Goal: Task Accomplishment & Management: Manage account settings

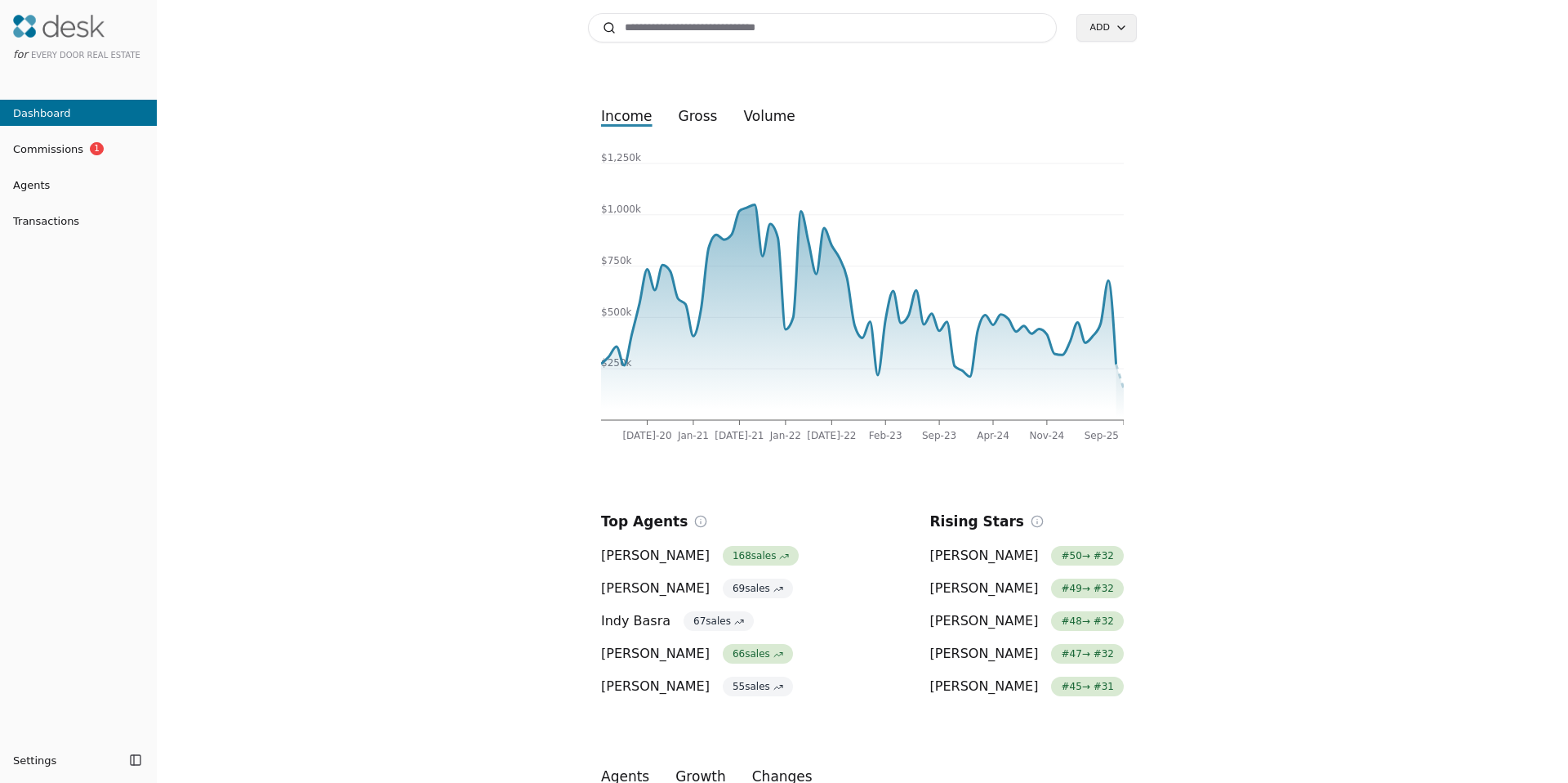
click at [667, 22] on input at bounding box center [823, 28] width 469 height 30
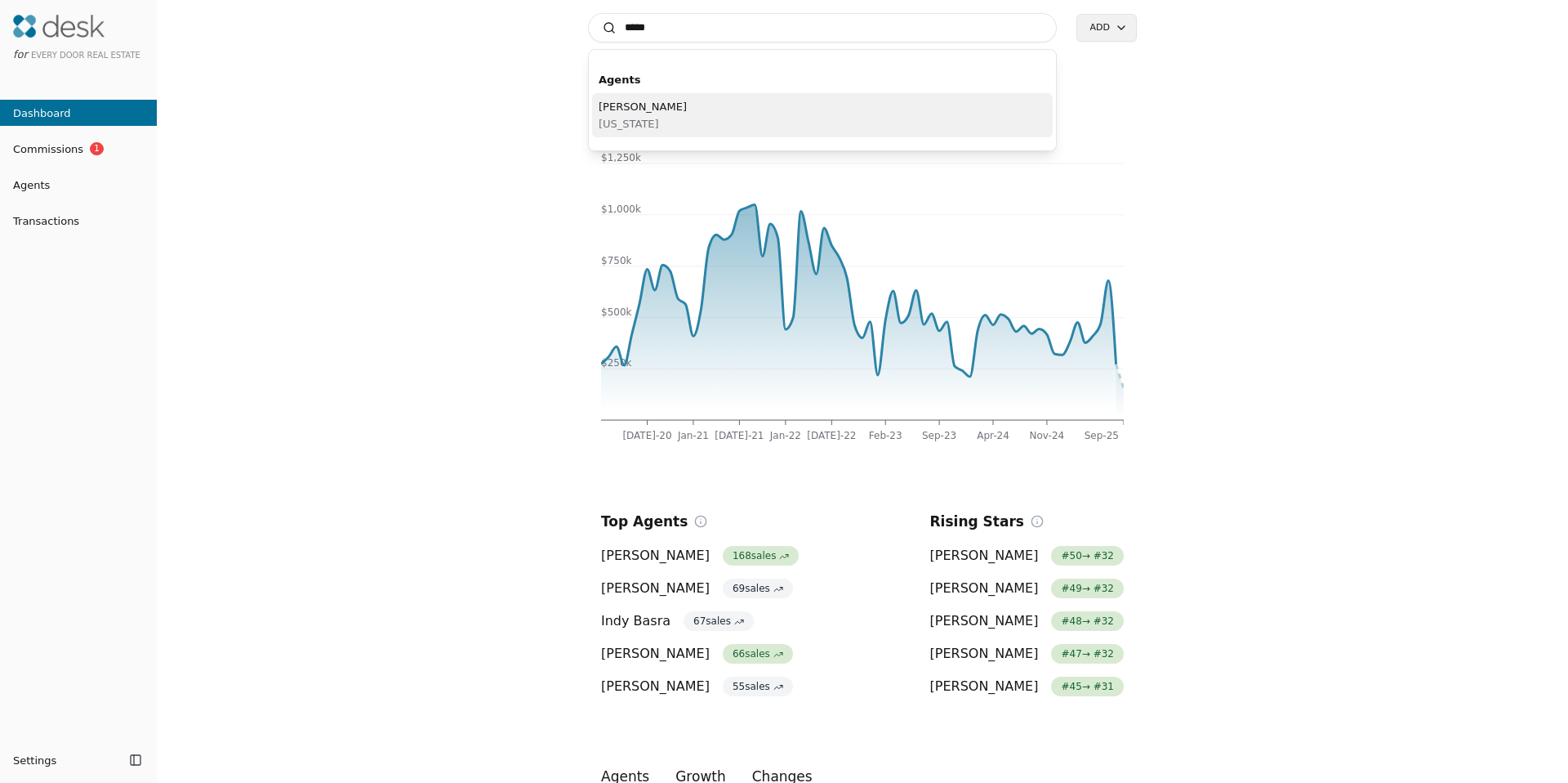
type input "*****"
click at [612, 119] on span "[US_STATE]" at bounding box center [643, 124] width 88 height 18
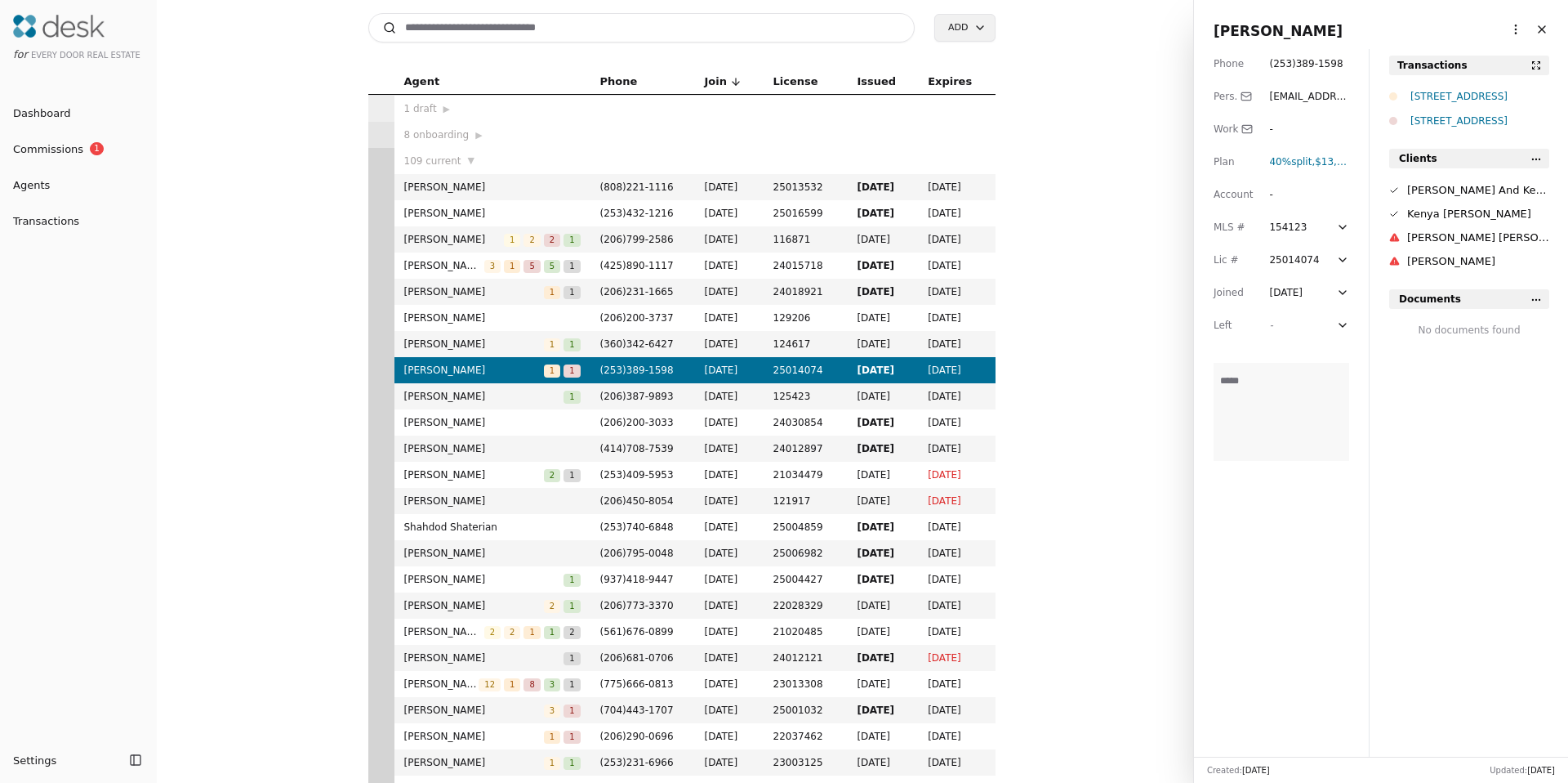
click at [1510, 25] on html "for Every Door Real Estate Dashboard Commissions 1 Agents Transactions Settings…" at bounding box center [784, 392] width 1568 height 783
click at [1450, 85] on link "Navigate as Agent" at bounding box center [1466, 90] width 98 height 18
drag, startPoint x: 1524, startPoint y: 28, endPoint x: 1452, endPoint y: 24, distance: 72.1
click at [1529, 29] on button "Close" at bounding box center [1543, 30] width 26 height 26
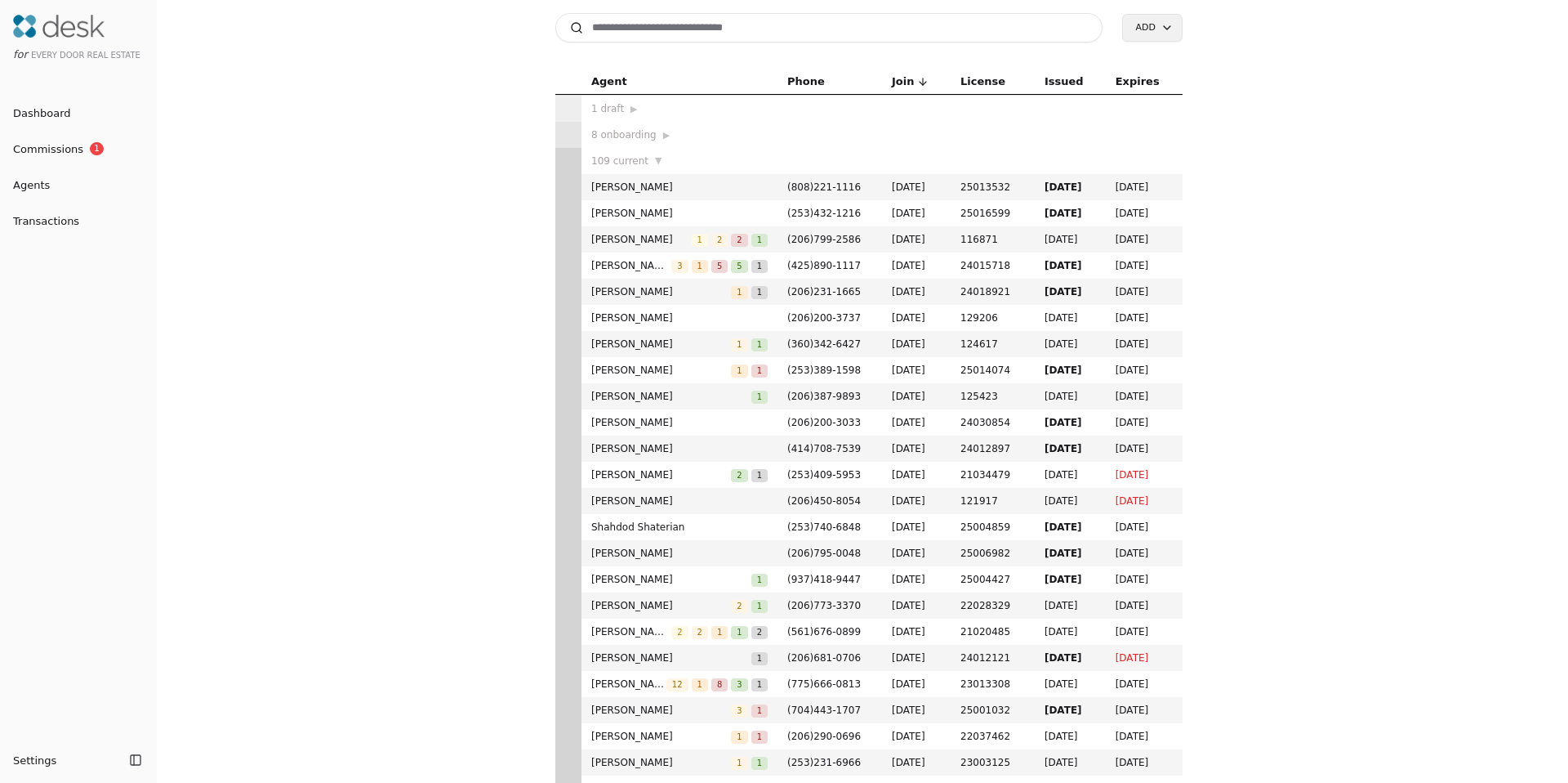
drag, startPoint x: 403, startPoint y: 236, endPoint x: 299, endPoint y: 214, distance: 106.3
drag, startPoint x: 360, startPoint y: 158, endPoint x: 278, endPoint y: 150, distance: 82.4
click at [278, 150] on div "Agent Phone Join License Issued Expires 1 draft ▶ 8 onboarding ▶ 109 current ▼ …" at bounding box center [868, 425] width 1398 height 714
click at [649, 34] on div "Agent Name Agent Name" at bounding box center [676, 47] width 81 height 26
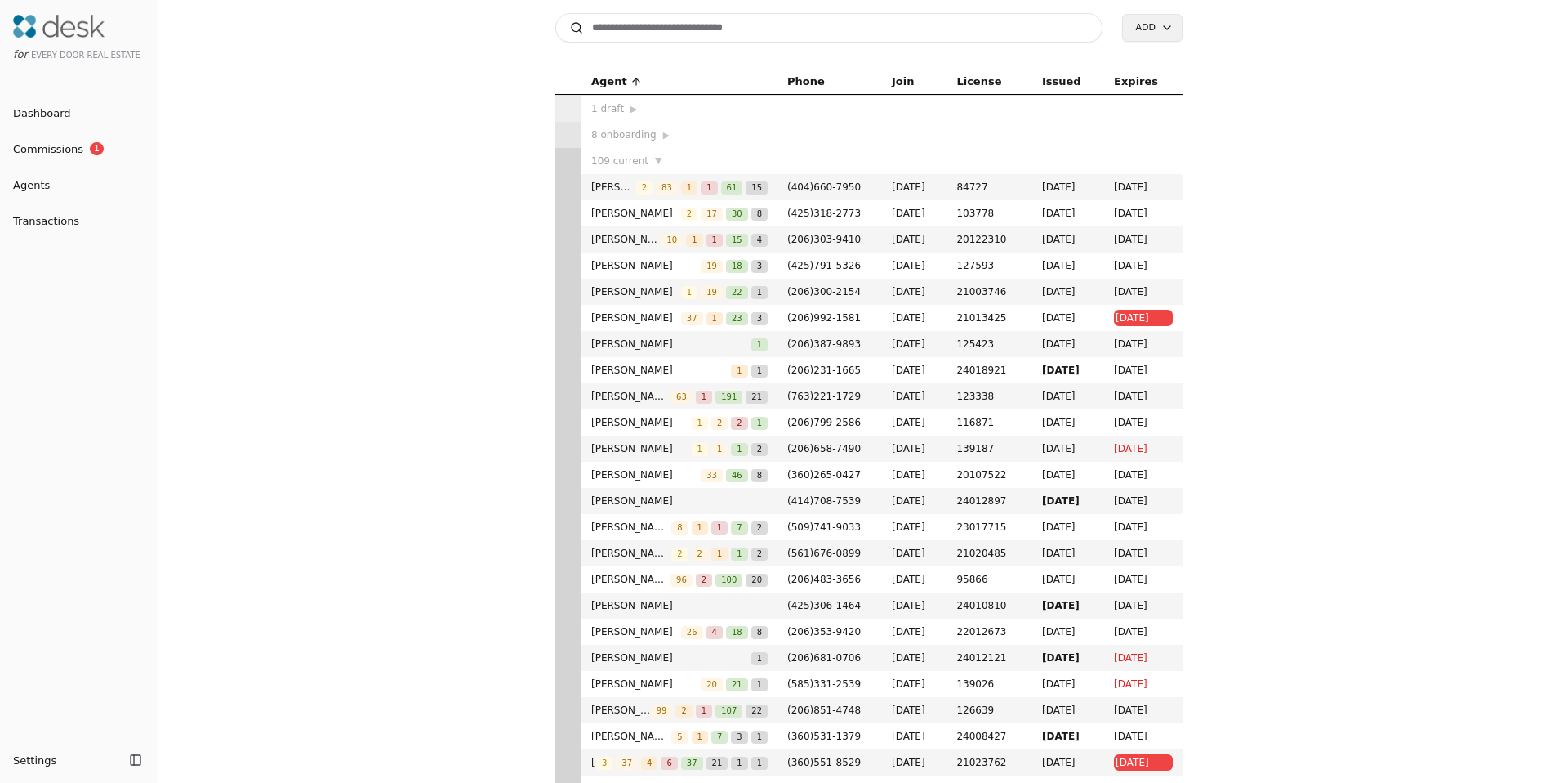
click at [605, 28] on input at bounding box center [828, 28] width 547 height 30
click at [452, 97] on div "Agent Phone Join License Issued Expires 1 draft ▶ 8 onboarding ▶ 109 current ▼ …" at bounding box center [868, 425] width 1398 height 714
click at [638, 38] on input at bounding box center [828, 28] width 547 height 30
click at [397, 81] on div "Agent Phone Join License Issued Expires 1 draft ▶ 8 onboarding ▶ 109 current ▼ …" at bounding box center [868, 425] width 1398 height 714
click at [630, 25] on input at bounding box center [828, 28] width 547 height 30
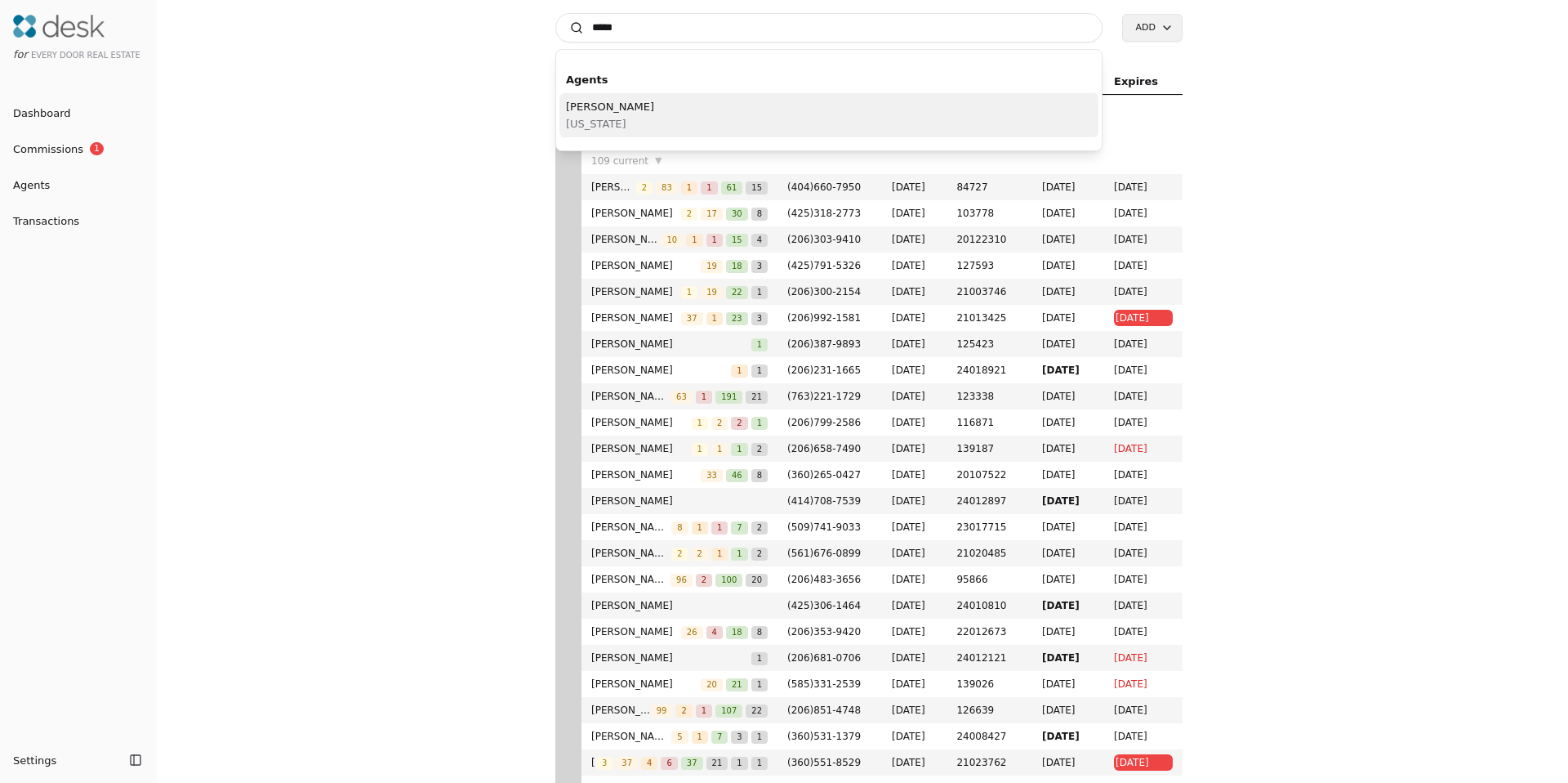
type input "*****"
click at [622, 117] on span "[US_STATE]" at bounding box center [610, 124] width 88 height 18
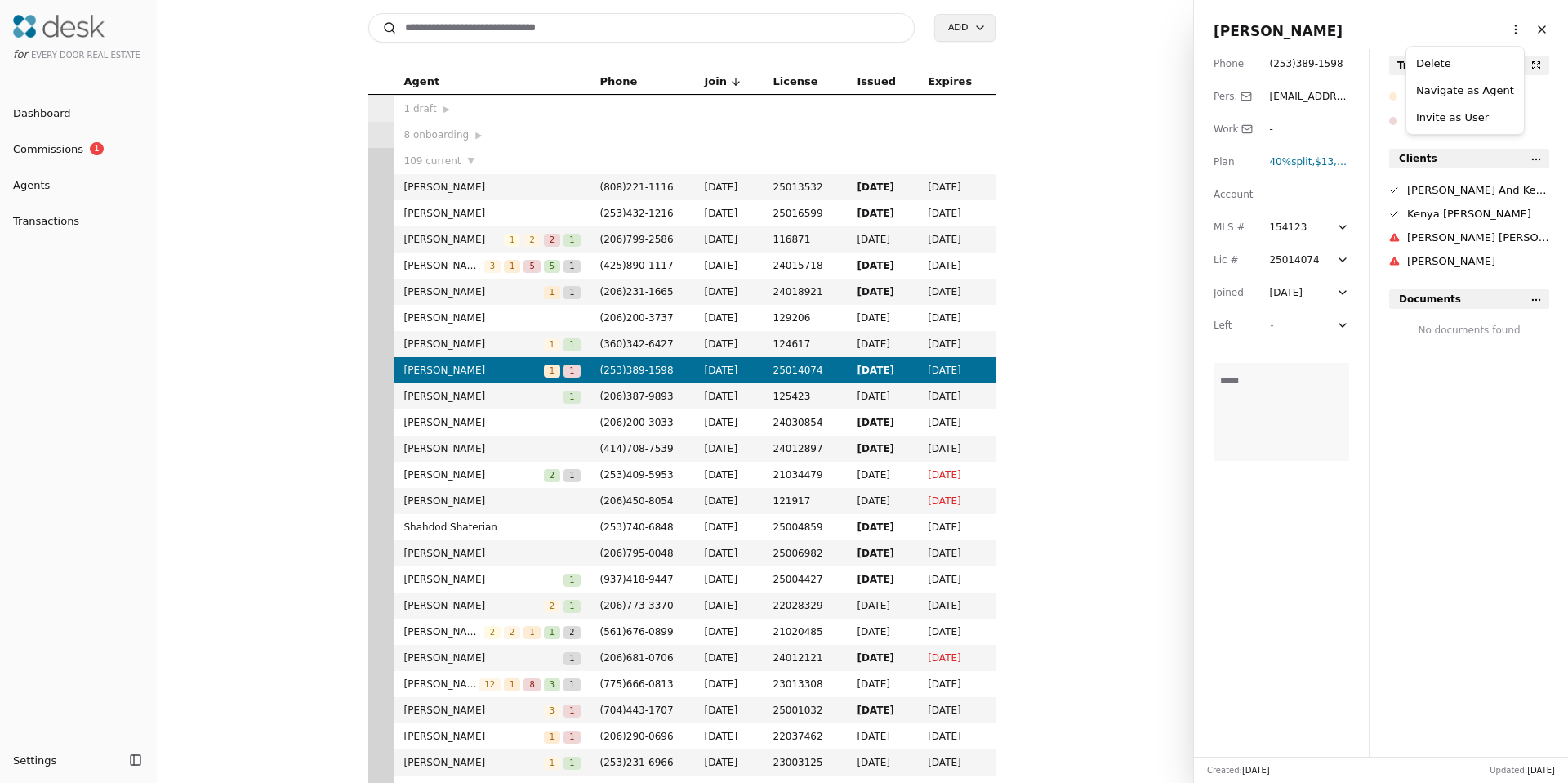
click at [1506, 25] on html "for Every Door Real Estate Dashboard Commissions 1 Agents Transactions Settings…" at bounding box center [784, 392] width 1568 height 783
click at [1452, 91] on link "Navigate as Agent" at bounding box center [1466, 90] width 98 height 18
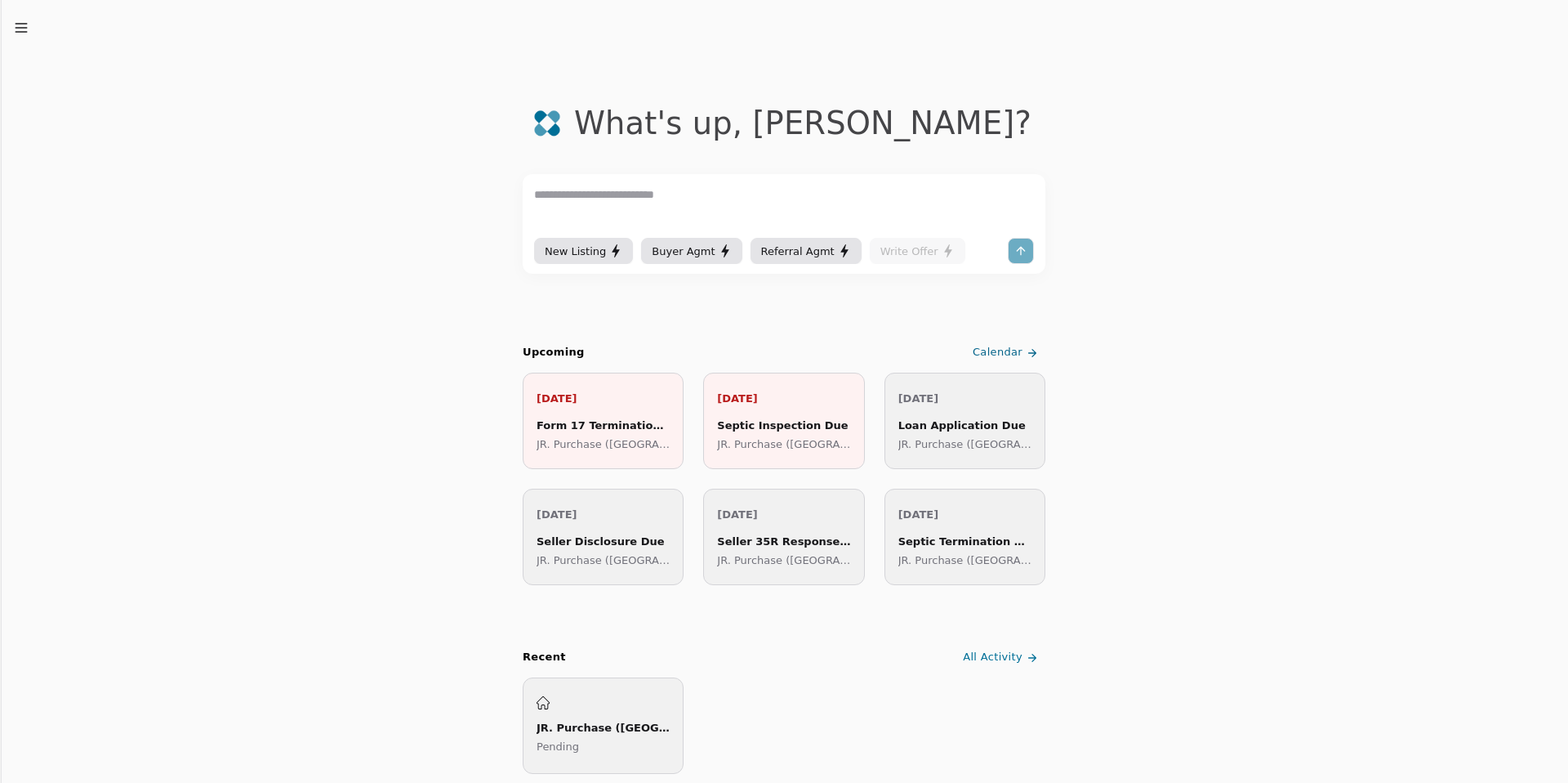
click at [26, 32] on icon "button" at bounding box center [21, 27] width 17 height 17
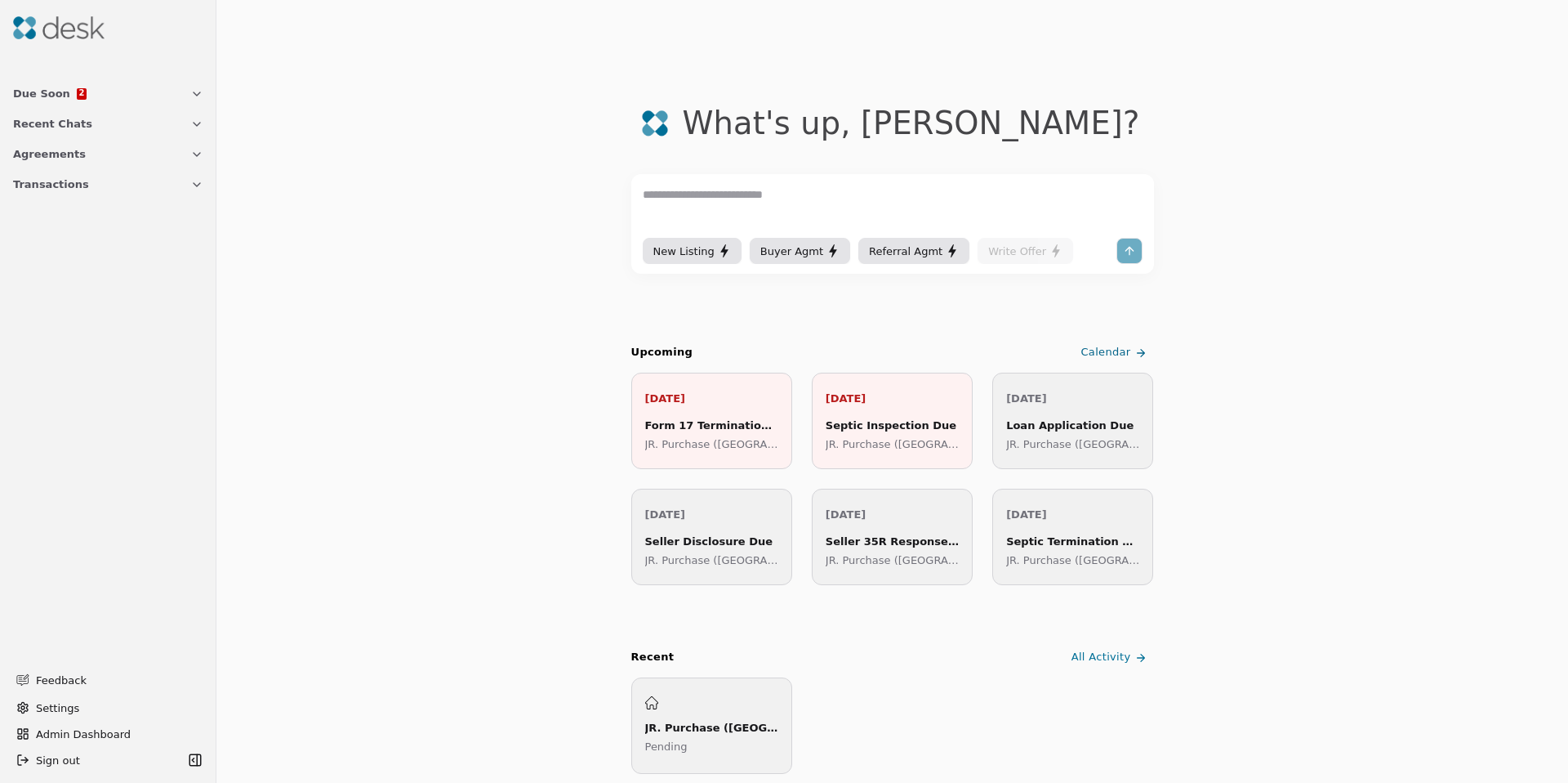
click at [32, 186] on span "Transactions" at bounding box center [51, 185] width 76 height 18
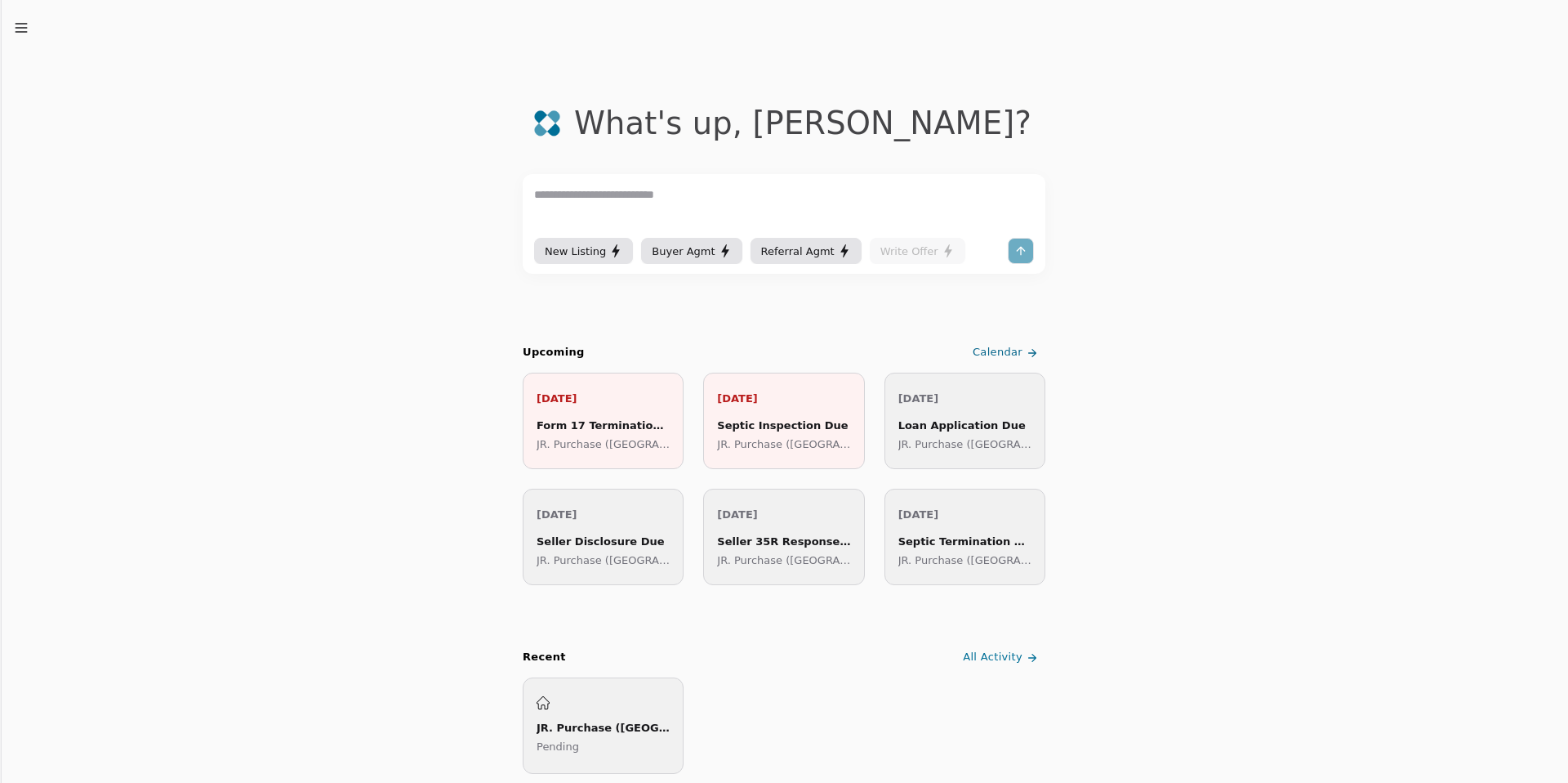
drag, startPoint x: 19, startPoint y: 25, endPoint x: 38, endPoint y: 119, distance: 95.9
click at [19, 25] on icon "button" at bounding box center [21, 27] width 17 height 17
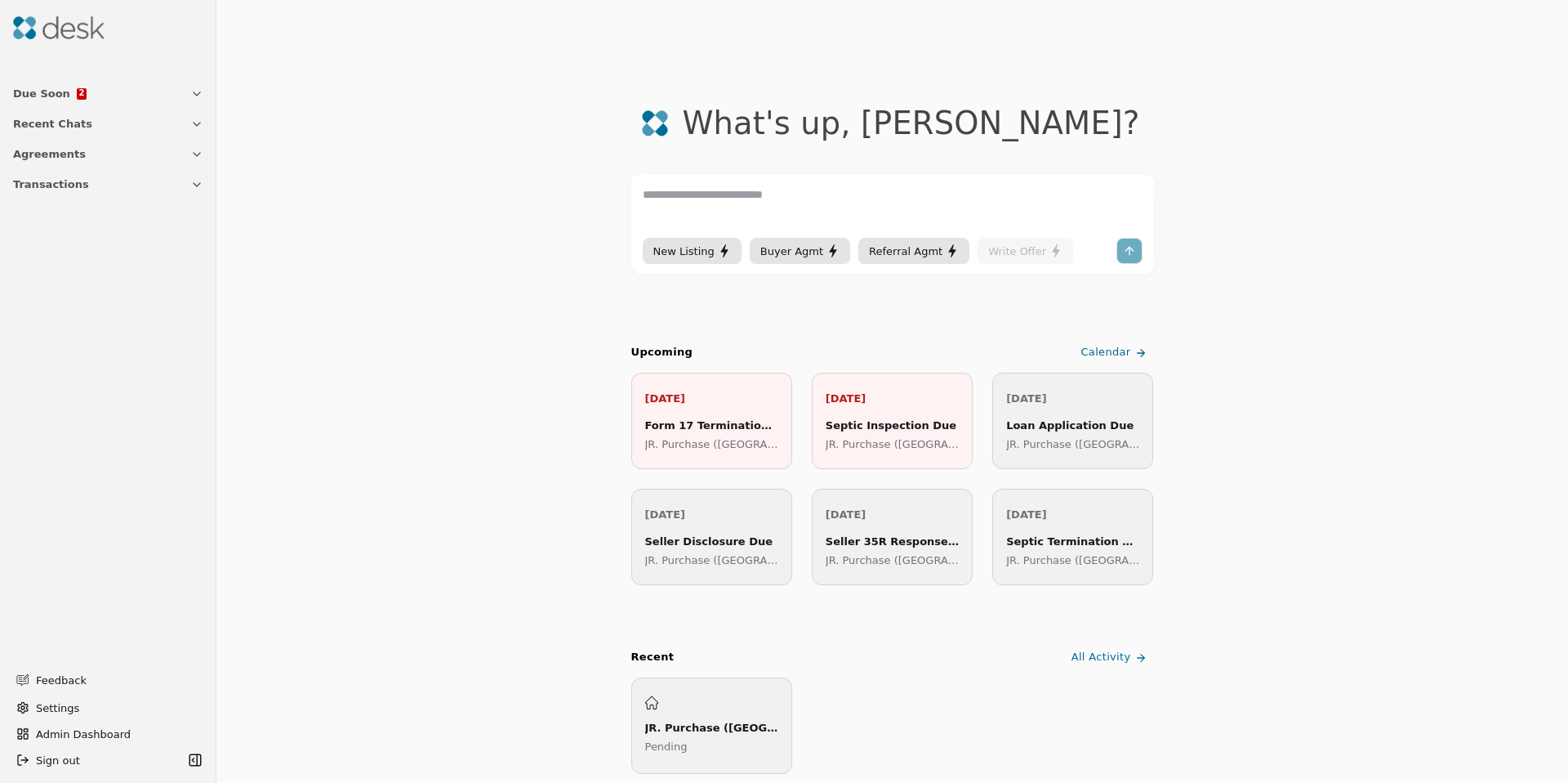
click at [39, 192] on button "Transactions" at bounding box center [109, 184] width 210 height 31
click at [75, 236] on span "JR. Purchase (2nd Avenue)" at bounding box center [108, 231] width 189 height 18
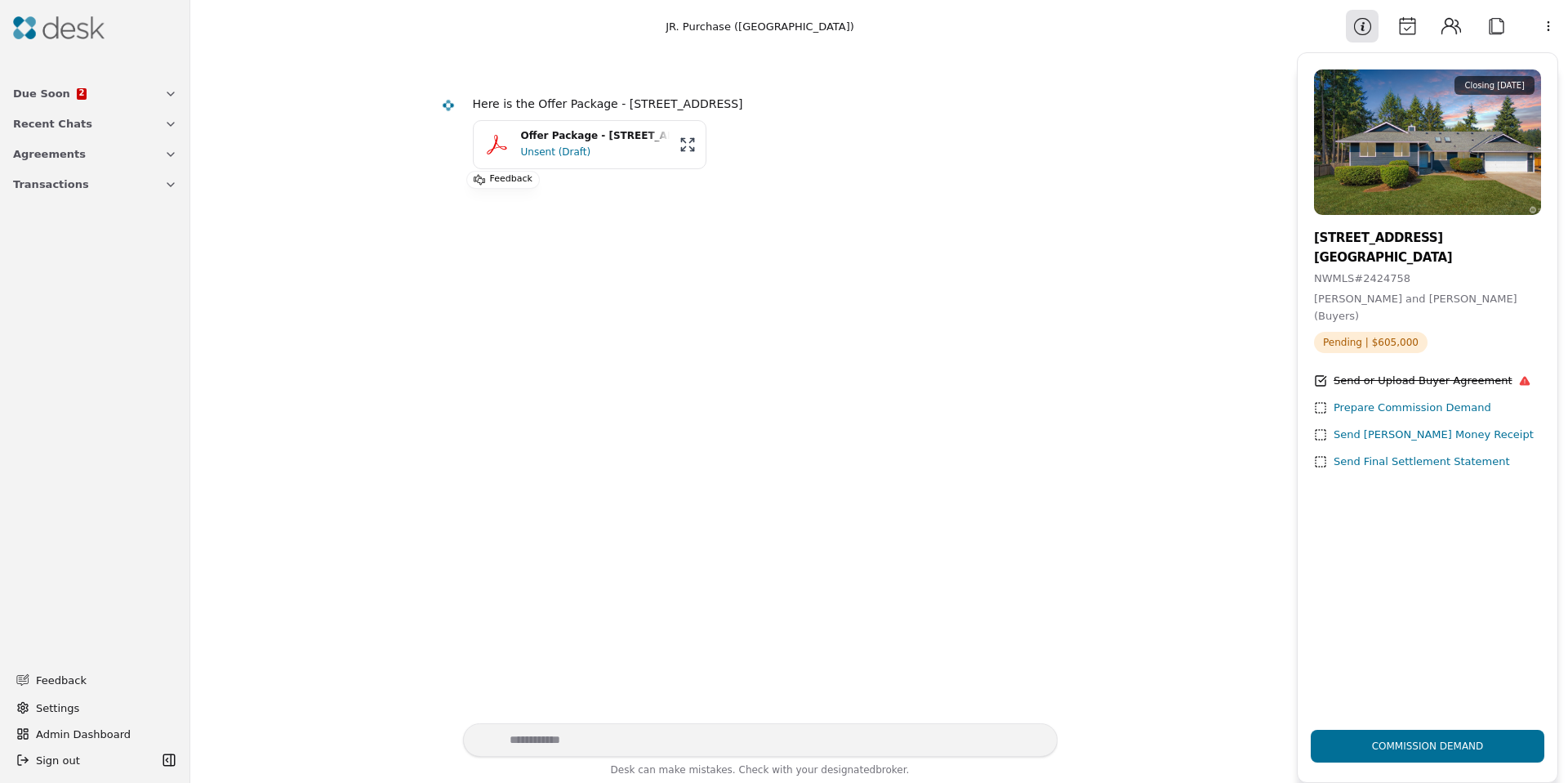
click at [1510, 23] on button "Attach" at bounding box center [1496, 25] width 32 height 32
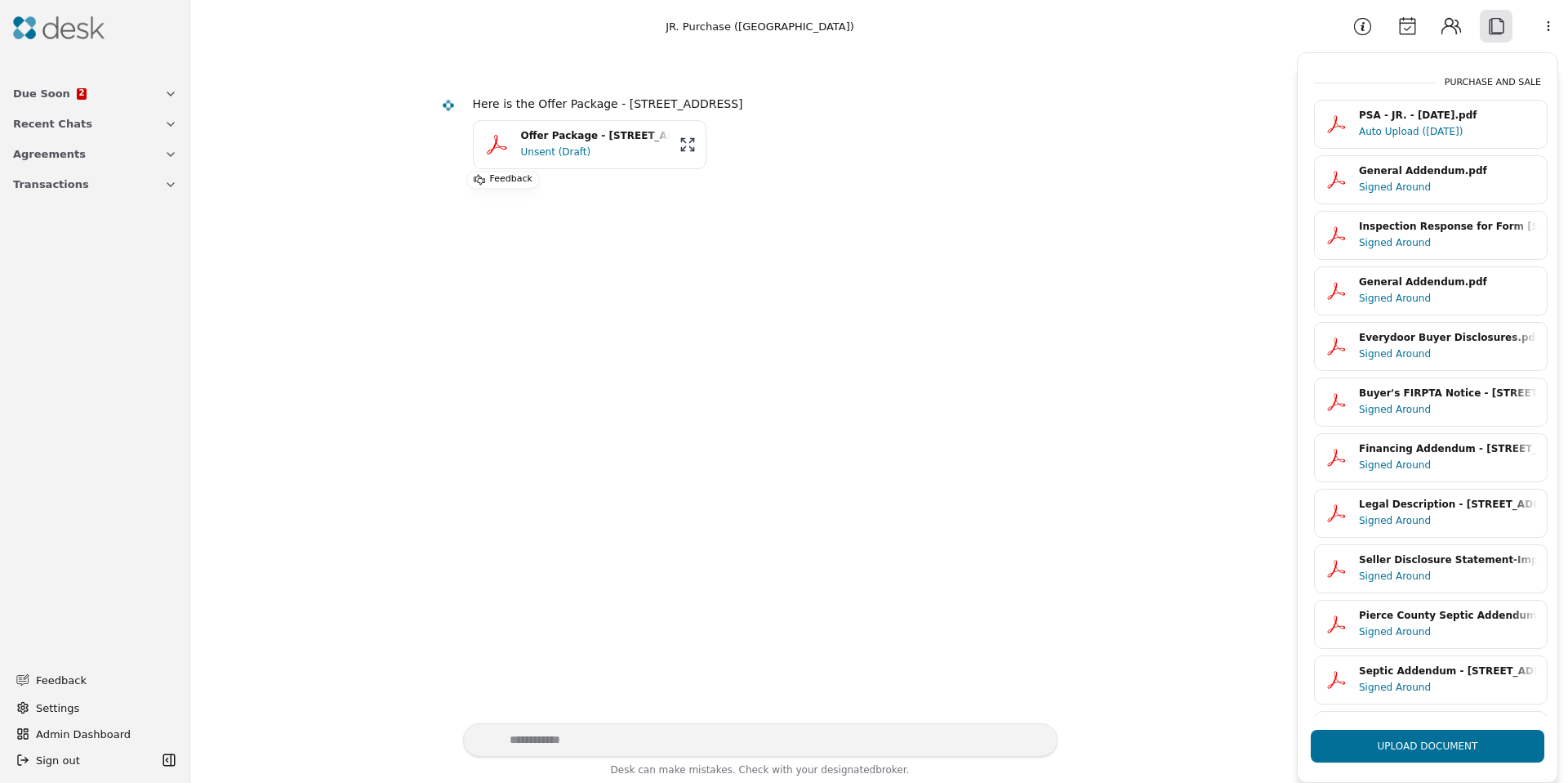
click at [1529, 23] on div "Information Calendar Contacts Attach More" at bounding box center [1456, 25] width 226 height 32
click at [1534, 25] on html "Due Soon 2 Recent Chats Agreements Transactions Feedback Settings Admin Dashboa…" at bounding box center [784, 392] width 1568 height 783
drag, startPoint x: 1491, startPoint y: 102, endPoint x: 1488, endPoint y: 120, distance: 18.2
click at [1491, 103] on div "Commission Demand Termination Options Available Actions Edit Timeline" at bounding box center [1507, 103] width 135 height 116
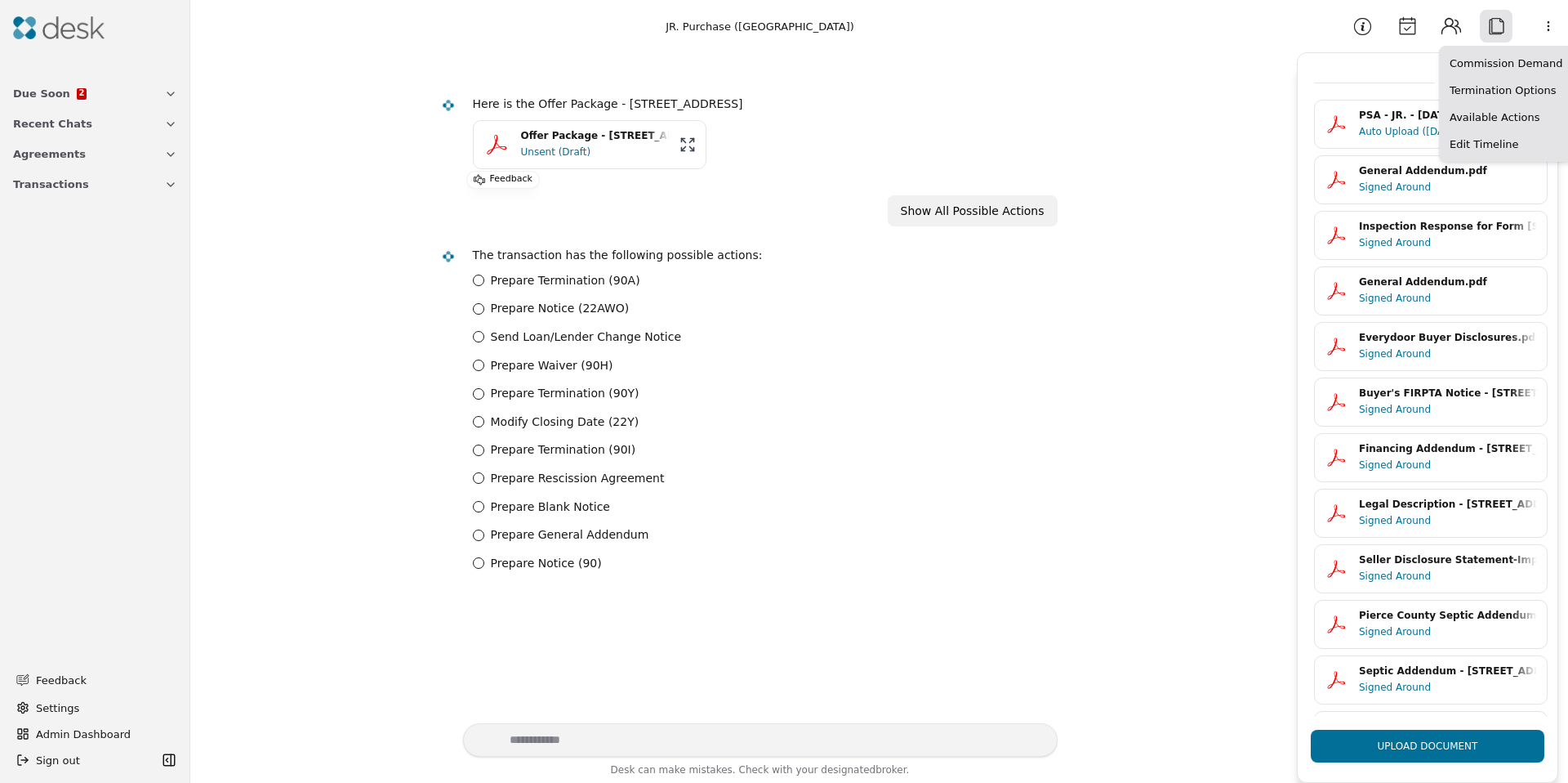
click at [1544, 36] on html "Due Soon 2 Recent Chats Agreements Transactions Feedback Settings Admin Dashboa…" at bounding box center [784, 392] width 1568 height 783
click at [741, 392] on html "Due Soon 2 Recent Chats Agreements Transactions Feedback Settings Admin Dashboa…" at bounding box center [784, 392] width 1568 height 783
click at [1413, 32] on button "Calendar" at bounding box center [1407, 25] width 32 height 32
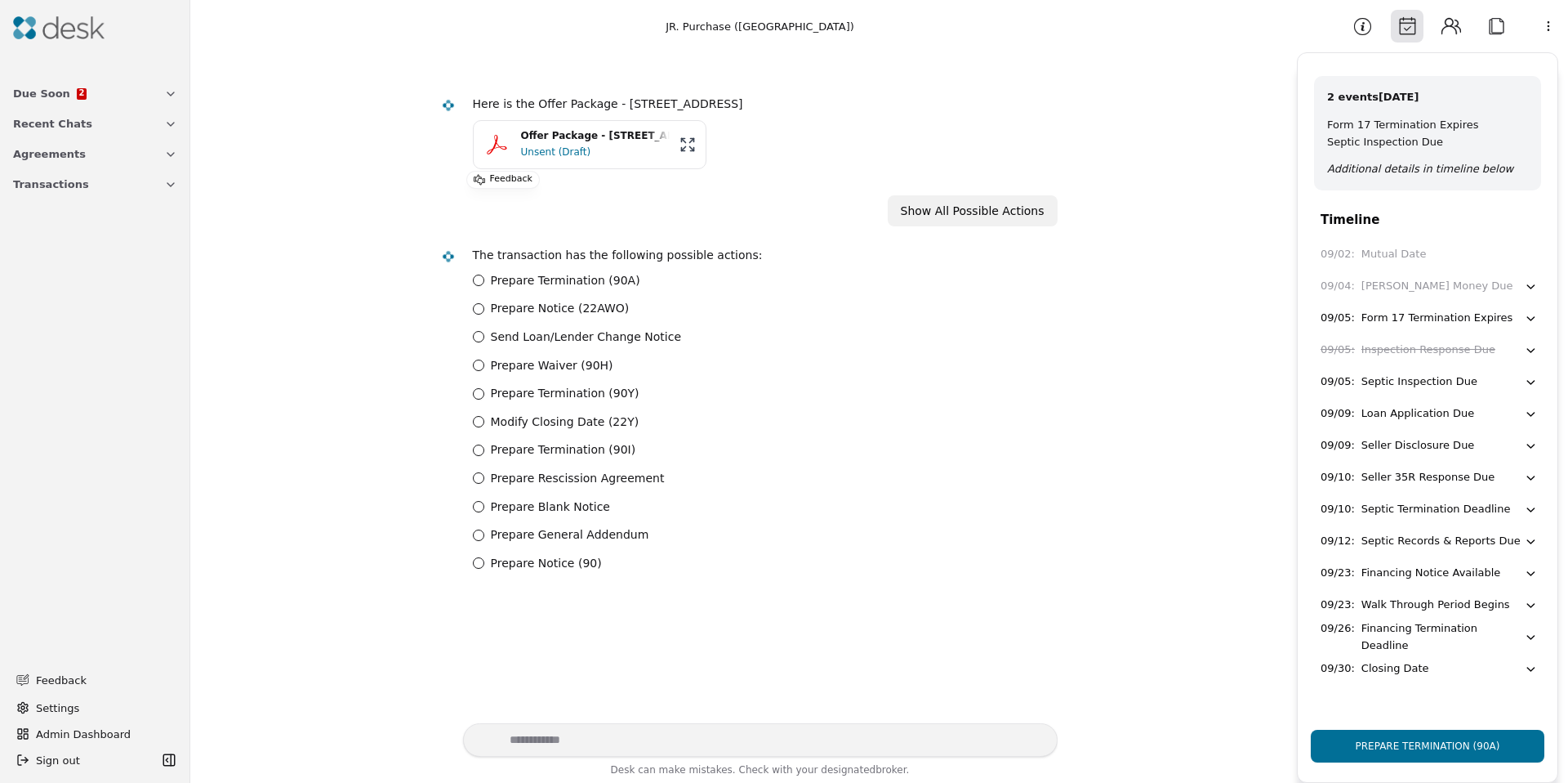
click at [1430, 349] on div "Inspection Response Due" at bounding box center [1428, 350] width 134 height 18
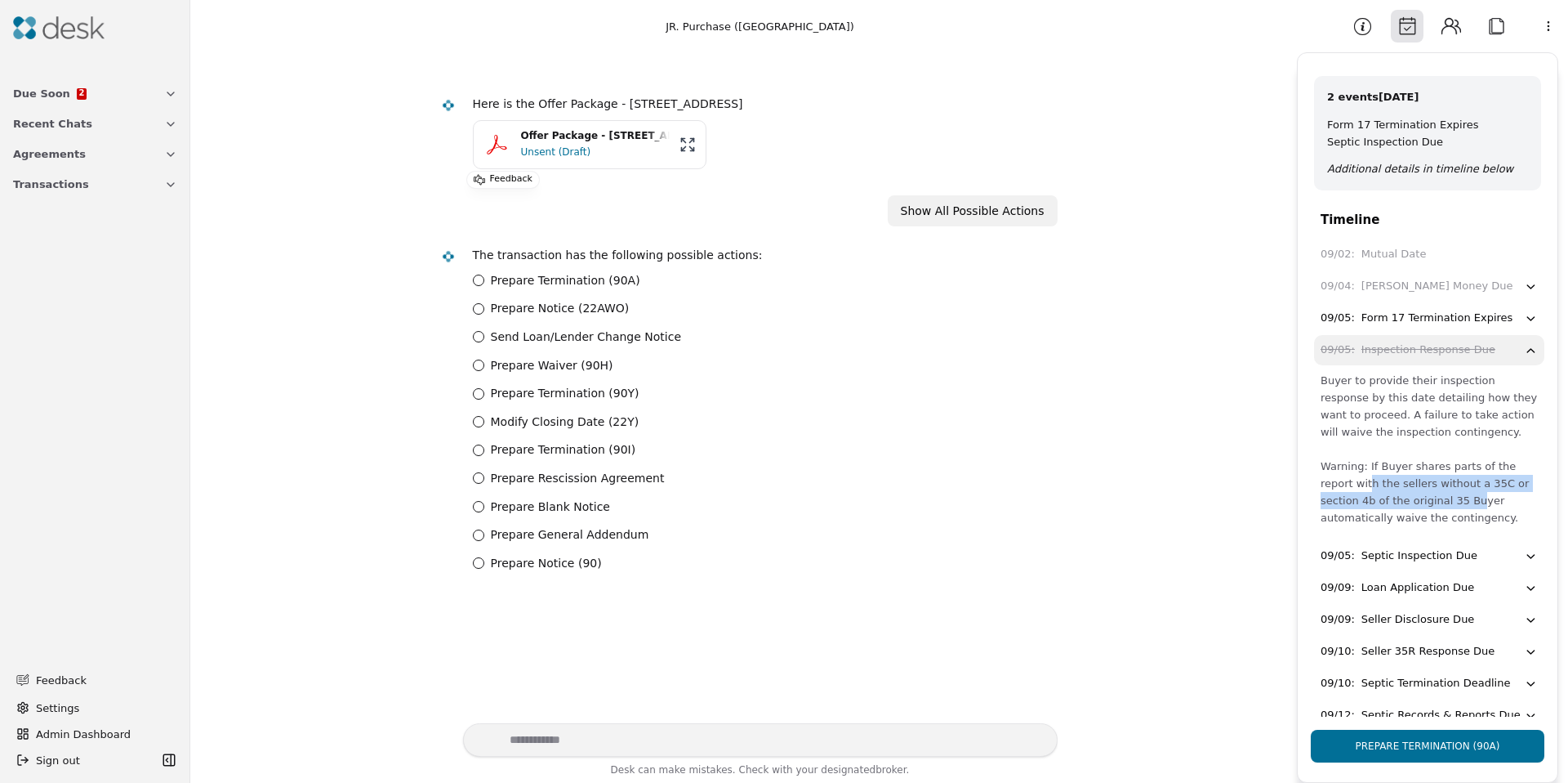
drag, startPoint x: 1378, startPoint y: 484, endPoint x: 1473, endPoint y: 499, distance: 96.2
click at [1473, 499] on div "Buyer to provide their inspection response by this date detailing how they want…" at bounding box center [1430, 449] width 217 height 154
click at [1472, 500] on div "Buyer to provide their inspection response by this date detailing how they want…" at bounding box center [1430, 449] width 217 height 154
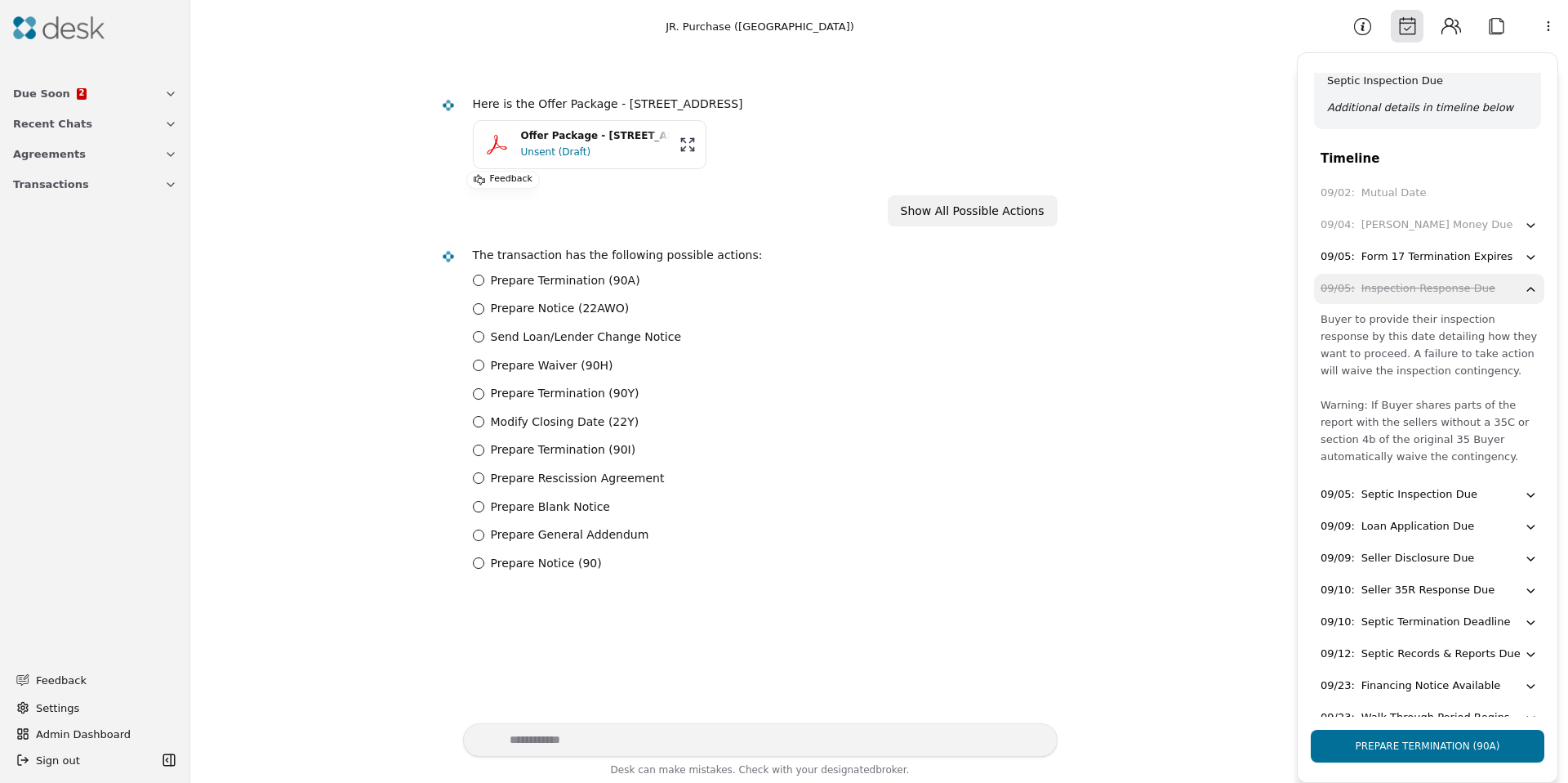
scroll to position [80, 0]
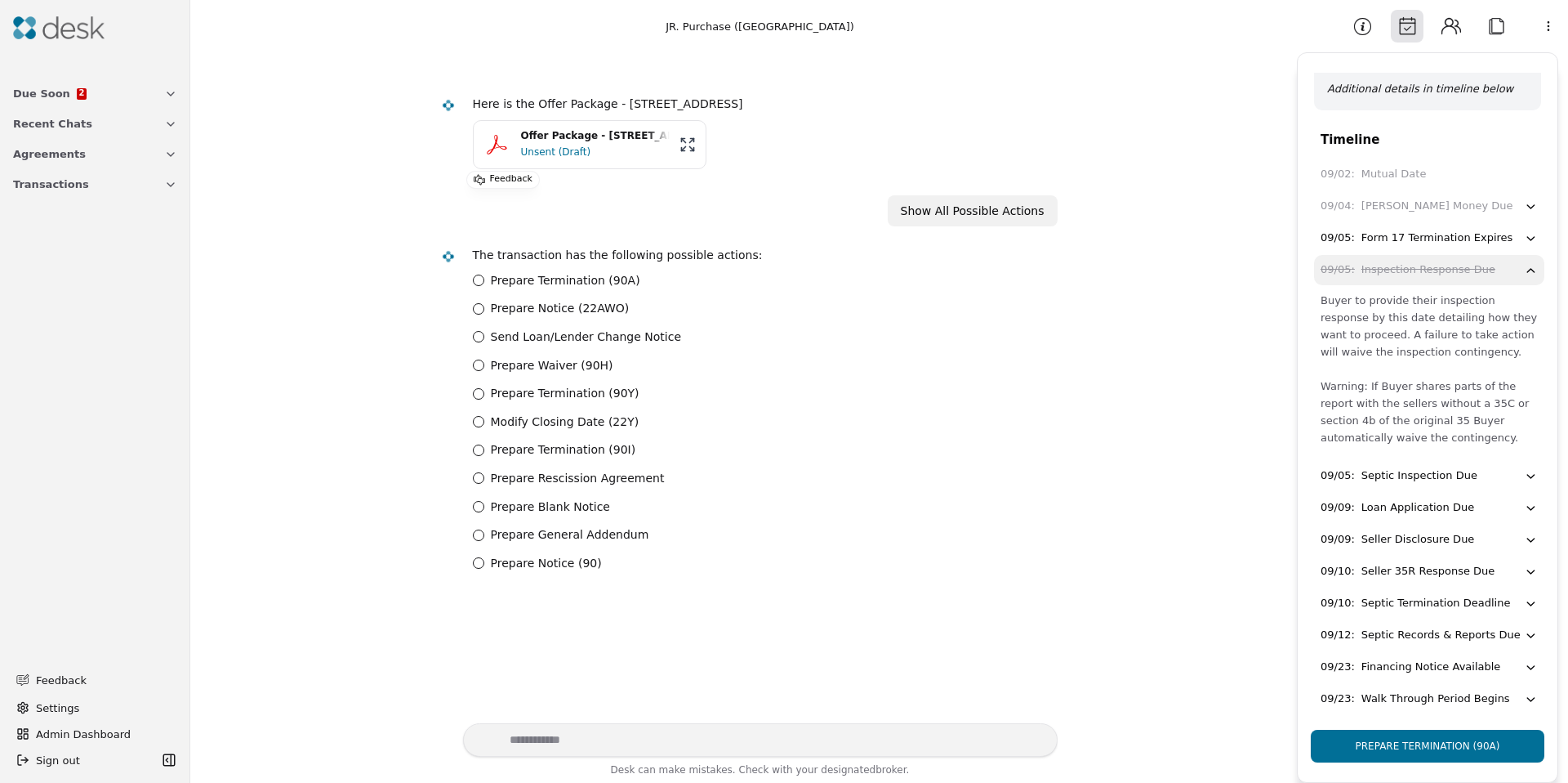
click at [1554, 20] on html "Due Soon 2 Recent Chats Agreements Transactions Feedback Settings Admin Dashboa…" at bounding box center [784, 392] width 1568 height 783
click at [1483, 126] on div "Available Actions" at bounding box center [1507, 116] width 127 height 27
click at [562, 746] on textarea "Write your prompt here" at bounding box center [760, 740] width 594 height 33
type textarea "**********"
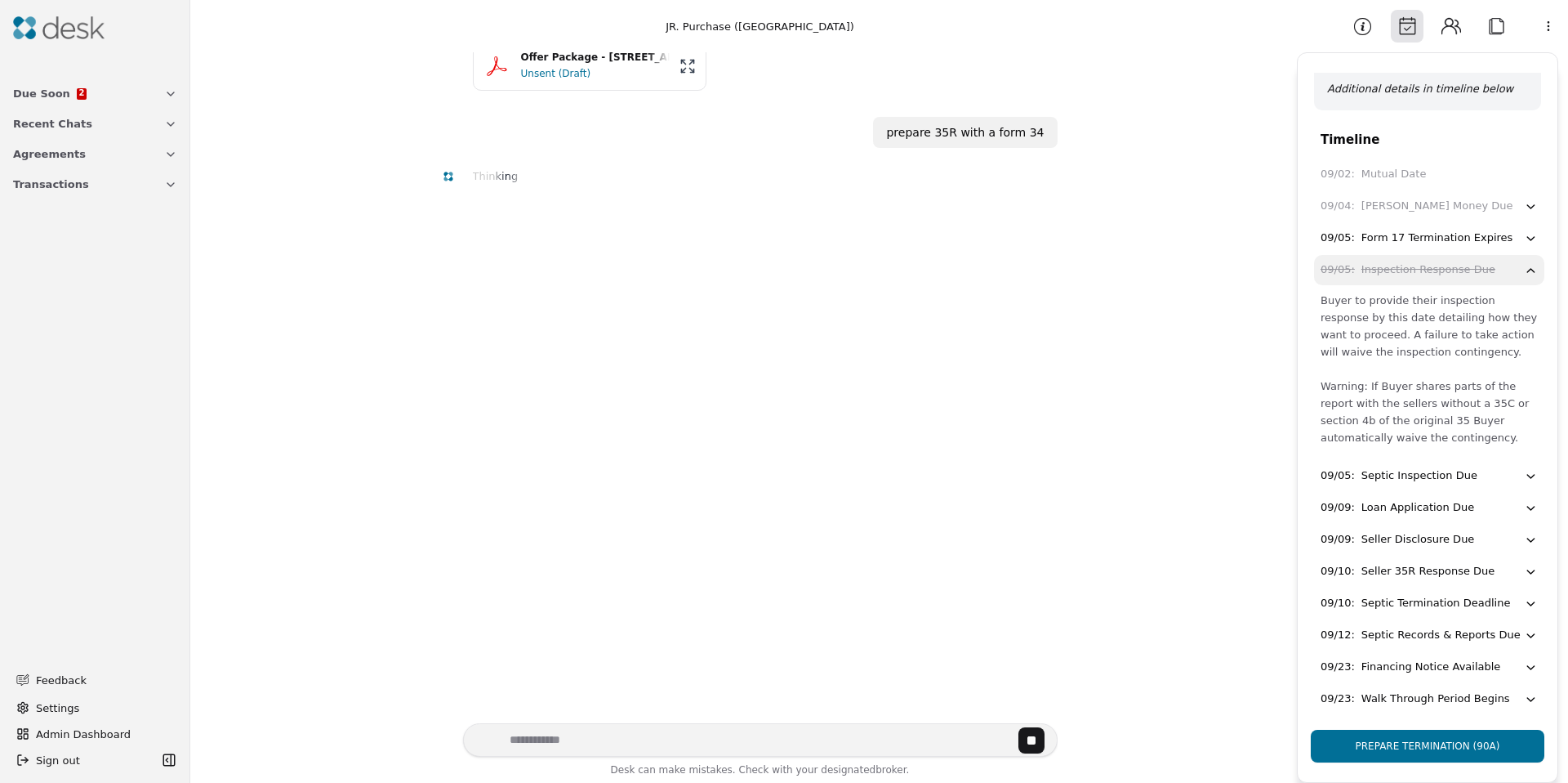
scroll to position [143, 0]
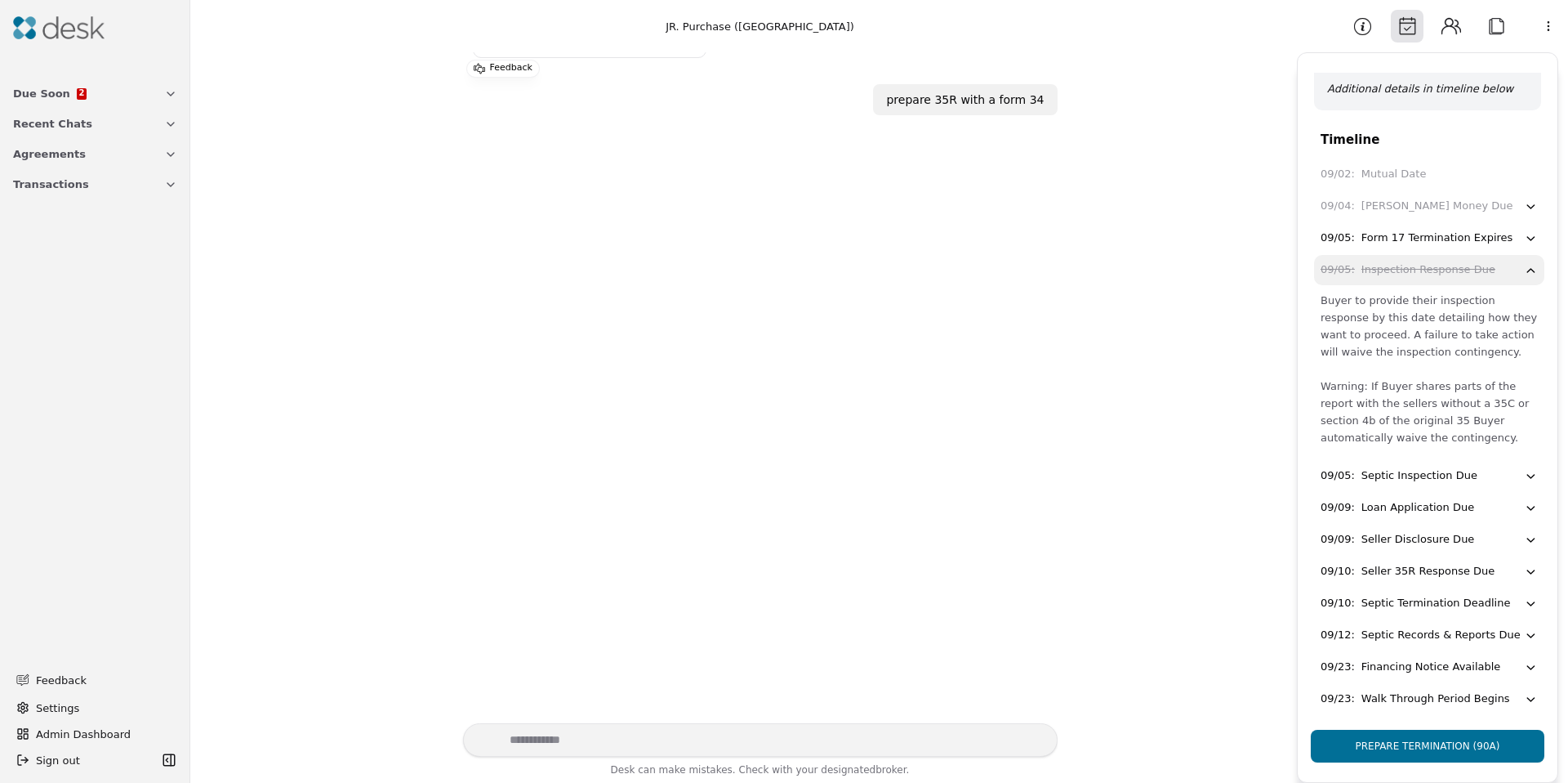
scroll to position [110, 0]
click at [589, 178] on input "text" at bounding box center [603, 184] width 262 height 30
type input "****"
click at [773, 184] on button "Submit" at bounding box center [773, 184] width 66 height 30
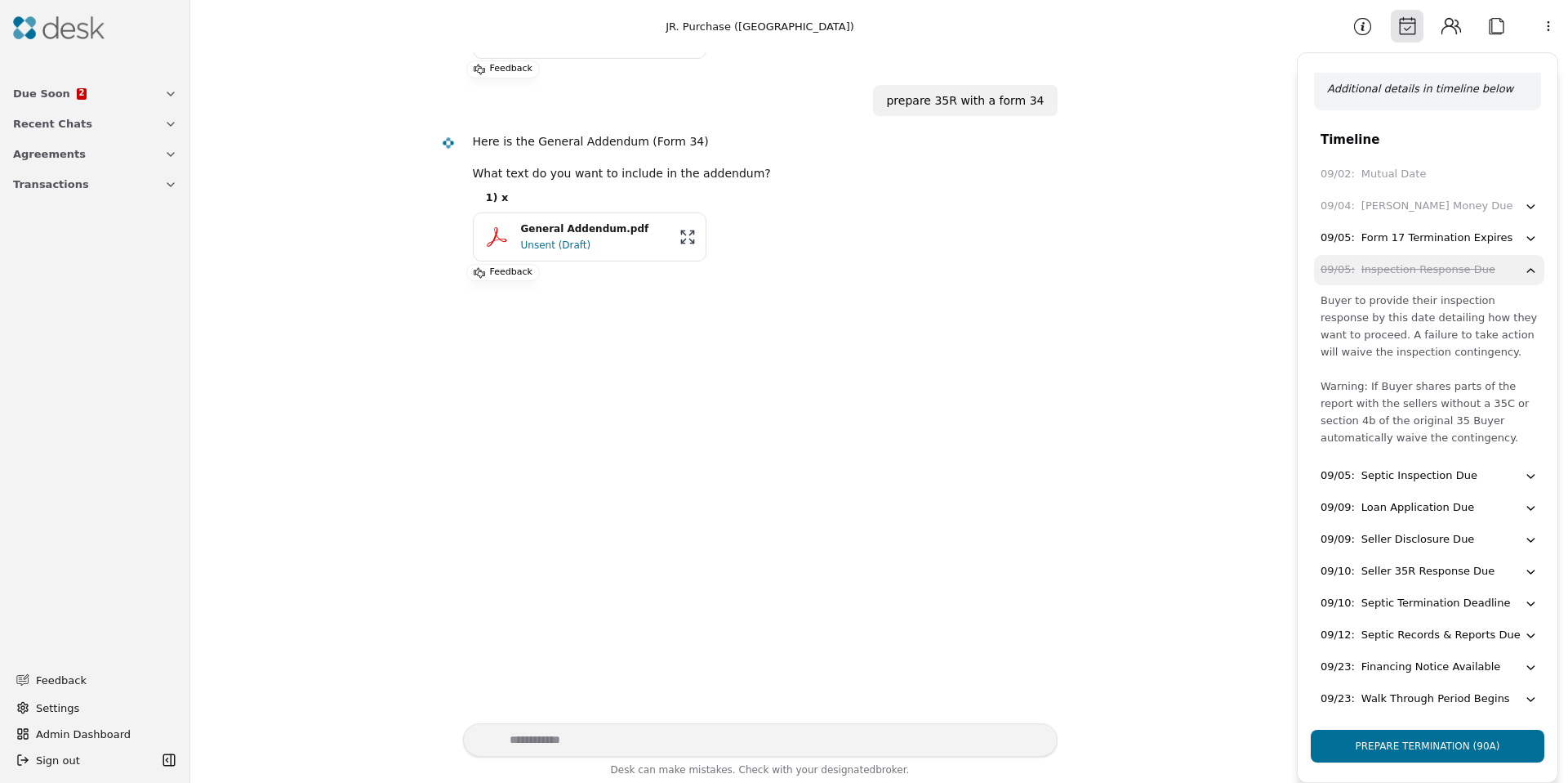
scroll to position [143, 0]
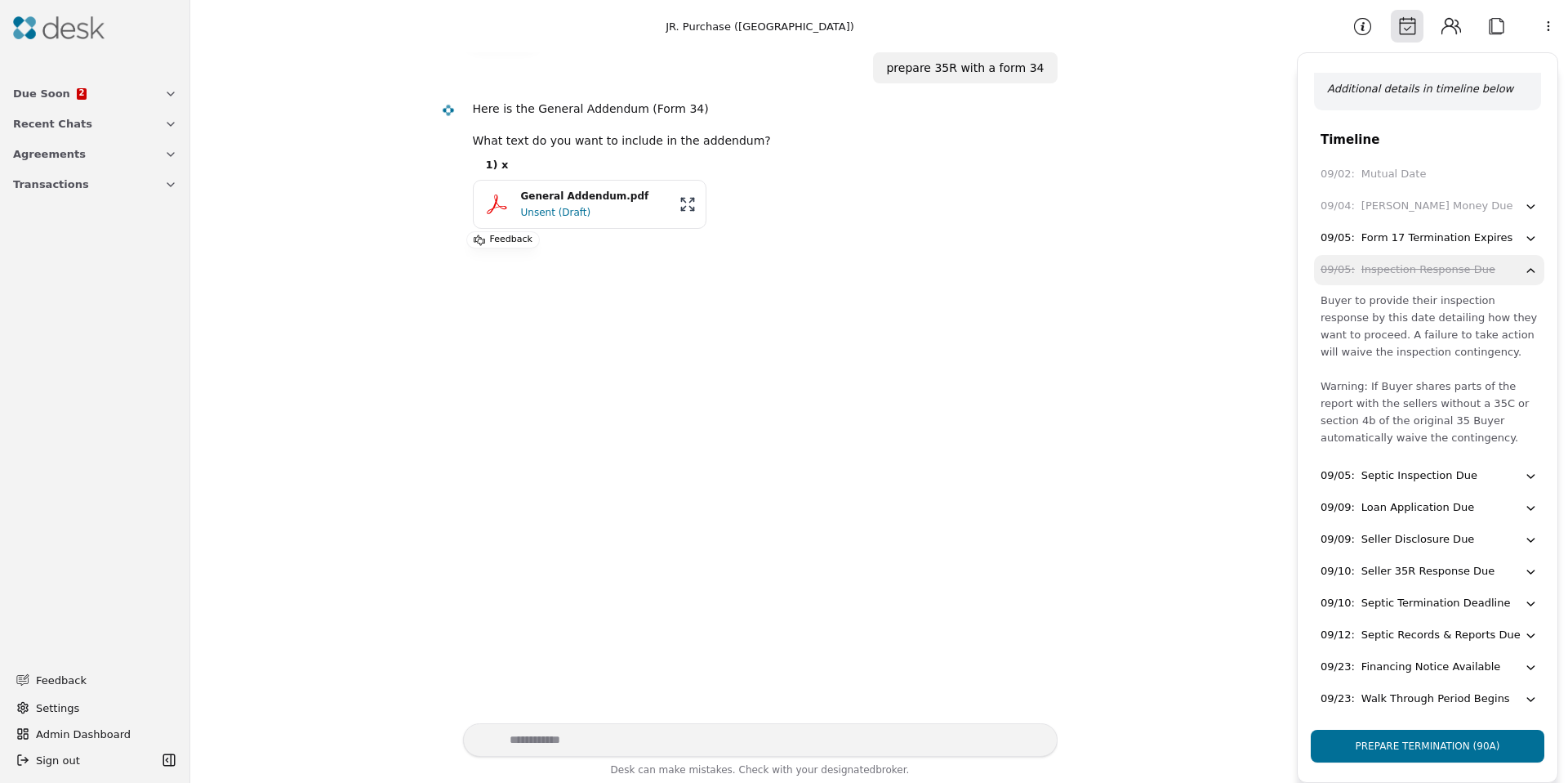
click at [566, 211] on div "Unsent (Draft)" at bounding box center [595, 212] width 149 height 17
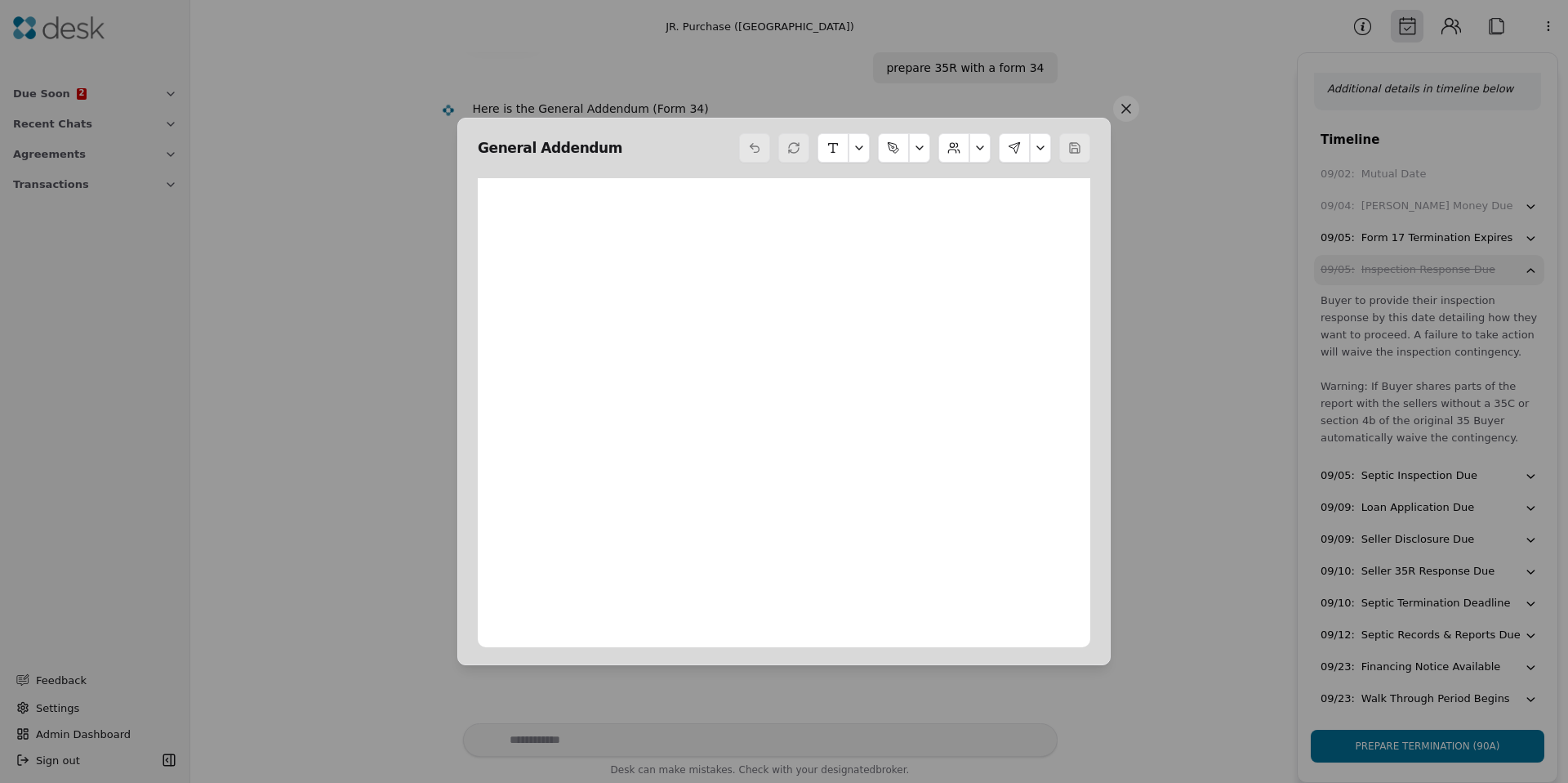
scroll to position [8, 0]
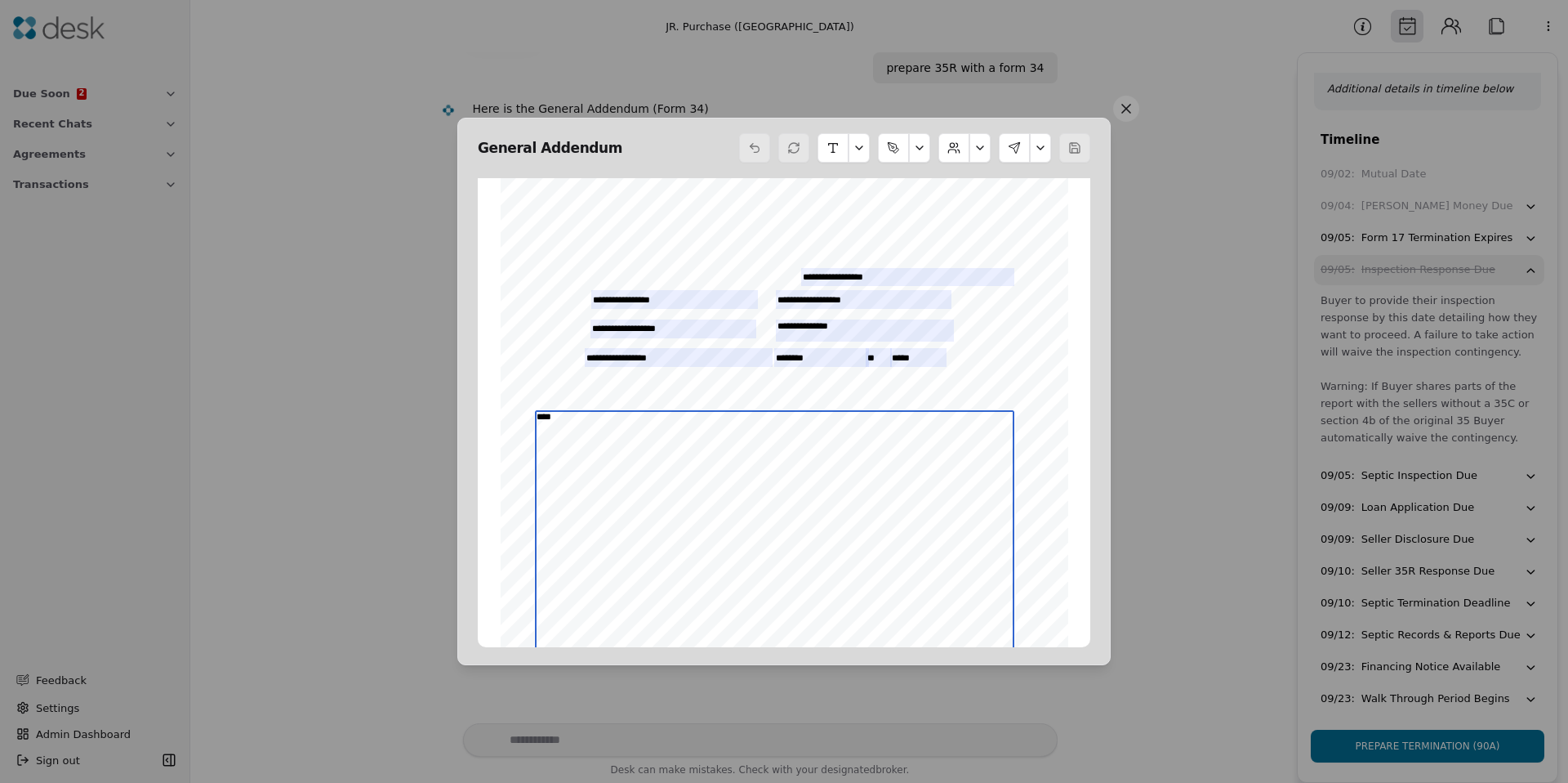
click at [670, 543] on textarea "****" at bounding box center [775, 553] width 481 height 286
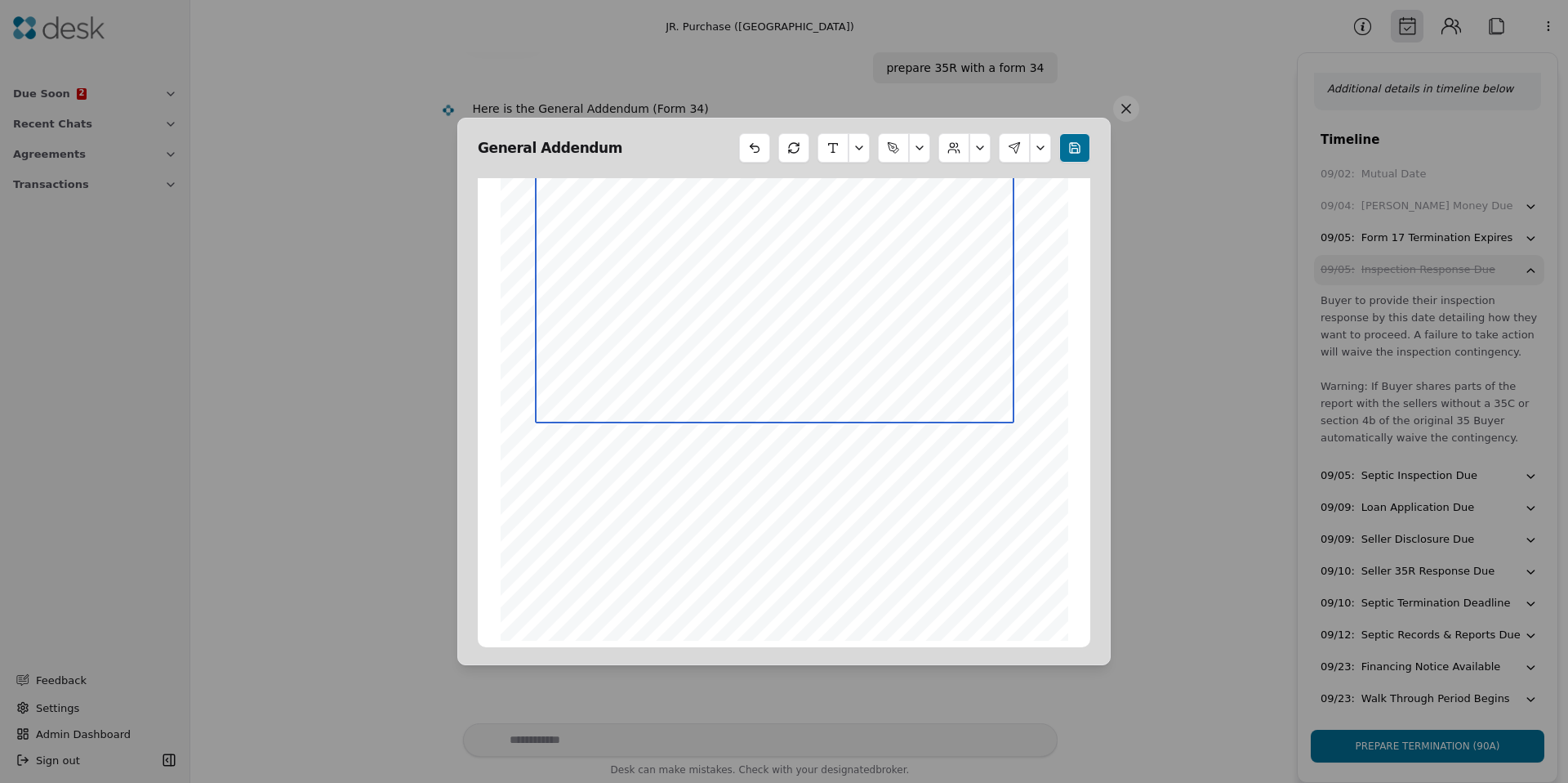
scroll to position [277, 0]
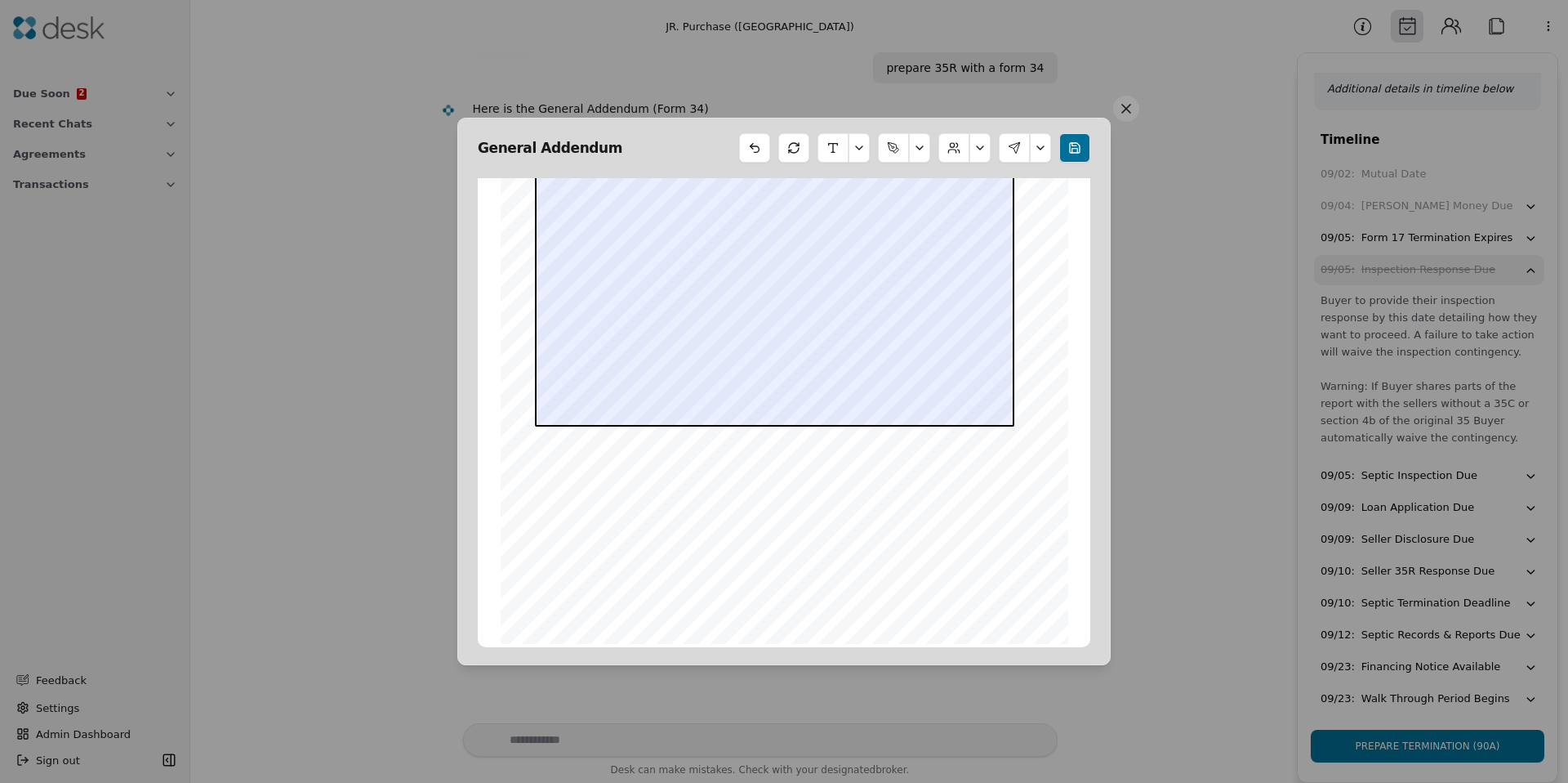
drag, startPoint x: 1128, startPoint y: 109, endPoint x: 831, endPoint y: 310, distance: 358.6
click at [831, 310] on div "General Addendum Form 34 ©Copyright 2010 Addendum/Amendment to P&S Northwest Mu…" at bounding box center [784, 392] width 653 height 548
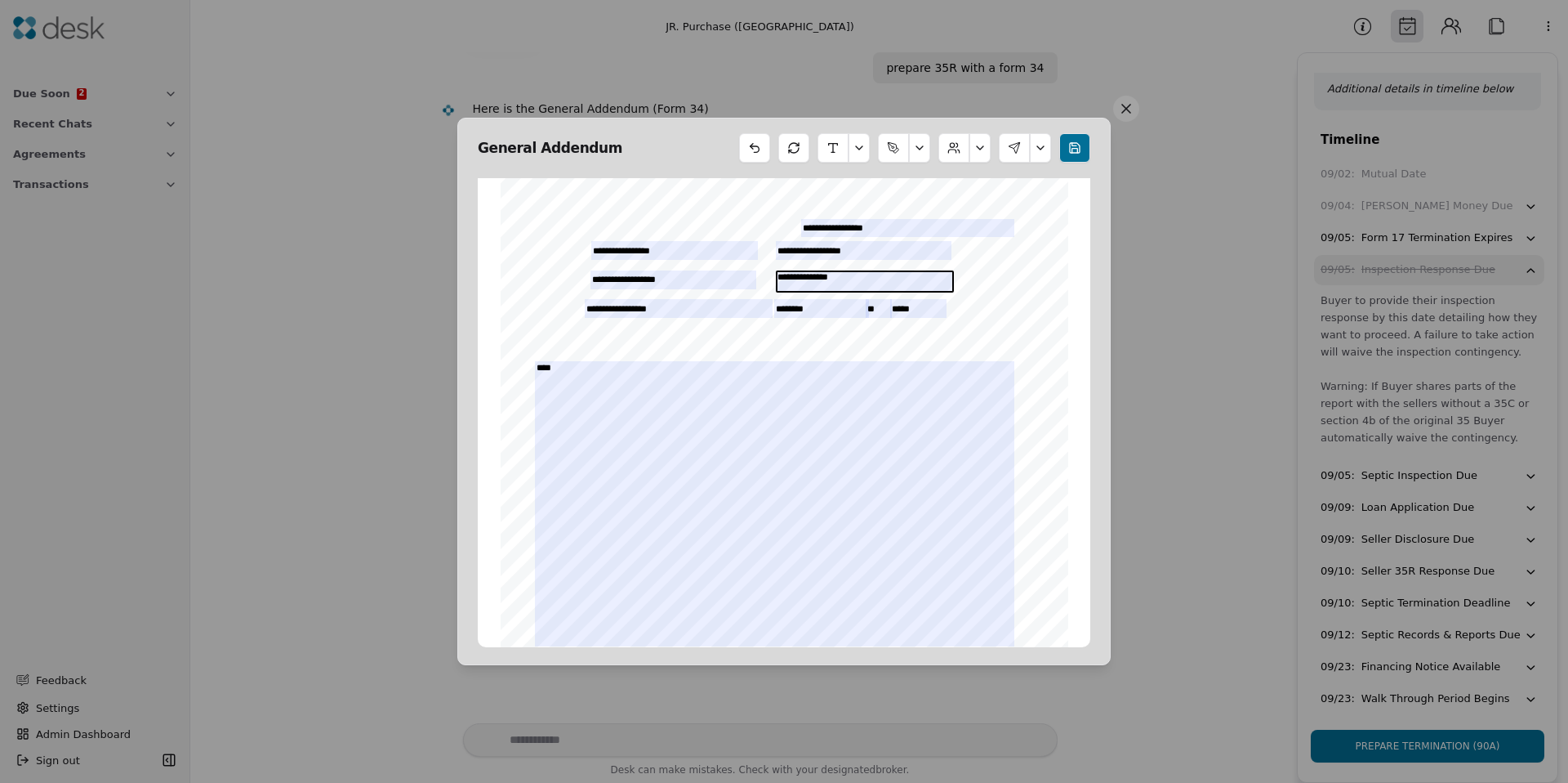
scroll to position [0, 0]
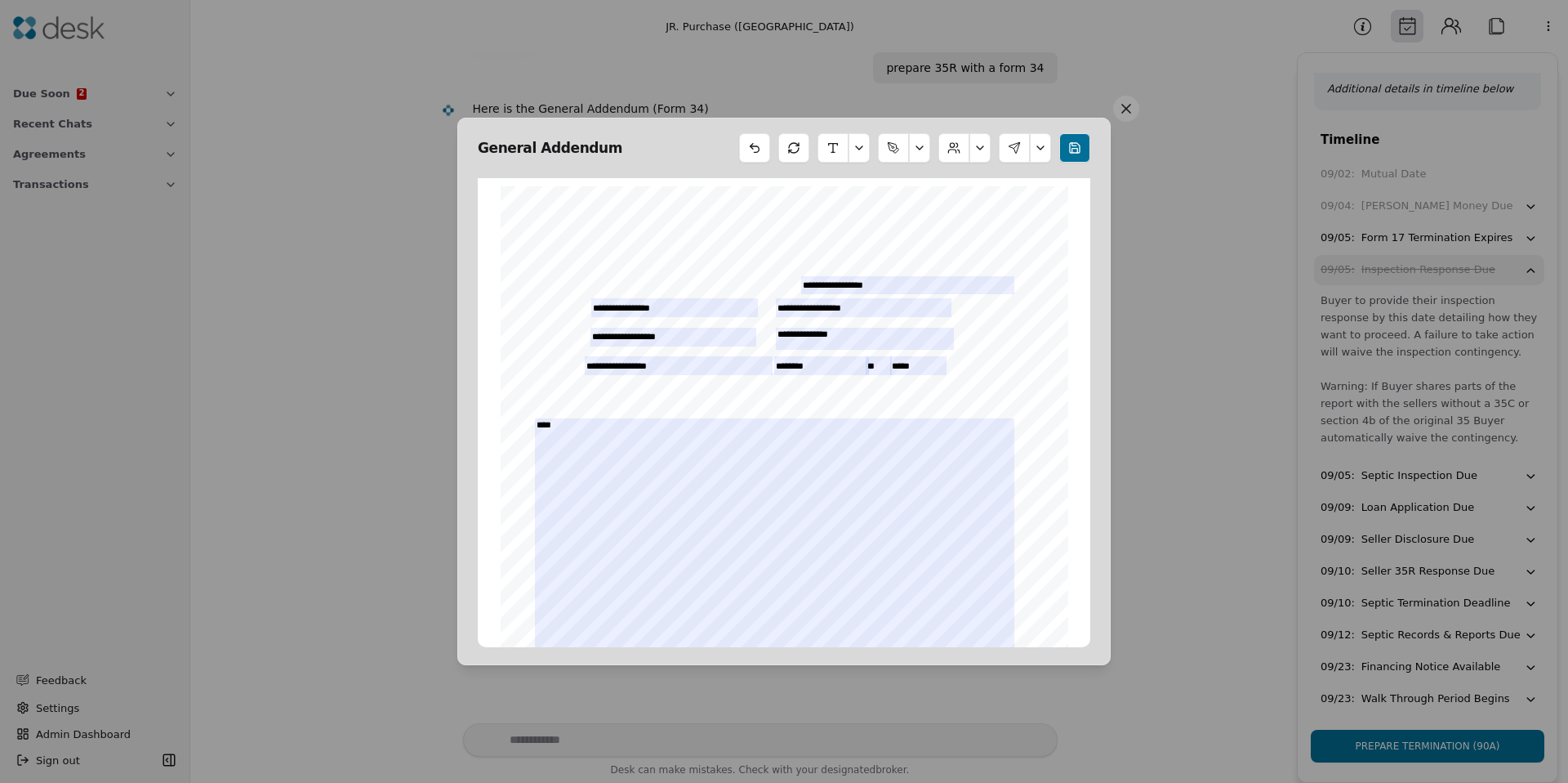
drag, startPoint x: 1127, startPoint y: 99, endPoint x: 972, endPoint y: 135, distance: 159.1
click at [1127, 100] on button at bounding box center [1127, 109] width 26 height 26
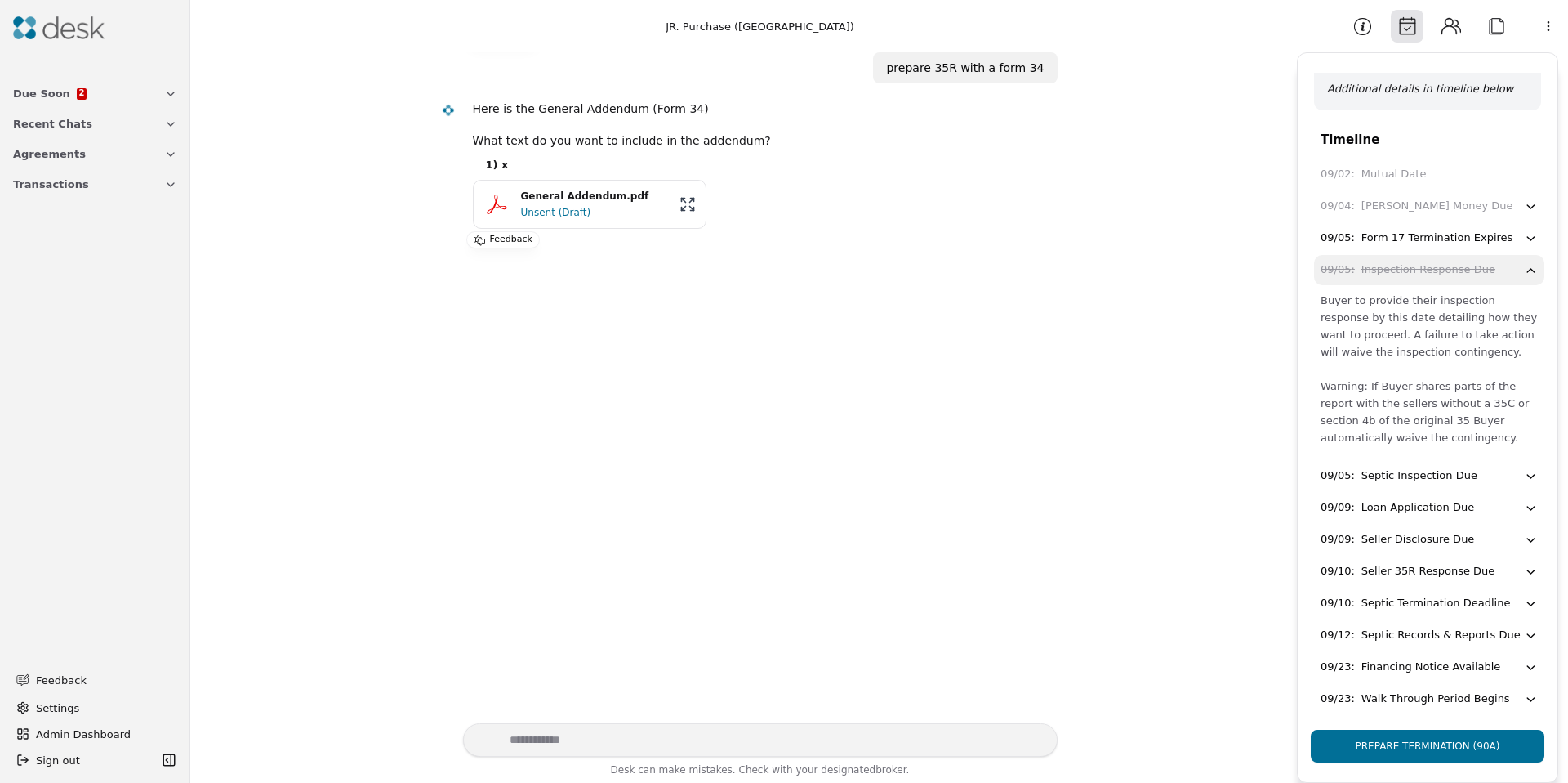
click at [636, 725] on div "JR. Purchase (2nd Avenue) Here is the Offer Package - 18510 2nd Avenue E, Spana…" at bounding box center [744, 392] width 1087 height 783
click at [634, 732] on textarea "Write your prompt here" at bounding box center [760, 740] width 594 height 33
type textarea "**********"
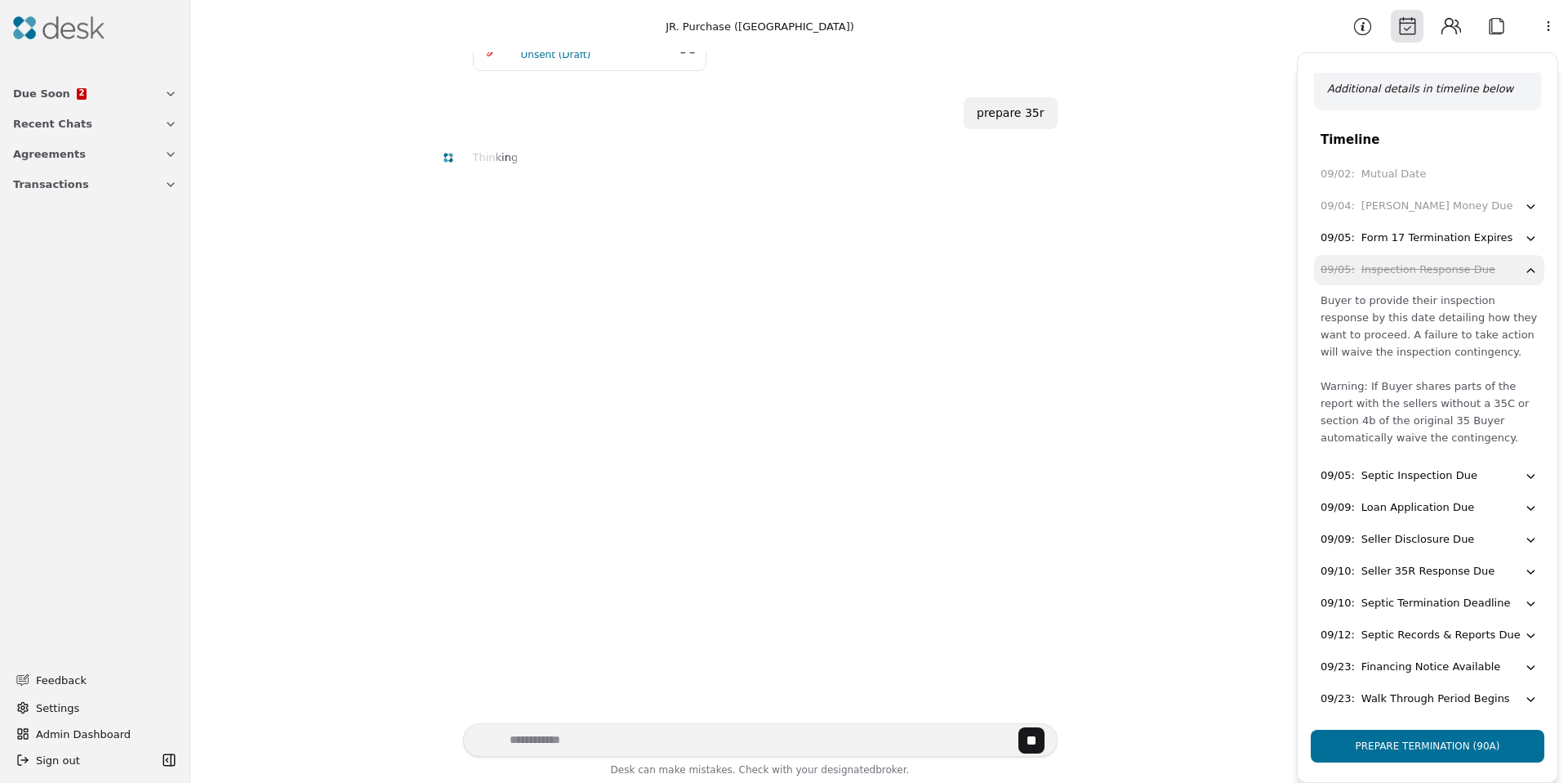
scroll to position [346, 0]
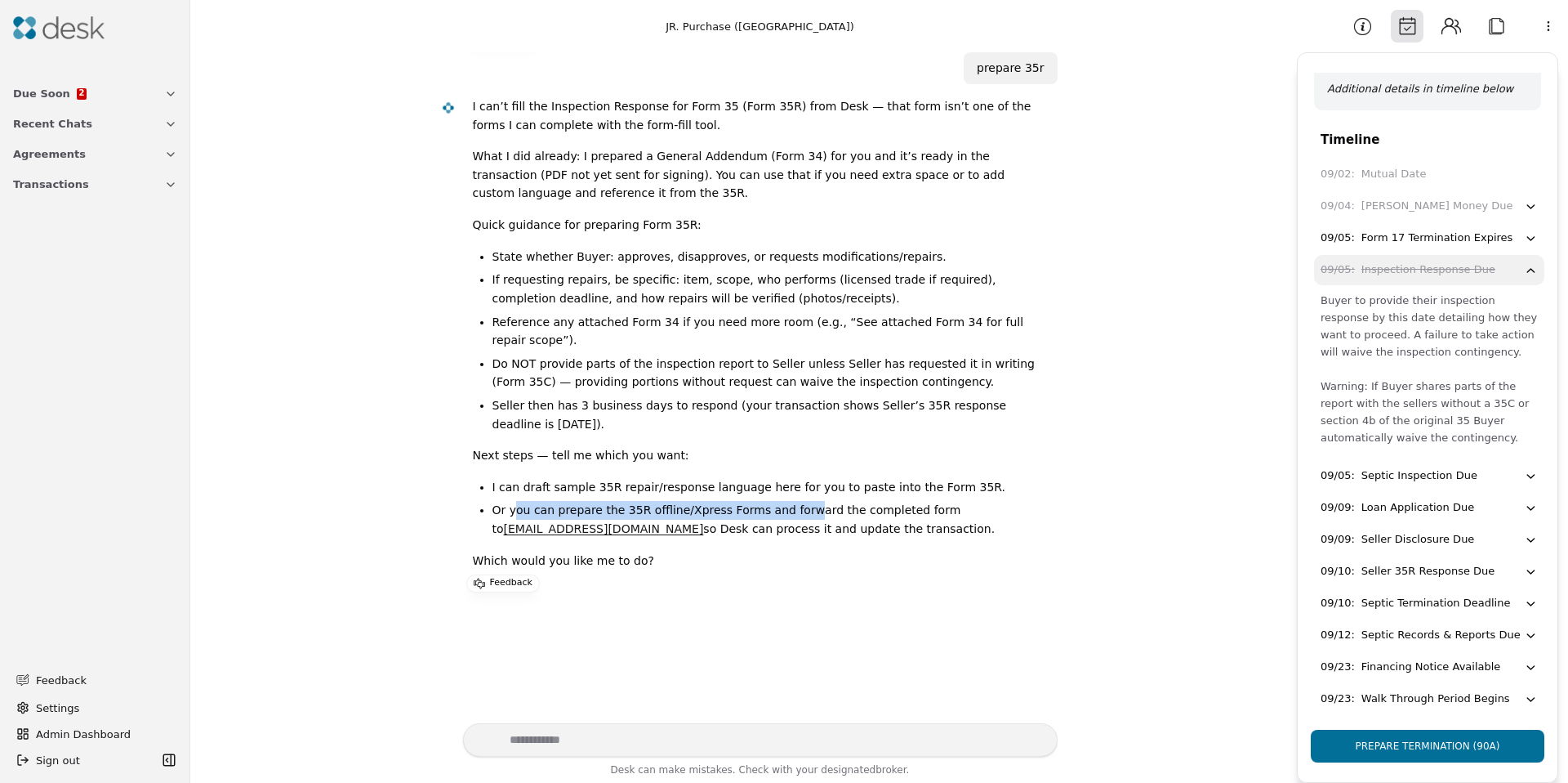
drag, startPoint x: 790, startPoint y: 516, endPoint x: 510, endPoint y: 516, distance: 280.0
click at [510, 516] on li "Or you can prepare the 35R offline/Xpress Forms and forward the completed form …" at bounding box center [769, 519] width 552 height 37
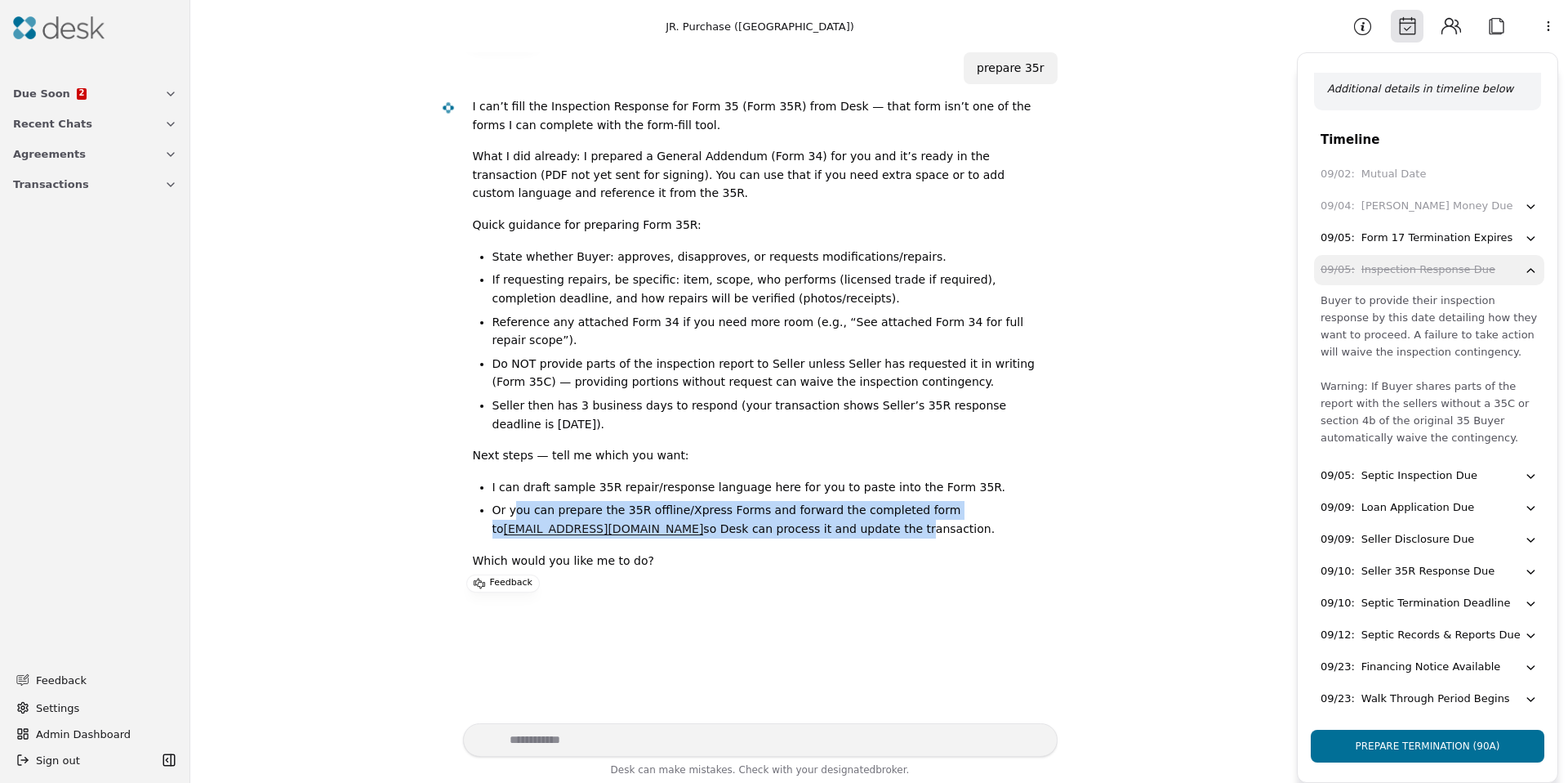
drag, startPoint x: 510, startPoint y: 516, endPoint x: 869, endPoint y: 520, distance: 359.0
click at [870, 520] on li "Or you can prepare the 35R offline/Xpress Forms and forward the completed form …" at bounding box center [769, 519] width 552 height 37
drag, startPoint x: 869, startPoint y: 520, endPoint x: 854, endPoint y: 526, distance: 16.2
click at [869, 521] on li "Or you can prepare the 35R offline/Xpress Forms and forward the completed form …" at bounding box center [769, 519] width 552 height 37
drag, startPoint x: 854, startPoint y: 526, endPoint x: 565, endPoint y: 491, distance: 291.1
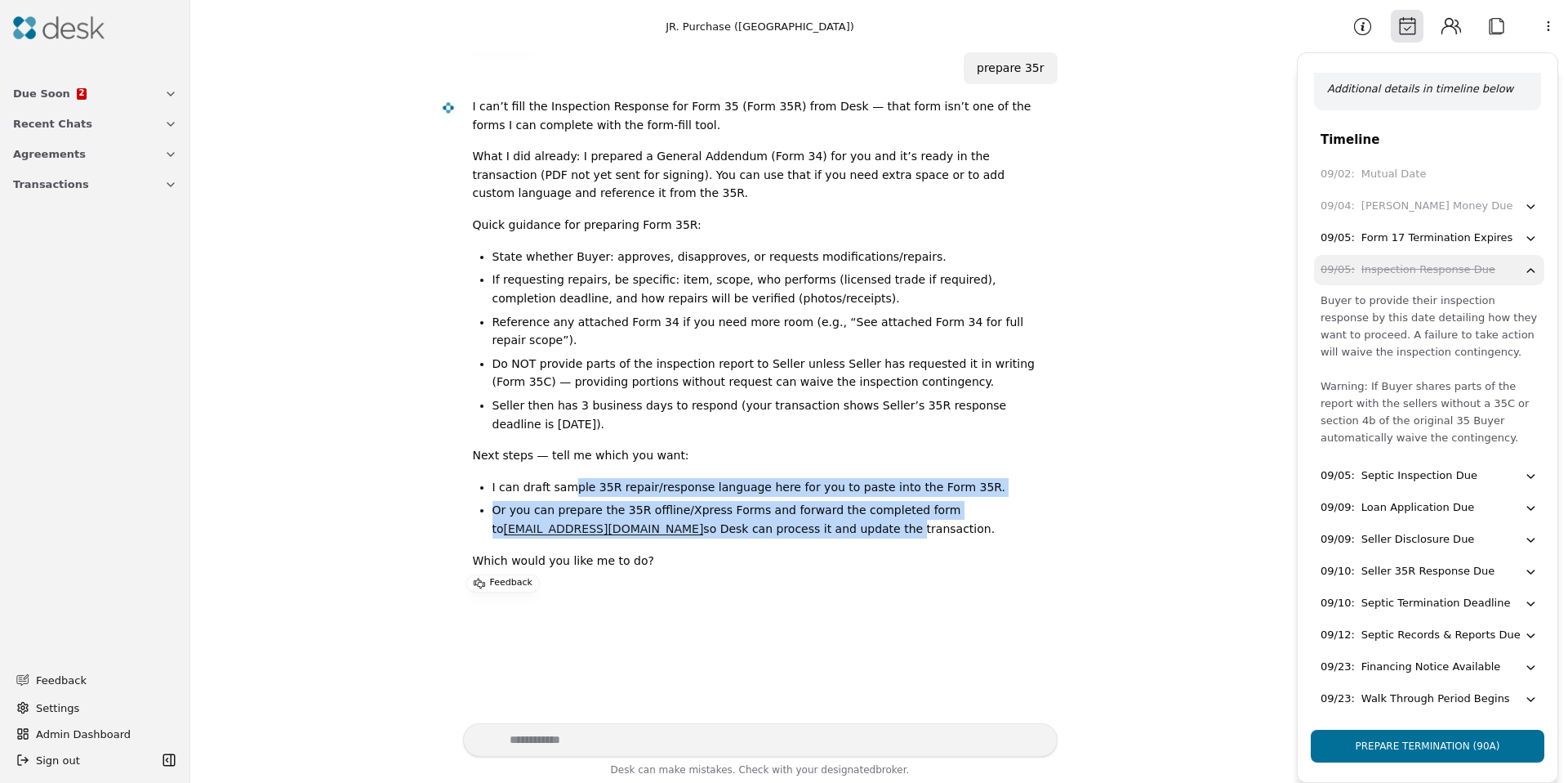
click at [565, 491] on ul "I can draft sample 35R repair/response language here for you to paste into the …" at bounding box center [758, 508] width 572 height 60
click at [565, 491] on li "I can draft sample 35R repair/response language here for you to paste into the …" at bounding box center [769, 487] width 552 height 18
drag, startPoint x: 565, startPoint y: 491, endPoint x: 962, endPoint y: 531, distance: 399.0
click at [960, 531] on ul "I can draft sample 35R repair/response language here for you to paste into the …" at bounding box center [758, 508] width 572 height 60
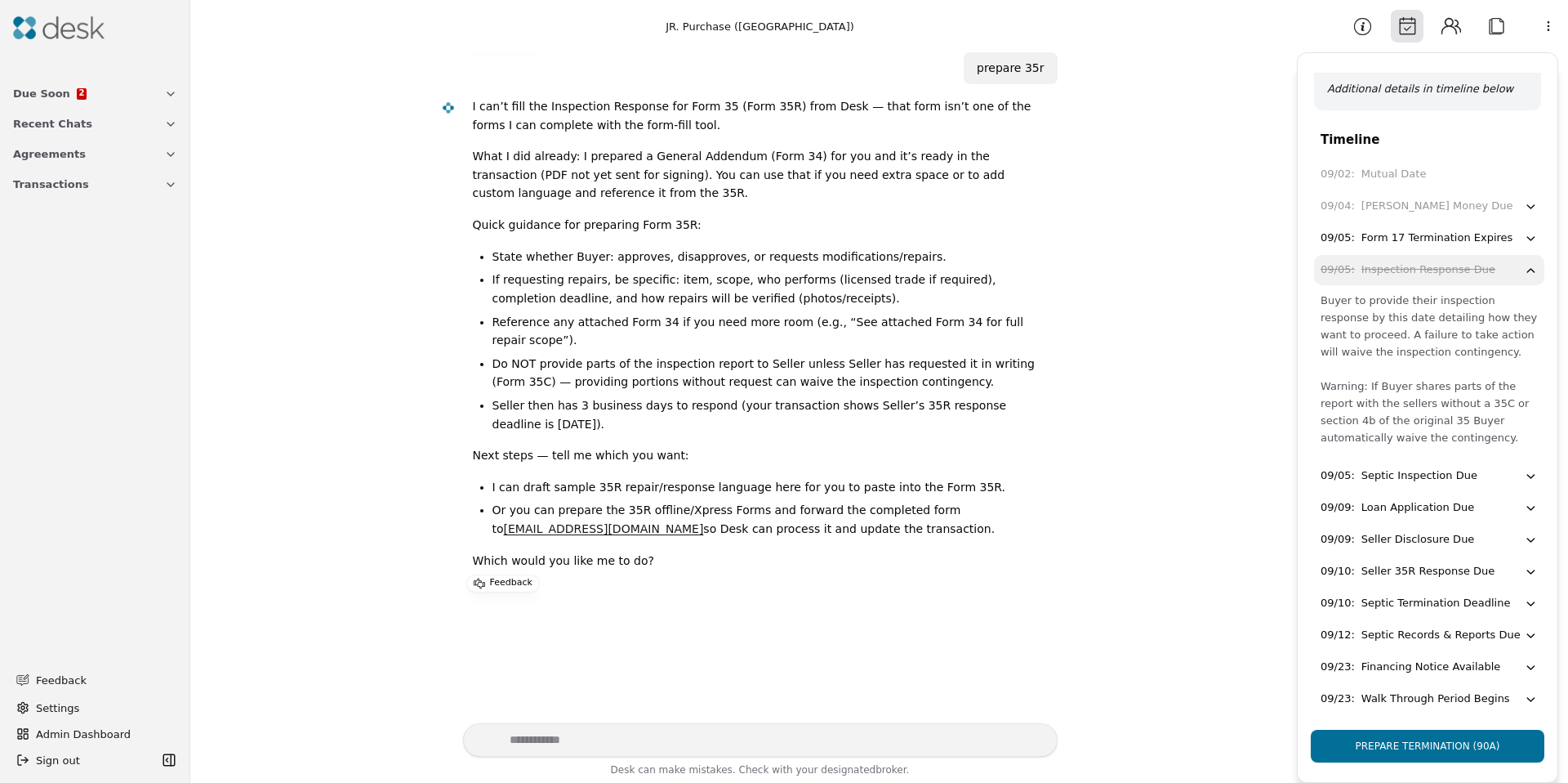
click at [962, 531] on li "Or you can prepare the 35R offline/Xpress Forms and forward the completed form …" at bounding box center [769, 519] width 552 height 37
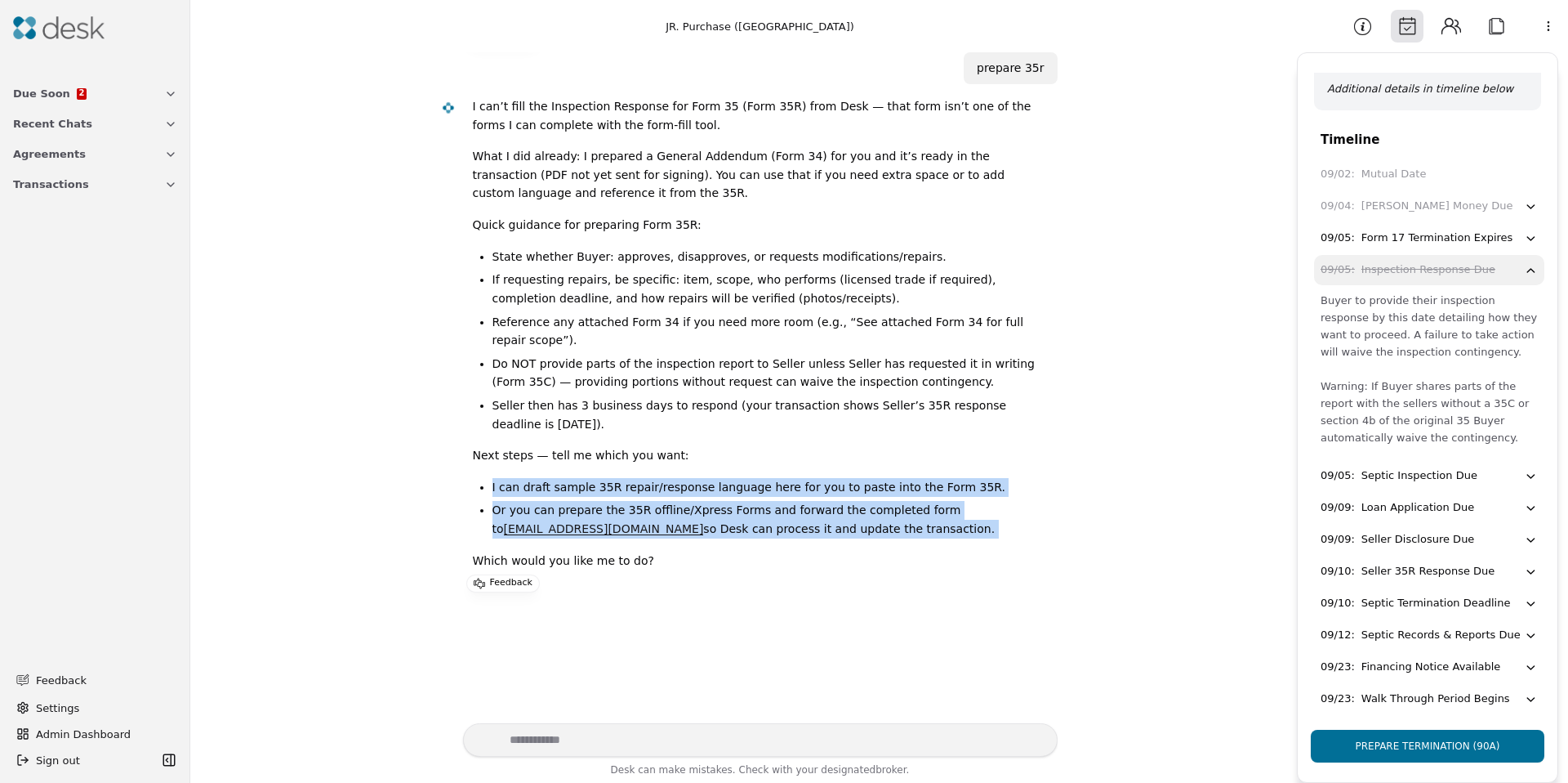
drag, startPoint x: 911, startPoint y: 533, endPoint x: 461, endPoint y: 480, distance: 453.1
click at [461, 480] on div "I can’t fill the Inspection Response for Form 35 (Form 35R) from Desk — that fo…" at bounding box center [744, 340] width 601 height 485
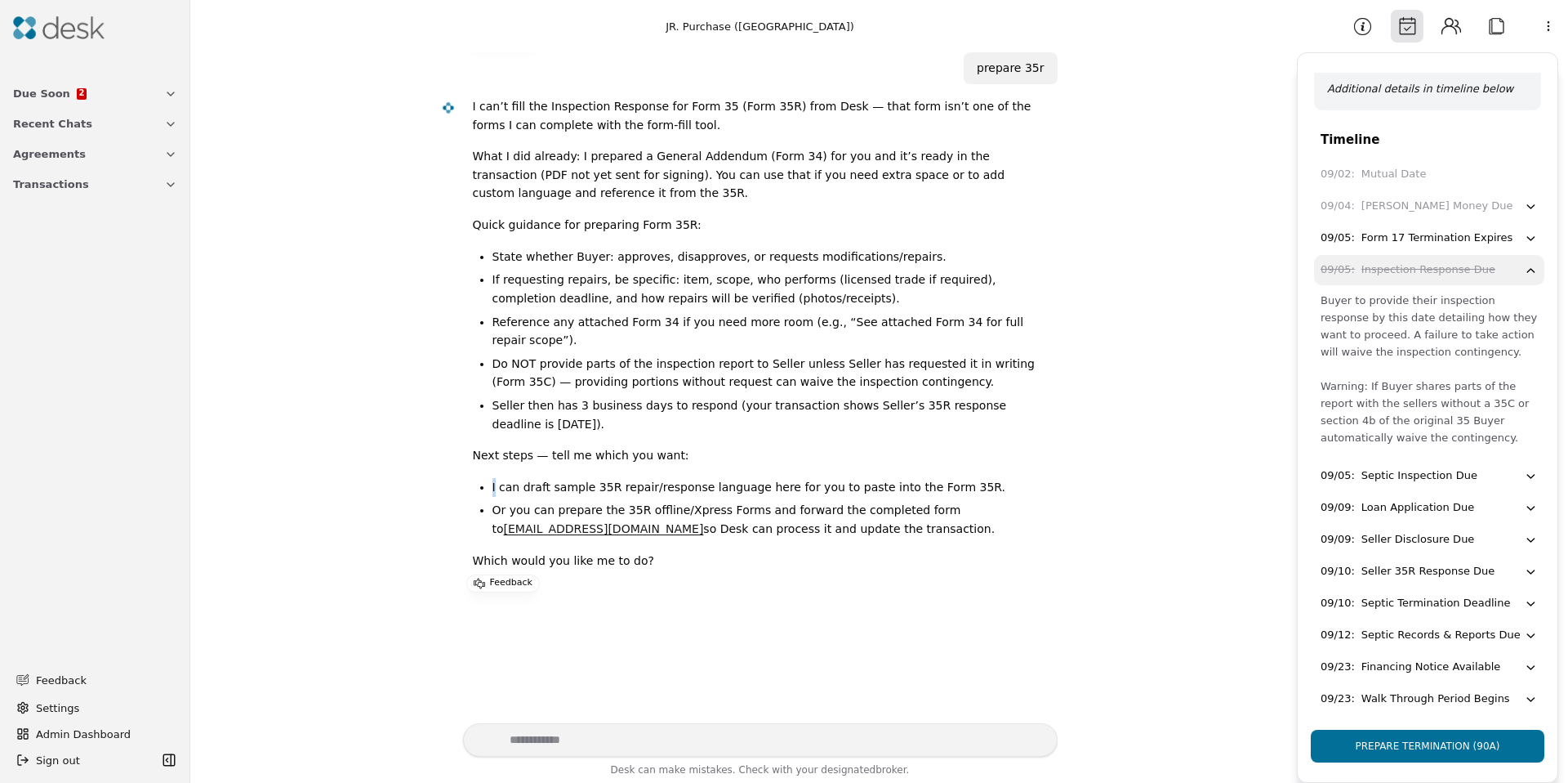
click at [60, 178] on span "Transactions" at bounding box center [51, 185] width 76 height 18
click at [49, 236] on span "JR. Purchase (2nd Avenue)" at bounding box center [95, 231] width 165 height 18
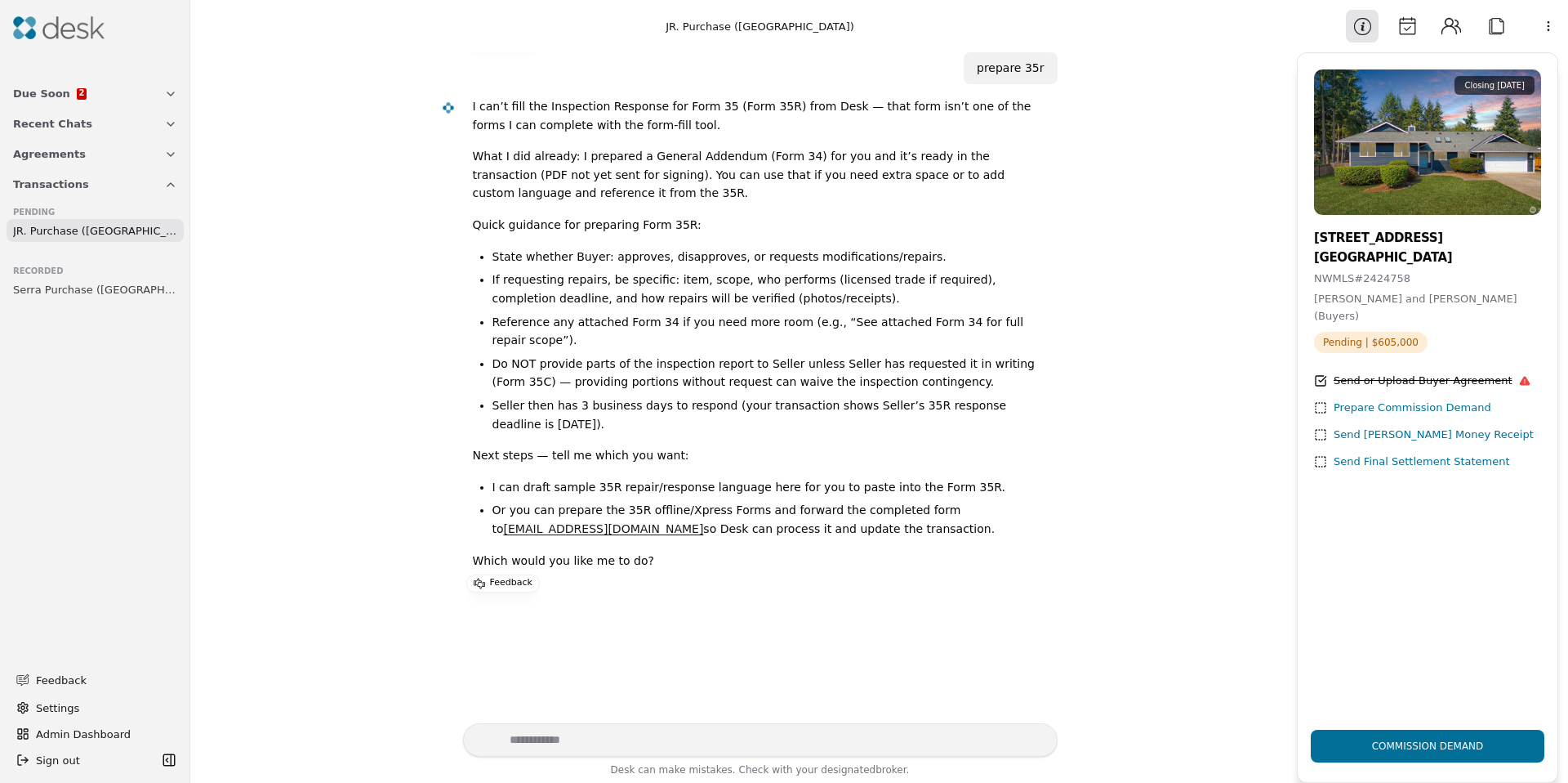
click at [1105, 257] on div "Here is the Offer Package - 18510 2nd Avenue E, Spanaway, WA 98387 Offer Packag…" at bounding box center [744, 388] width 1087 height 671
drag, startPoint x: 1104, startPoint y: 257, endPoint x: 1096, endPoint y: 258, distance: 8.1
click at [1094, 259] on div "Here is the Offer Package - 18510 2nd Avenue E, Spanaway, WA 98387 Offer Packag…" at bounding box center [744, 388] width 1087 height 671
click at [1074, 260] on div "Here is the Offer Package - 18510 2nd Avenue E, Spanaway, WA 98387 Offer Packag…" at bounding box center [744, 388] width 1087 height 671
click at [1073, 260] on div "Here is the Offer Package - 18510 2nd Avenue E, Spanaway, WA 98387 Offer Packag…" at bounding box center [744, 388] width 1087 height 671
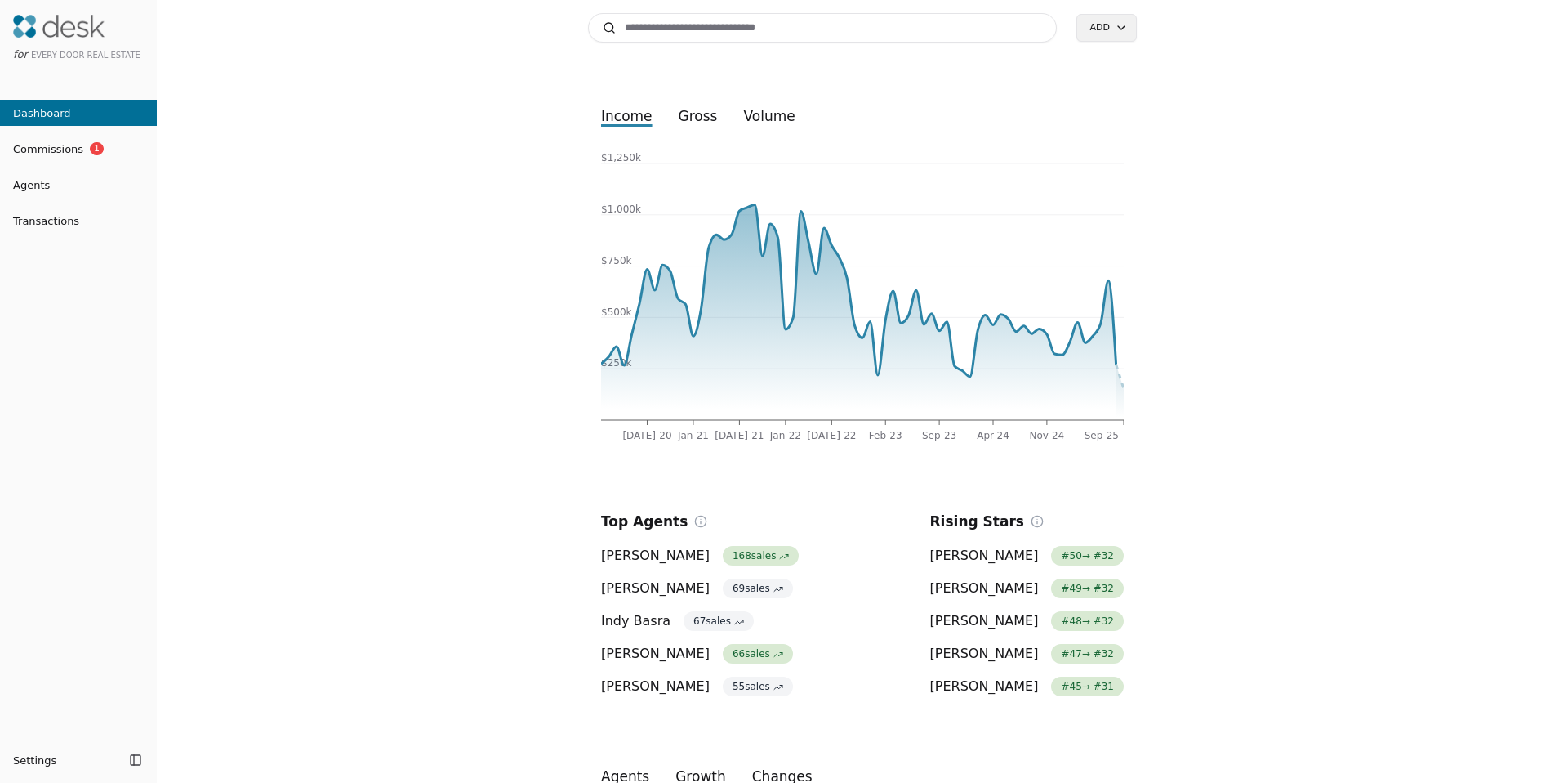
click at [353, 307] on div "Search Add income gross volume Jul-20 Jan-21 Jul-21 Jan-22 Jul-22 Feb-23 Sep-23…" at bounding box center [862, 392] width 1411 height 783
drag, startPoint x: 322, startPoint y: 305, endPoint x: 311, endPoint y: 300, distance: 12.1
drag, startPoint x: 289, startPoint y: 296, endPoint x: 274, endPoint y: 286, distance: 18.0
click at [286, 293] on div "Search Add income gross volume Jul-20 Jan-21 Jul-21 Jan-22 Jul-22 Feb-23 Sep-23…" at bounding box center [862, 392] width 1411 height 783
click at [40, 140] on span "Commissions" at bounding box center [41, 149] width 83 height 18
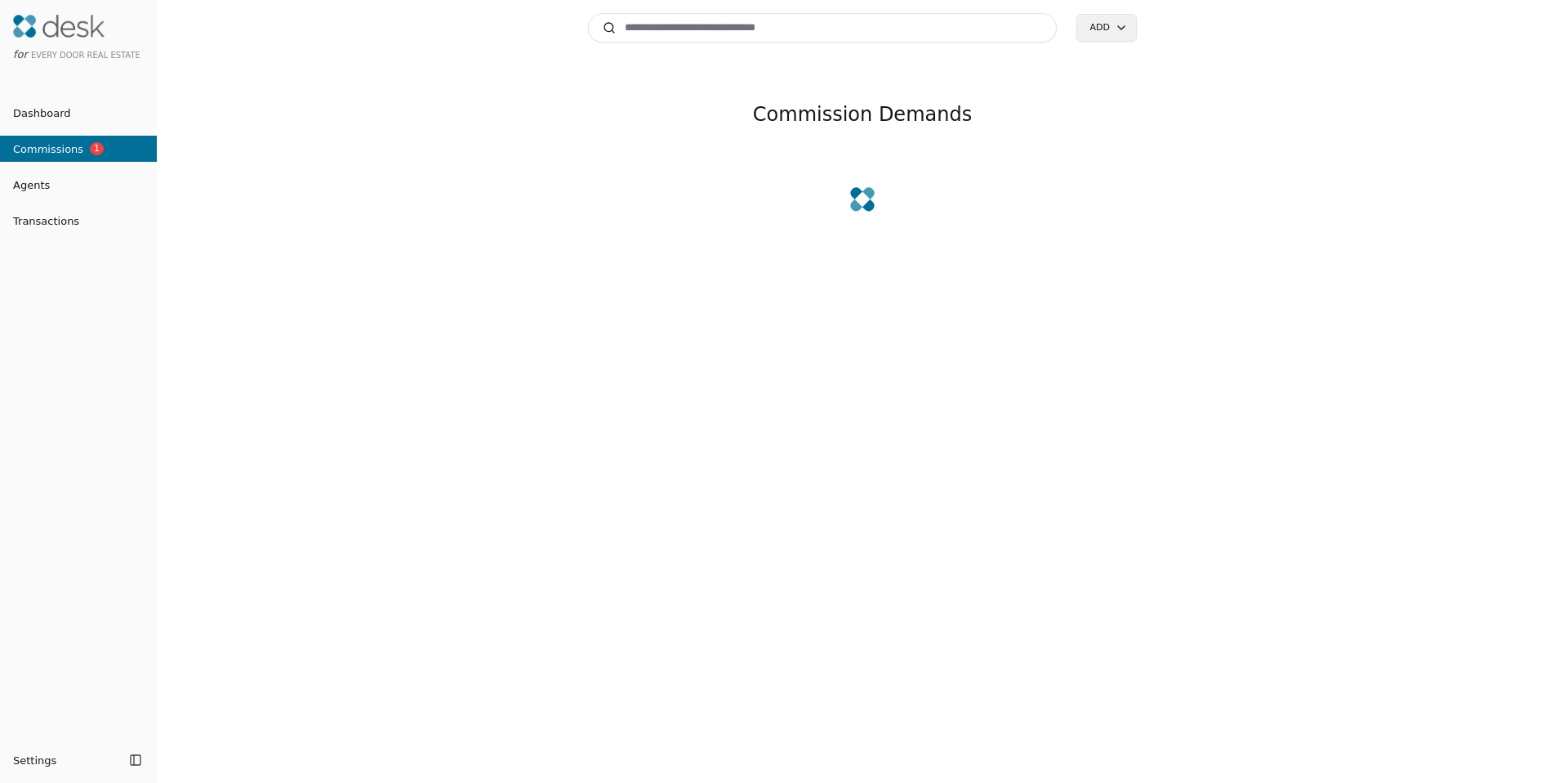
click at [362, 205] on div "Search Add Commission Demands" at bounding box center [862, 392] width 1411 height 783
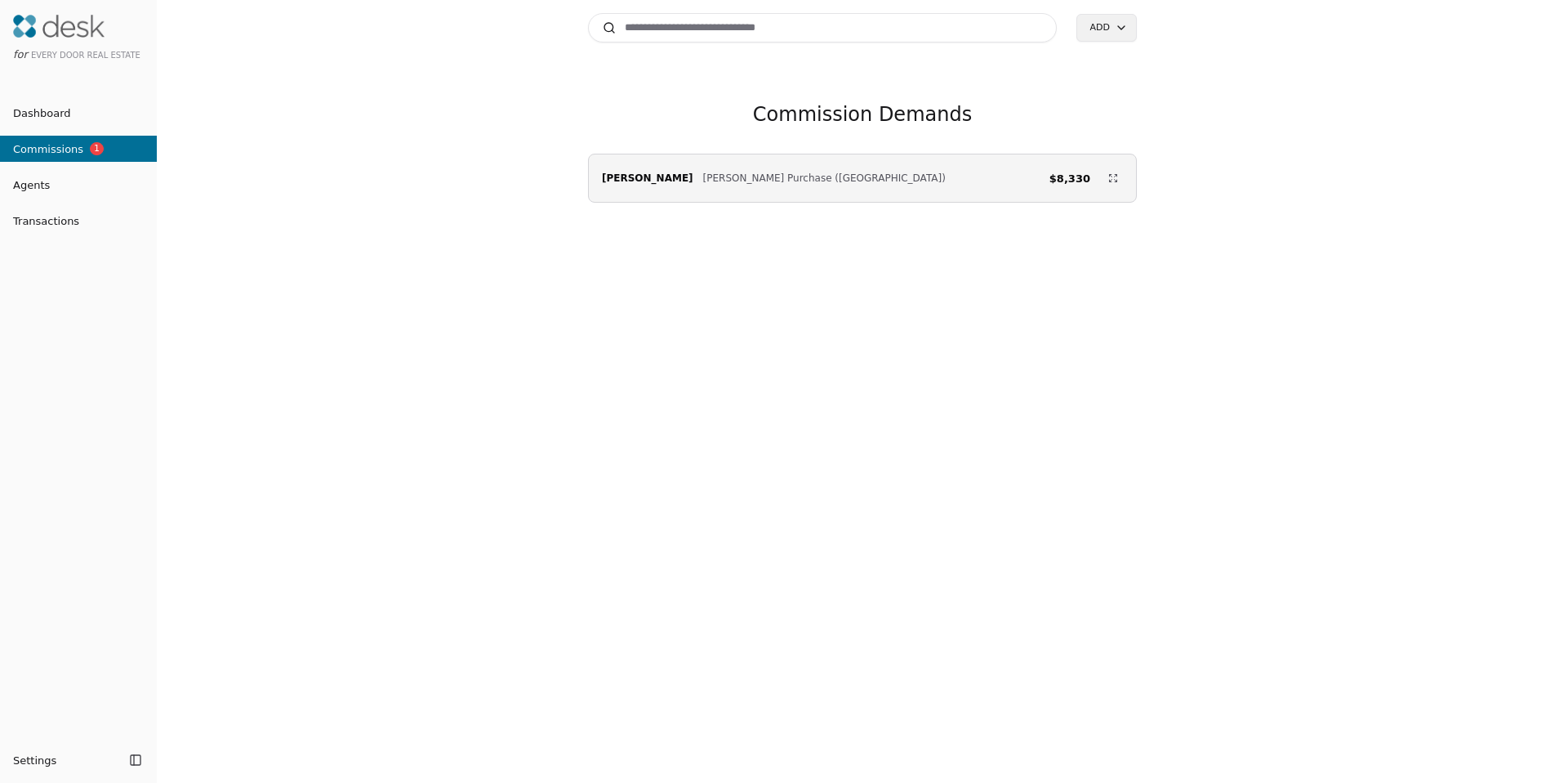
click at [771, 179] on span "[PERSON_NAME] Purchase ([GEOGRAPHIC_DATA])" at bounding box center [824, 178] width 243 height 17
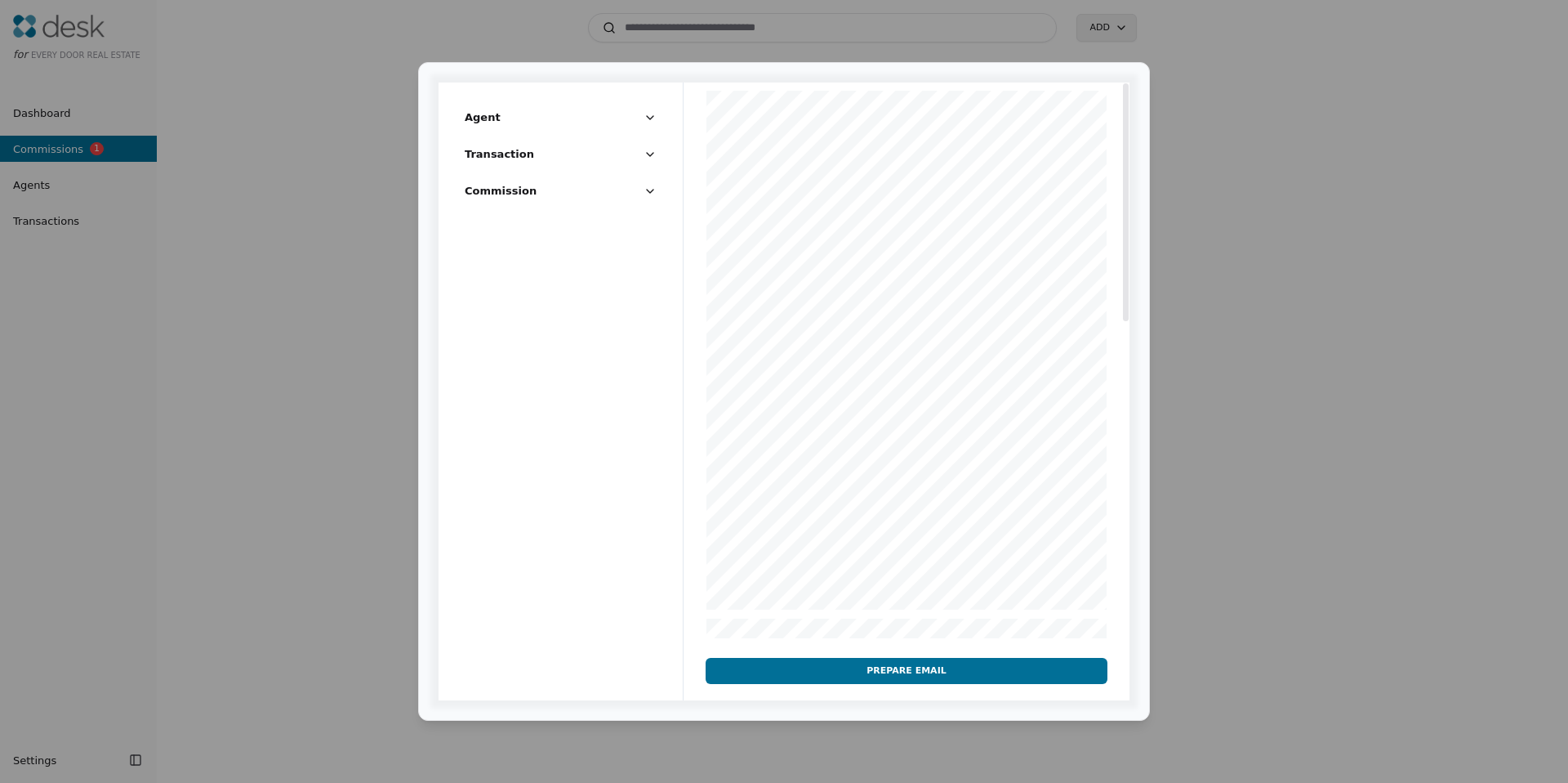
click at [469, 113] on span "Agent" at bounding box center [482, 117] width 36 height 18
click at [472, 117] on span "Agent" at bounding box center [482, 117] width 36 height 18
click at [482, 143] on div "Transaction" at bounding box center [560, 158] width 244 height 37
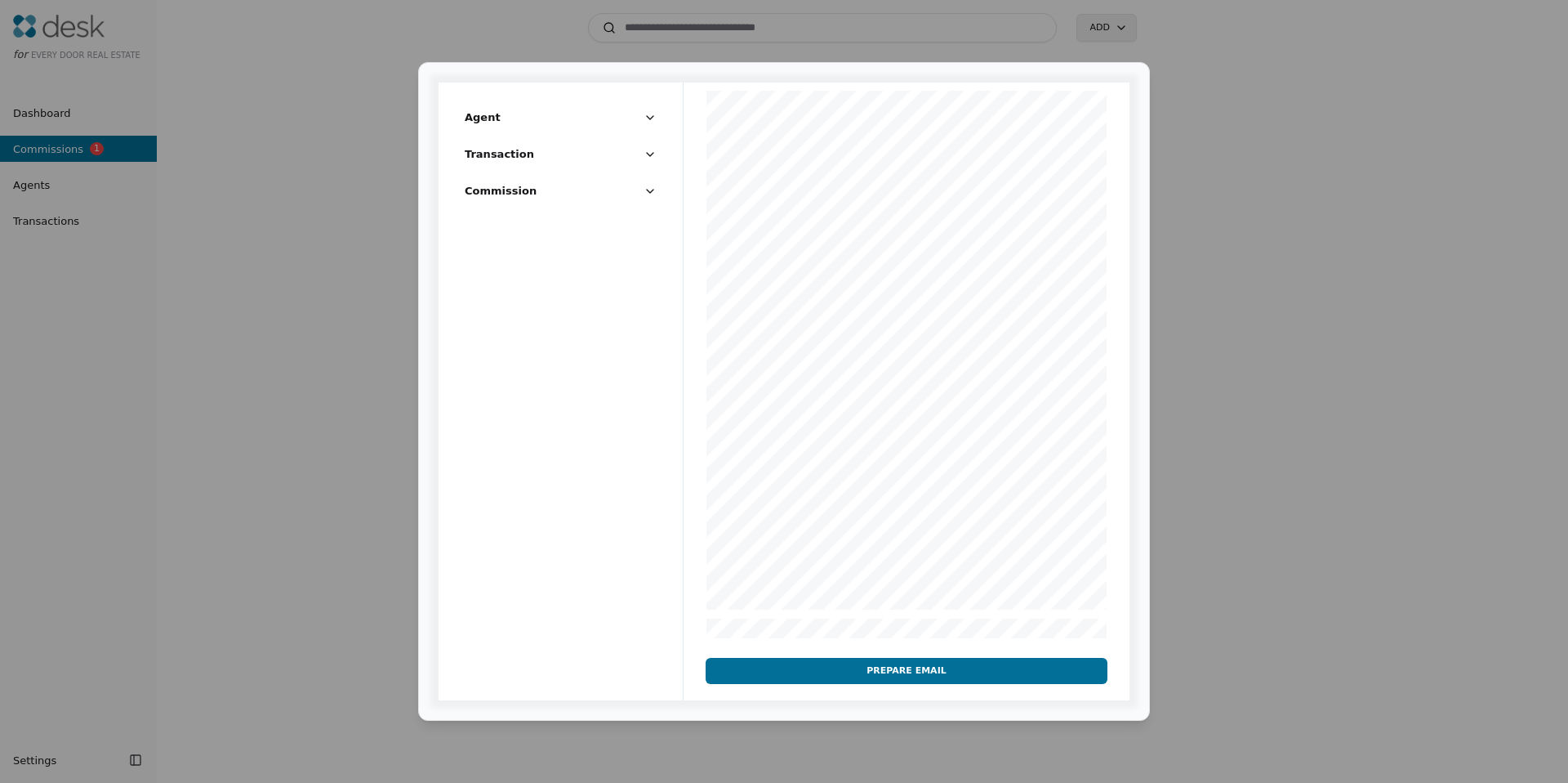
click at [487, 152] on span "Transaction" at bounding box center [499, 154] width 69 height 18
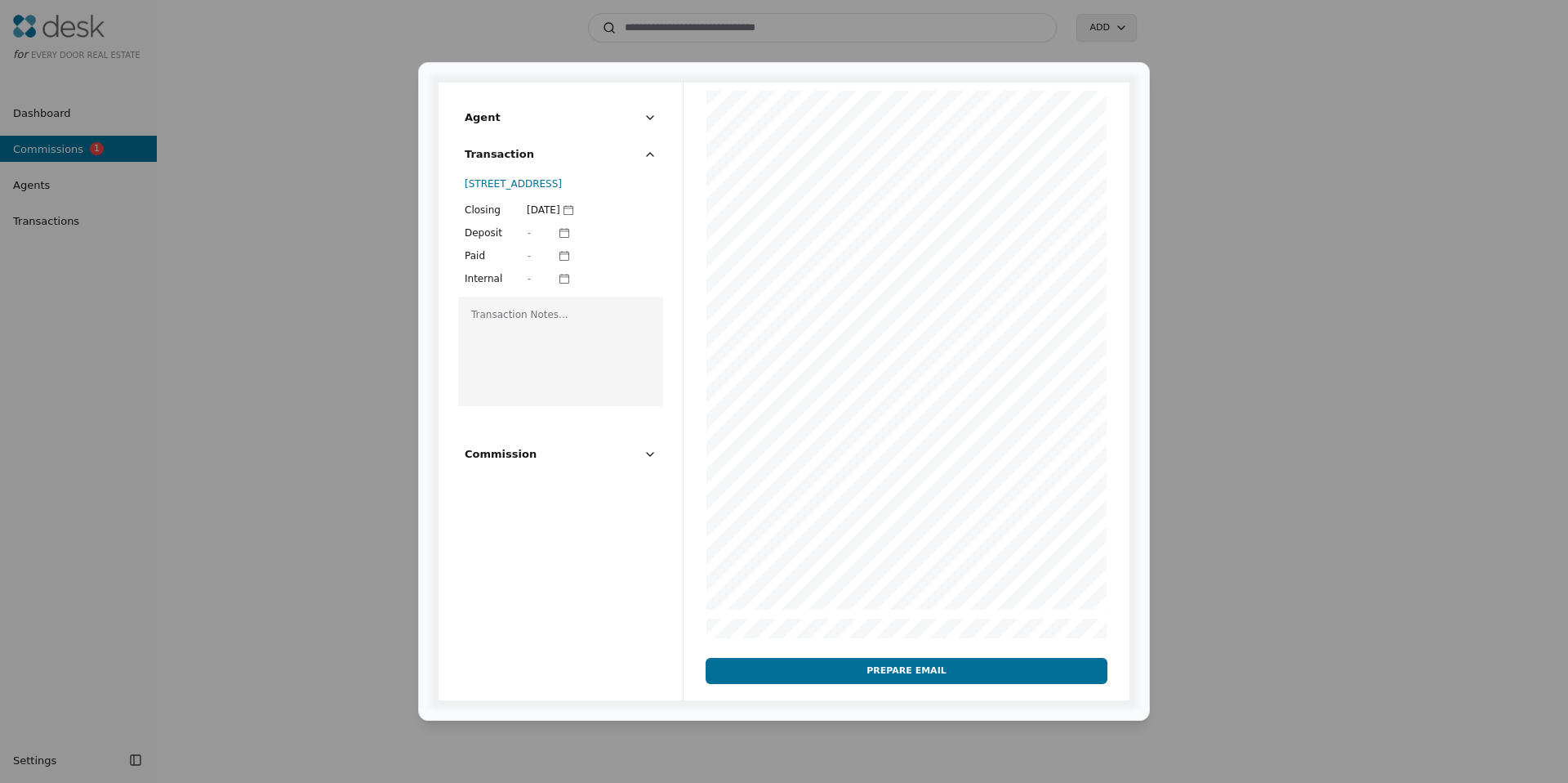
click at [493, 237] on div "Deposit" at bounding box center [494, 233] width 59 height 17
drag, startPoint x: 489, startPoint y: 262, endPoint x: 494, endPoint y: 279, distance: 17.7
click at [494, 278] on div "Closing September 3, 2025 Deposit - Paid - Internal -" at bounding box center [560, 243] width 192 height 85
drag, startPoint x: 494, startPoint y: 279, endPoint x: 506, endPoint y: 194, distance: 85.8
click at [494, 278] on div "Internal" at bounding box center [494, 279] width 59 height 17
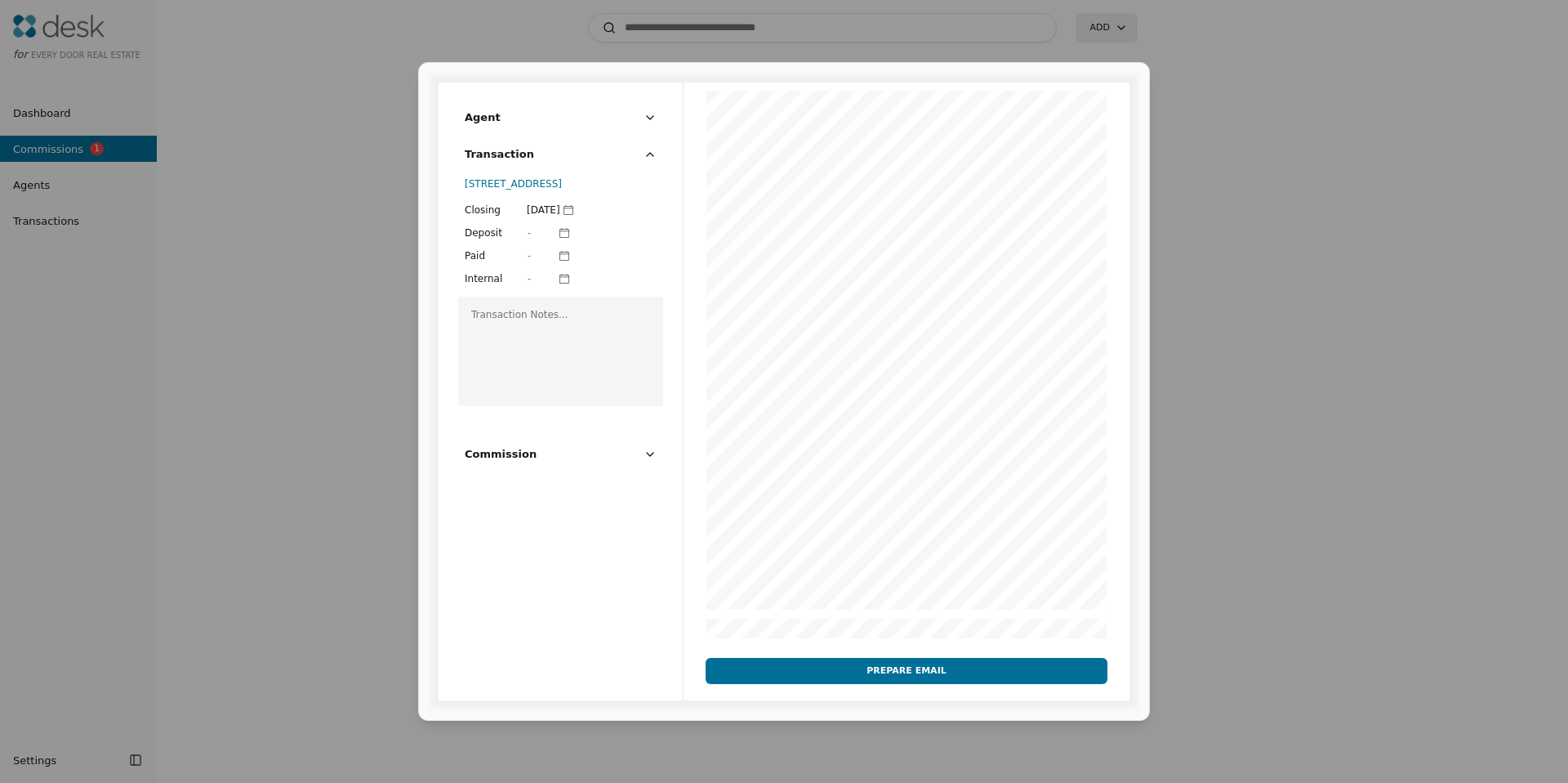
click at [514, 156] on span "Transaction" at bounding box center [499, 154] width 69 height 18
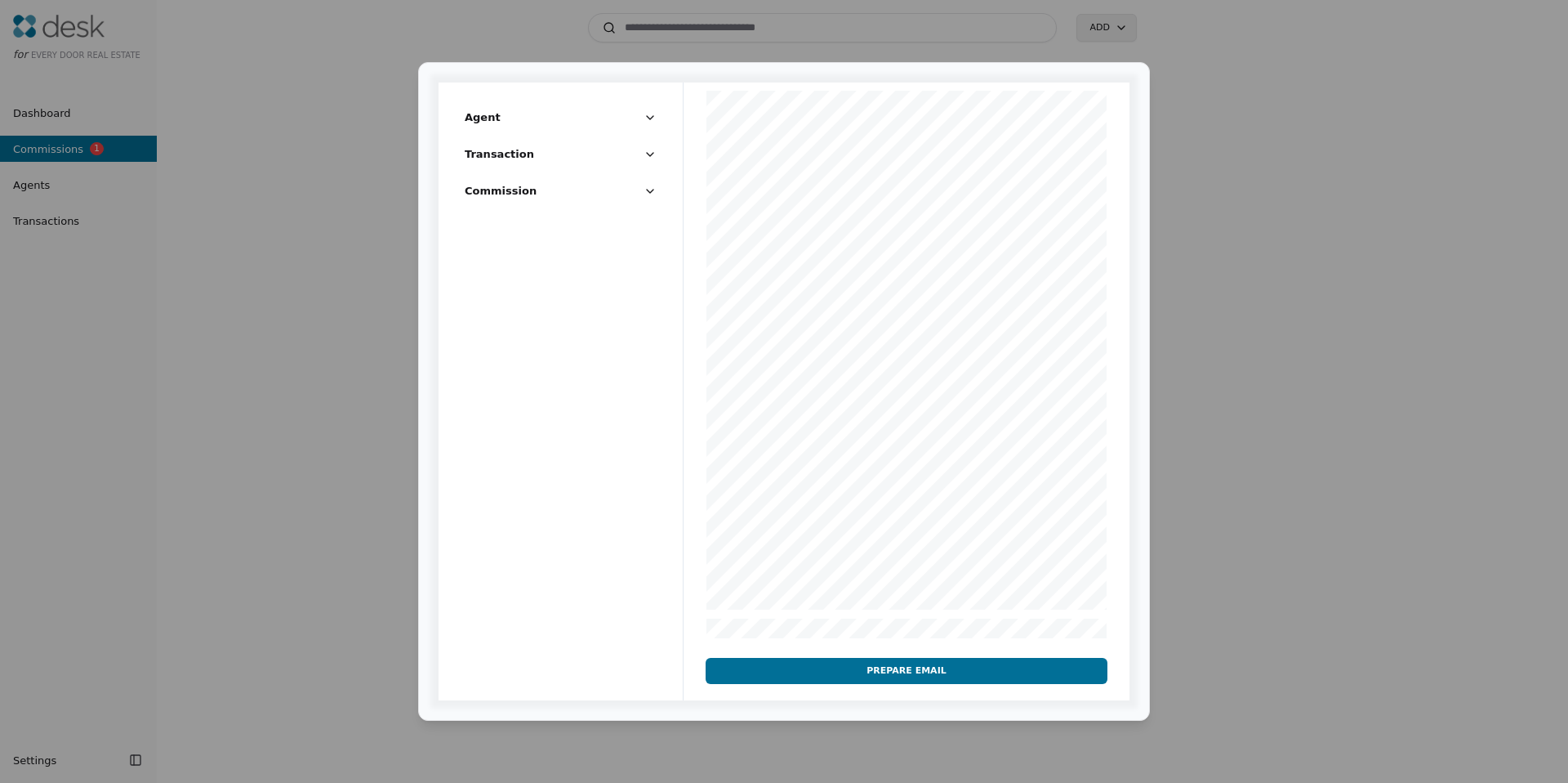
click at [512, 188] on span "Commission" at bounding box center [501, 191] width 72 height 18
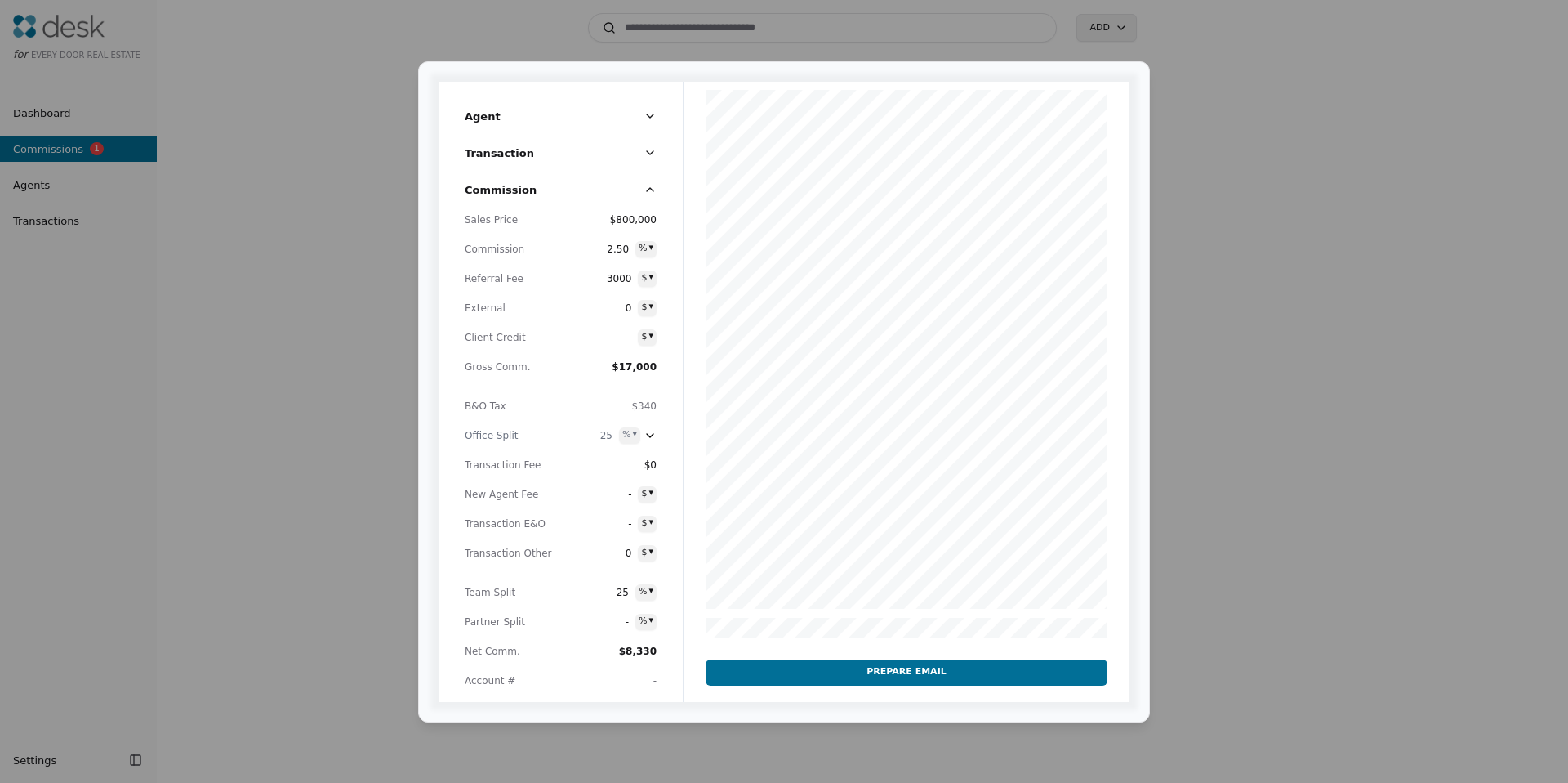
click at [618, 277] on span "3000" at bounding box center [617, 279] width 30 height 17
click at [617, 277] on input "*****" at bounding box center [605, 277] width 53 height 13
click at [645, 277] on div "Agent Transaction Commission Sales Price $800,000 Commission 2.50 % ▾ Referral …" at bounding box center [784, 392] width 1568 height 783
click at [645, 278] on div "Agent Transaction Commission Sales Price $800,000 Commission 2.50 % ▾ Referral …" at bounding box center [784, 392] width 1568 height 783
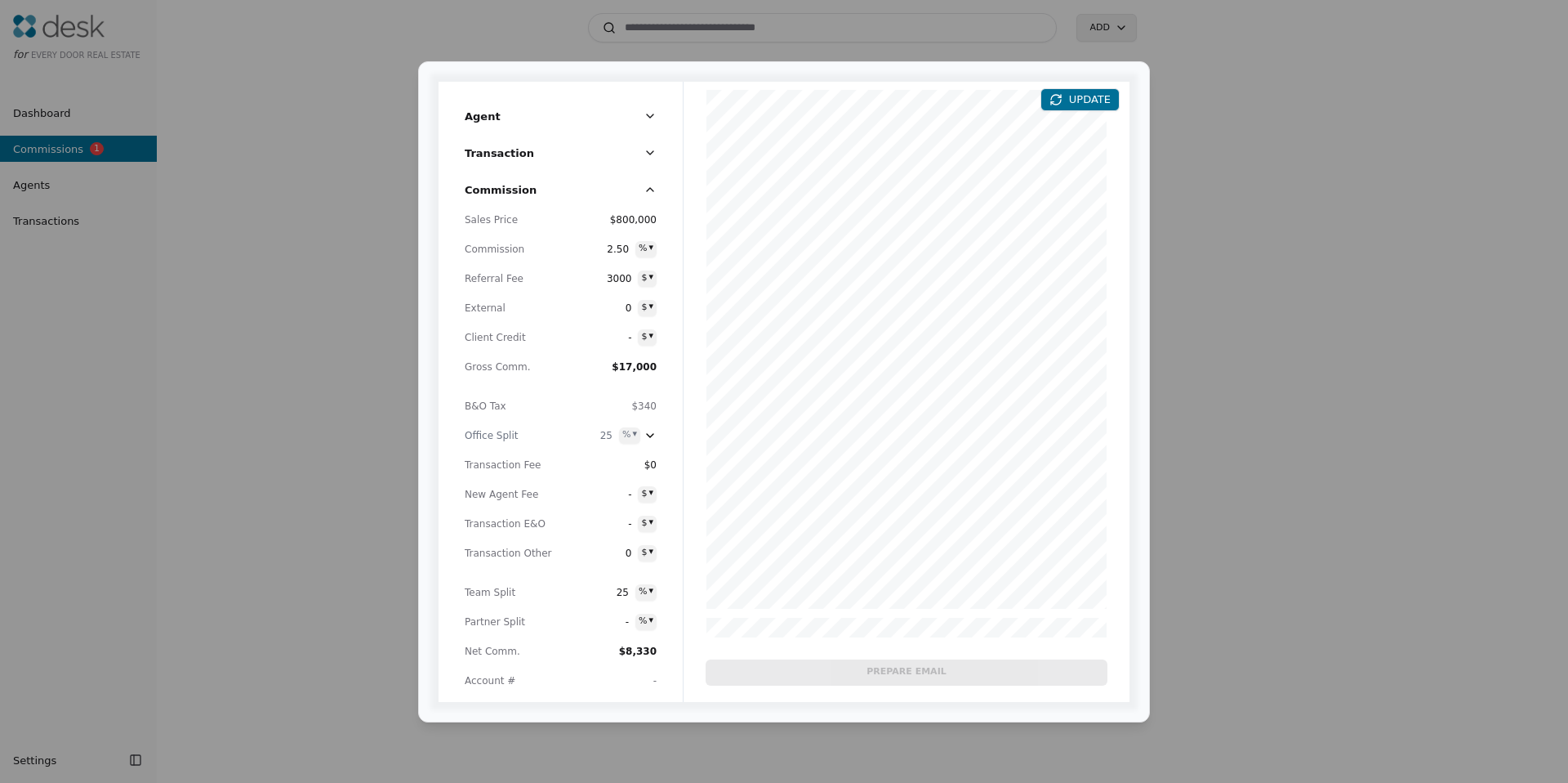
click at [620, 279] on span "3000" at bounding box center [617, 279] width 30 height 17
click at [620, 279] on input "*****" at bounding box center [605, 277] width 53 height 13
click at [651, 275] on div "Agent Transaction Commission Sales Price $800,000 Commission 2.50 % ▾ Referral …" at bounding box center [784, 392] width 1568 height 783
drag, startPoint x: 649, startPoint y: 307, endPoint x: 616, endPoint y: 286, distance: 39.1
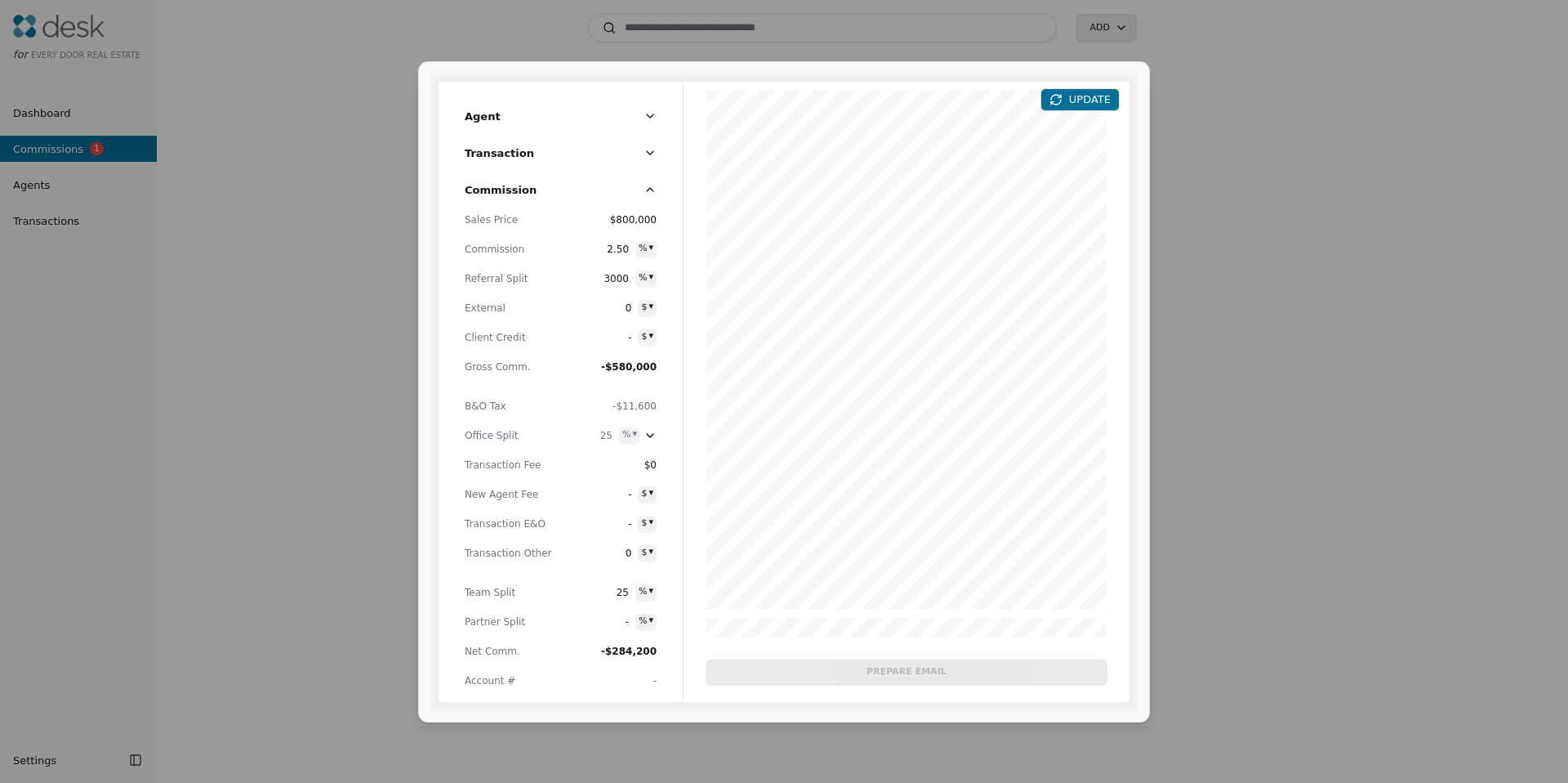
click at [607, 279] on span "3000" at bounding box center [615, 279] width 30 height 17
click at [607, 279] on input "*****" at bounding box center [603, 277] width 53 height 13
type input "**"
click at [489, 274] on span "Referral Split" at bounding box center [510, 279] width 90 height 17
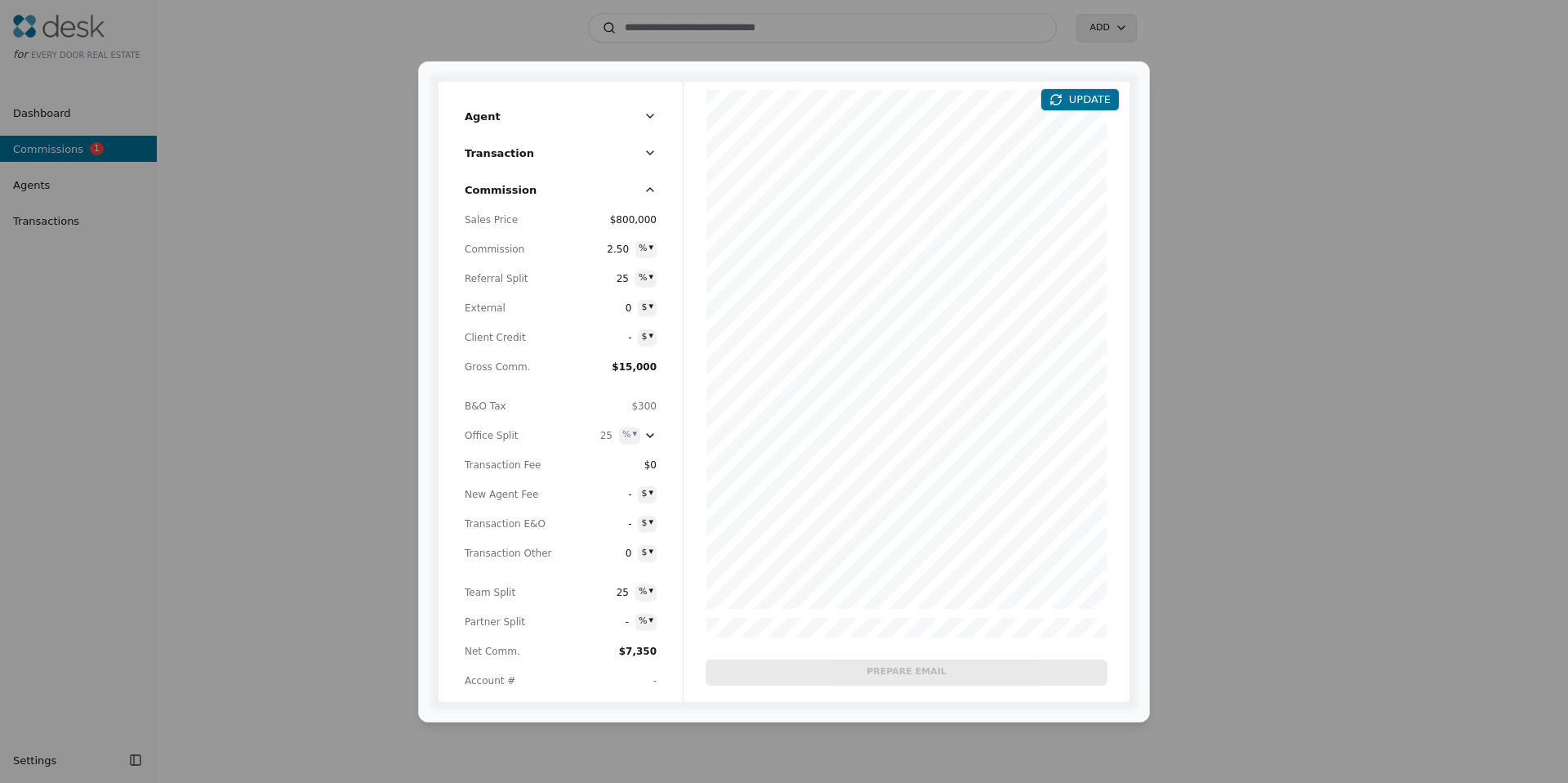
click at [621, 273] on span "25" at bounding box center [615, 279] width 30 height 17
click at [488, 287] on div "Sales Price $800,000 Commission 2.50 % ▾ Referral Split ** % ▾ External 0 $ ▾ C…" at bounding box center [560, 457] width 192 height 490
click at [522, 469] on span "Transaction Fee" at bounding box center [510, 465] width 90 height 17
drag, startPoint x: 492, startPoint y: 485, endPoint x: 533, endPoint y: 495, distance: 42.2
click at [533, 495] on span "New Agent Fee" at bounding box center [510, 494] width 90 height 17
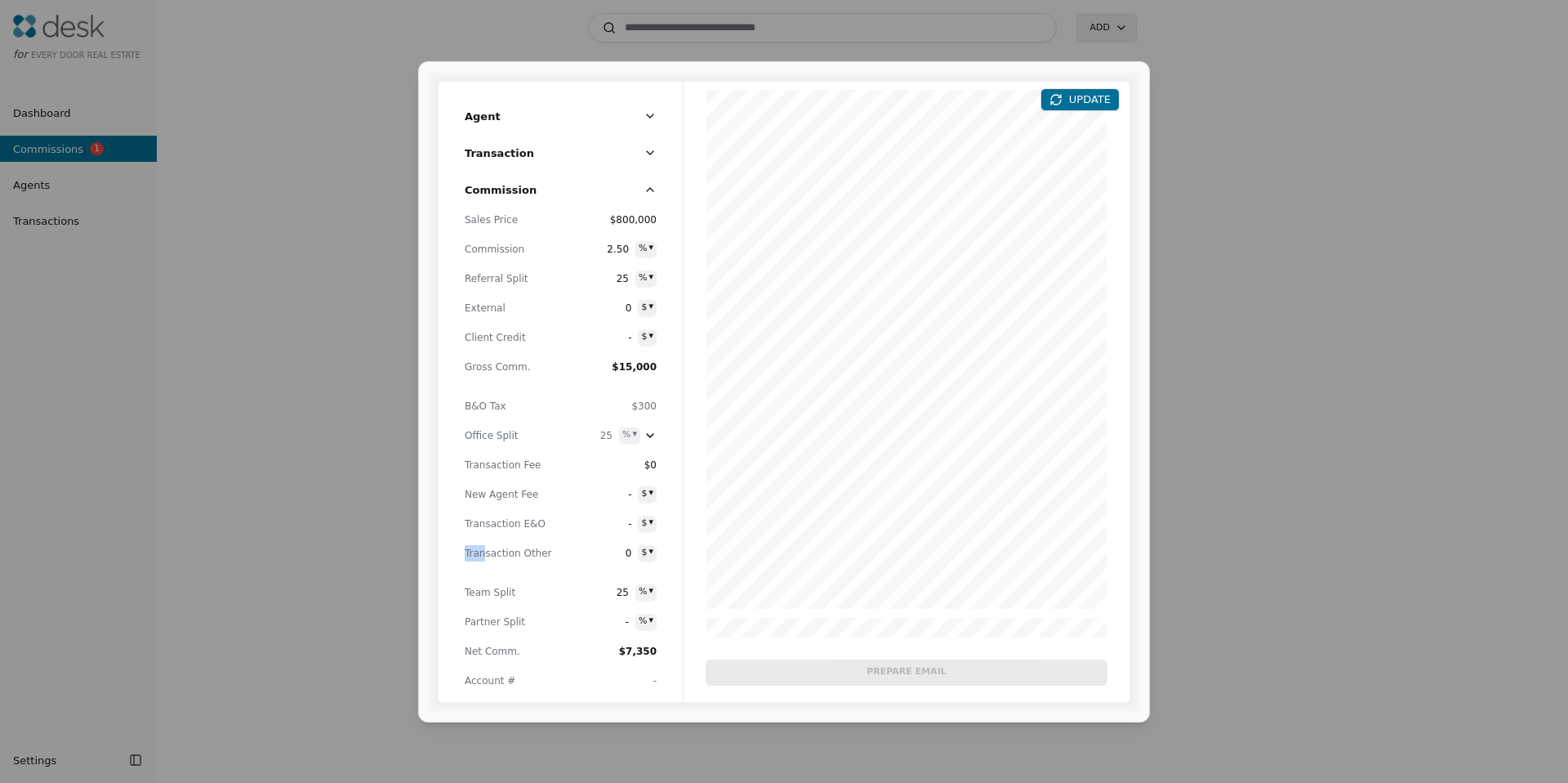
drag, startPoint x: 499, startPoint y: 542, endPoint x: 483, endPoint y: 557, distance: 21.9
click at [483, 557] on div "Sales Price $800,000 Commission 2.50 % ▾ Referral Split 25 % ▾ External 0 $ ▾ C…" at bounding box center [560, 457] width 192 height 490
click at [483, 556] on span "Transaction Other" at bounding box center [510, 553] width 90 height 17
drag, startPoint x: 498, startPoint y: 511, endPoint x: 545, endPoint y: 550, distance: 61.1
click at [545, 550] on div "Sales Price $800,000 Commission 2.50 % ▾ Referral Split 25 % ▾ External 0 $ ▾ C…" at bounding box center [560, 457] width 192 height 490
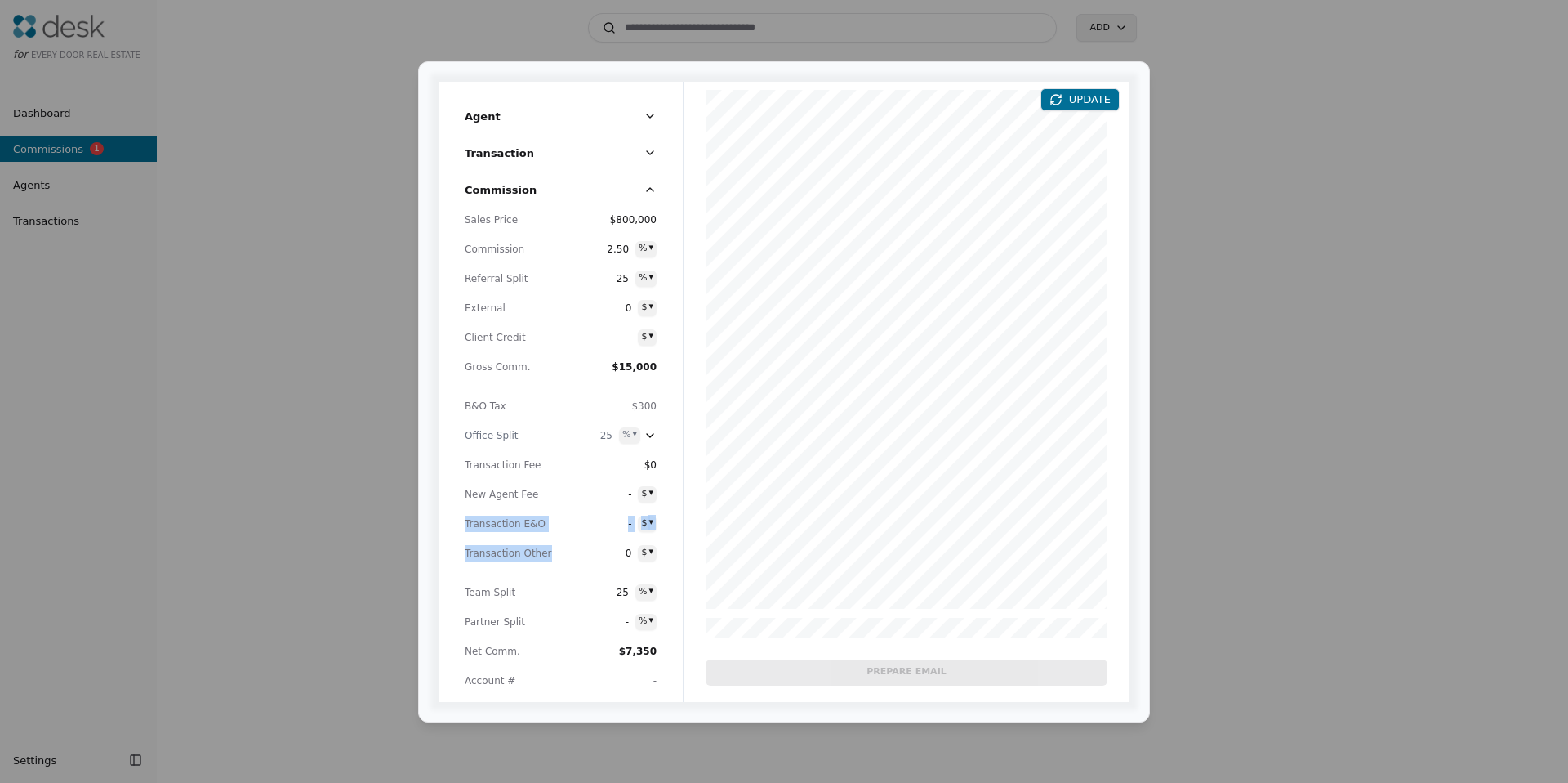
click at [545, 550] on span "Transaction Other" at bounding box center [510, 553] width 90 height 17
drag, startPoint x: 521, startPoint y: 536, endPoint x: 474, endPoint y: 490, distance: 65.8
click at [479, 489] on div "Sales Price $800,000 Commission 2.50 % ▾ Referral Split 25 % ▾ External 0 $ ▾ C…" at bounding box center [560, 457] width 192 height 490
click at [470, 491] on span "New Agent Fee" at bounding box center [510, 494] width 90 height 17
drag, startPoint x: 472, startPoint y: 493, endPoint x: 565, endPoint y: 557, distance: 112.9
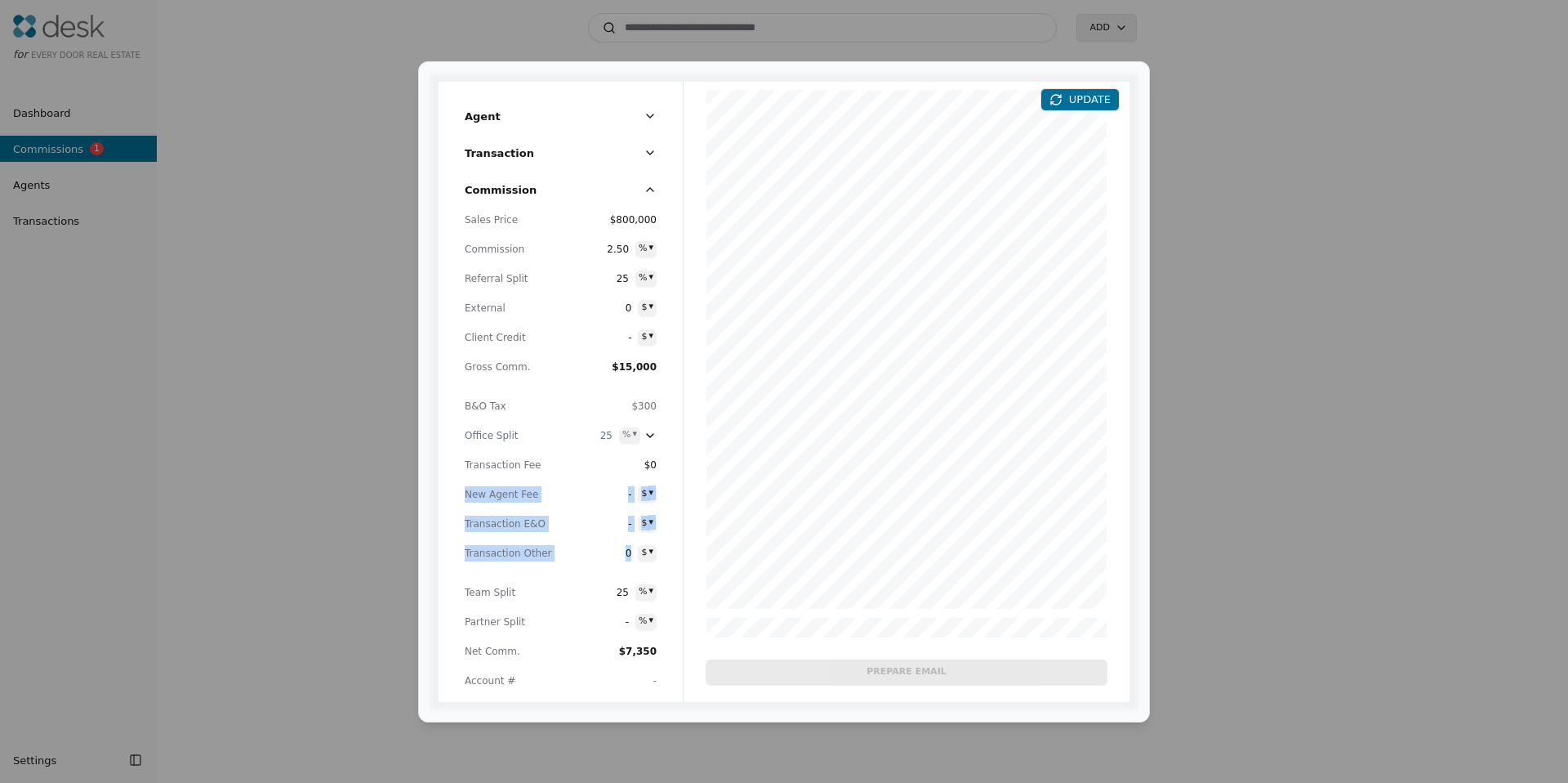
click at [565, 557] on div "Sales Price $800,000 Commission 2.50 % ▾ Referral Split 25 % ▾ External 0 $ ▾ C…" at bounding box center [560, 457] width 192 height 490
drag, startPoint x: 537, startPoint y: 556, endPoint x: 493, endPoint y: 555, distance: 44.0
click at [493, 555] on span "Transaction Other" at bounding box center [510, 553] width 90 height 17
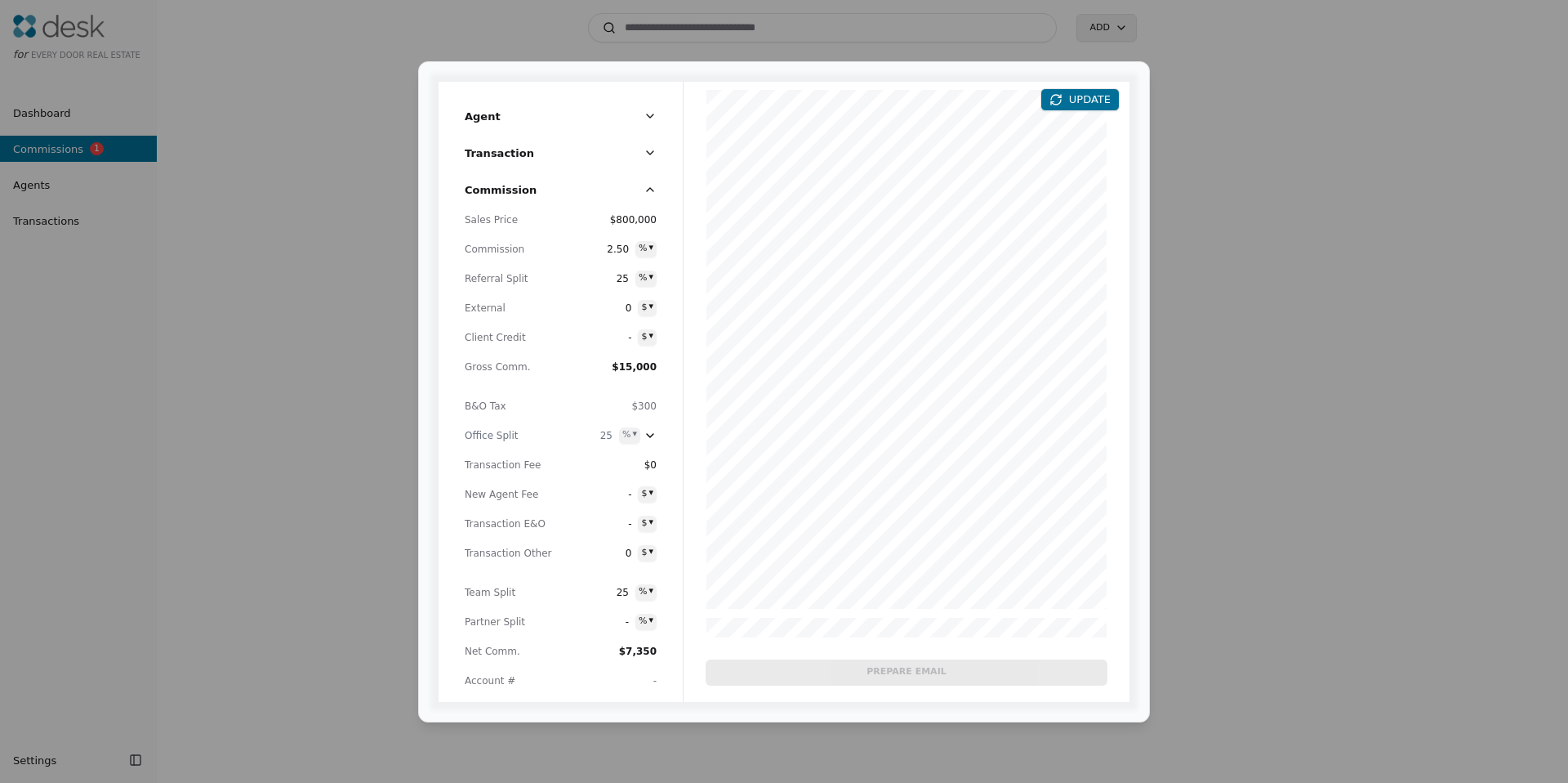
click at [628, 595] on span "25" at bounding box center [615, 592] width 30 height 17
click at [627, 595] on input "**" at bounding box center [603, 590] width 53 height 13
type input "*"
click at [504, 627] on span "Partner Split" at bounding box center [510, 622] width 90 height 17
click at [610, 438] on span "25" at bounding box center [598, 435] width 30 height 17
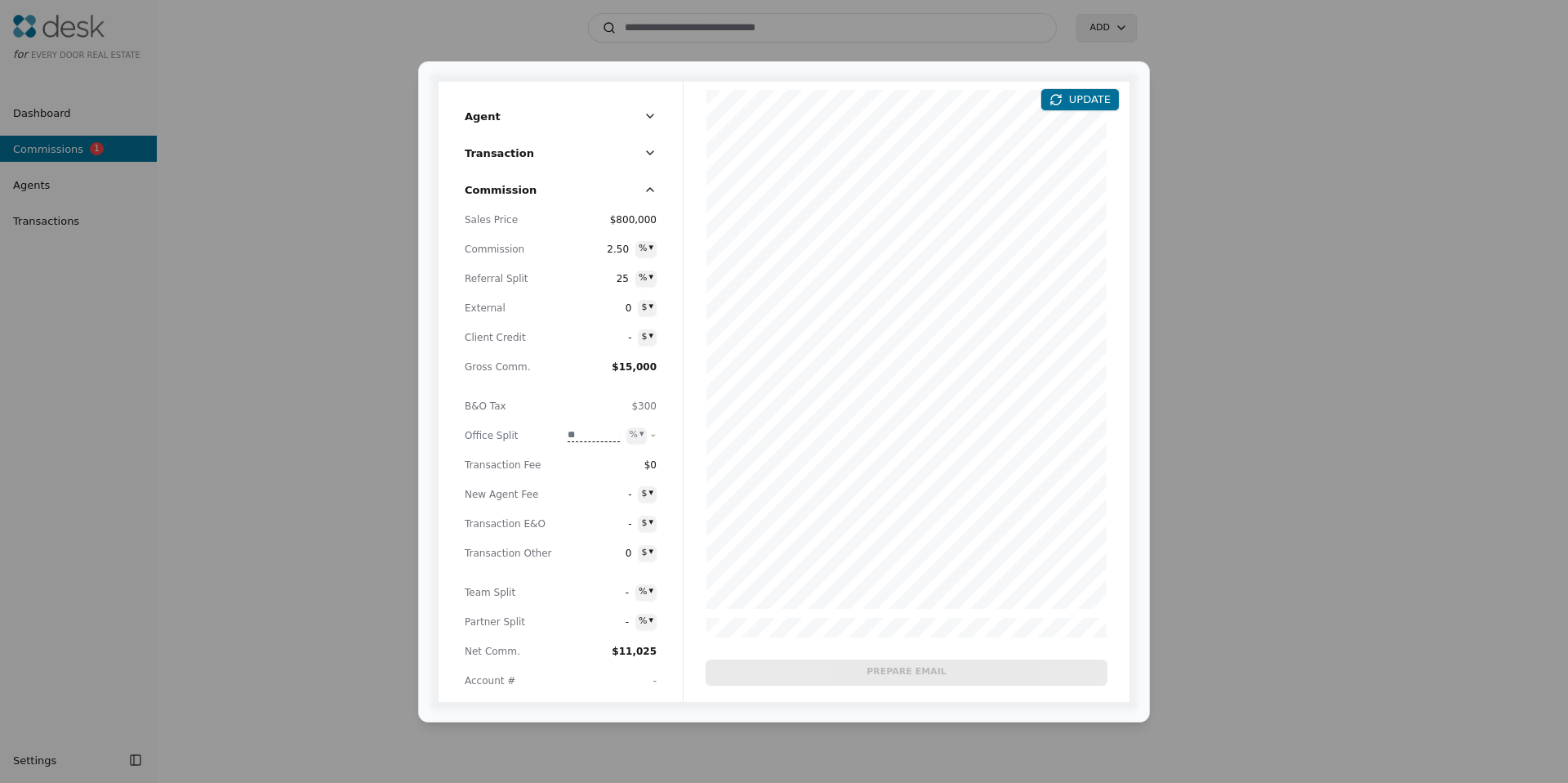
click at [611, 438] on input "**" at bounding box center [594, 435] width 53 height 13
type input "**"
click at [485, 486] on span "New Agent Fee" at bounding box center [510, 494] width 90 height 17
click at [1102, 101] on button "UPDATE" at bounding box center [1080, 100] width 80 height 23
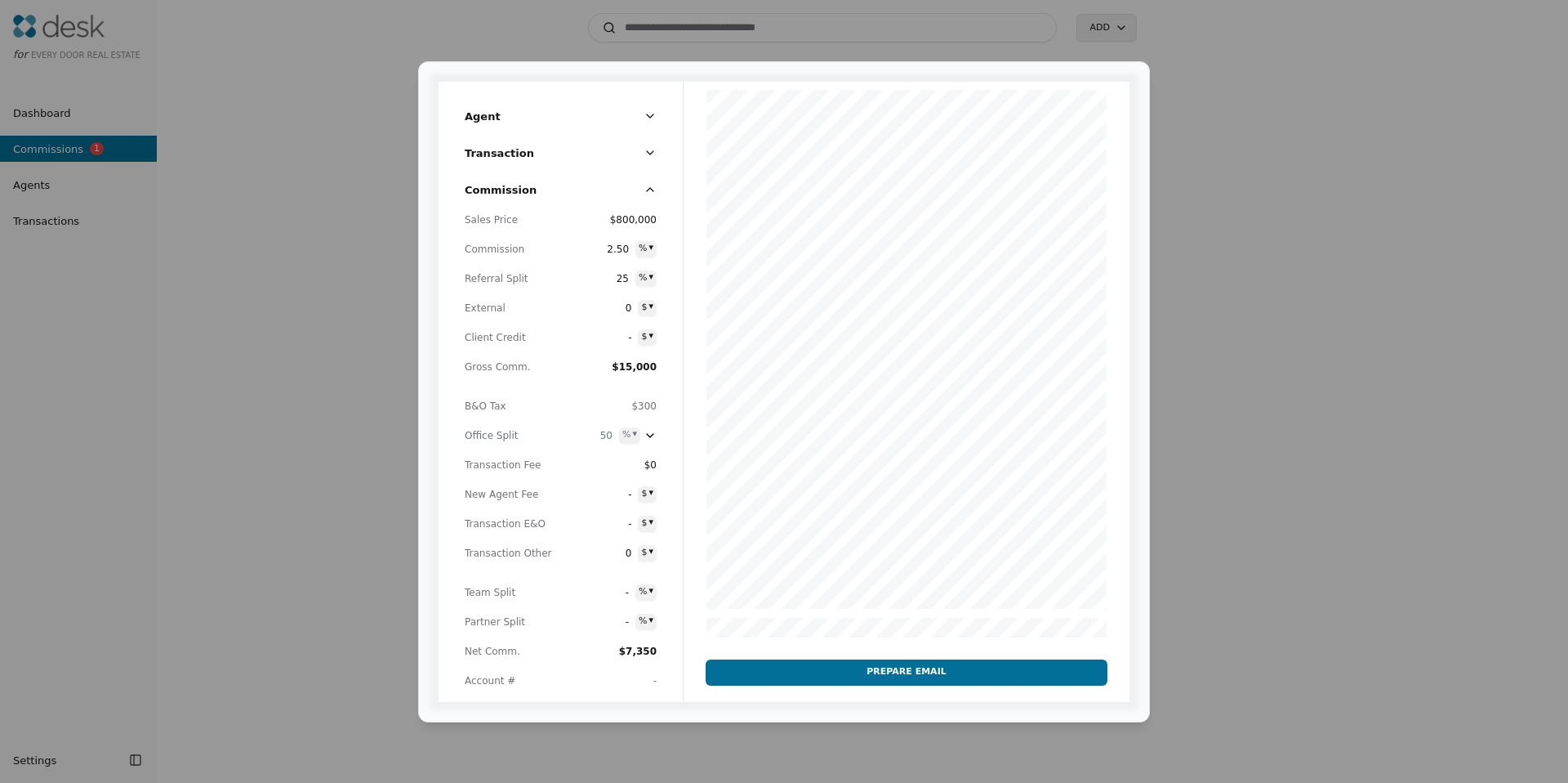
click at [622, 589] on span "-" at bounding box center [615, 592] width 30 height 17
type input "**"
click at [478, 554] on span "Transaction Other" at bounding box center [510, 553] width 90 height 17
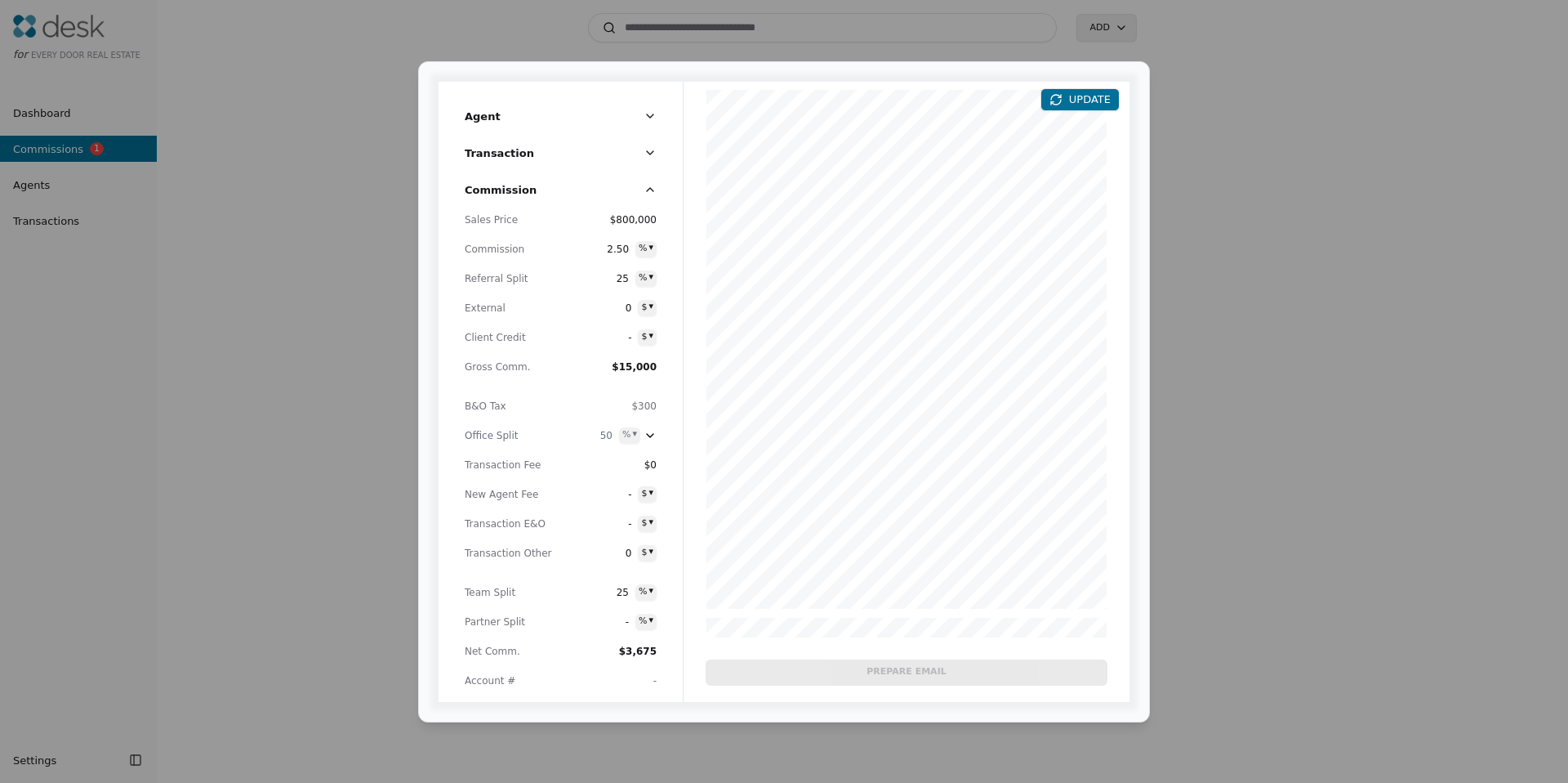
click at [640, 652] on span "$3,675" at bounding box center [637, 651] width 38 height 11
drag, startPoint x: 659, startPoint y: 652, endPoint x: 689, endPoint y: 642, distance: 31.6
click at [660, 652] on div "Commission Sales Price $800,000 Commission 2.50 % ▾ Referral Split 25 % ▾ Exter…" at bounding box center [560, 439] width 244 height 527
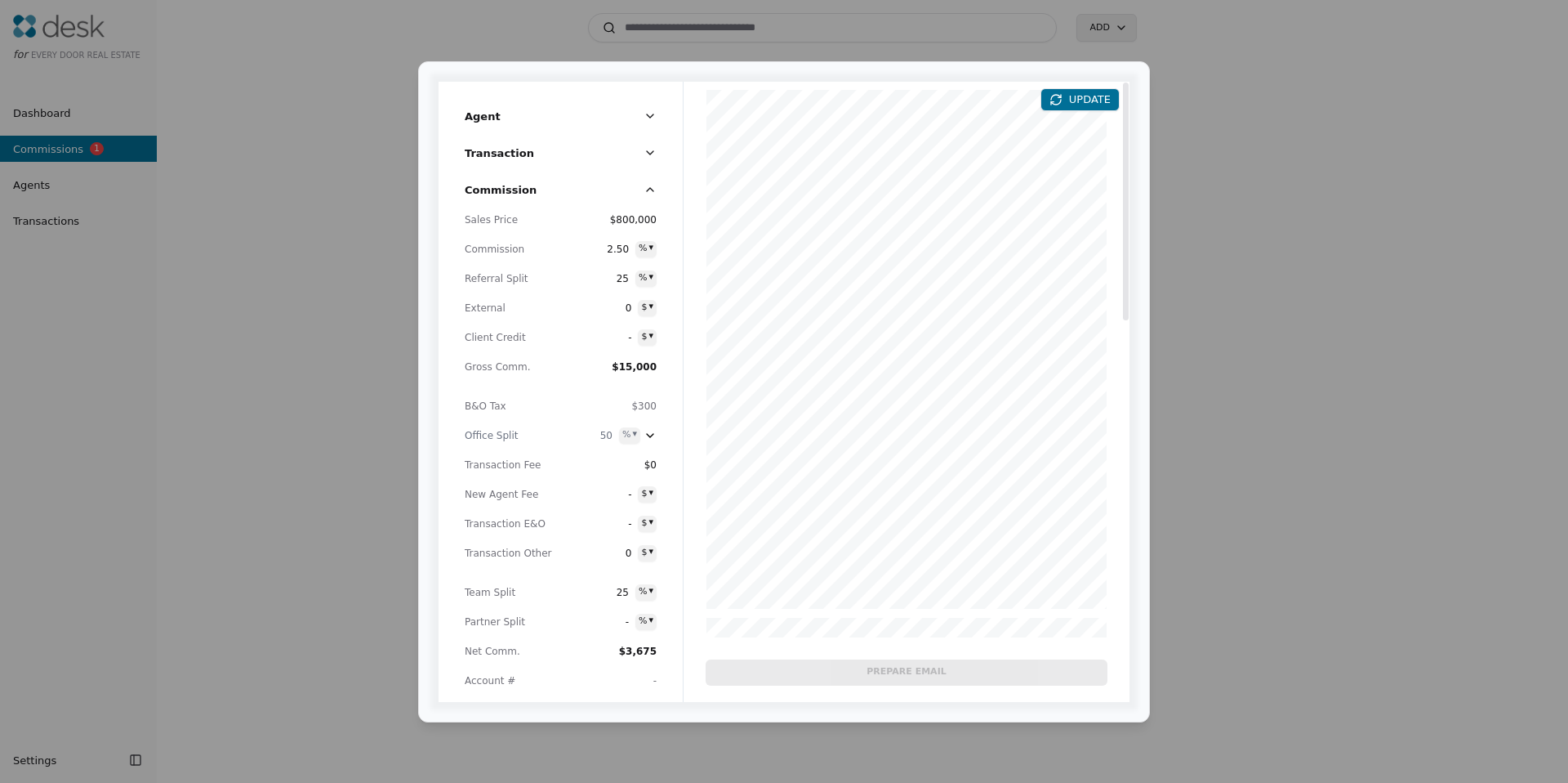
click at [1092, 93] on button "UPDATE" at bounding box center [1080, 100] width 80 height 23
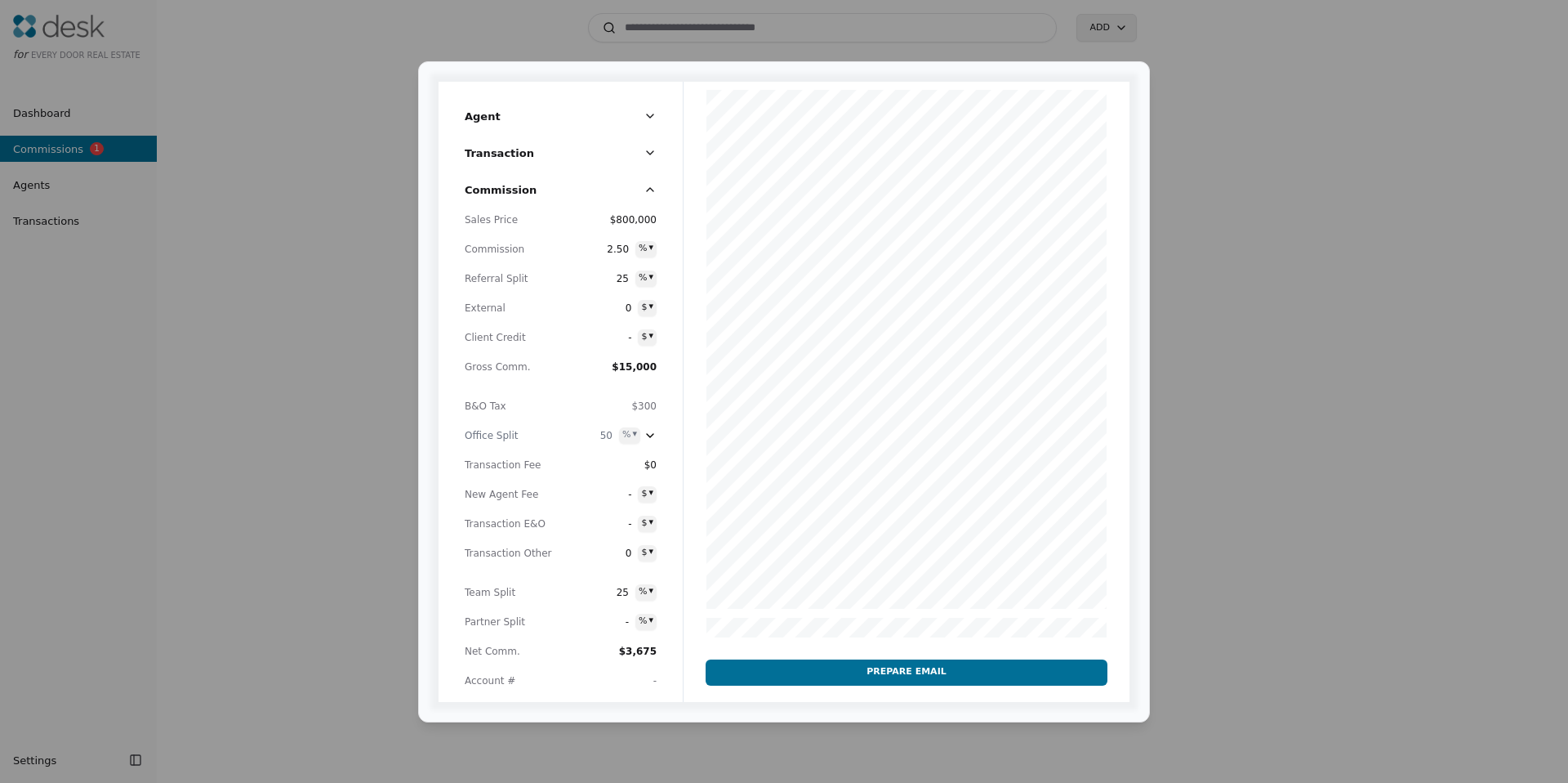
click at [607, 438] on span "50" at bounding box center [598, 435] width 30 height 17
click at [700, 444] on div at bounding box center [906, 729] width 446 height 1294
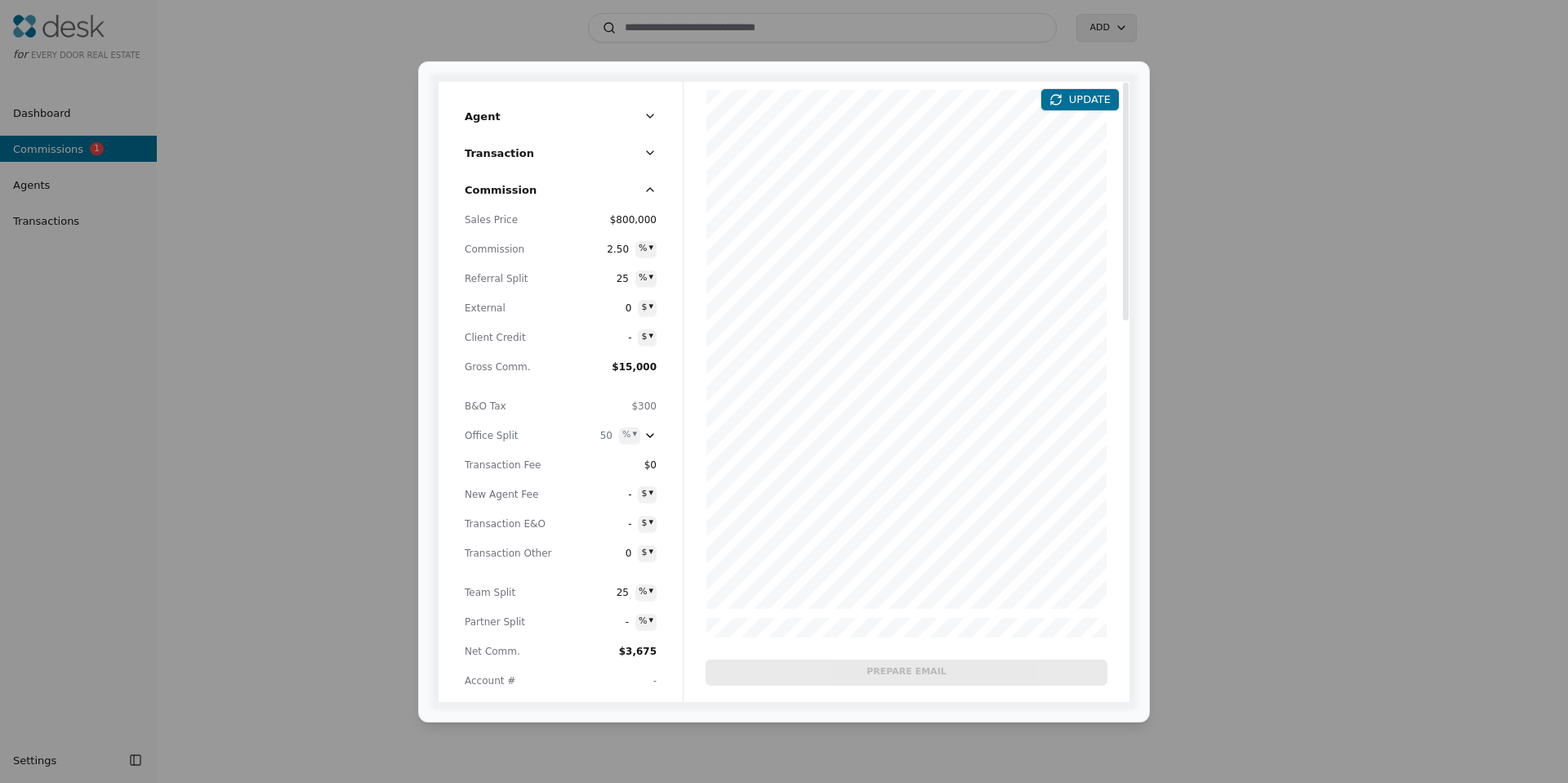
click at [1083, 95] on button "UPDATE" at bounding box center [1080, 100] width 80 height 23
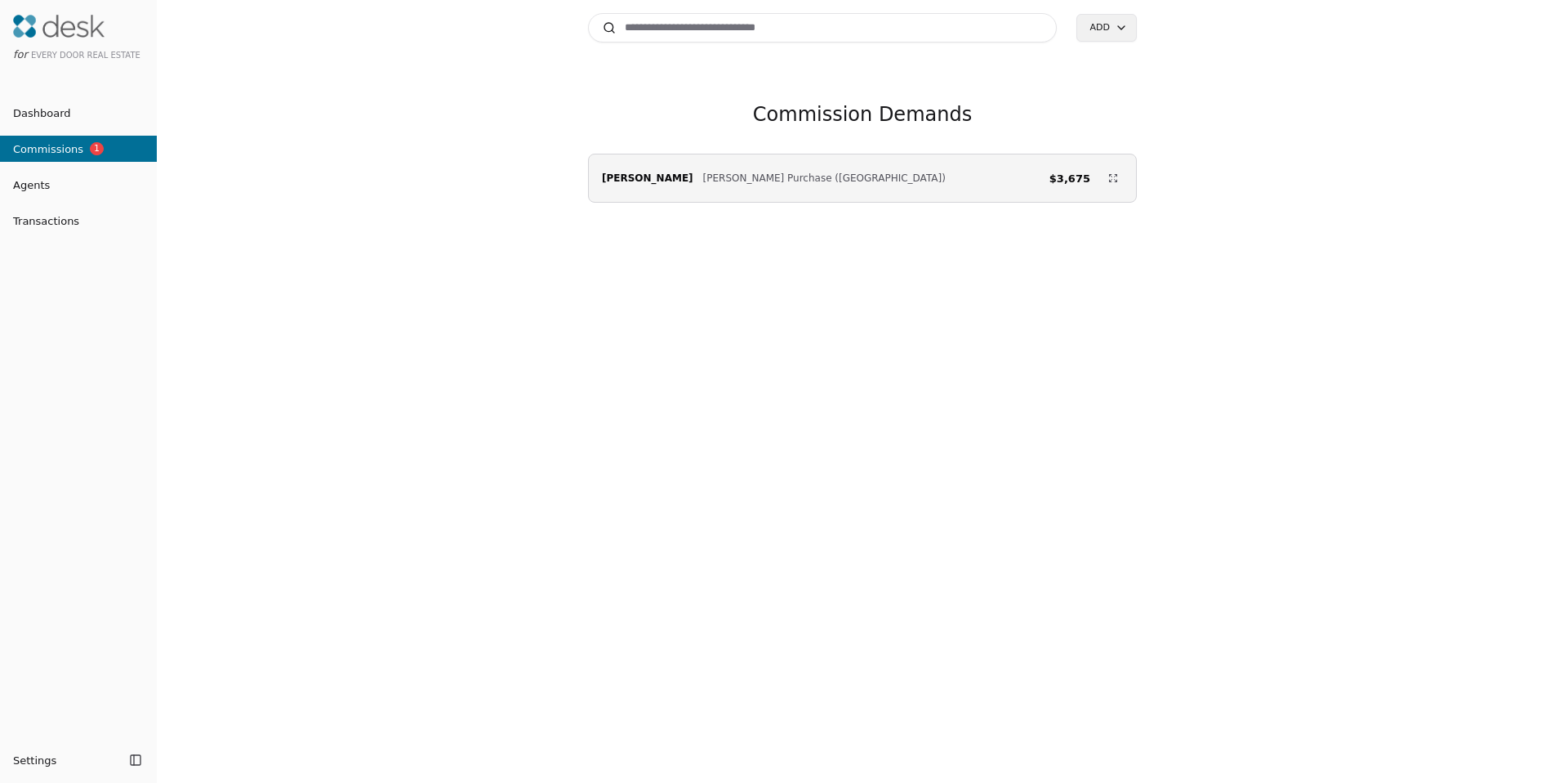
click at [664, 184] on span "[PERSON_NAME]" at bounding box center [648, 178] width 91 height 17
click at [671, 28] on input at bounding box center [823, 28] width 469 height 30
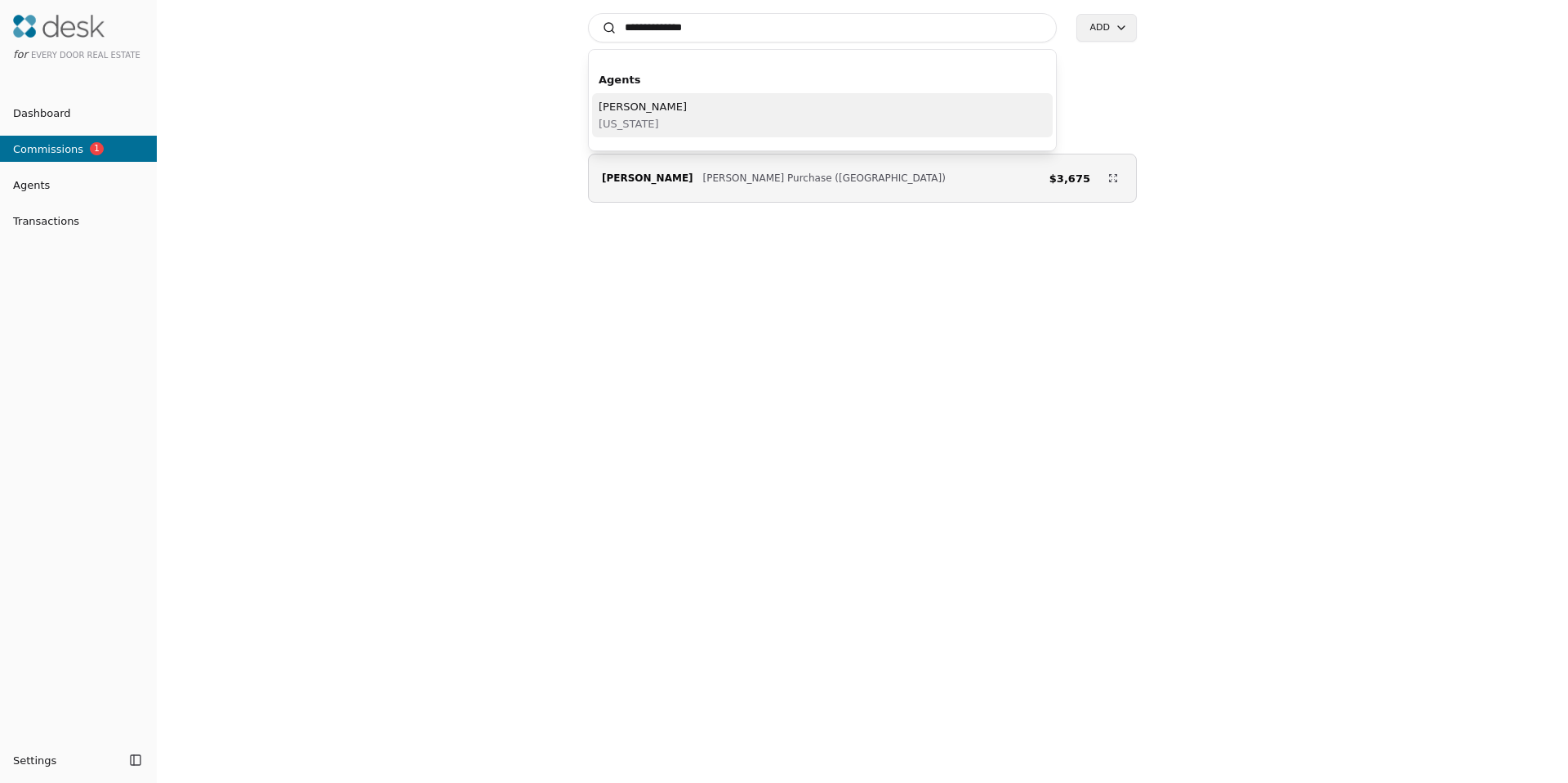
click at [704, 37] on input "**********" at bounding box center [823, 28] width 469 height 30
type input "**********"
click at [648, 120] on span "[US_STATE]" at bounding box center [643, 124] width 88 height 18
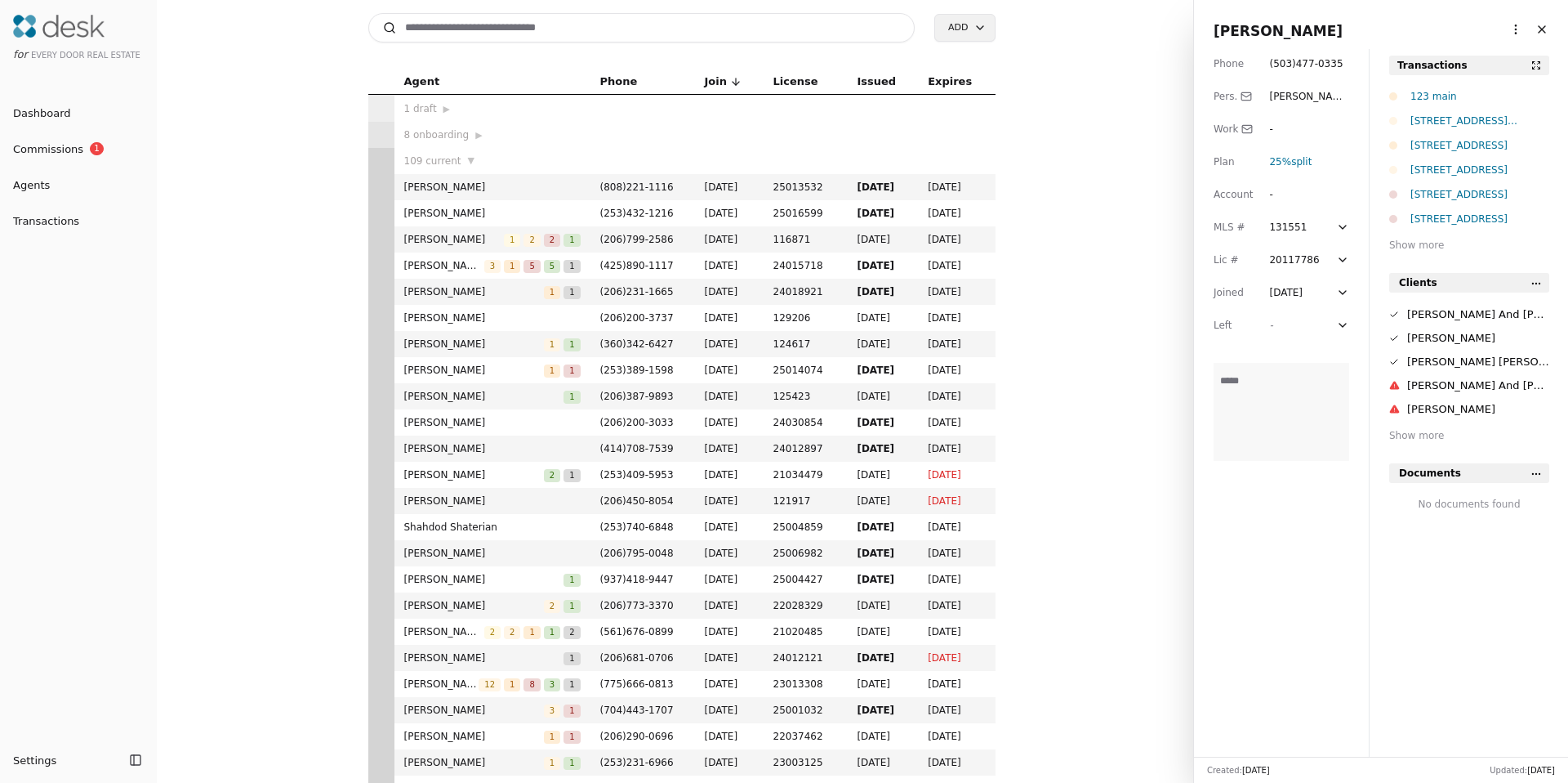
click at [1501, 33] on html "for Every Door Real Estate Dashboard Commissions 1 Agents Transactions Settings…" at bounding box center [784, 392] width 1568 height 783
click at [1473, 87] on link "Navigate as Agent" at bounding box center [1466, 90] width 98 height 18
click at [37, 152] on span "Commissions" at bounding box center [41, 149] width 83 height 18
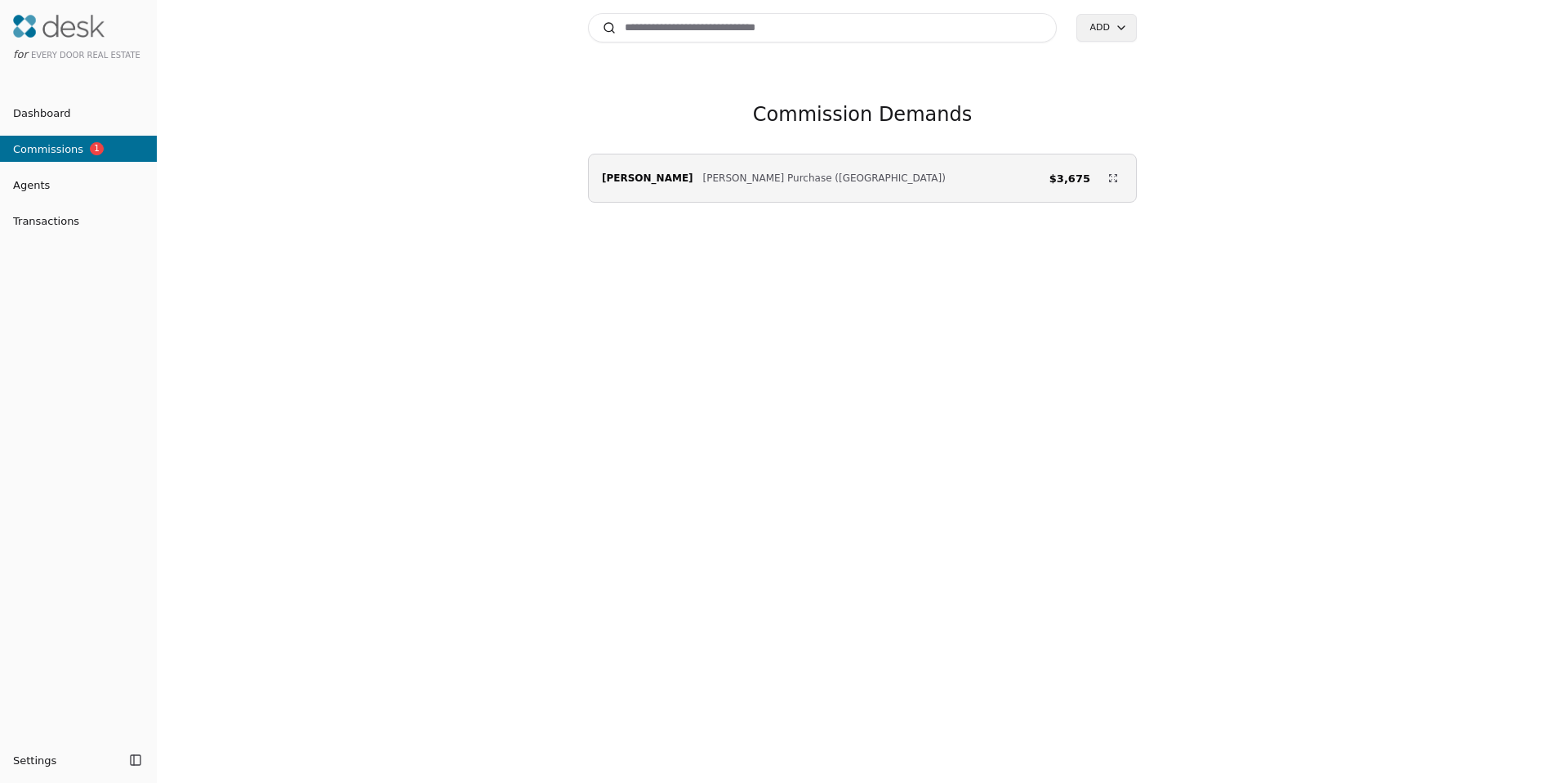
click at [1119, 177] on div "Emily Anderson Schade Purchase (59th Street) $3,675" at bounding box center [862, 178] width 547 height 32
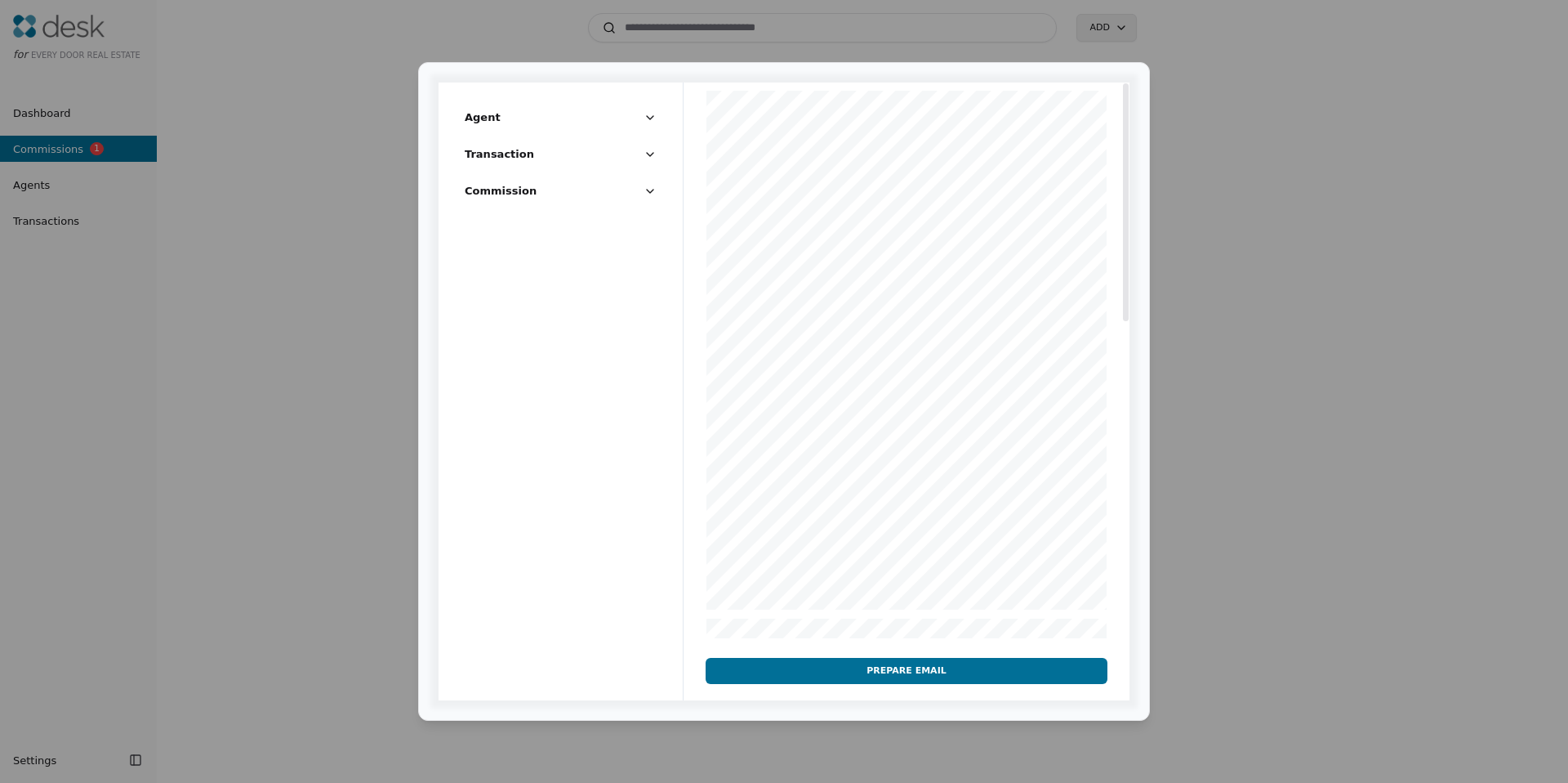
click at [515, 182] on span "Commission" at bounding box center [501, 191] width 72 height 18
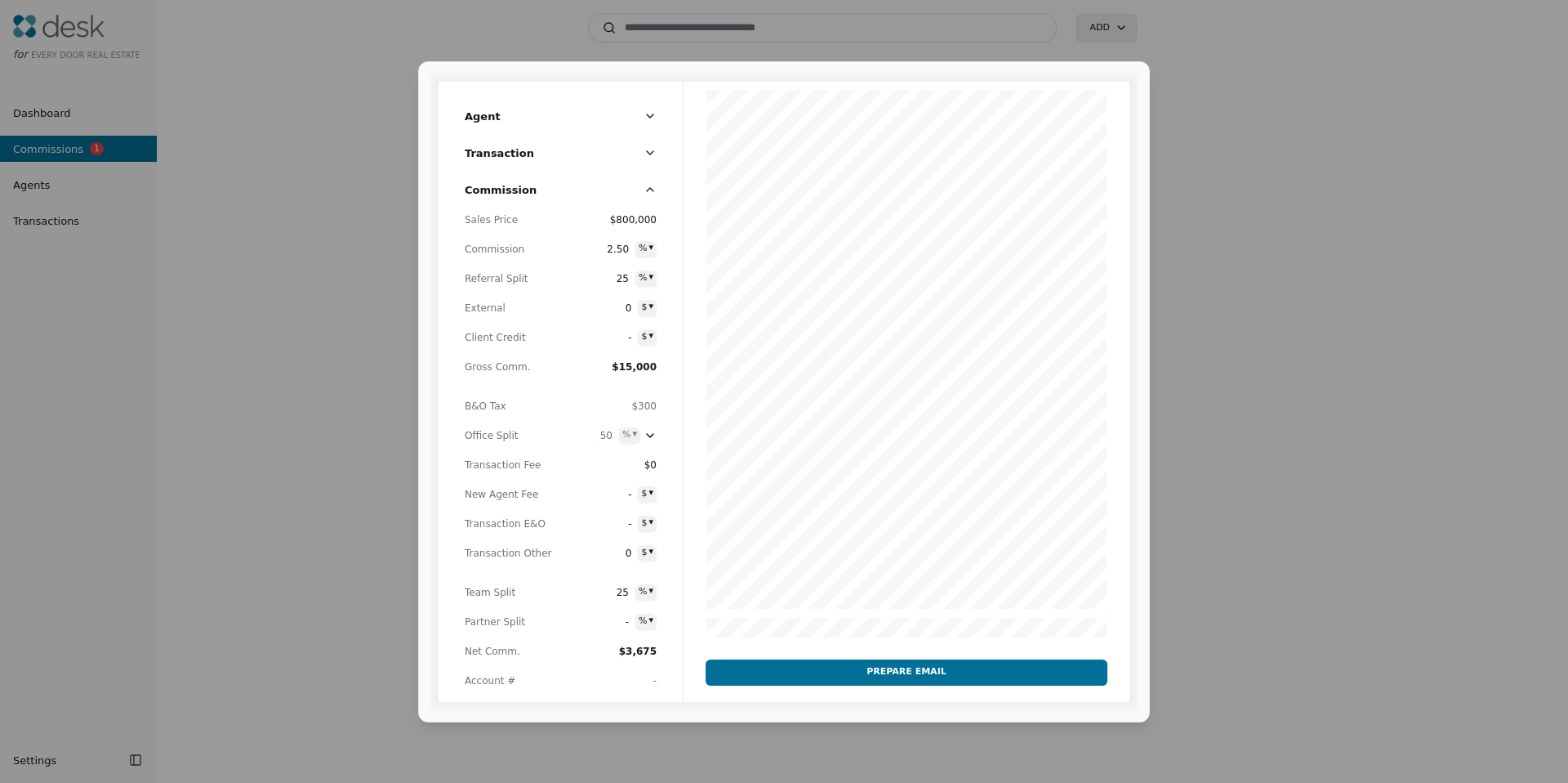
click at [644, 398] on span "$300" at bounding box center [612, 406] width 90 height 17
click at [646, 406] on span "$300" at bounding box center [643, 406] width 25 height 11
click at [639, 406] on span "$300" at bounding box center [643, 406] width 25 height 11
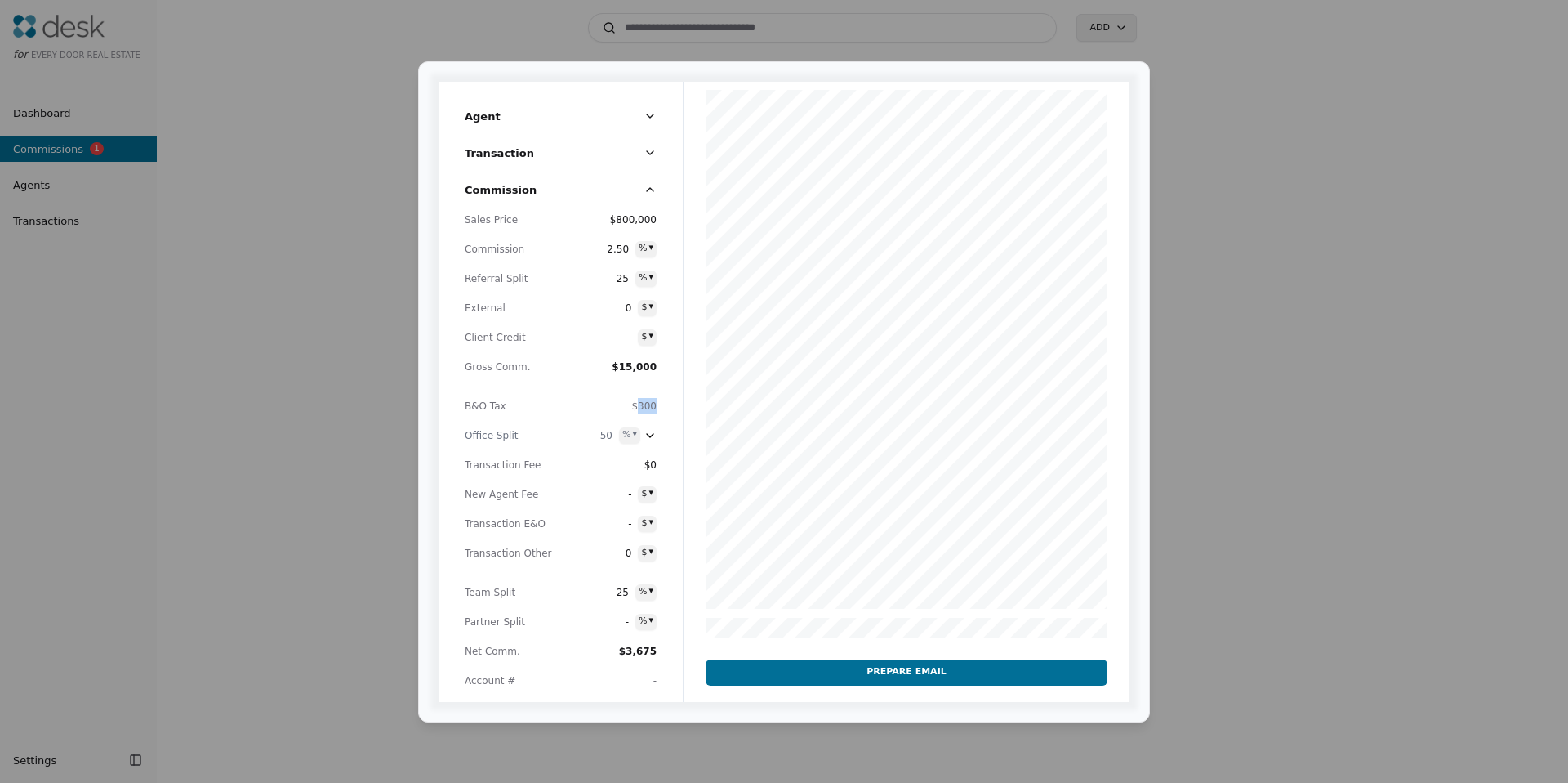
click at [639, 406] on span "$300" at bounding box center [643, 406] width 25 height 11
click at [639, 407] on span "$300" at bounding box center [643, 406] width 25 height 11
click at [694, 406] on div at bounding box center [906, 729] width 446 height 1294
click at [749, 400] on div at bounding box center [906, 729] width 446 height 1294
drag, startPoint x: 647, startPoint y: 404, endPoint x: 629, endPoint y: 406, distance: 18.1
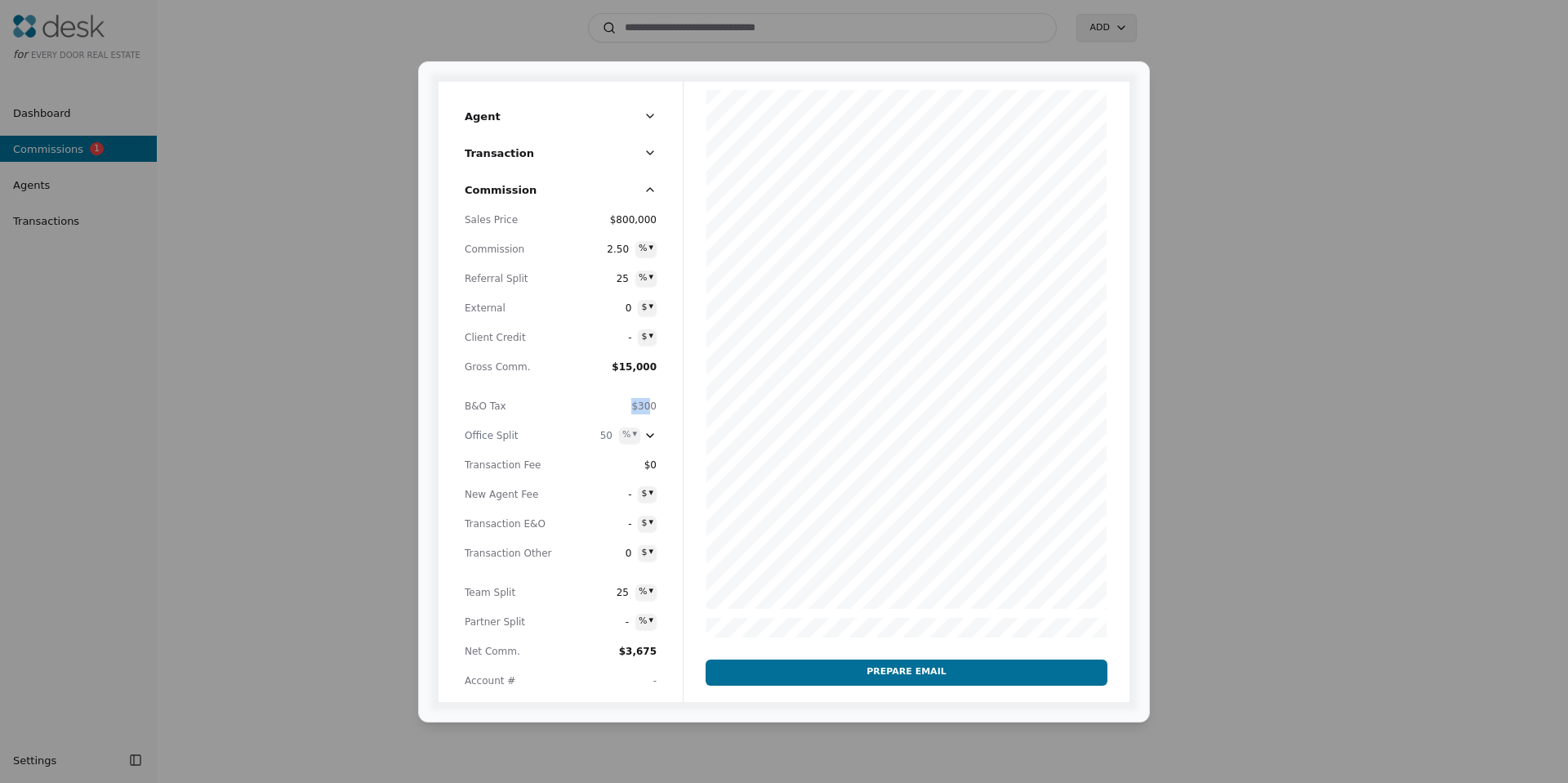
click at [629, 406] on span "$300" at bounding box center [612, 406] width 90 height 17
drag, startPoint x: 643, startPoint y: 406, endPoint x: 669, endPoint y: 406, distance: 26.0
click at [669, 406] on div "Commission Sales Price $800,000 Commission 2.50 % ▾ Referral Split 25 % ▾ Exter…" at bounding box center [560, 439] width 244 height 527
drag, startPoint x: 669, startPoint y: 406, endPoint x: 650, endPoint y: 406, distance: 19.0
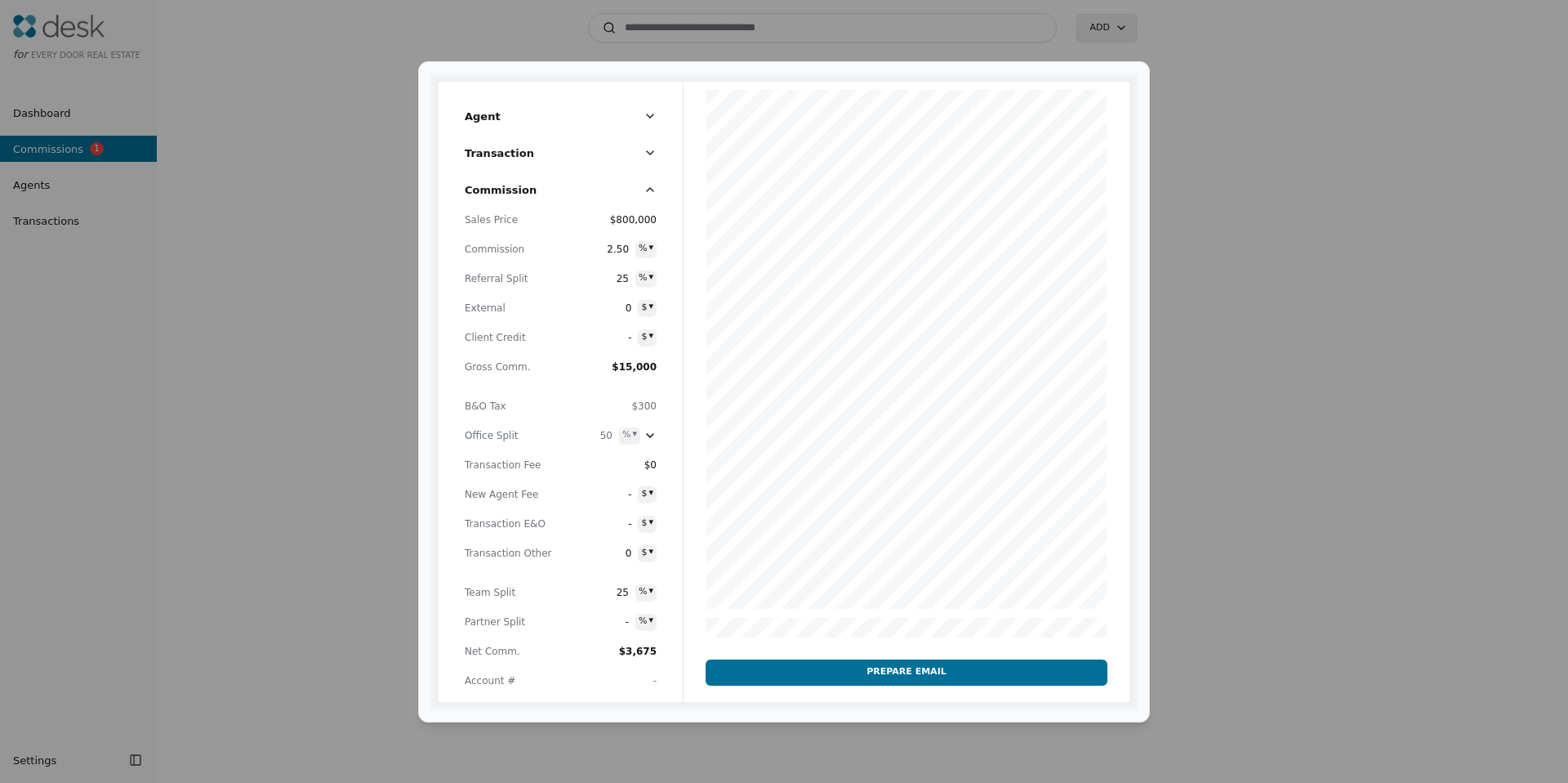
click at [666, 406] on div "Commission Sales Price $800,000 Commission 2.50 % ▾ Referral Split 25 % ▾ Exter…" at bounding box center [560, 439] width 244 height 527
drag, startPoint x: 650, startPoint y: 406, endPoint x: 620, endPoint y: 408, distance: 30.1
click at [620, 408] on div "Commission Sales Price $800,000 Commission 2.50 % ▾ Referral Split 25 % ▾ Exter…" at bounding box center [560, 439] width 244 height 527
click at [620, 408] on span "$300" at bounding box center [612, 406] width 90 height 17
drag, startPoint x: 643, startPoint y: 407, endPoint x: 657, endPoint y: 406, distance: 14.0
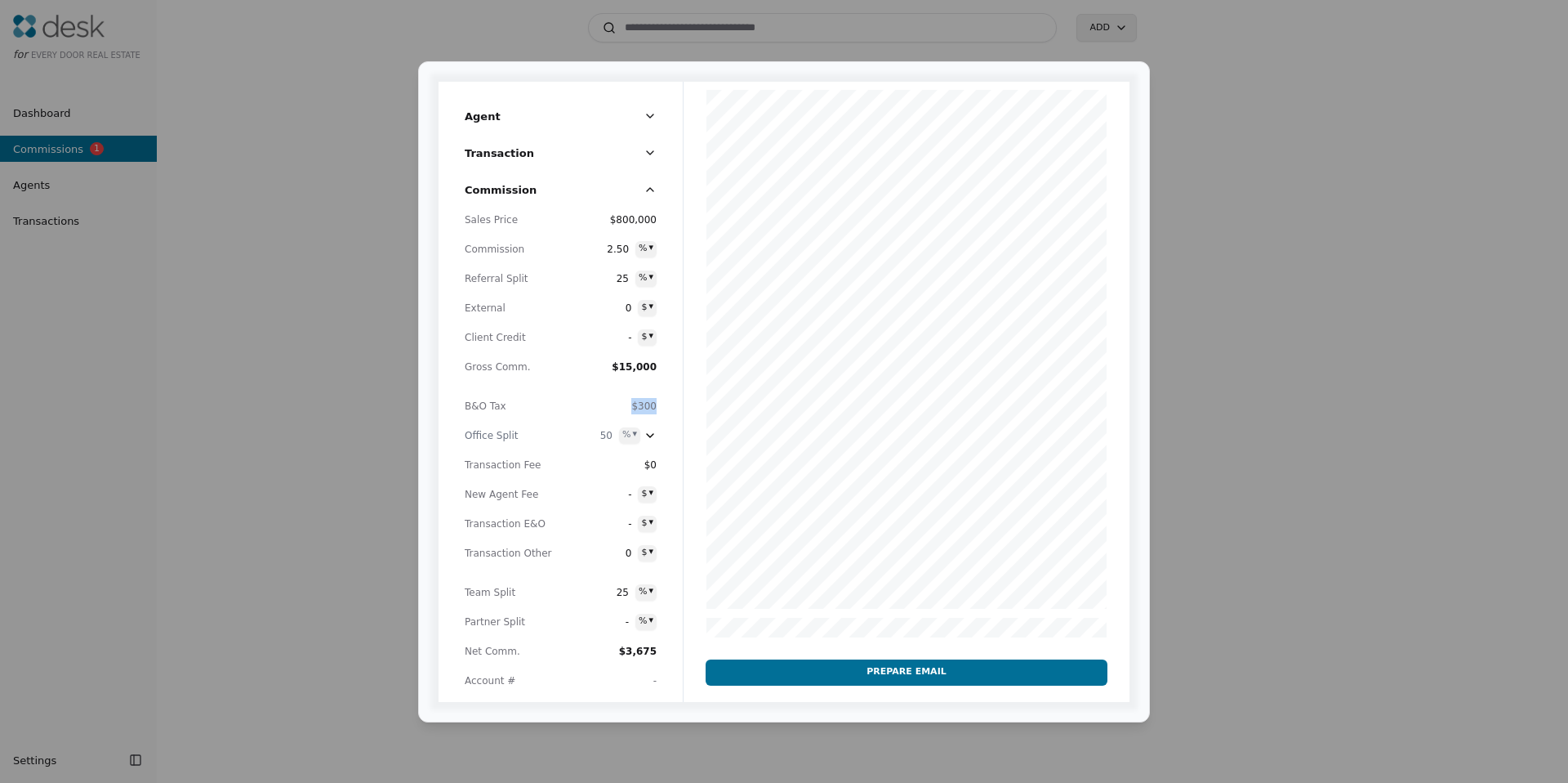
click at [657, 406] on div "Commission Sales Price $800,000 Commission 2.50 % ▾ Referral Split 25 % ▾ Exter…" at bounding box center [560, 439] width 244 height 527
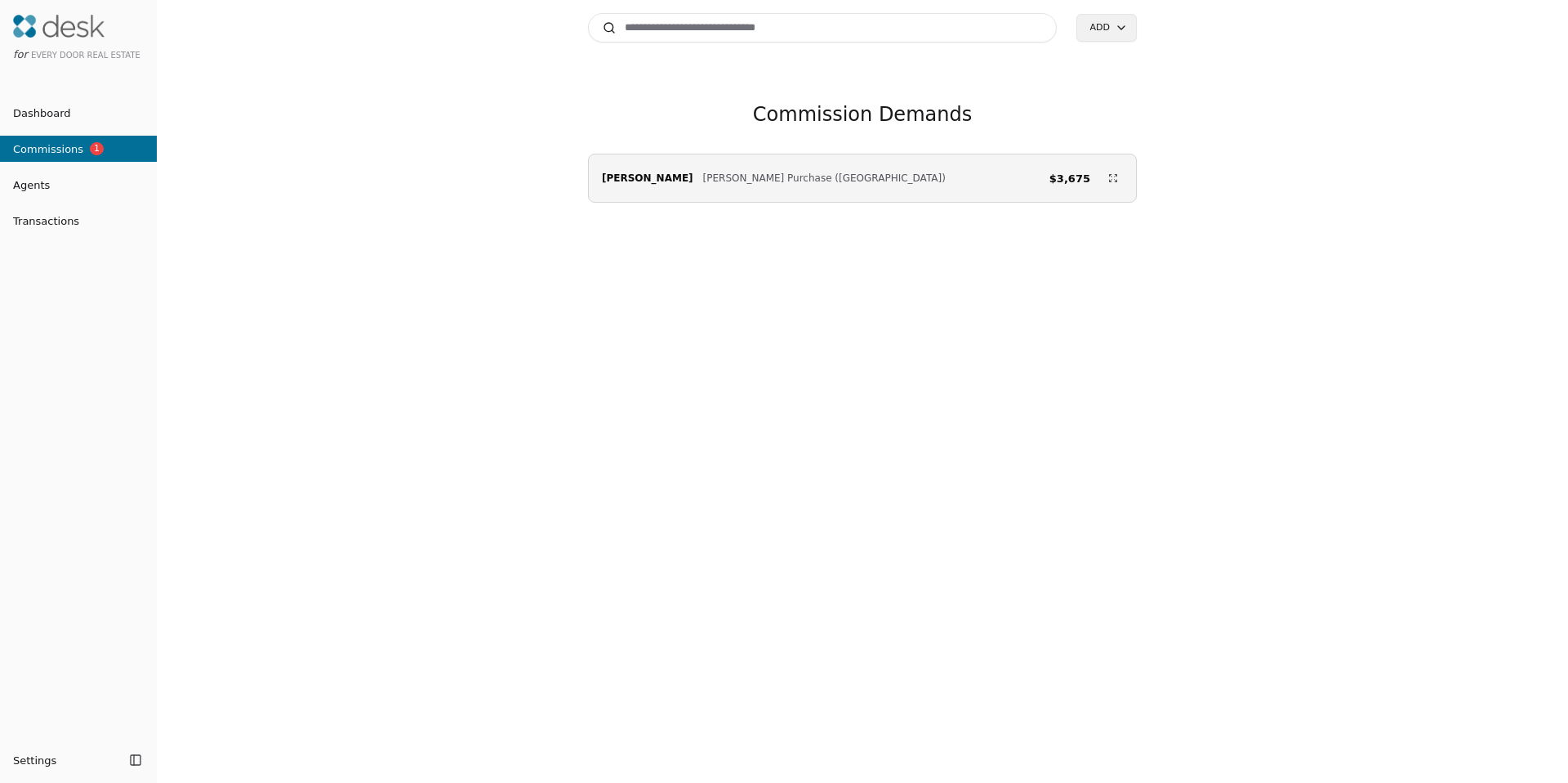
click at [74, 215] on span "Transactions" at bounding box center [39, 222] width 80 height 18
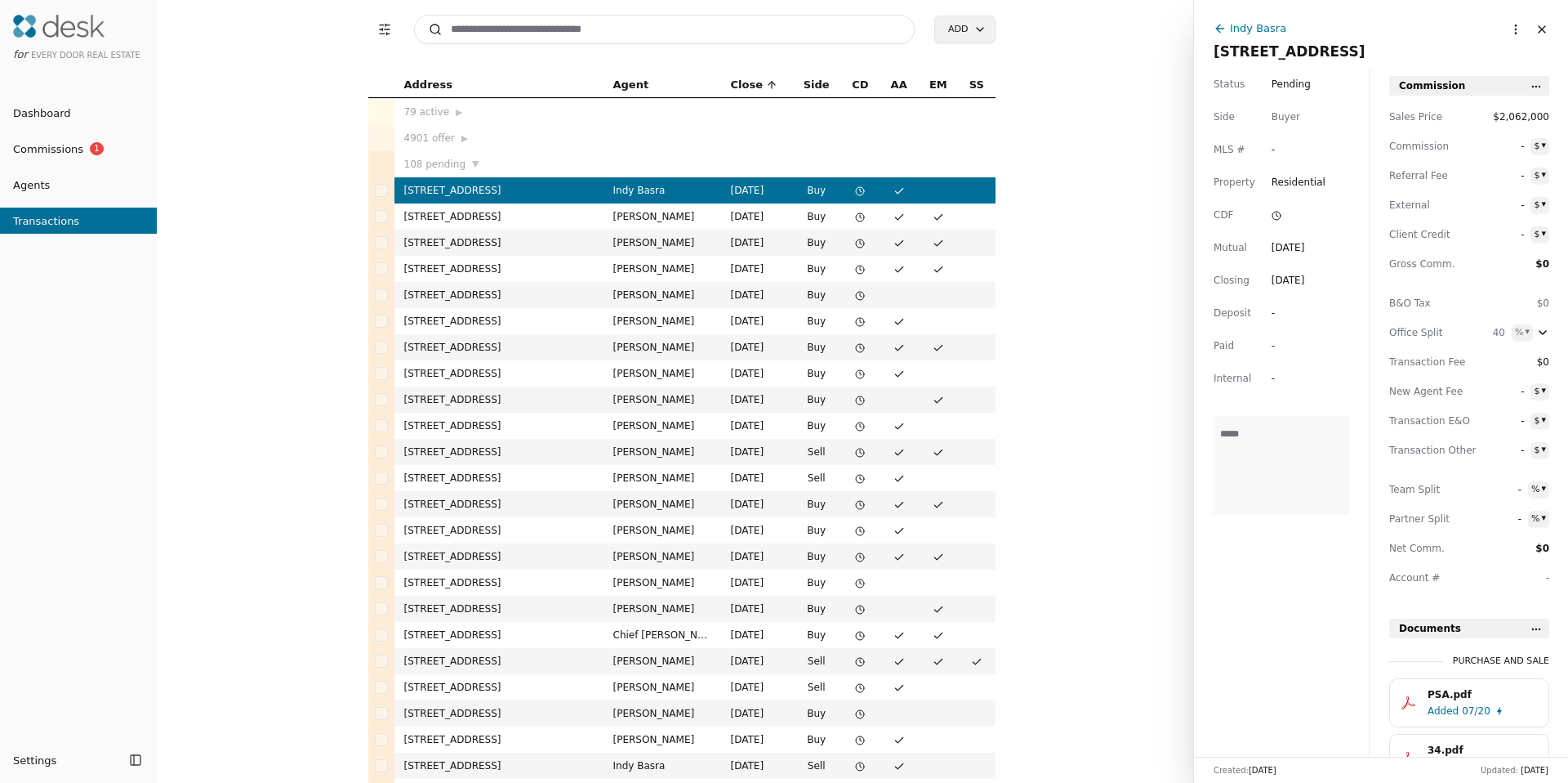
click at [53, 155] on span "Commissions" at bounding box center [41, 149] width 83 height 18
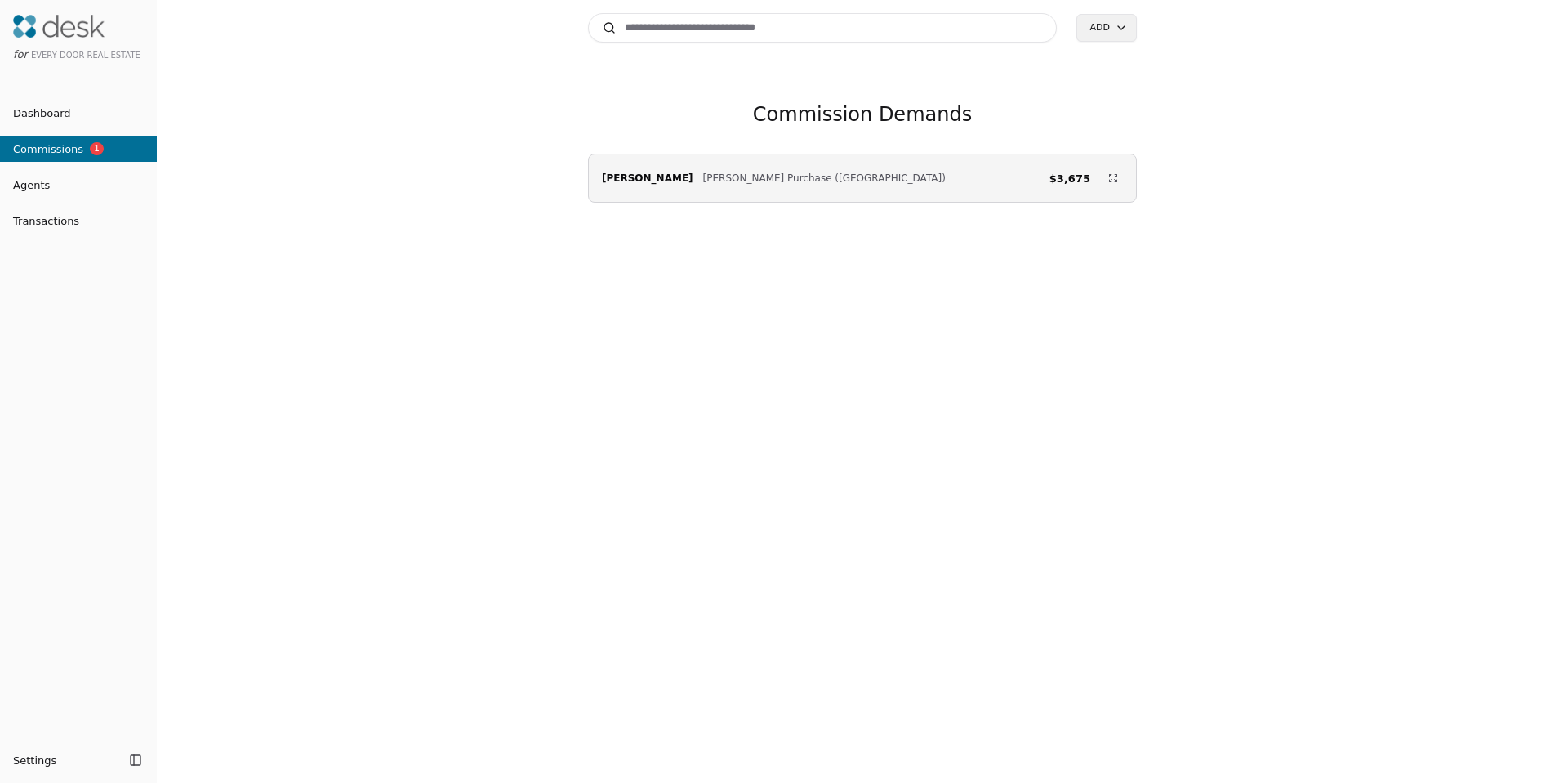
click at [722, 188] on div "Emily Anderson Schade Purchase (59th Street) $3,675" at bounding box center [862, 178] width 547 height 32
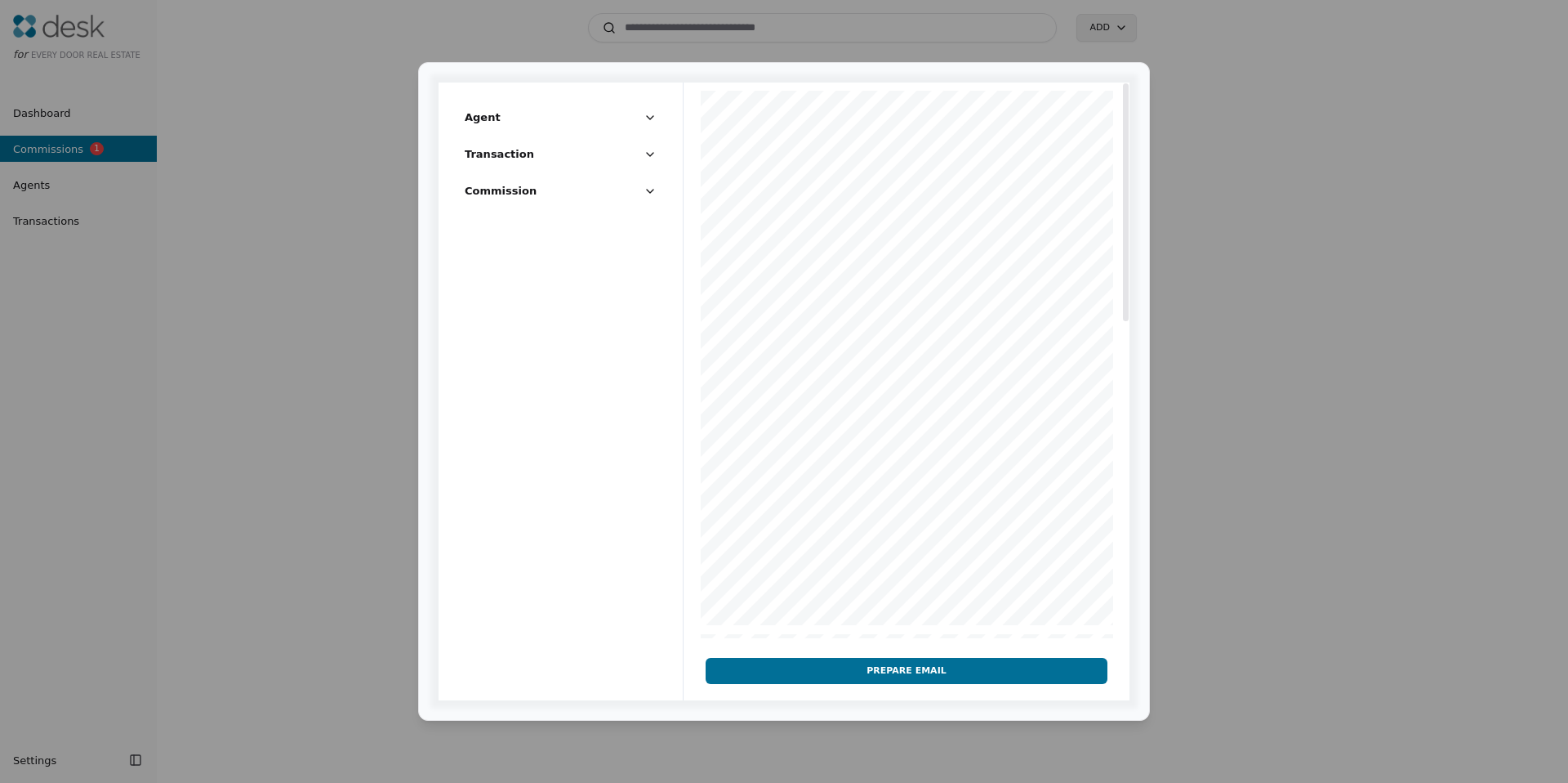
click at [489, 116] on span "Agent" at bounding box center [482, 117] width 36 height 18
click at [500, 299] on button "Transaction" at bounding box center [560, 289] width 192 height 31
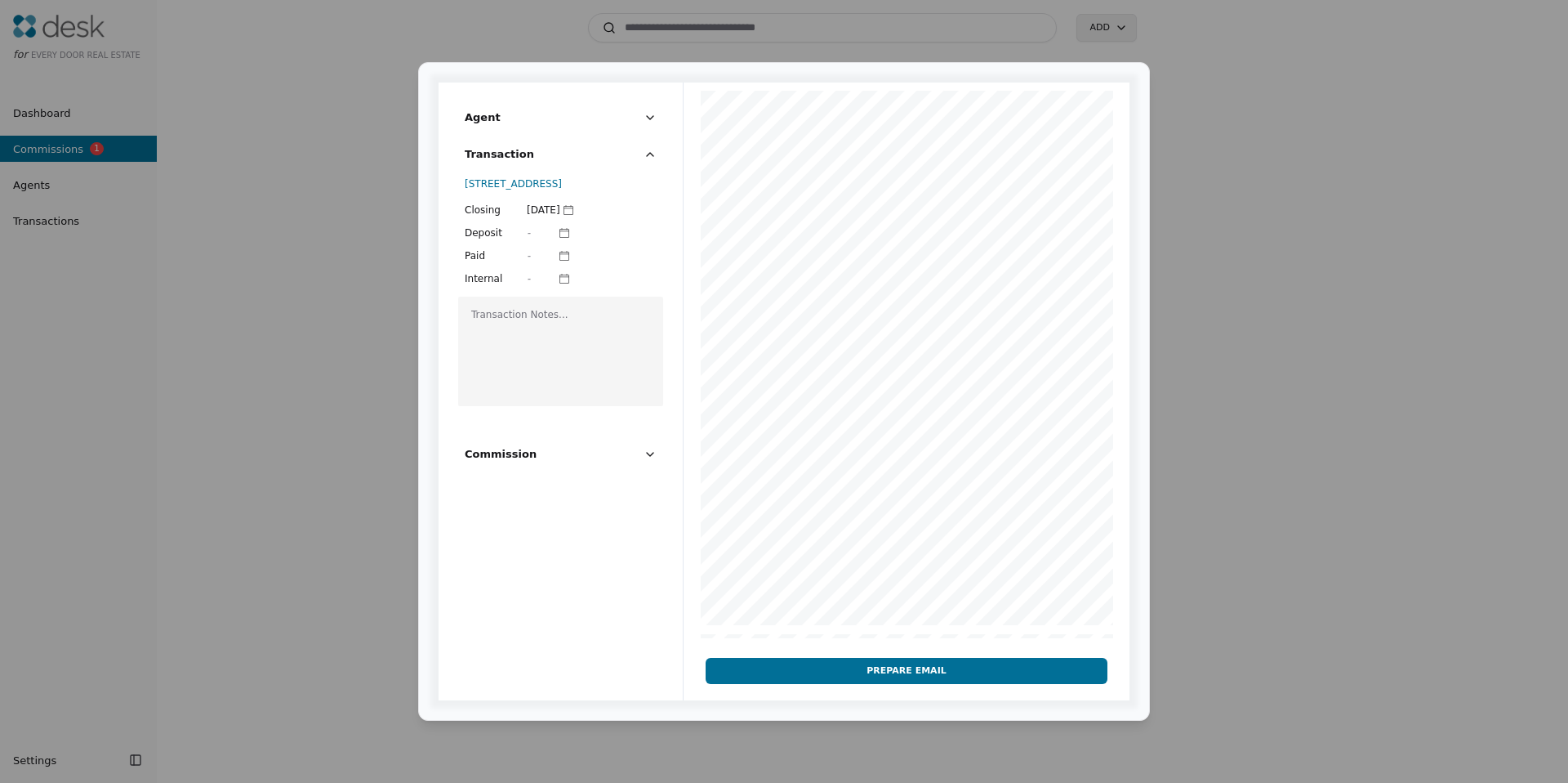
click at [501, 158] on span "Transaction" at bounding box center [499, 154] width 69 height 18
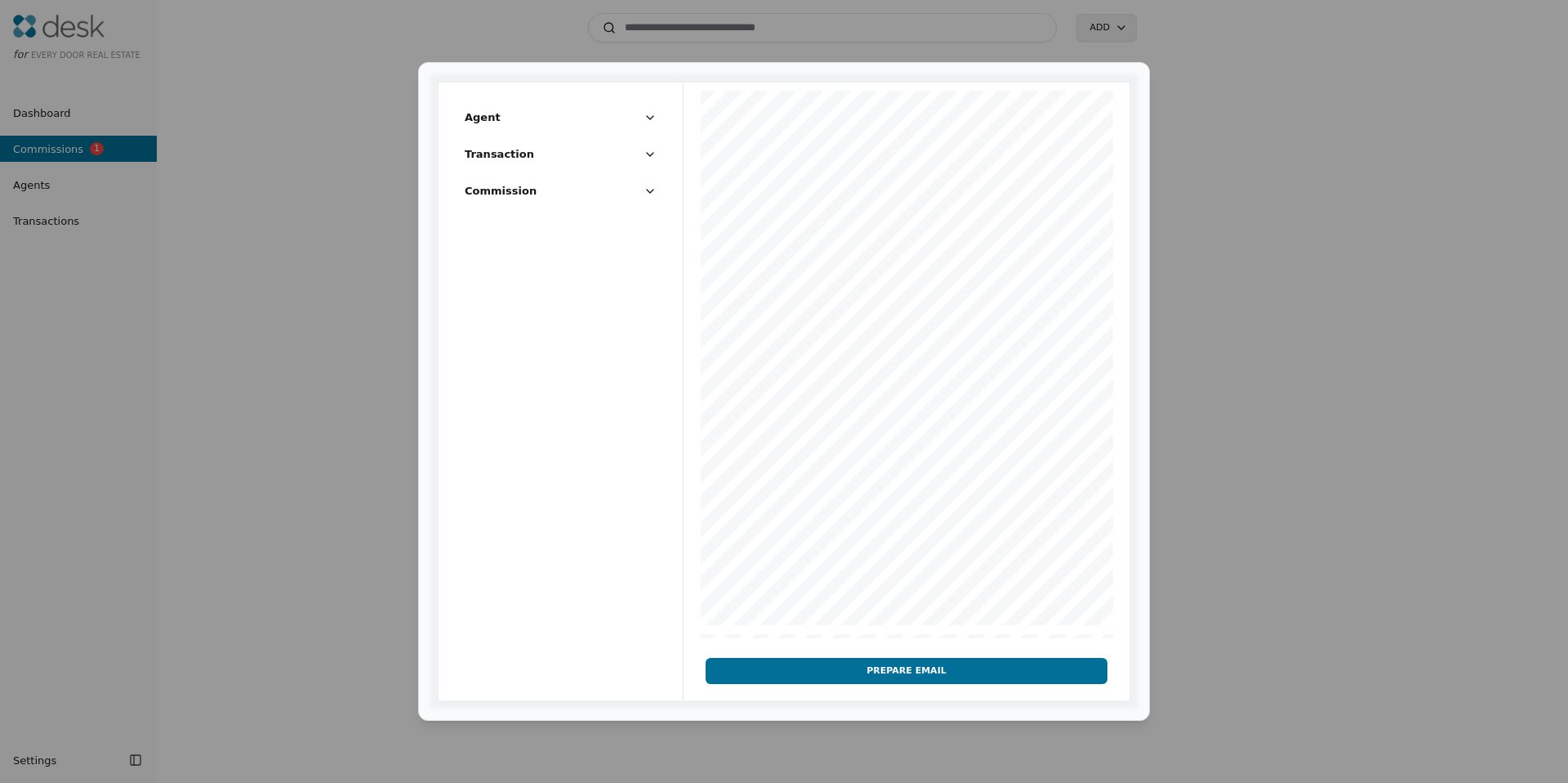
click at [509, 201] on button "Commission" at bounding box center [560, 197] width 192 height 31
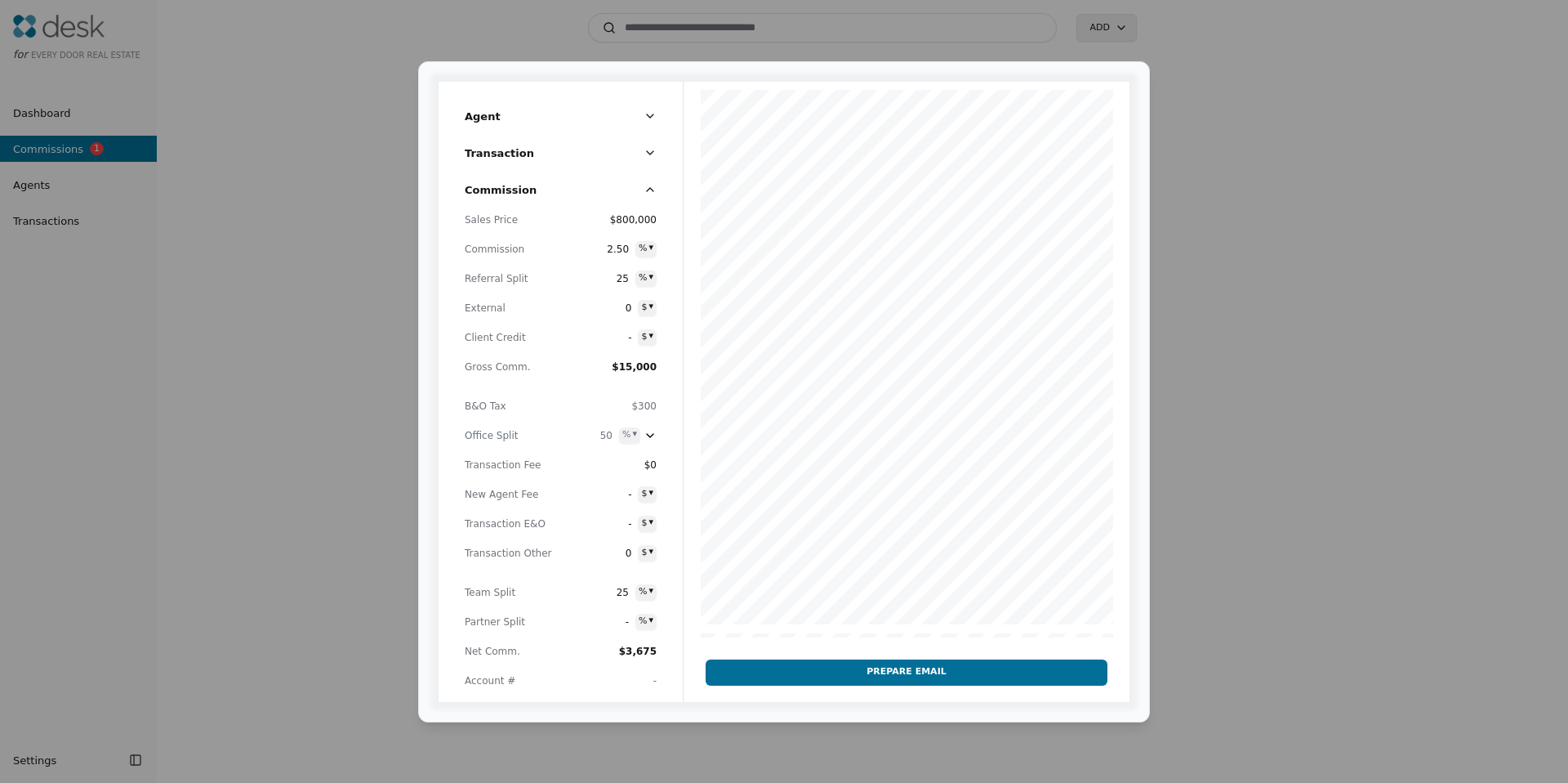
drag, startPoint x: 518, startPoint y: 590, endPoint x: 489, endPoint y: 591, distance: 29.0
click at [518, 590] on span "Team Split" at bounding box center [510, 592] width 90 height 17
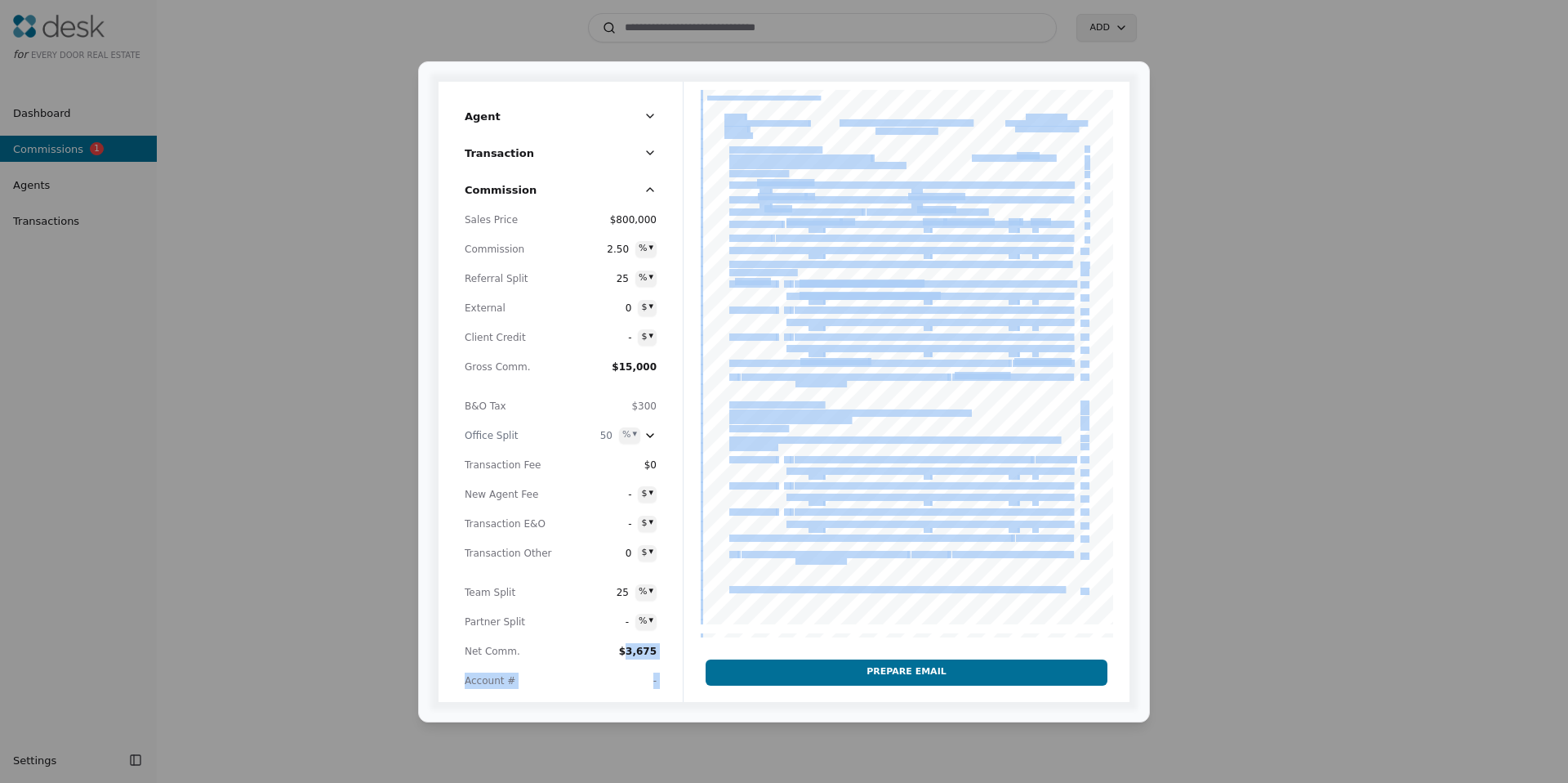
drag, startPoint x: 631, startPoint y: 651, endPoint x: 672, endPoint y: 652, distance: 41.0
click at [680, 653] on div "Commission Sales Price $800,000 Commission 2.50 % ▾ Referral Split 25 % ▾ Exter…" at bounding box center [560, 439] width 244 height 527
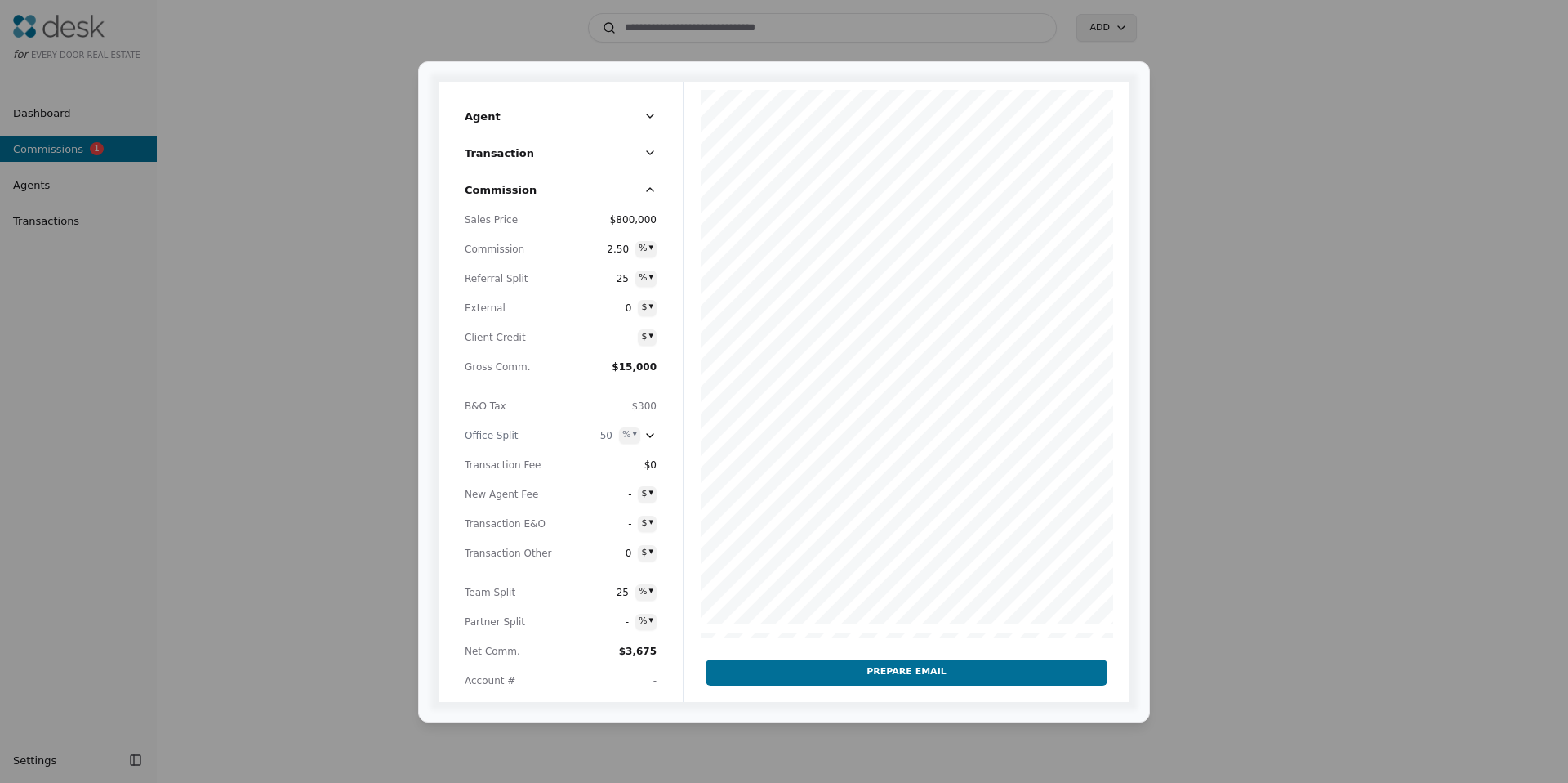
click at [639, 651] on span "$3,675" at bounding box center [637, 651] width 38 height 11
click at [638, 652] on span "$3,675" at bounding box center [637, 651] width 38 height 11
drag, startPoint x: 636, startPoint y: 652, endPoint x: 659, endPoint y: 652, distance: 23.0
click at [659, 652] on div "Commission Sales Price $800,000 Commission 2.50 % ▾ Referral Split 25 % ▾ Exter…" at bounding box center [560, 439] width 244 height 527
click at [657, 652] on div "Commission Sales Price $800,000 Commission 2.50 % ▾ Referral Split 25 % ▾ Exter…" at bounding box center [560, 439] width 244 height 527
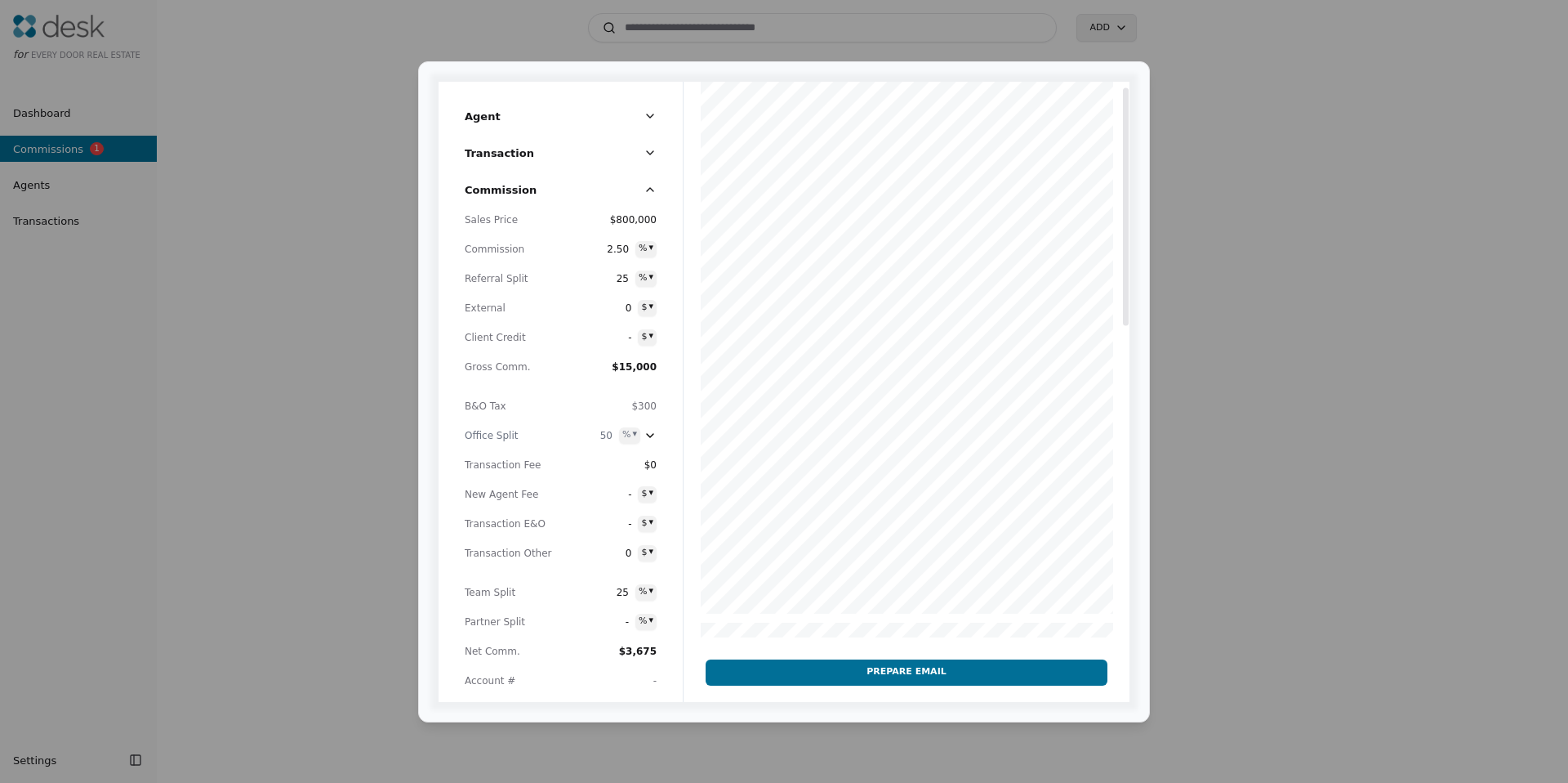
scroll to position [15, 0]
click at [874, 462] on div at bounding box center [906, 715] width 446 height 1294
click at [836, 427] on div at bounding box center [906, 724] width 446 height 1294
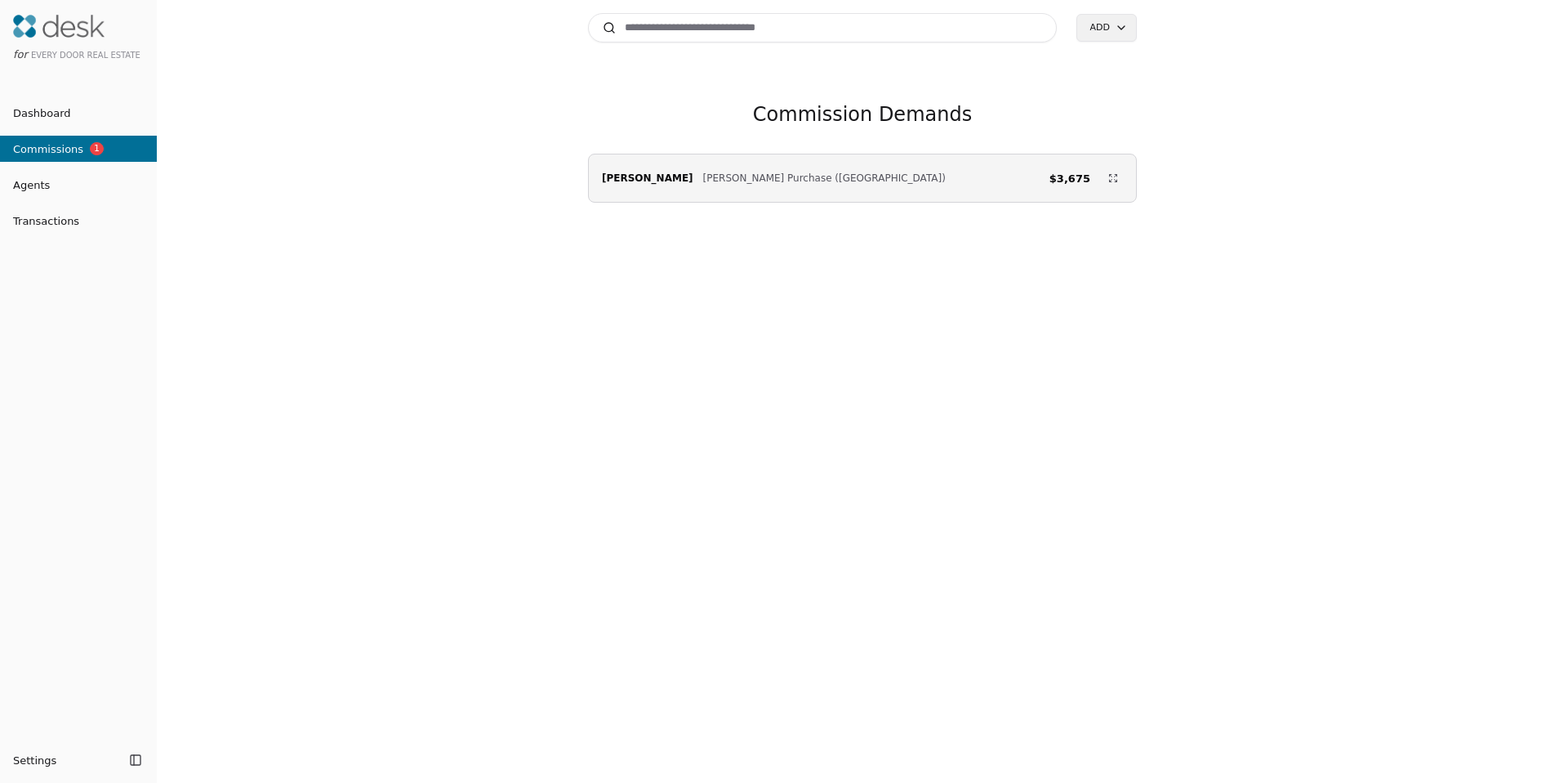
click at [748, 32] on input at bounding box center [823, 28] width 469 height 30
type input "*****"
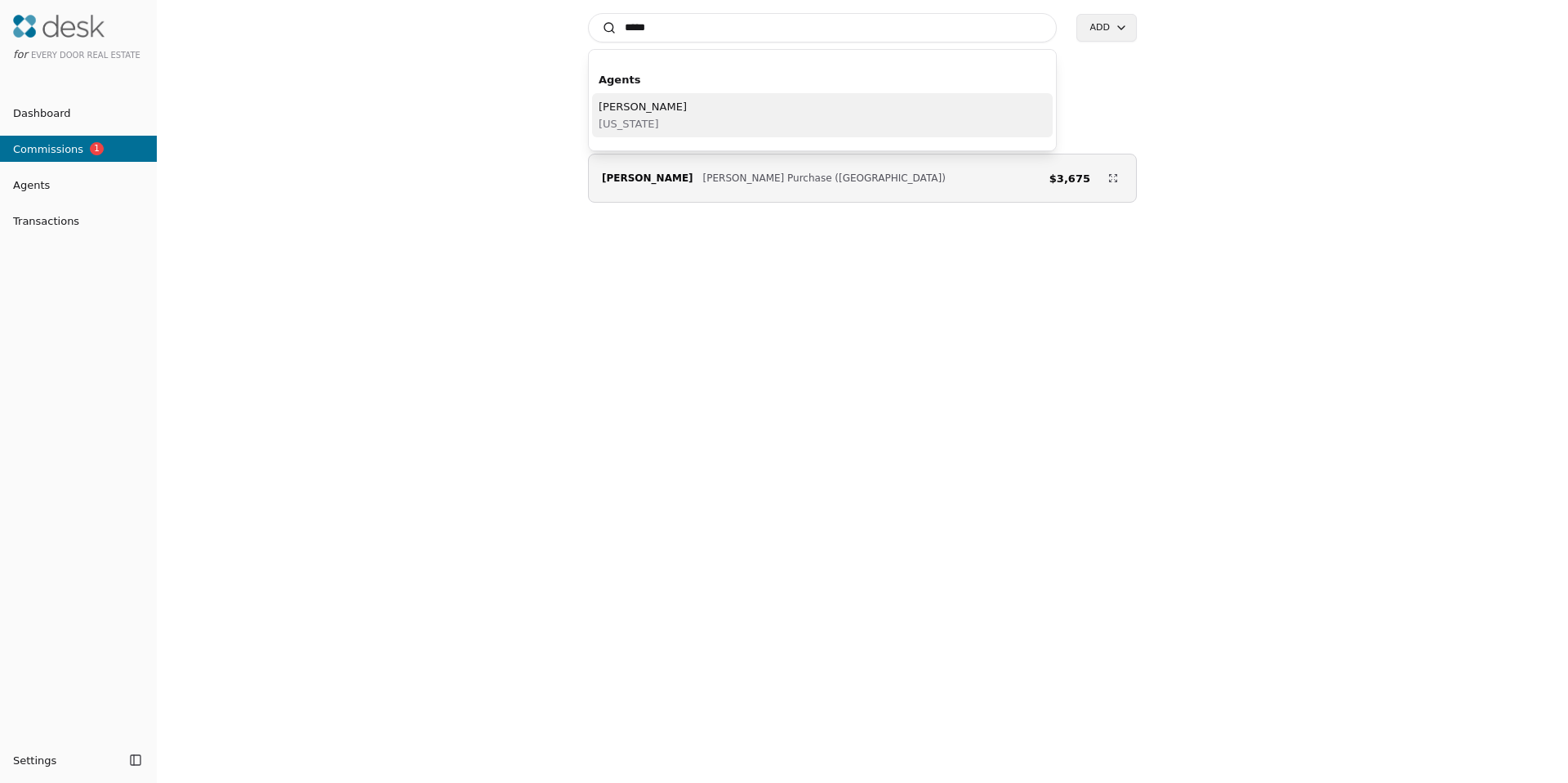
click at [680, 95] on div "[PERSON_NAME][US_STATE]" at bounding box center [822, 115] width 461 height 44
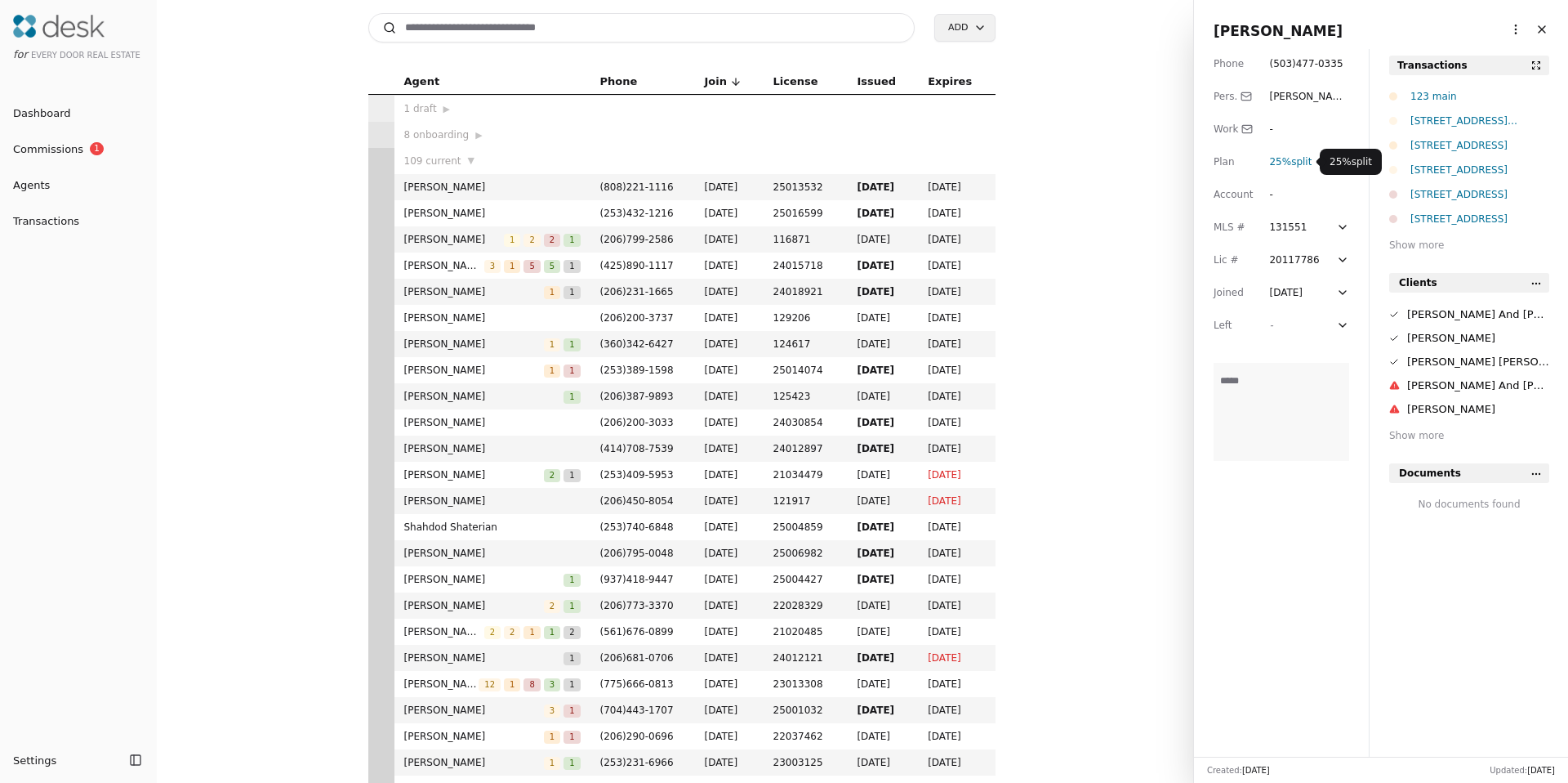
click at [1307, 164] on span "25% split" at bounding box center [1290, 161] width 43 height 11
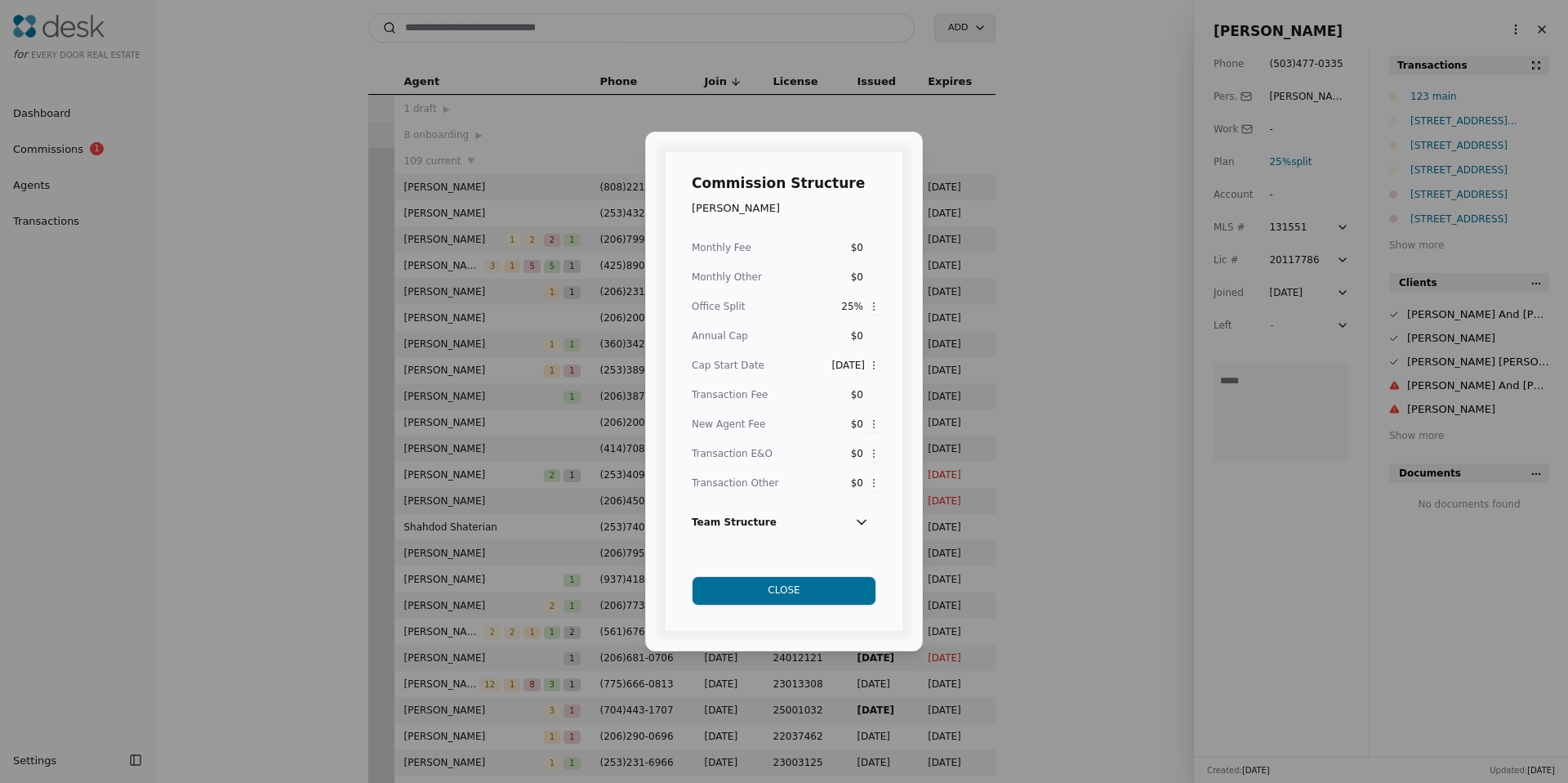
click at [795, 589] on button "Close" at bounding box center [784, 591] width 185 height 30
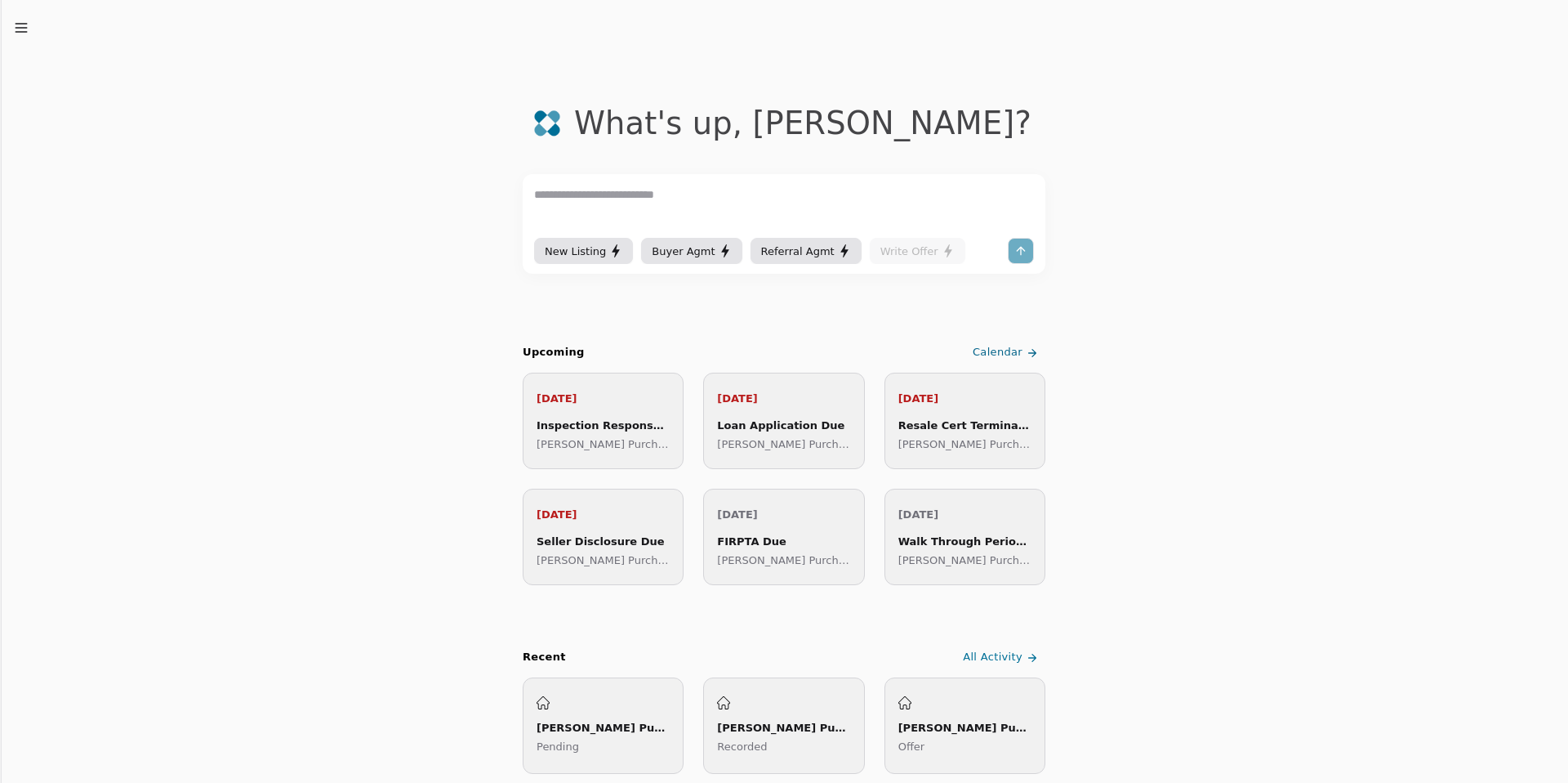
click at [22, 32] on icon "button" at bounding box center [21, 27] width 17 height 17
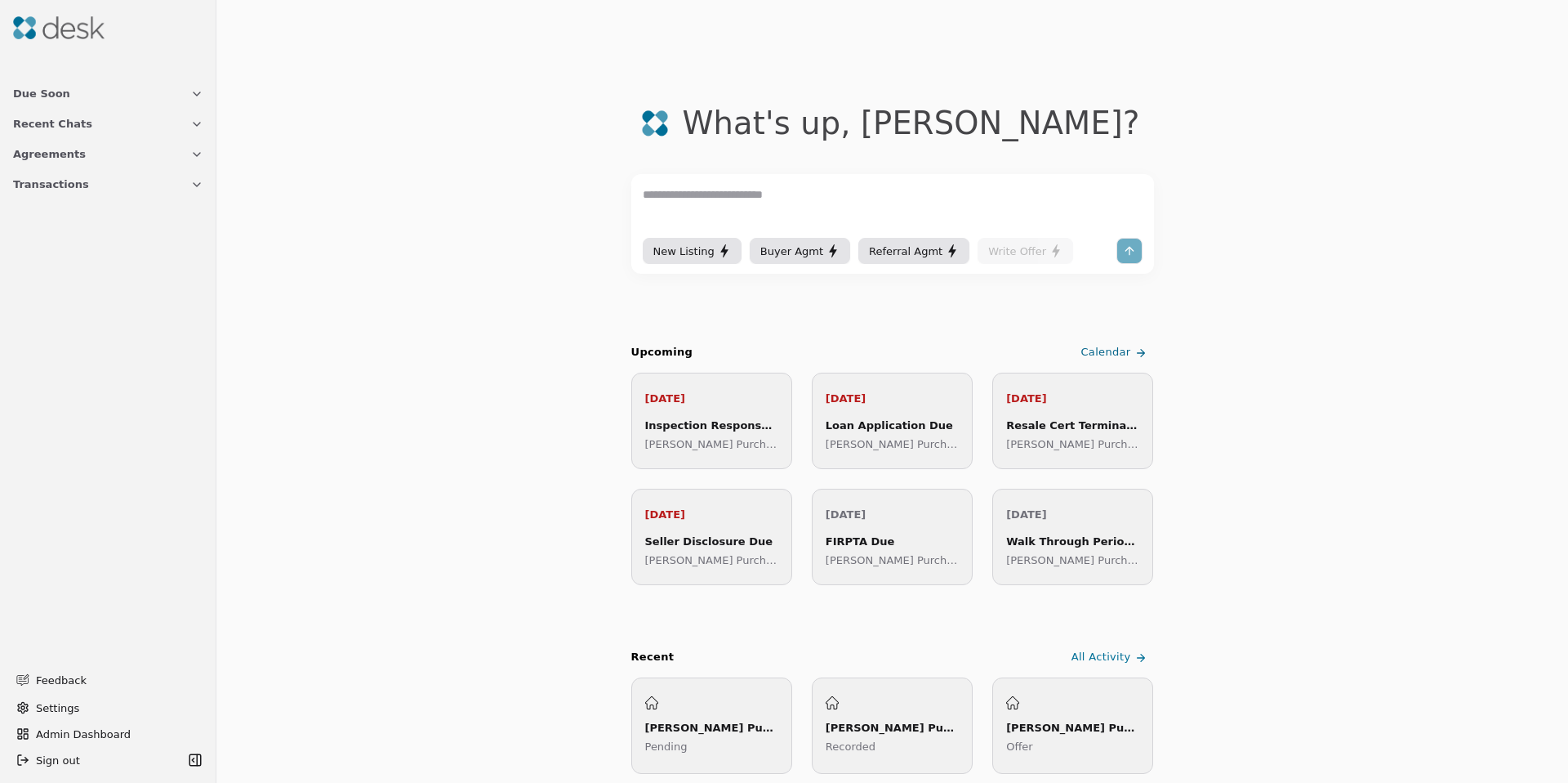
click at [42, 159] on span "Agreements" at bounding box center [49, 154] width 73 height 18
click at [42, 157] on span "Agreements" at bounding box center [49, 154] width 73 height 18
click at [40, 180] on span "Transactions" at bounding box center [51, 185] width 76 height 18
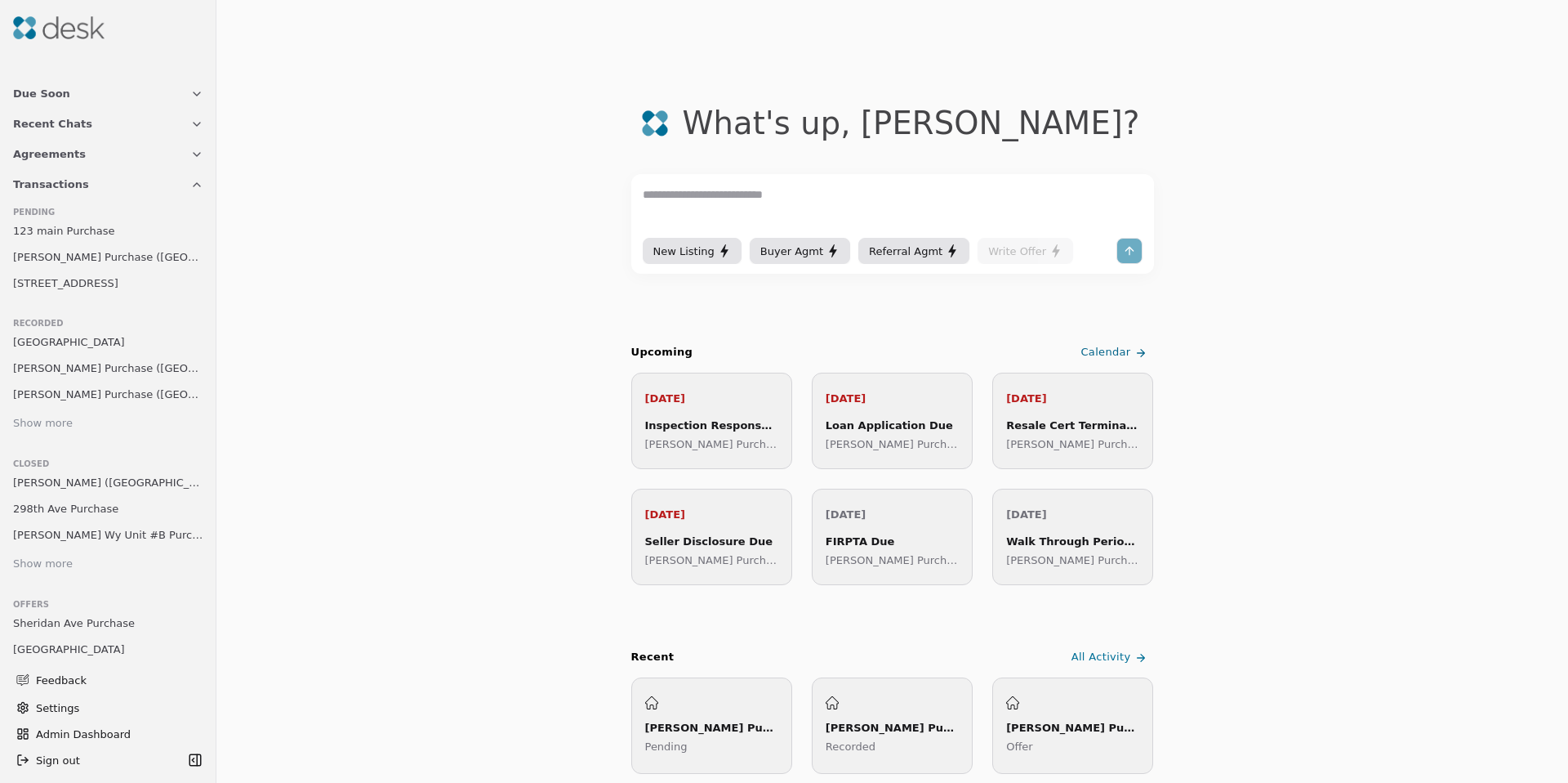
click at [54, 256] on span "[PERSON_NAME] Purchase ([GEOGRAPHIC_DATA])" at bounding box center [108, 257] width 190 height 18
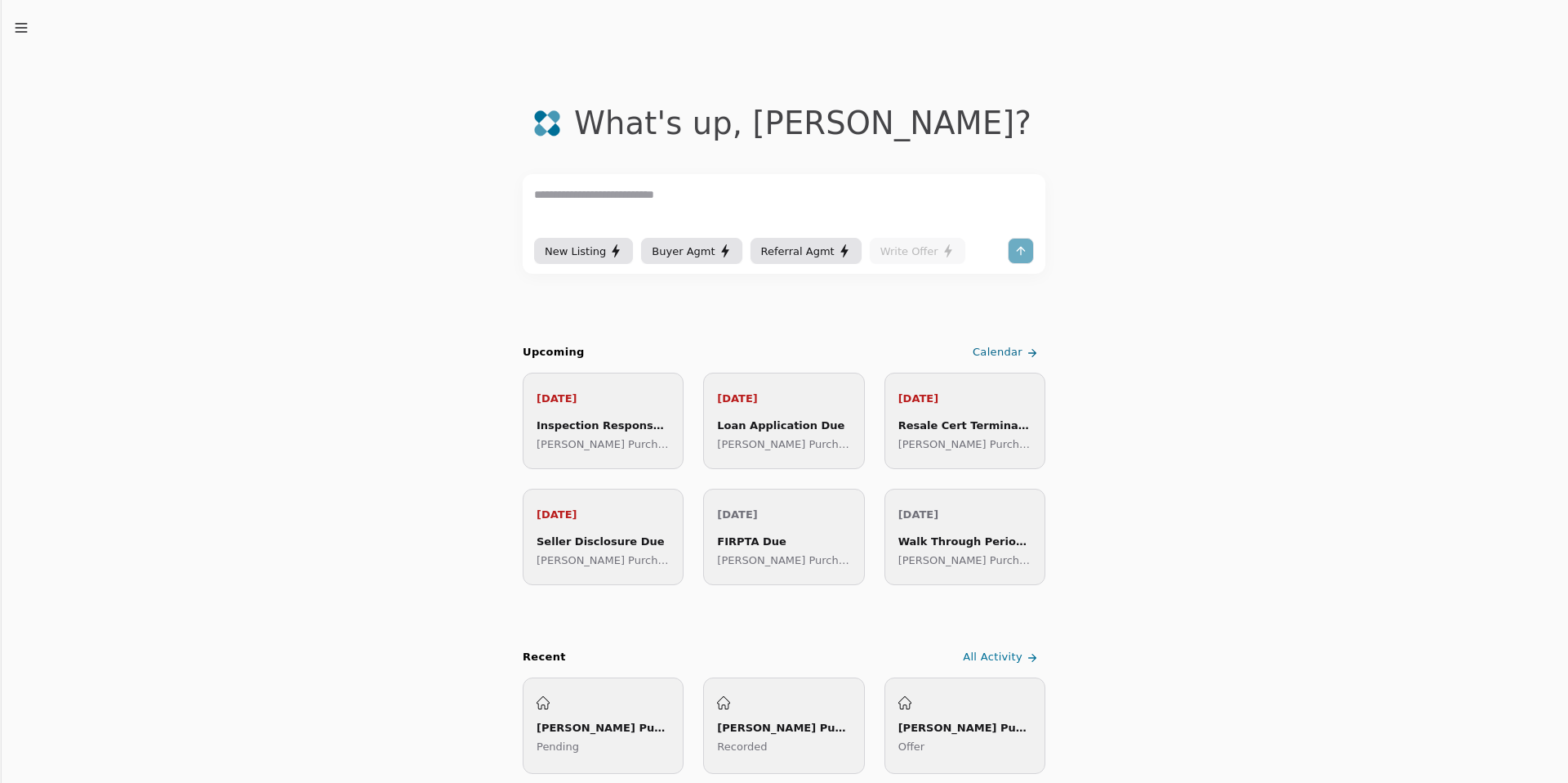
click at [25, 27] on icon "button" at bounding box center [21, 27] width 17 height 17
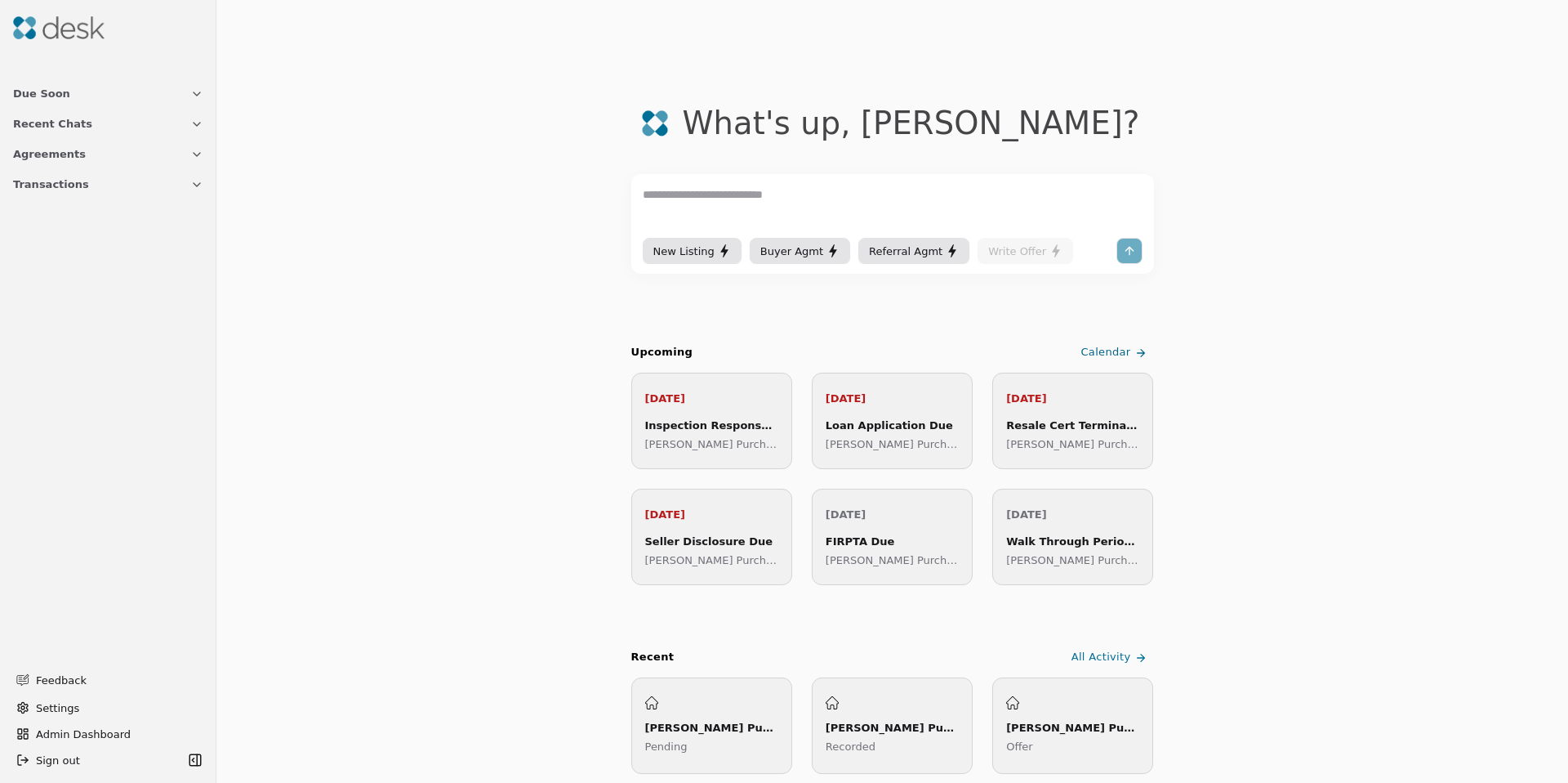
click at [47, 180] on span "Transactions" at bounding box center [51, 185] width 76 height 18
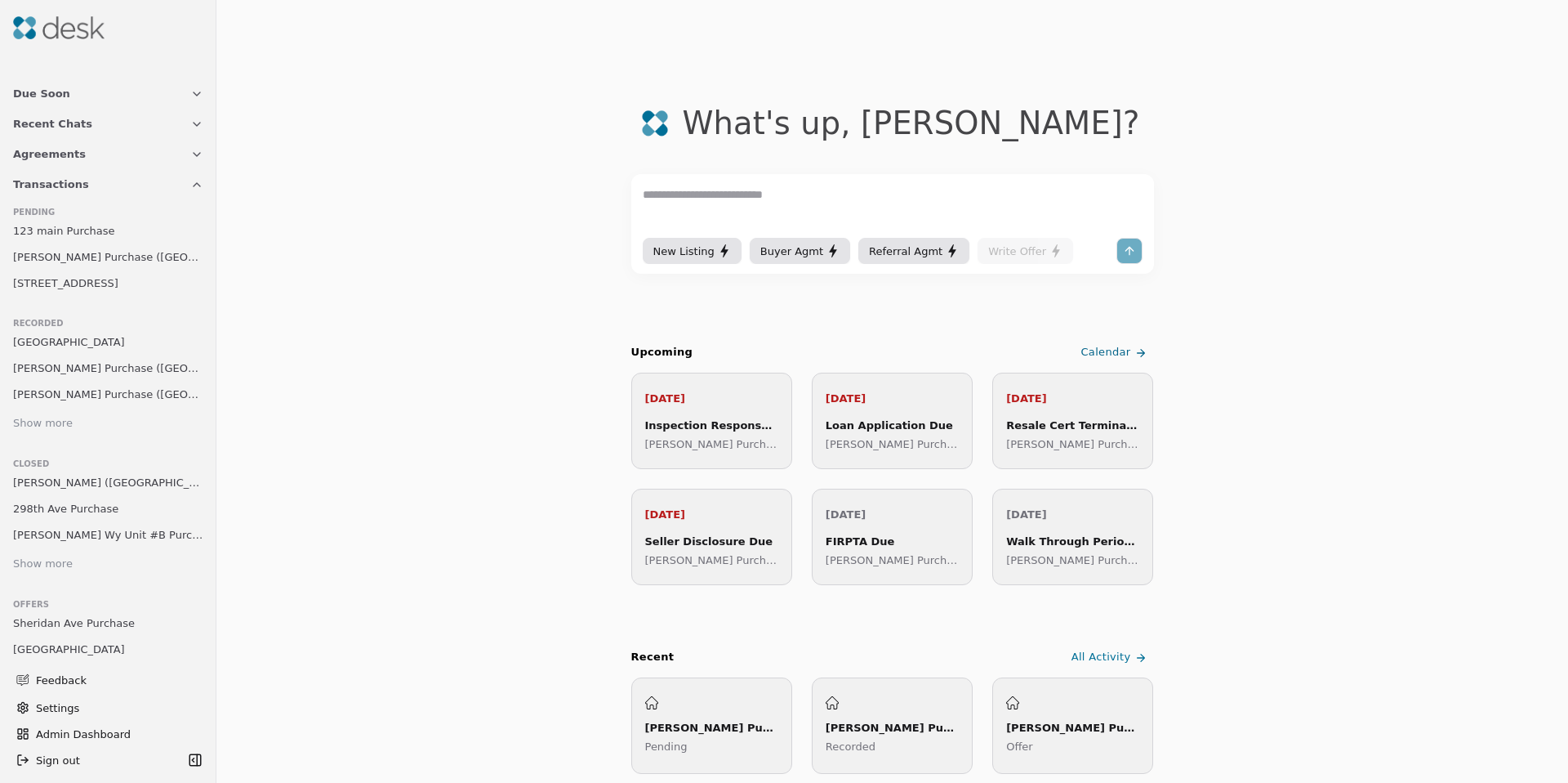
click at [61, 389] on span "[PERSON_NAME] Purchase ([GEOGRAPHIC_DATA])" at bounding box center [108, 394] width 190 height 18
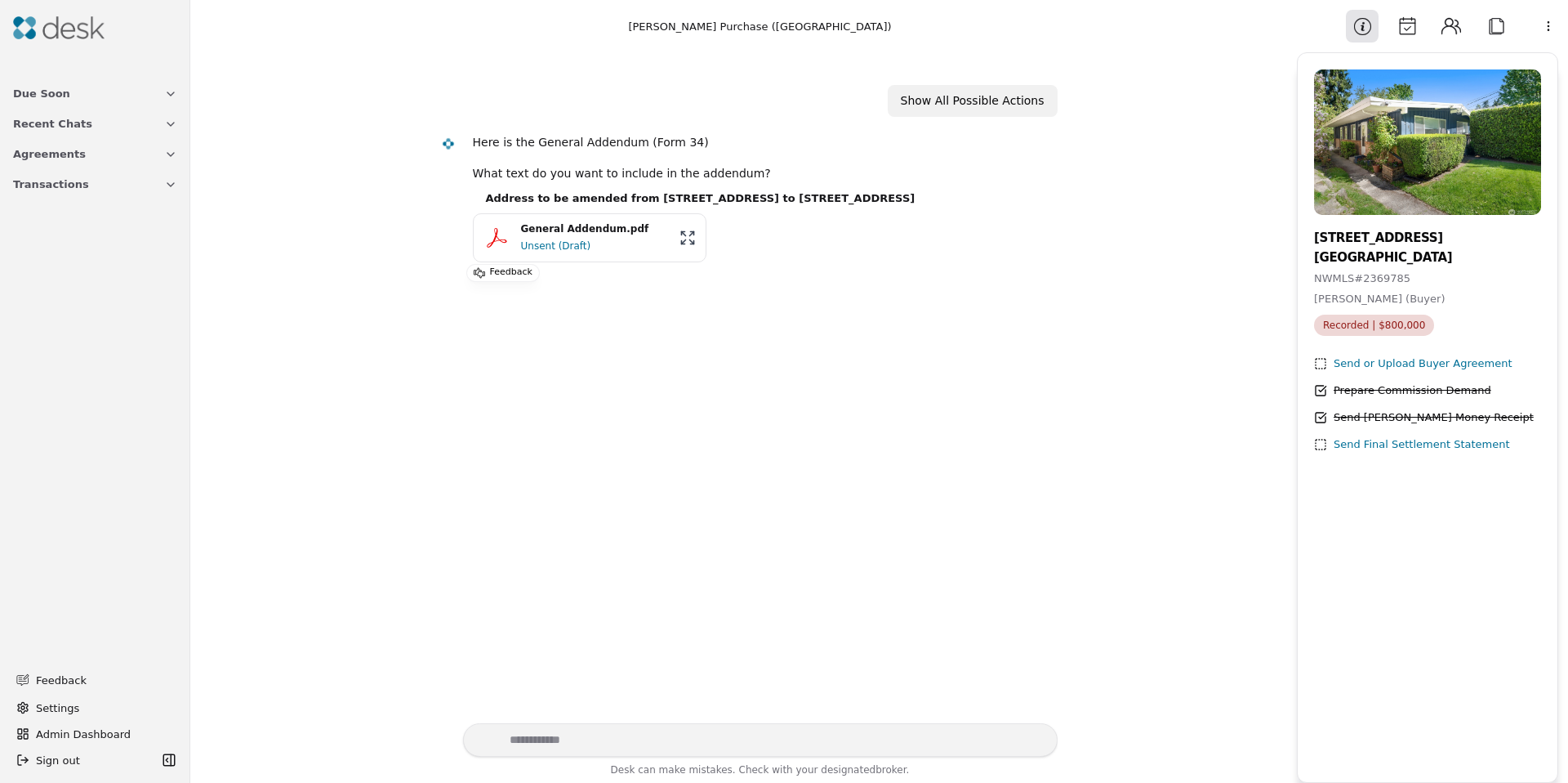
click at [1453, 394] on div "Prepare Commission Demand" at bounding box center [1413, 392] width 158 height 18
click at [1453, 395] on div "Prepare Commission Demand" at bounding box center [1413, 392] width 158 height 18
click at [1432, 397] on div "Prepare Commission Demand" at bounding box center [1413, 392] width 158 height 18
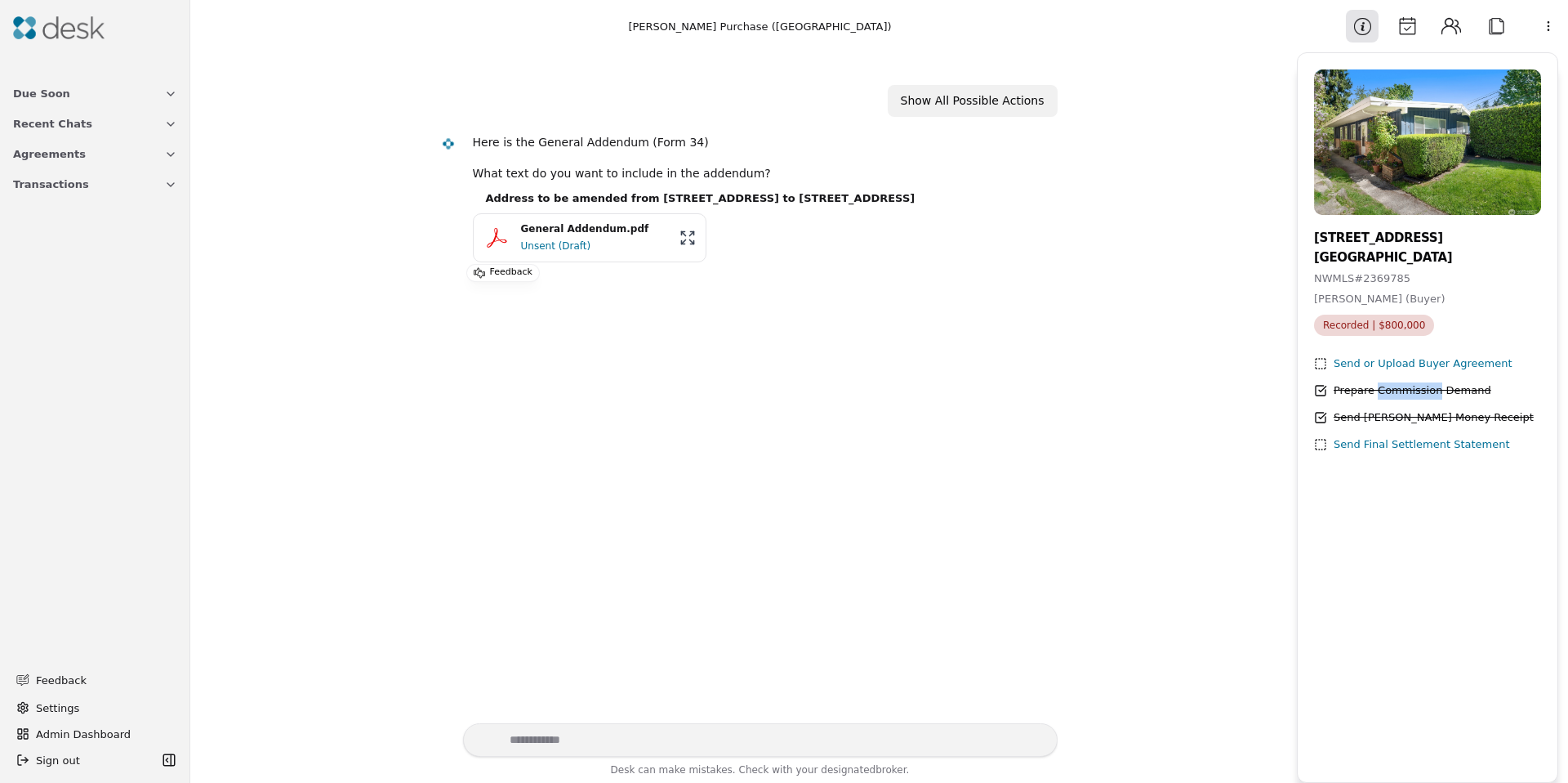
click at [1490, 25] on button "Attach" at bounding box center [1496, 25] width 32 height 32
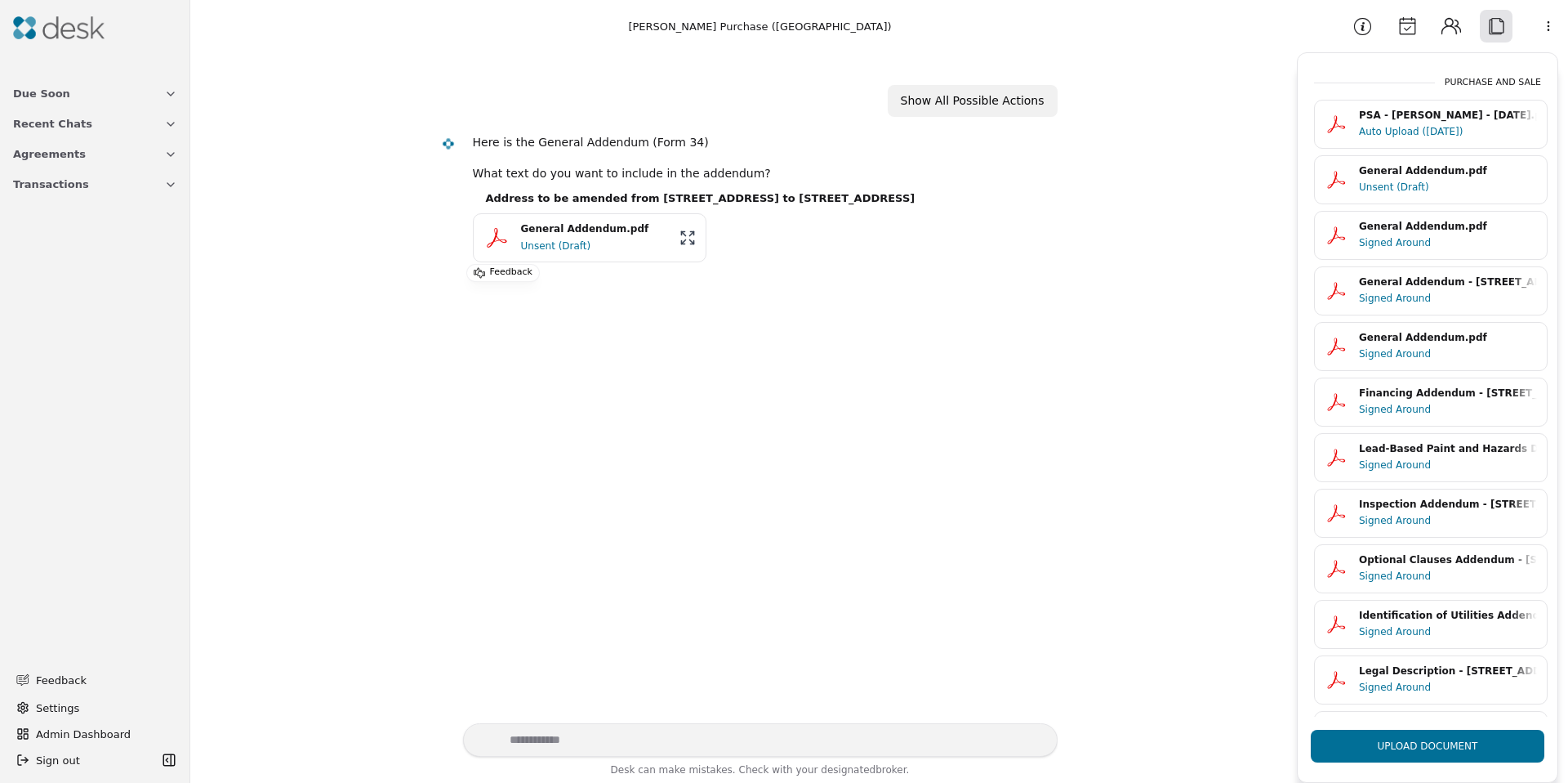
click at [1552, 25] on html "Due Soon Recent Chats Agreements Transactions Feedback Settings Admin Dashboard…" at bounding box center [784, 392] width 1568 height 783
click at [1479, 83] on div "Available Actions" at bounding box center [1507, 90] width 127 height 27
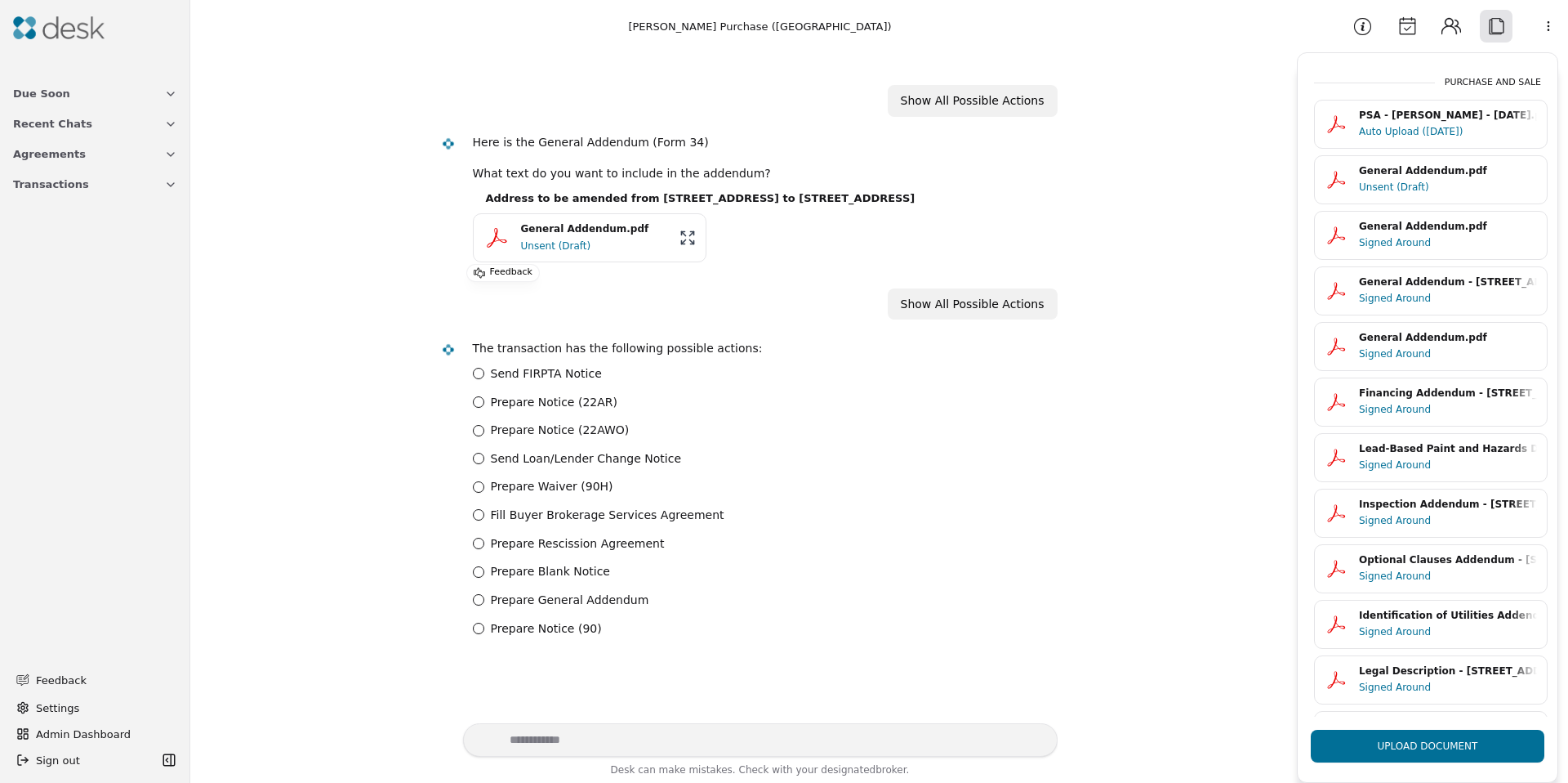
click at [1547, 25] on html "Due Soon Recent Chats Agreements Transactions Feedback Settings Admin Dashboard…" at bounding box center [784, 392] width 1568 height 783
click at [1494, 73] on div "Commission Demand" at bounding box center [1507, 63] width 127 height 27
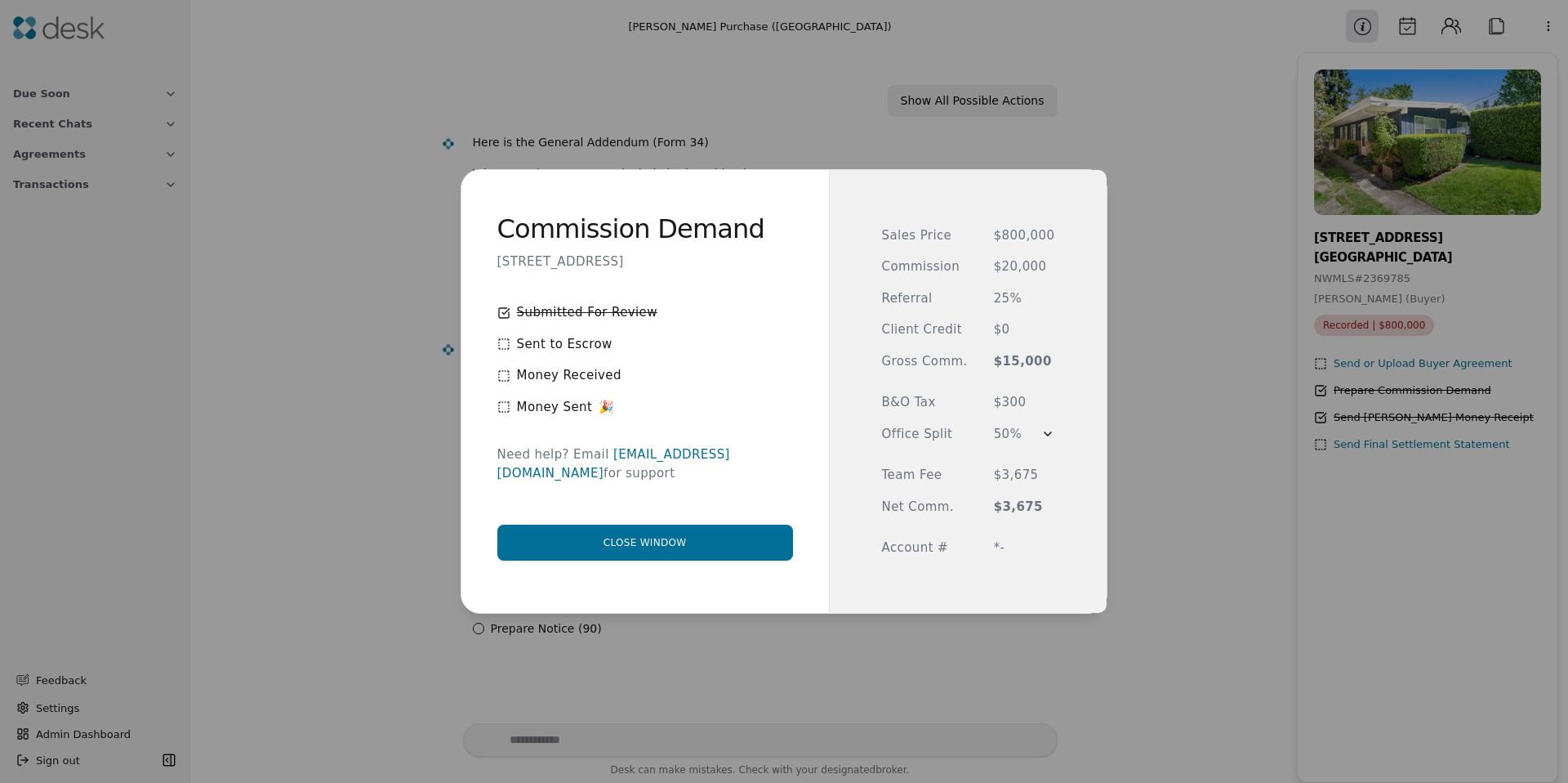
click at [1013, 241] on span "$800,000" at bounding box center [1024, 235] width 61 height 18
click at [1009, 260] on span "$20,000" at bounding box center [1024, 266] width 61 height 18
click at [1006, 299] on span "25%" at bounding box center [1024, 298] width 61 height 18
click at [997, 337] on span "$0" at bounding box center [1024, 329] width 61 height 18
click at [936, 372] on div "Sales Price $800,000 Commission $20,000 Referral 25% Client Credit $0 Gross Com…" at bounding box center [969, 392] width 173 height 331
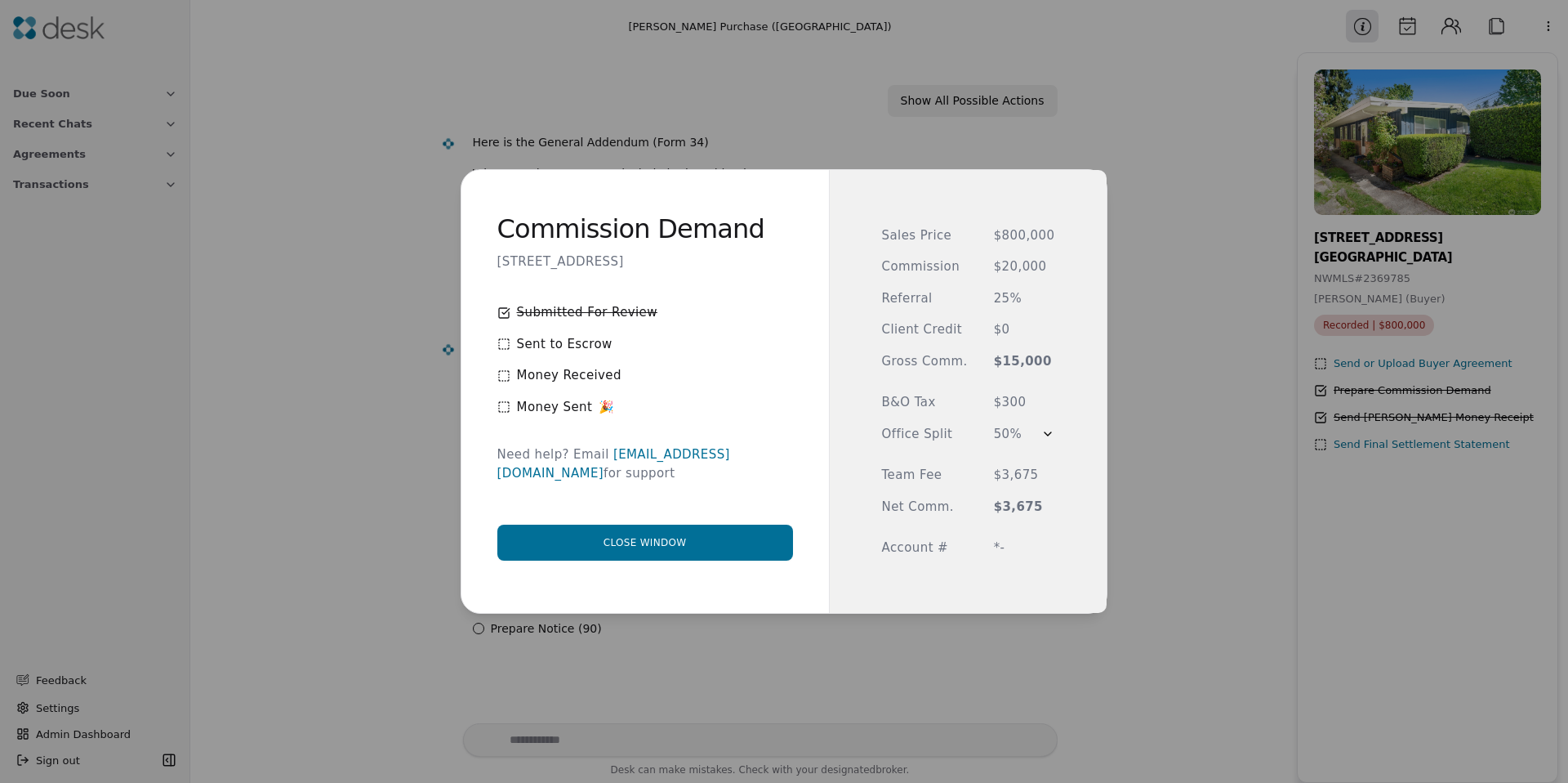
click at [680, 539] on button "Close window" at bounding box center [645, 542] width 296 height 36
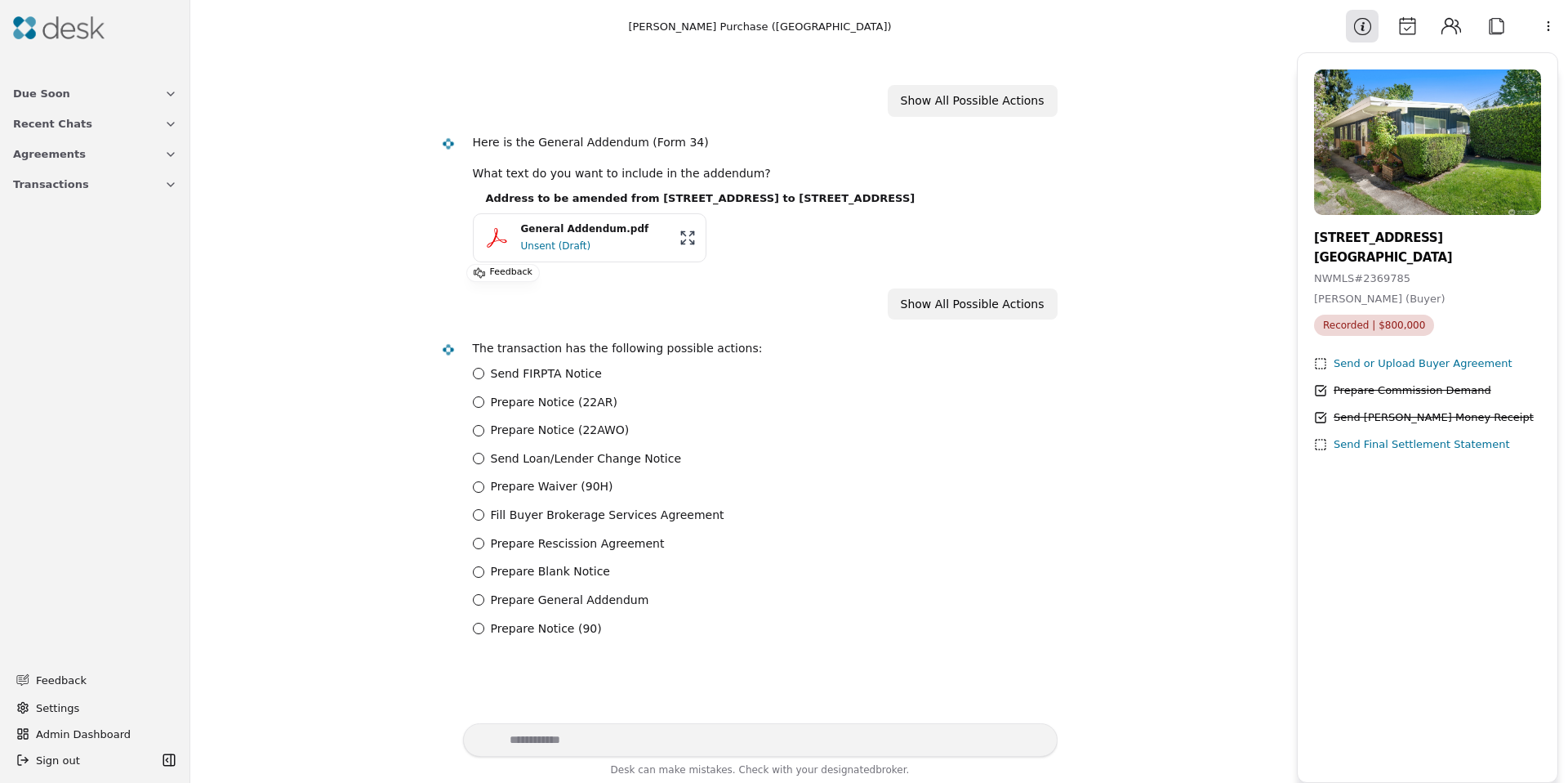
drag, startPoint x: 300, startPoint y: 318, endPoint x: 172, endPoint y: 243, distance: 148.4
click at [284, 307] on div "Show All Possible Actions Here is the General Addendum (Form 34) What text do y…" at bounding box center [744, 388] width 1087 height 671
click at [67, 184] on span "Transactions" at bounding box center [51, 185] width 76 height 18
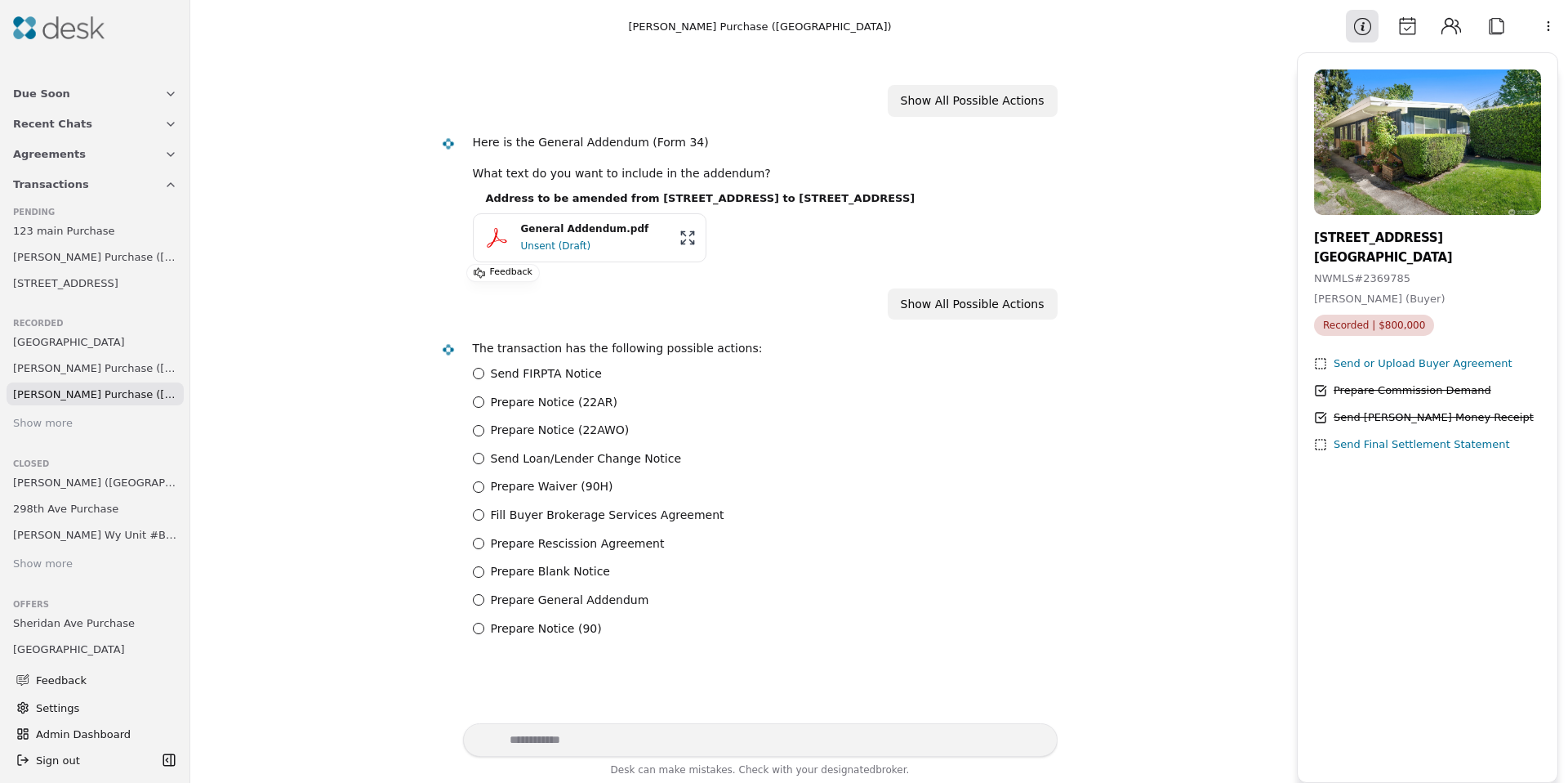
click at [67, 262] on span "[PERSON_NAME] Purchase ([GEOGRAPHIC_DATA])" at bounding box center [95, 257] width 165 height 18
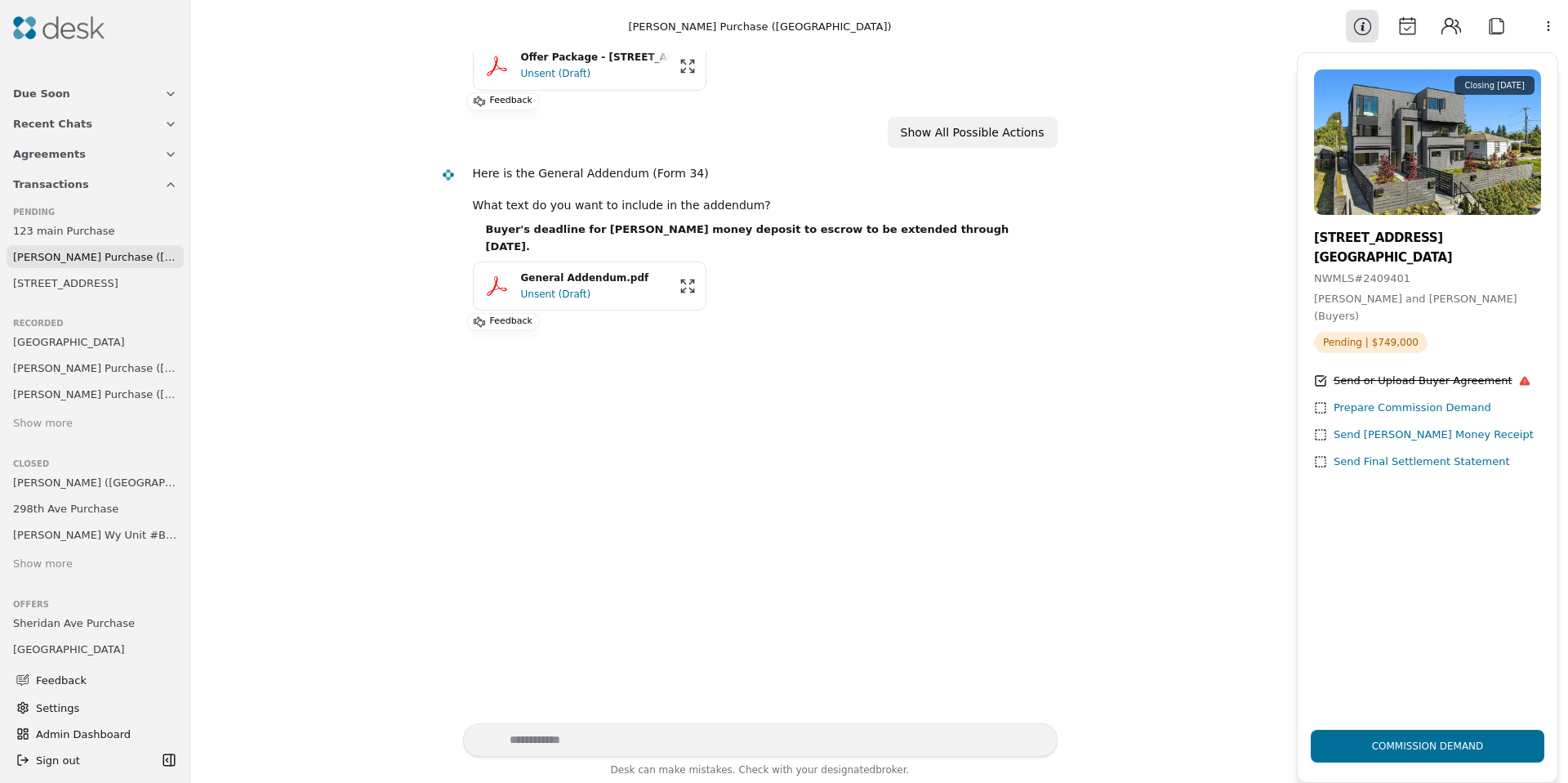
scroll to position [143, 0]
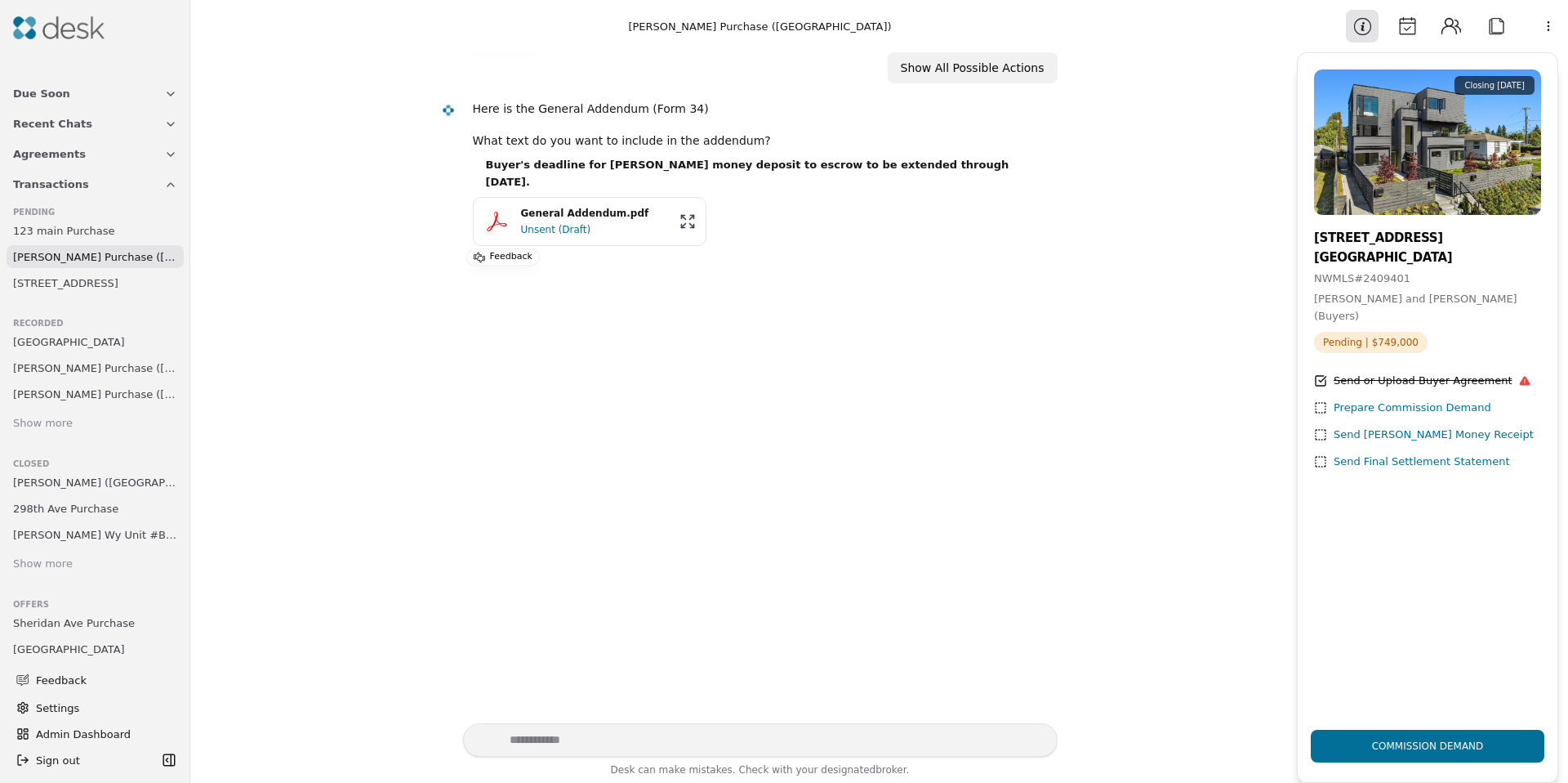
click at [71, 264] on span "[PERSON_NAME] Purchase ([GEOGRAPHIC_DATA])" at bounding box center [95, 257] width 165 height 18
click at [75, 235] on span "123 main Purchase" at bounding box center [64, 231] width 102 height 18
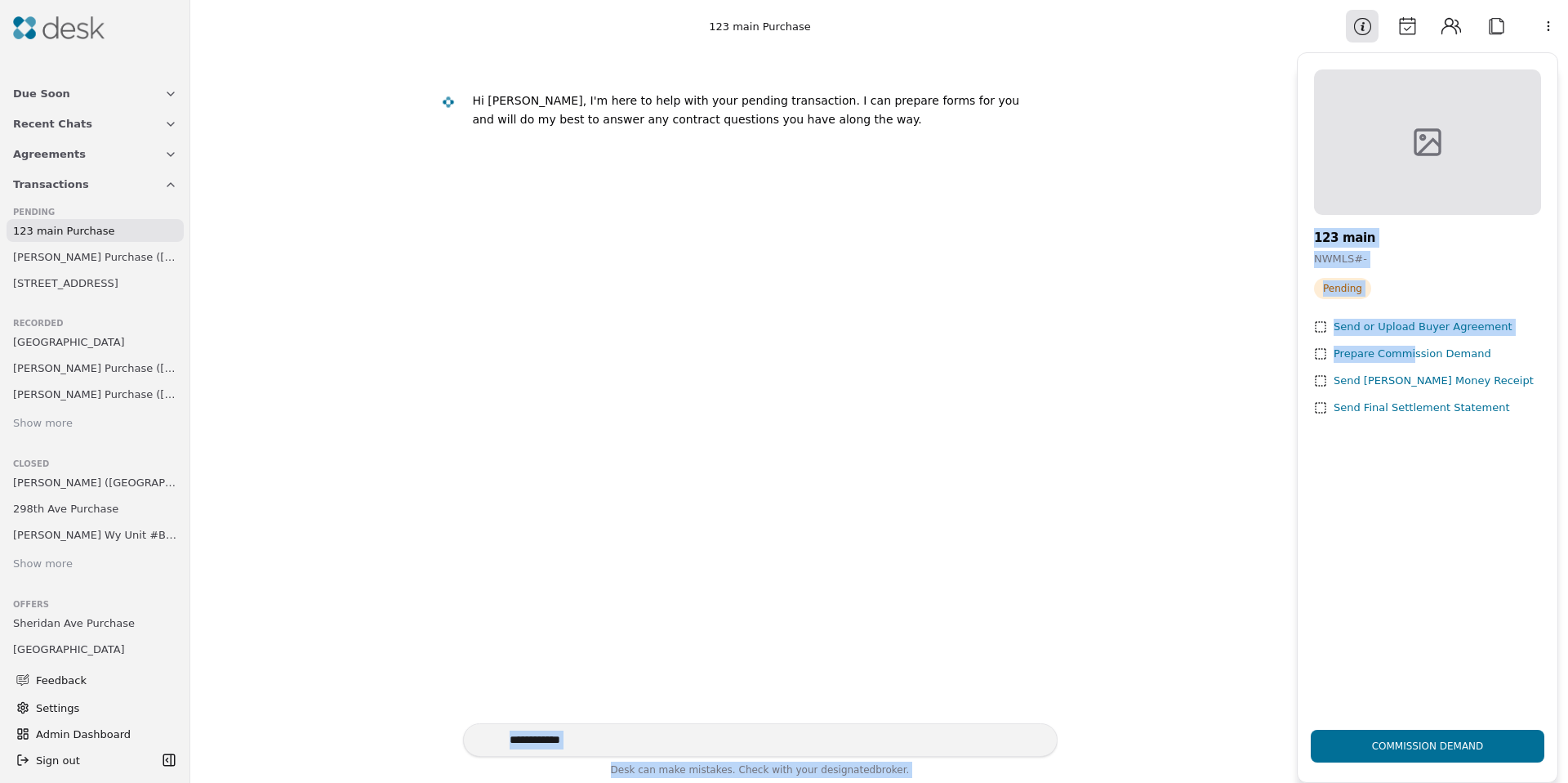
drag, startPoint x: 1410, startPoint y: 363, endPoint x: 428, endPoint y: 272, distance: 986.2
click at [468, 281] on div "123 main Purchase Hi [PERSON_NAME], I'm here to help with your pending transact…" at bounding box center [879, 392] width 1378 height 783
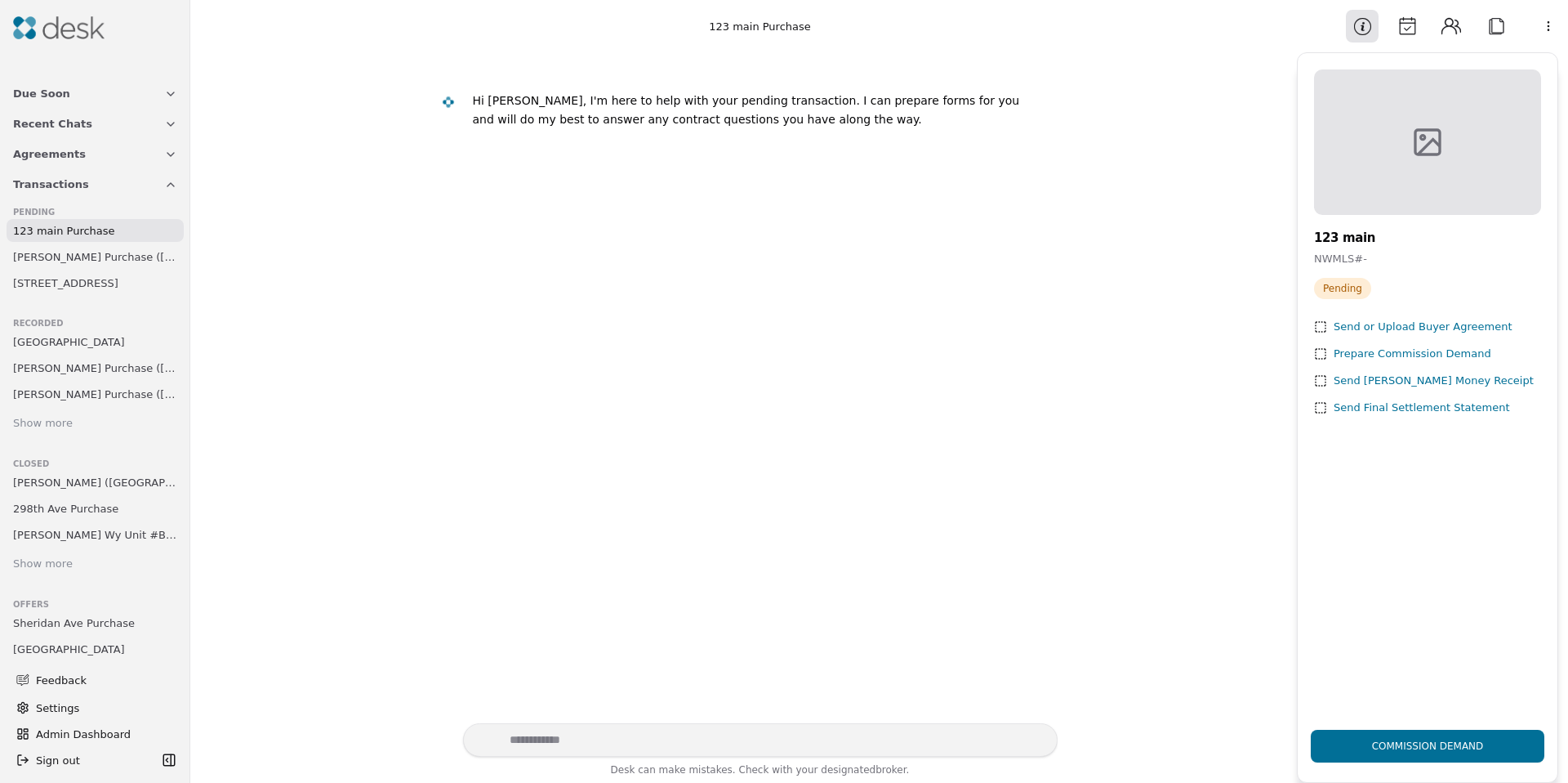
click at [116, 253] on span "[PERSON_NAME] Purchase ([GEOGRAPHIC_DATA])" at bounding box center [95, 257] width 165 height 18
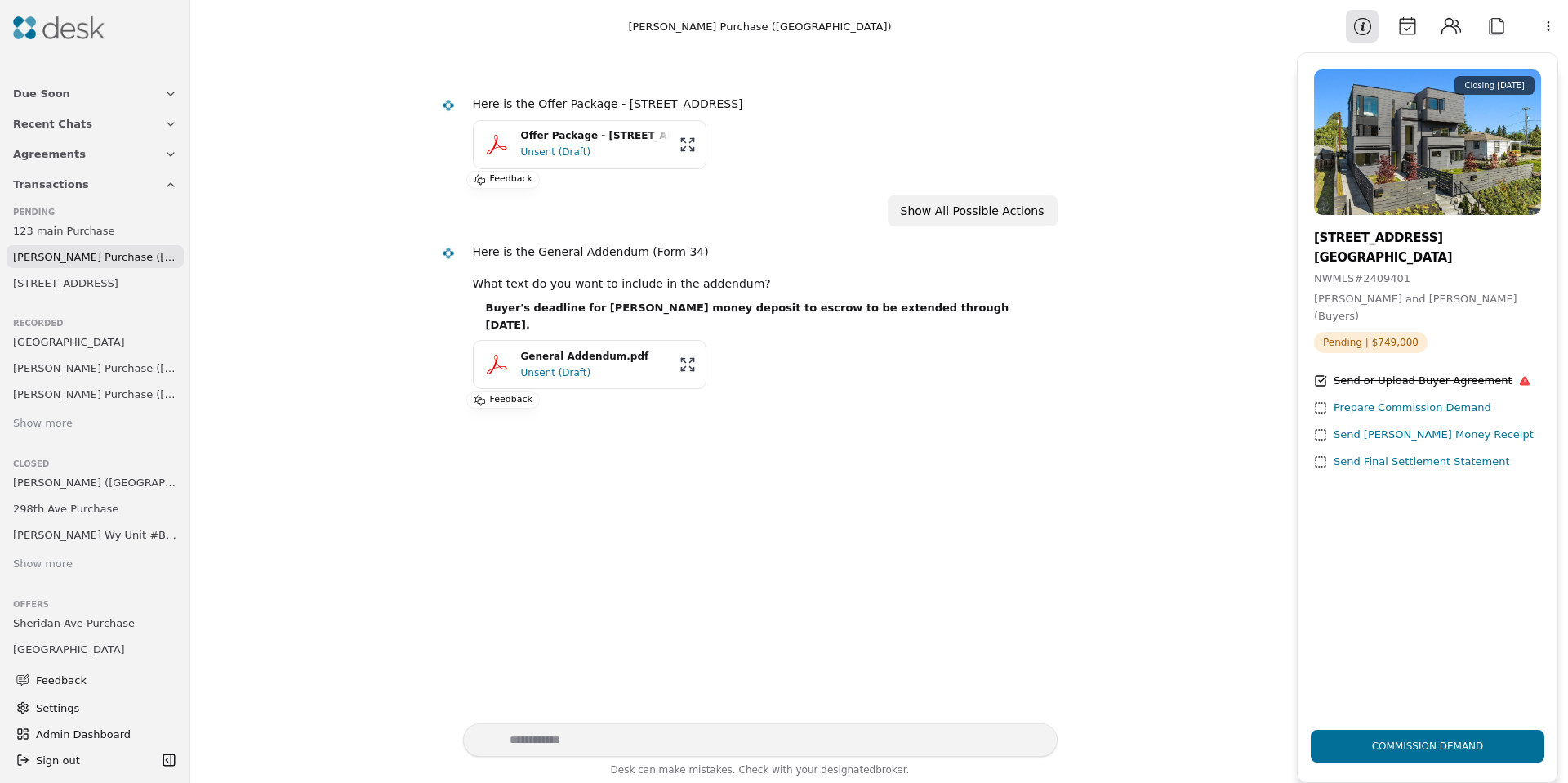
scroll to position [143, 0]
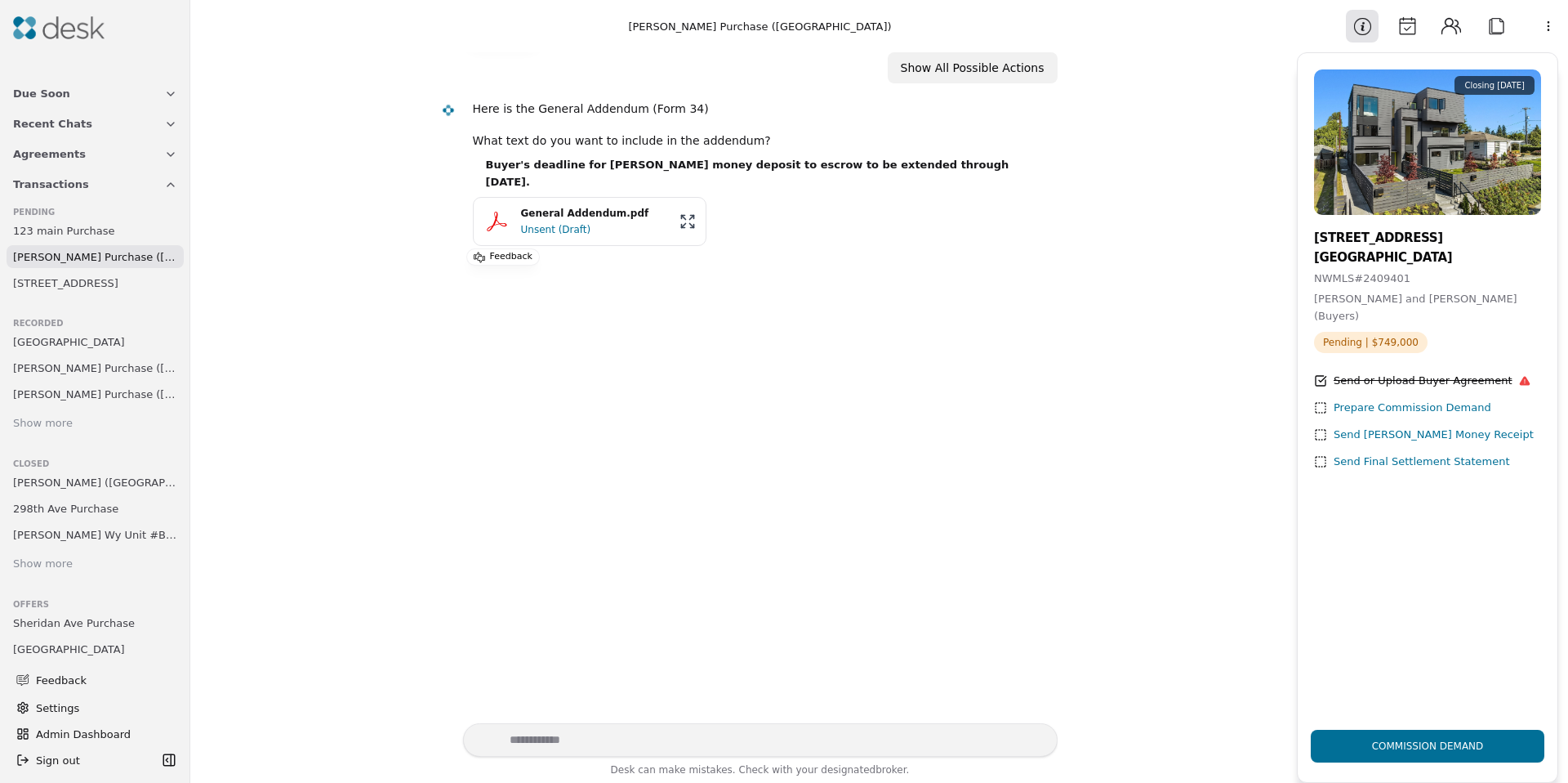
click at [1416, 412] on div "Prepare Commission Demand" at bounding box center [1413, 408] width 158 height 18
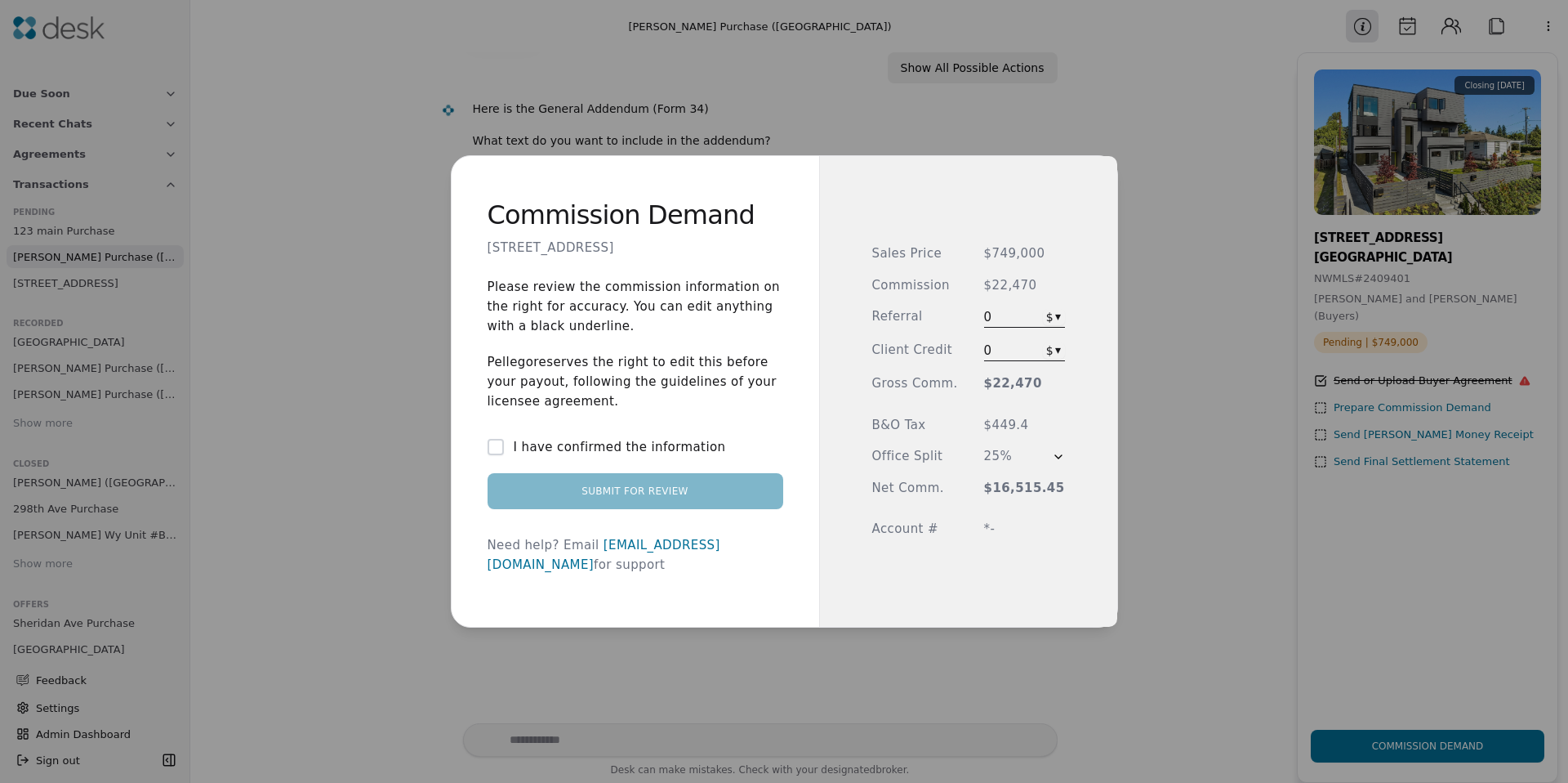
click at [523, 457] on label "I have confirmed the information" at bounding box center [620, 447] width 213 height 19
click at [504, 455] on button "I have confirmed the information" at bounding box center [496, 447] width 17 height 17
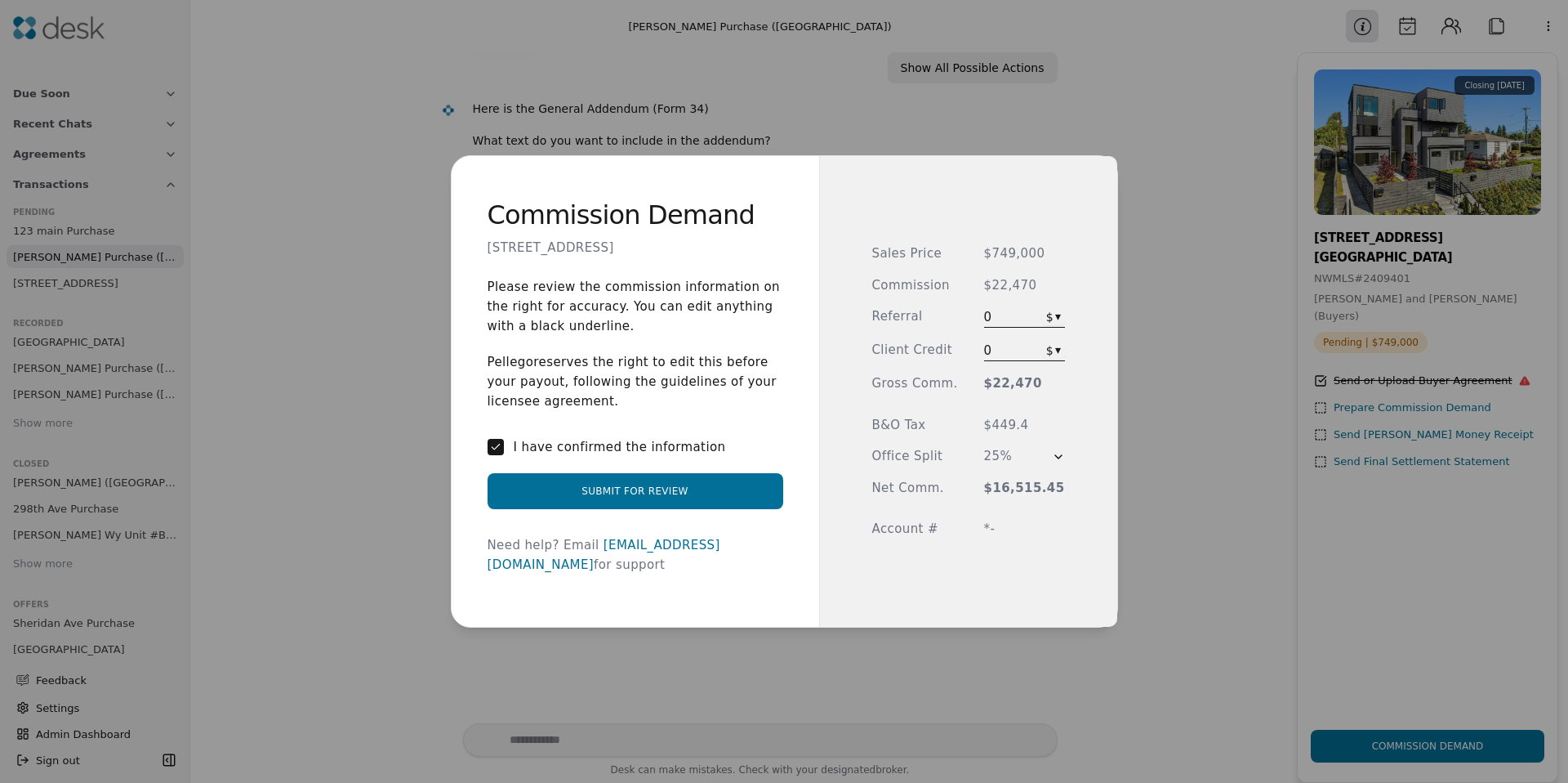
click at [998, 321] on span "0" at bounding box center [999, 317] width 30 height 19
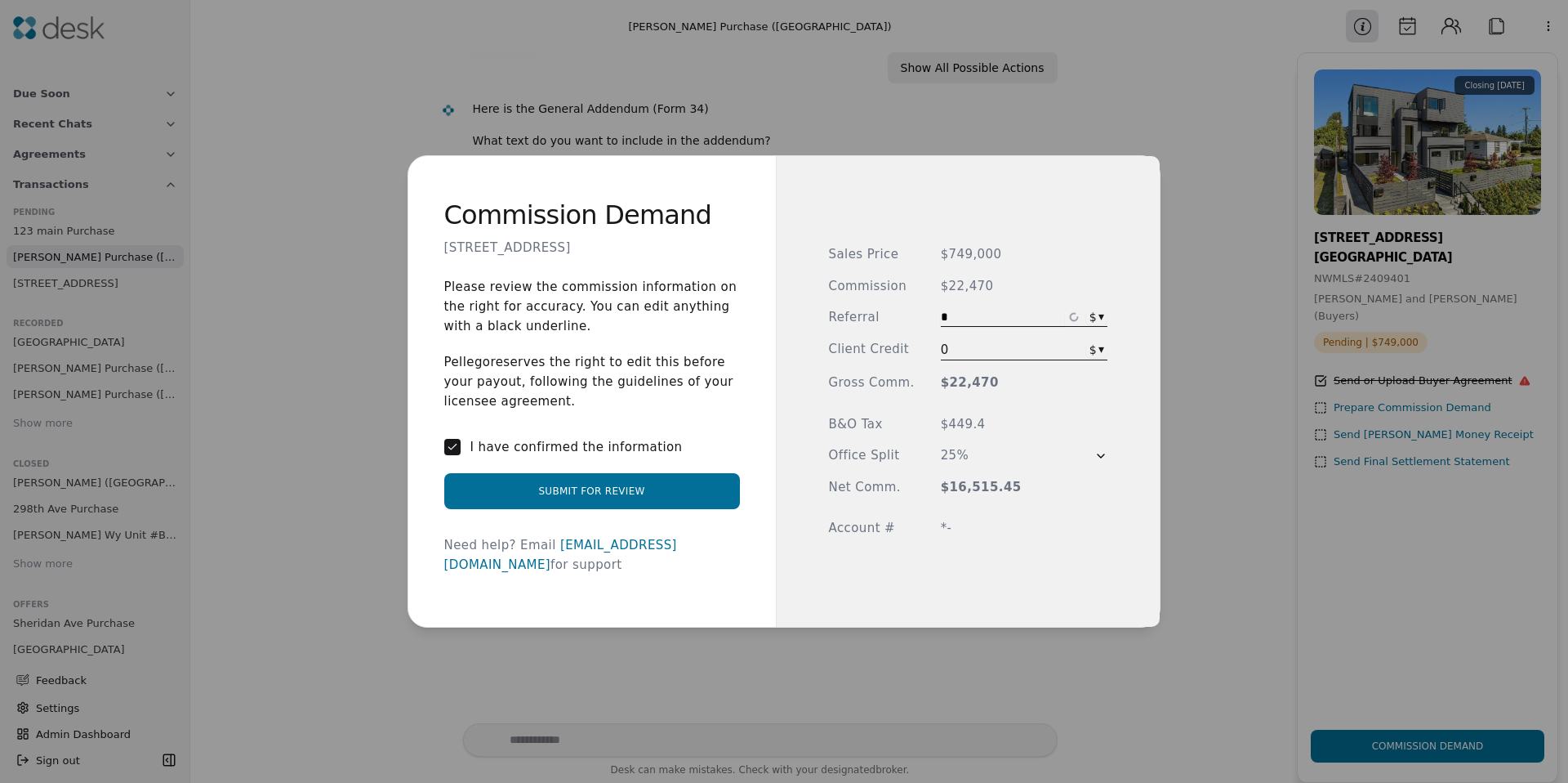
click at [956, 257] on div "Sales Price $749,000 Commission $22,470 Referral * $ ▾ Client Credit 0 $ ▾ Gros…" at bounding box center [968, 392] width 279 height 293
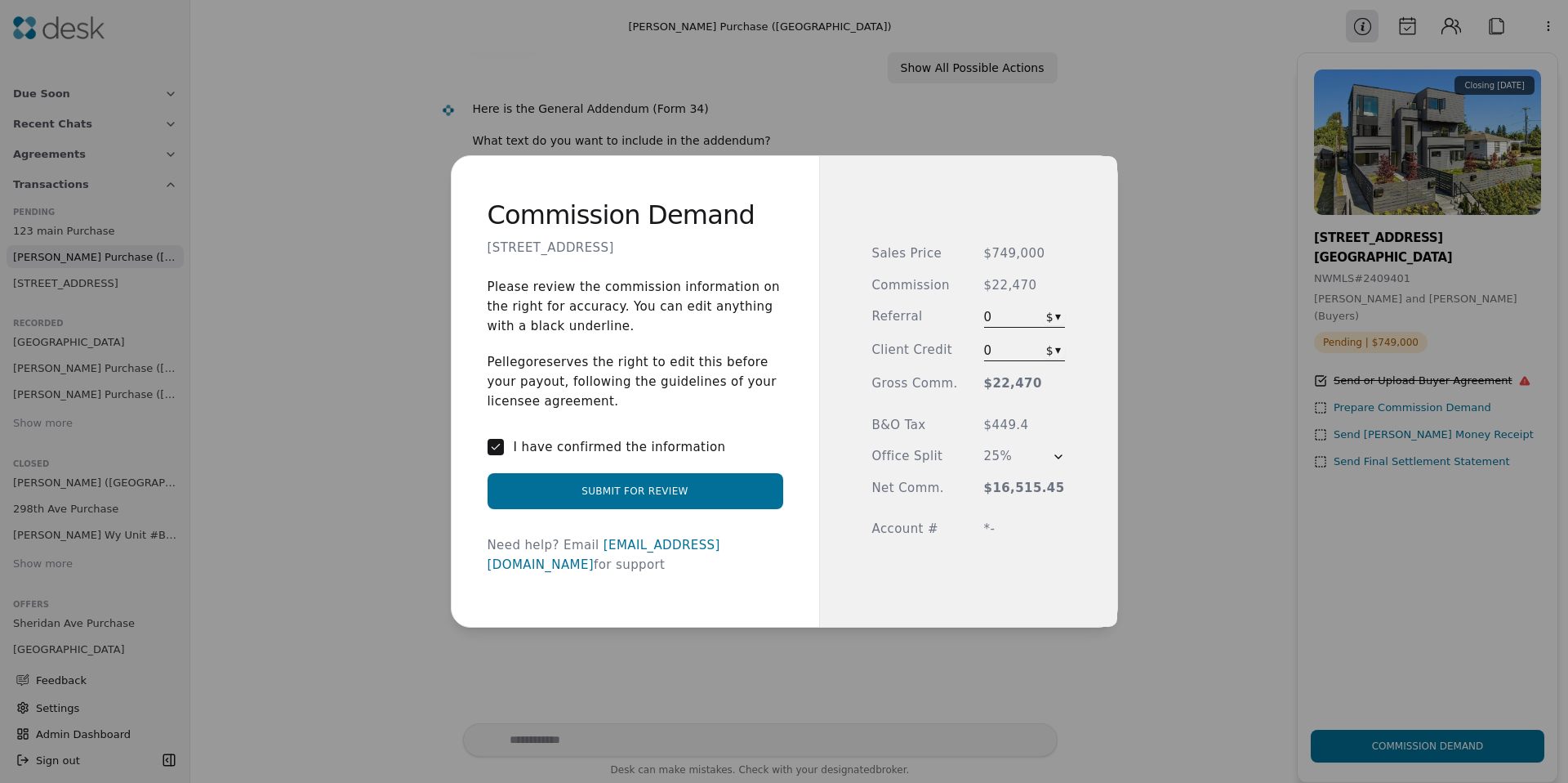
drag, startPoint x: 974, startPoint y: 255, endPoint x: 1010, endPoint y: 254, distance: 36.0
click at [974, 255] on div "Sales Price $749,000 Commission $22,470 Referral 0 $ ▾ Client Credit 0 $ ▾ Gros…" at bounding box center [968, 392] width 193 height 294
click at [1010, 254] on span "$749,000" at bounding box center [1024, 253] width 81 height 18
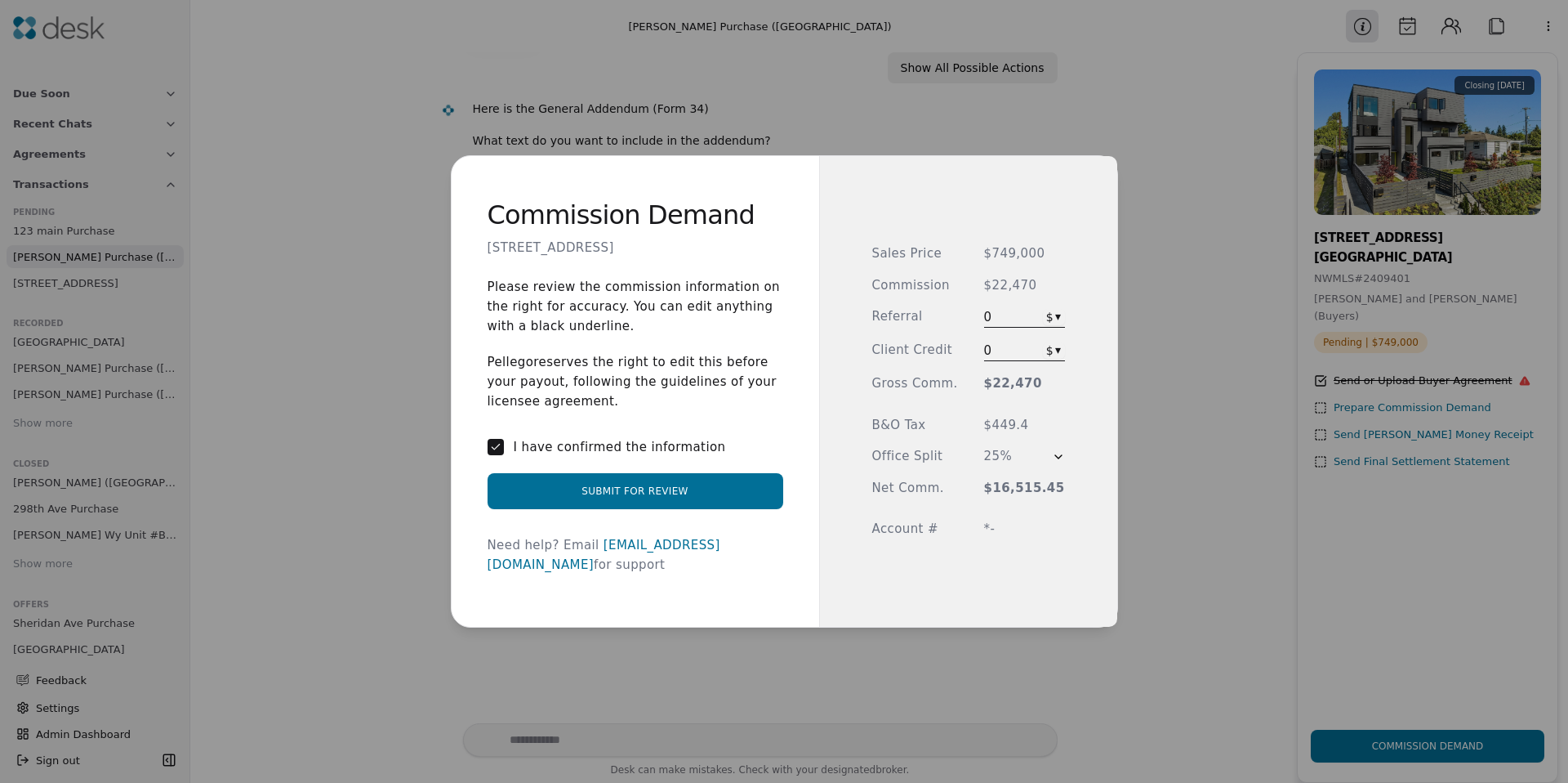
click at [983, 271] on div "Sales Price $749,000 Commission $22,470 Referral 0 $ ▾ Client Credit 0 $ ▾ Gros…" at bounding box center [968, 392] width 193 height 294
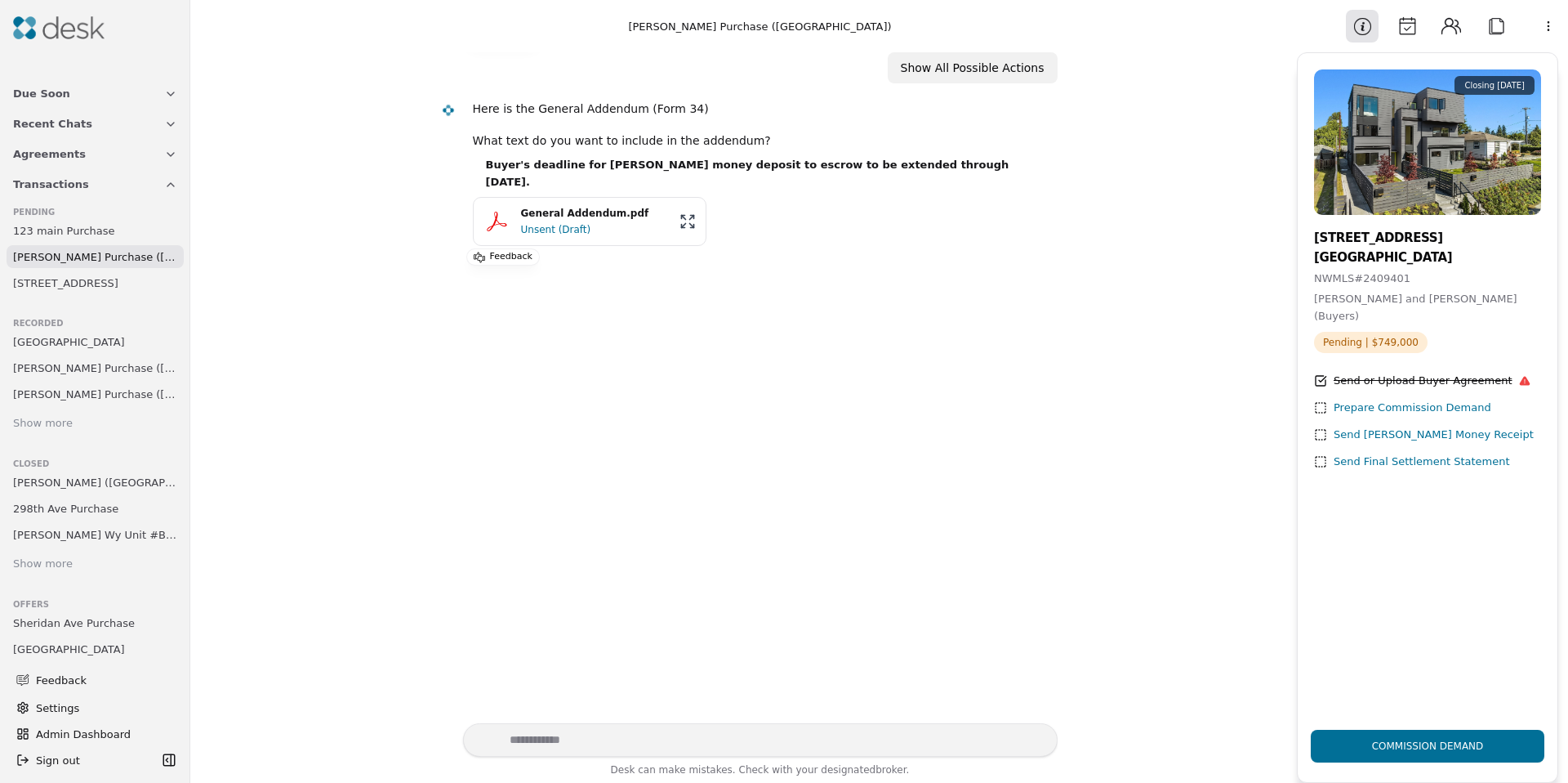
click at [1403, 32] on button "Calendar" at bounding box center [1407, 25] width 32 height 32
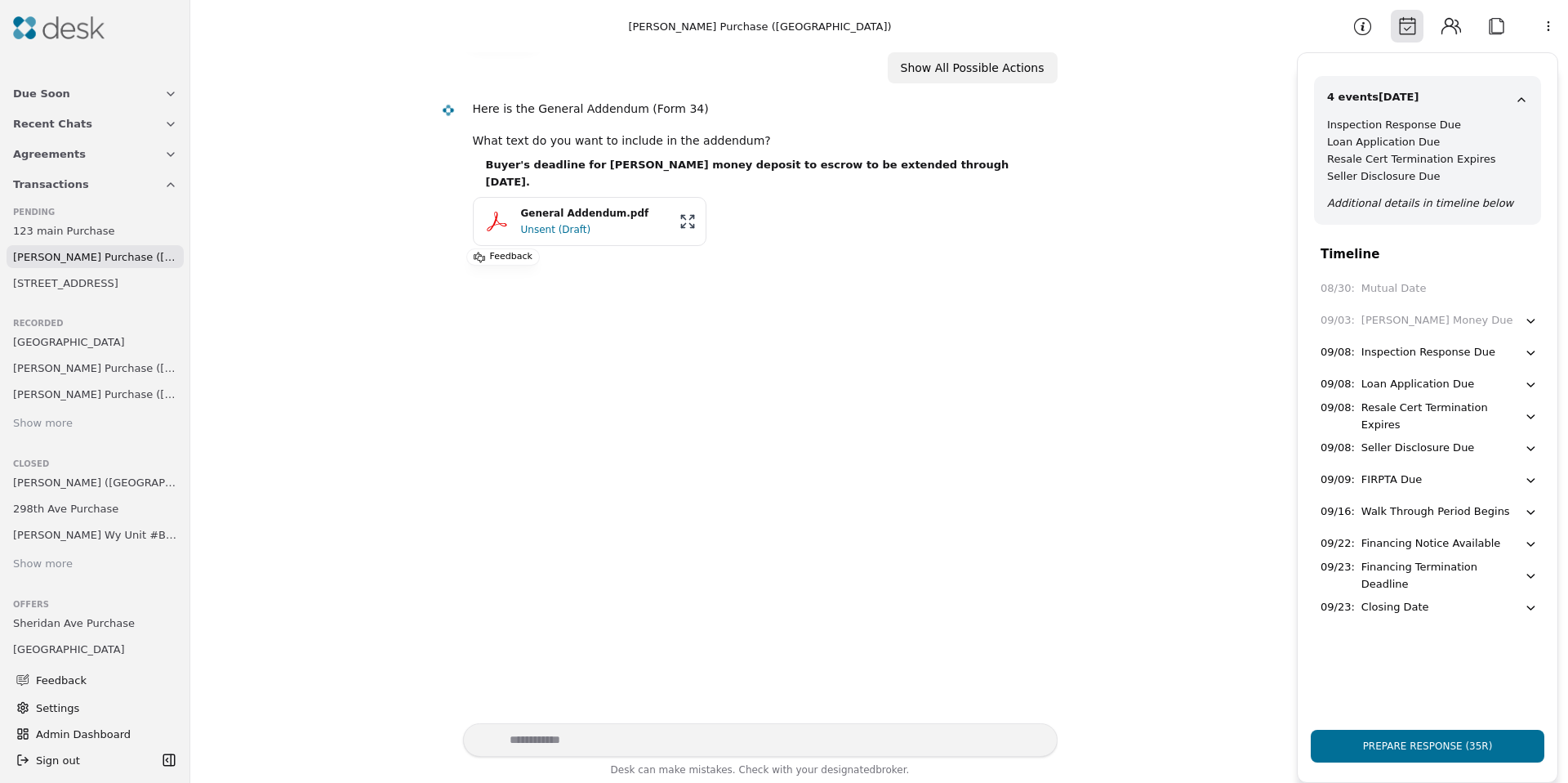
drag, startPoint x: 1445, startPoint y: 30, endPoint x: 1476, endPoint y: 29, distance: 31.0
click at [1445, 30] on button "Contacts" at bounding box center [1451, 25] width 32 height 32
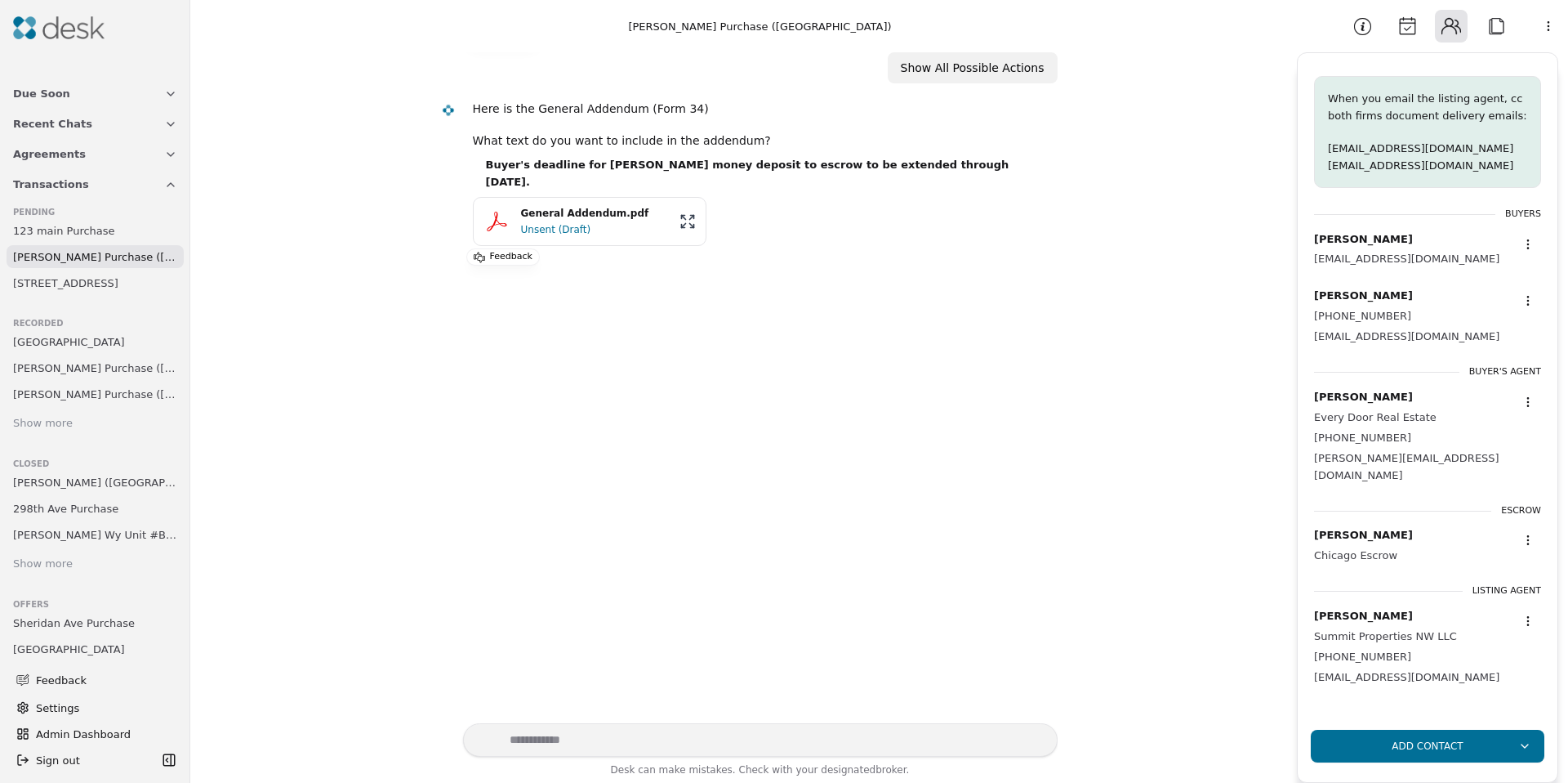
click at [1494, 26] on button "Attach" at bounding box center [1496, 25] width 32 height 32
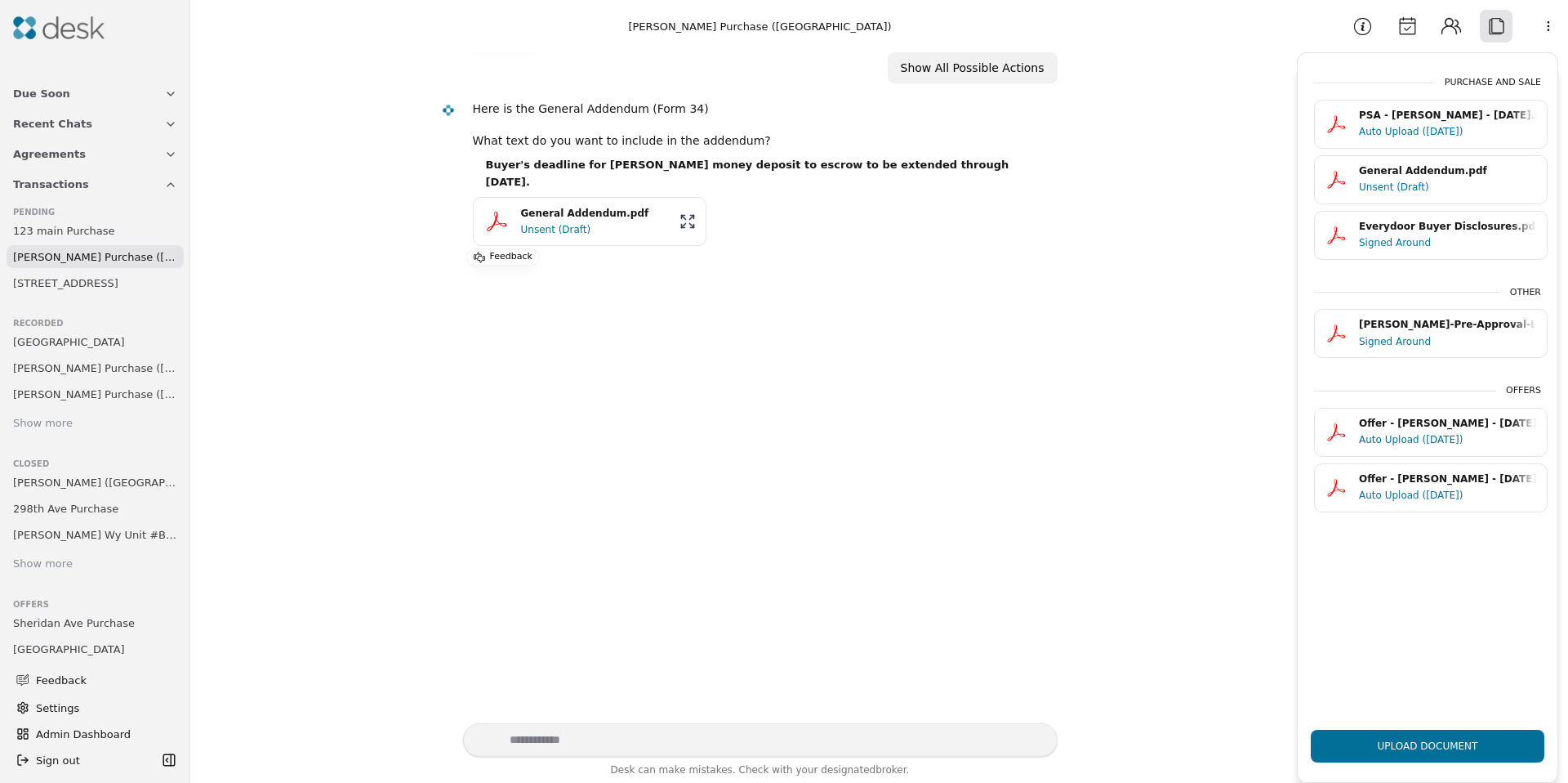
click at [1527, 25] on div "Information Calendar Contacts Attach More" at bounding box center [1456, 25] width 226 height 32
click at [1544, 25] on html "Due Soon Recent Chats Agreements Transactions Pending 123 main Purchase [PERSON…" at bounding box center [784, 392] width 1568 height 783
click at [1396, 30] on html "Due Soon Recent Chats Agreements Transactions Pending 123 main Purchase [PERSON…" at bounding box center [784, 392] width 1568 height 783
click at [1382, 30] on div "Information Calendar Contacts Attach" at bounding box center [1430, 25] width 166 height 32
click at [1359, 31] on button "Information" at bounding box center [1362, 25] width 32 height 32
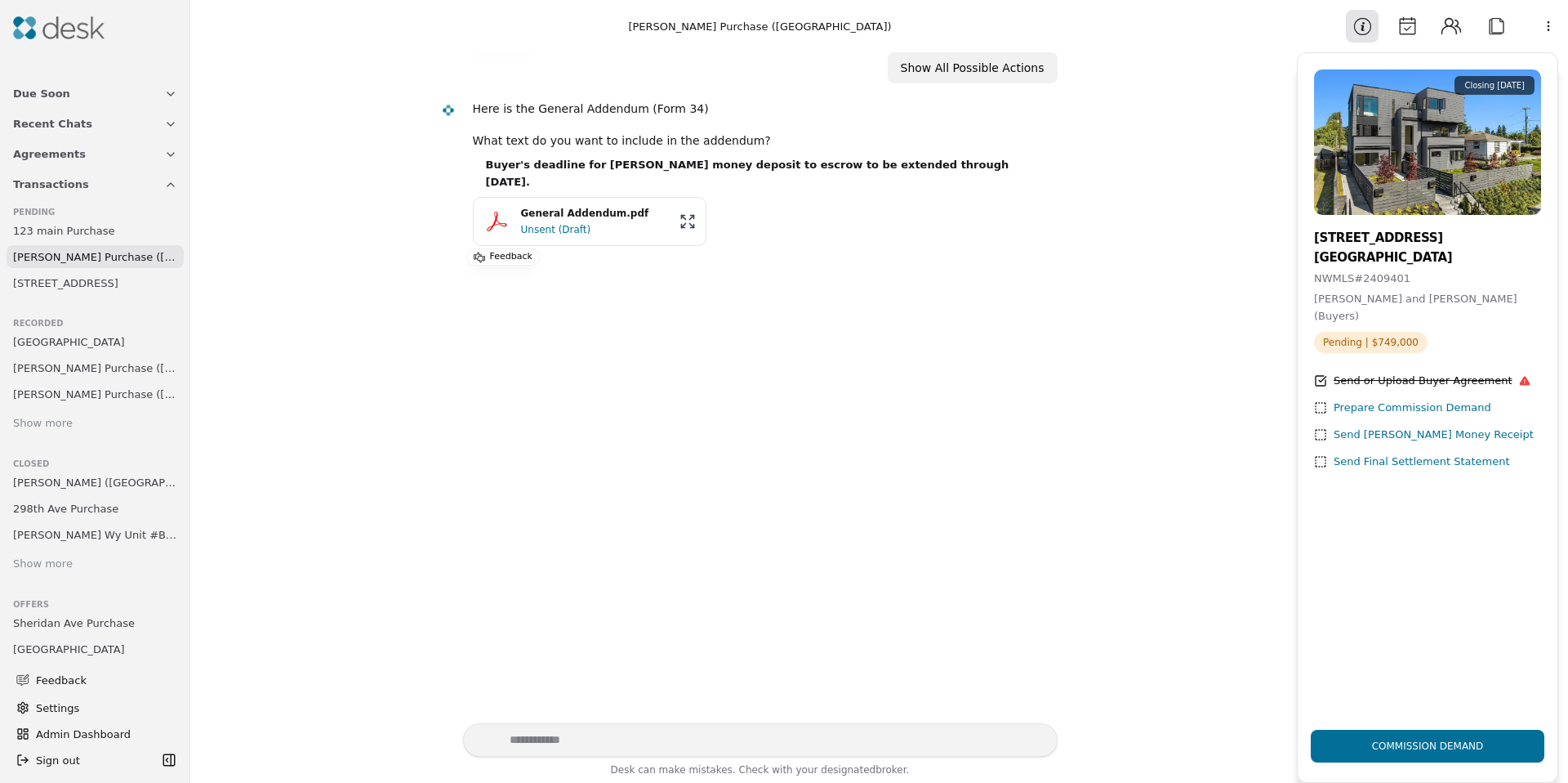
click at [1404, 346] on span "Pending | $749,000" at bounding box center [1371, 342] width 114 height 21
click at [1404, 345] on span "Pending | $749,000" at bounding box center [1371, 342] width 114 height 21
click at [1397, 410] on div "Prepare Commission Demand" at bounding box center [1413, 408] width 158 height 18
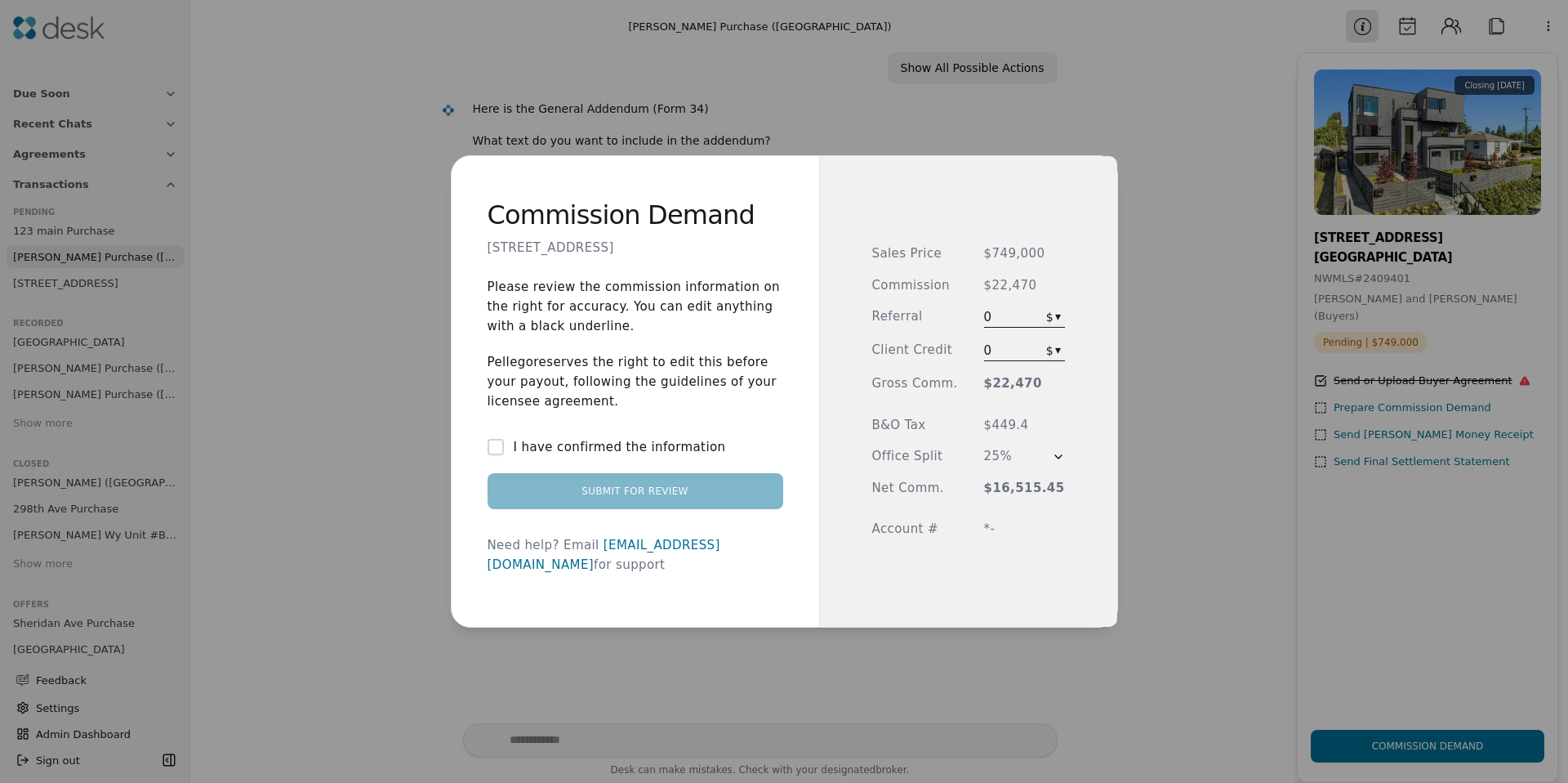
drag, startPoint x: 551, startPoint y: 477, endPoint x: 541, endPoint y: 464, distance: 16.4
click at [551, 476] on div "I have confirmed the information Submit for Review" at bounding box center [636, 473] width 296 height 72
click at [538, 457] on label "I have confirmed the information" at bounding box center [620, 447] width 213 height 19
click at [504, 455] on button "I have confirmed the information" at bounding box center [496, 447] width 17 height 17
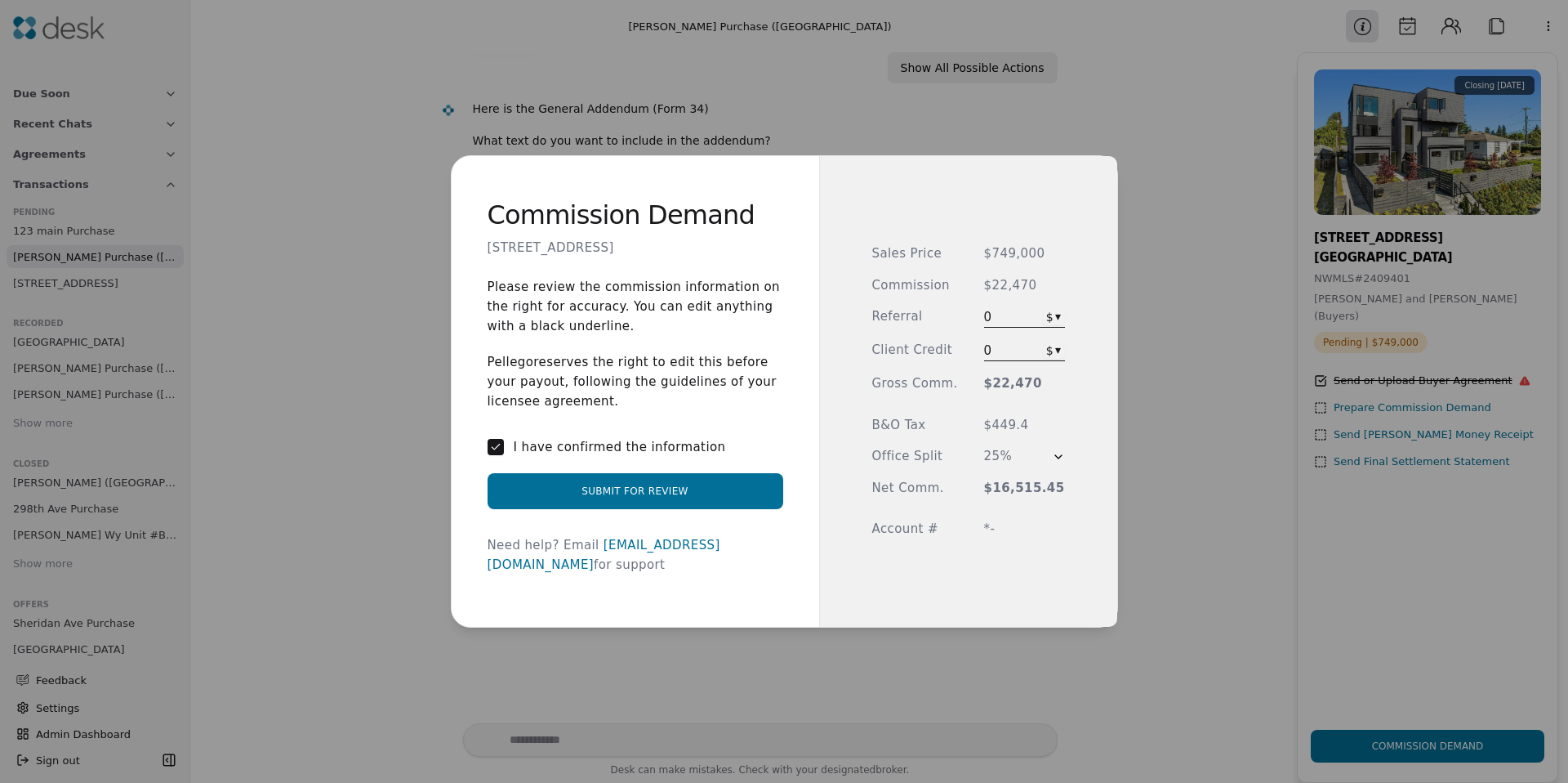
click at [552, 335] on p "Please review the commission information on the right for accuracy. You can edi…" at bounding box center [636, 306] width 296 height 59
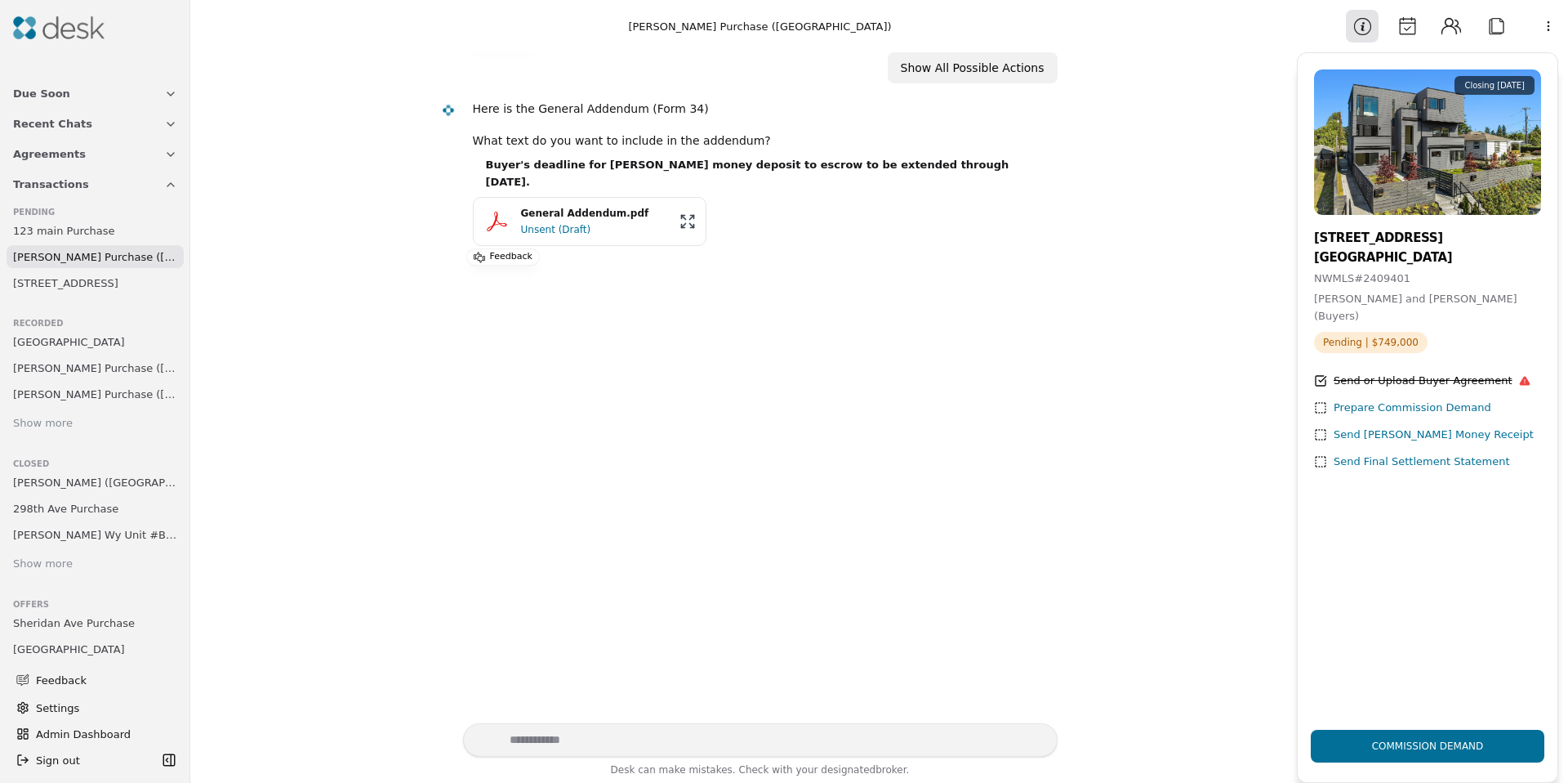
click at [90, 279] on span "[STREET_ADDRESS]" at bounding box center [66, 283] width 105 height 18
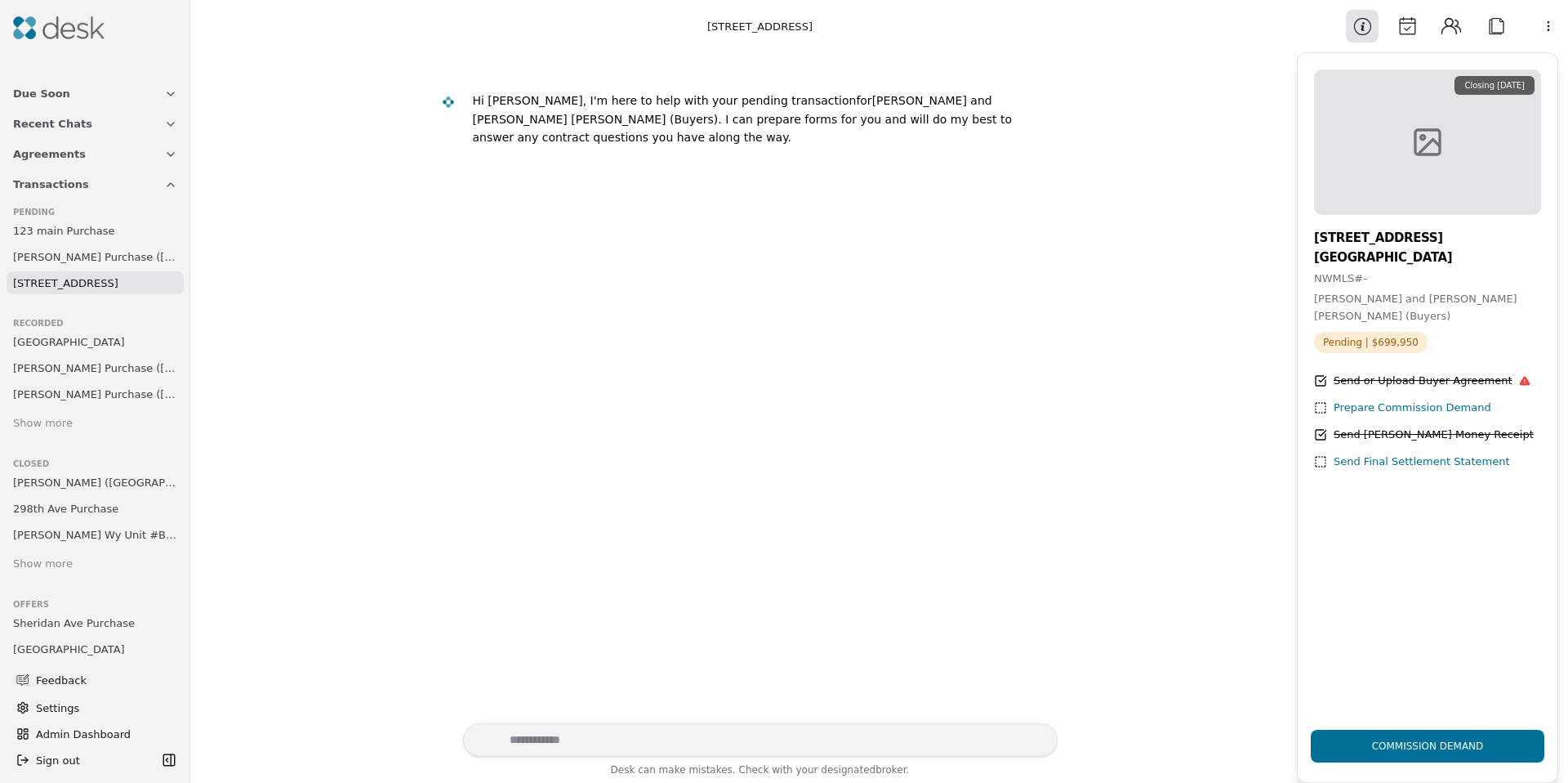
click at [80, 47] on div at bounding box center [95, 27] width 177 height 43
click at [80, 38] on img at bounding box center [59, 28] width 91 height 23
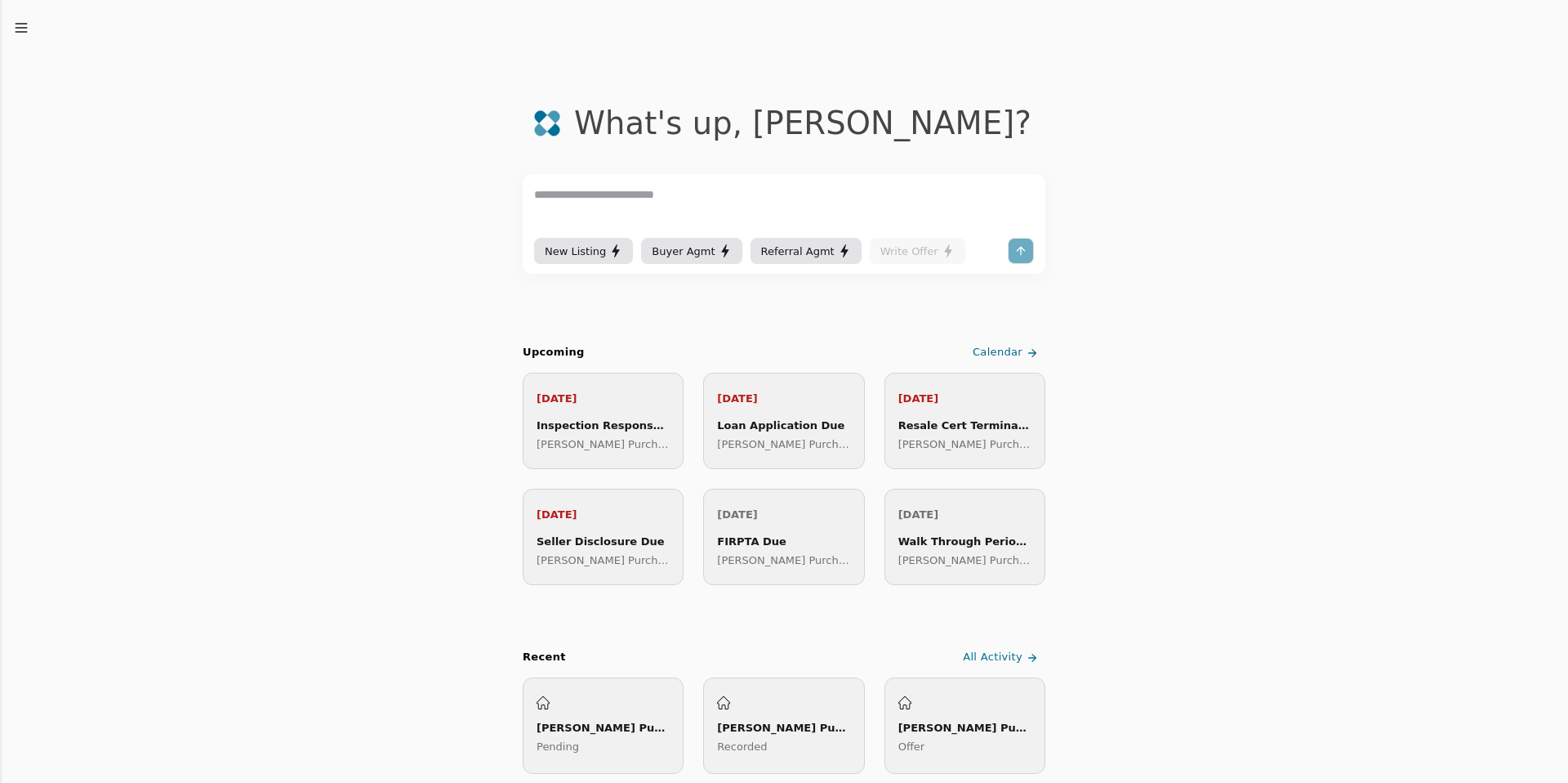
click at [16, 35] on div "Due Soon Recent Chats Agreements Transactions Feedback Settings Admin Dashboard…" at bounding box center [784, 392] width 1568 height 783
click at [18, 33] on icon "button" at bounding box center [21, 27] width 17 height 17
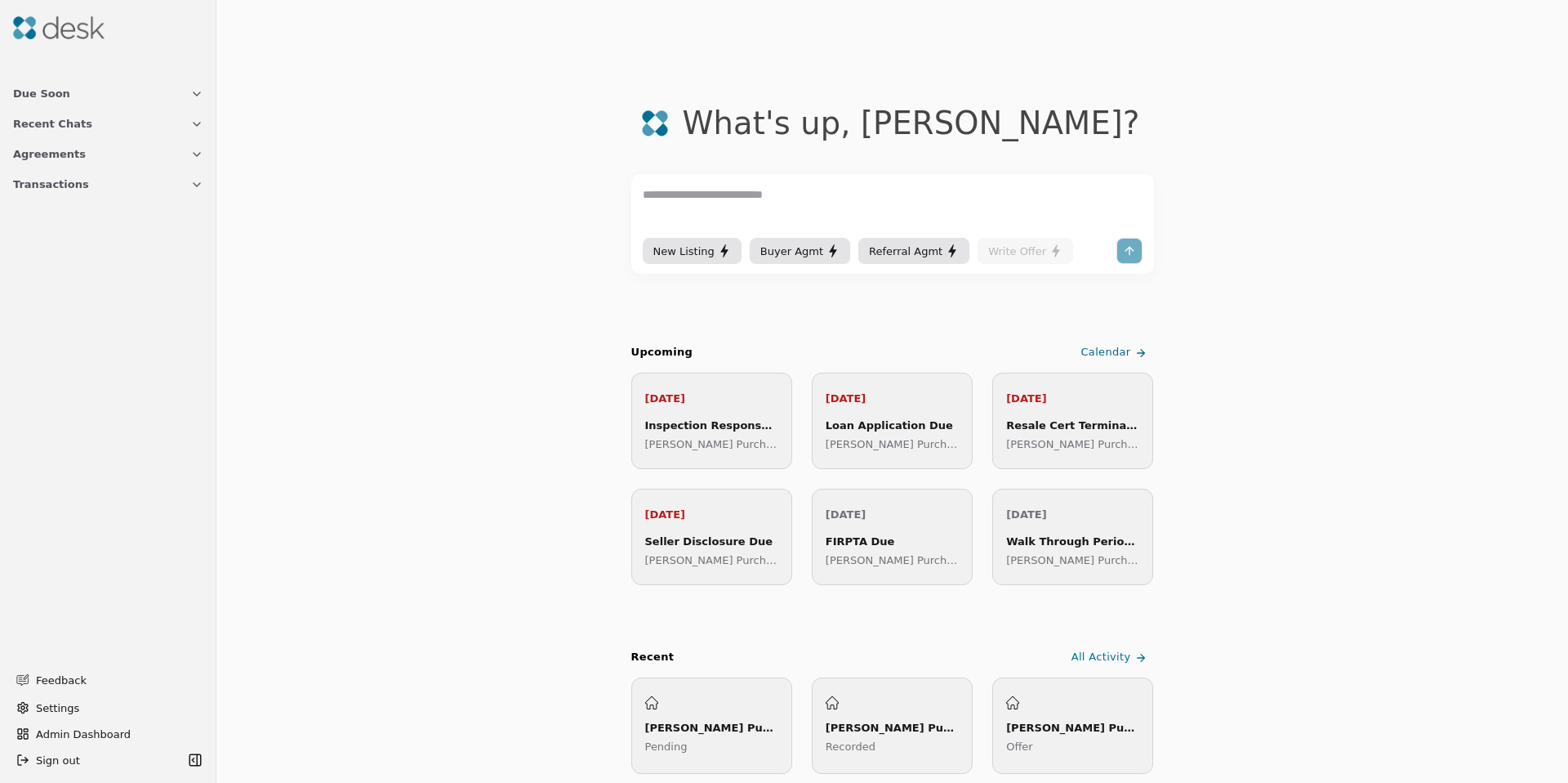
click at [82, 725] on span "Admin Dashboard" at bounding box center [118, 734] width 165 height 18
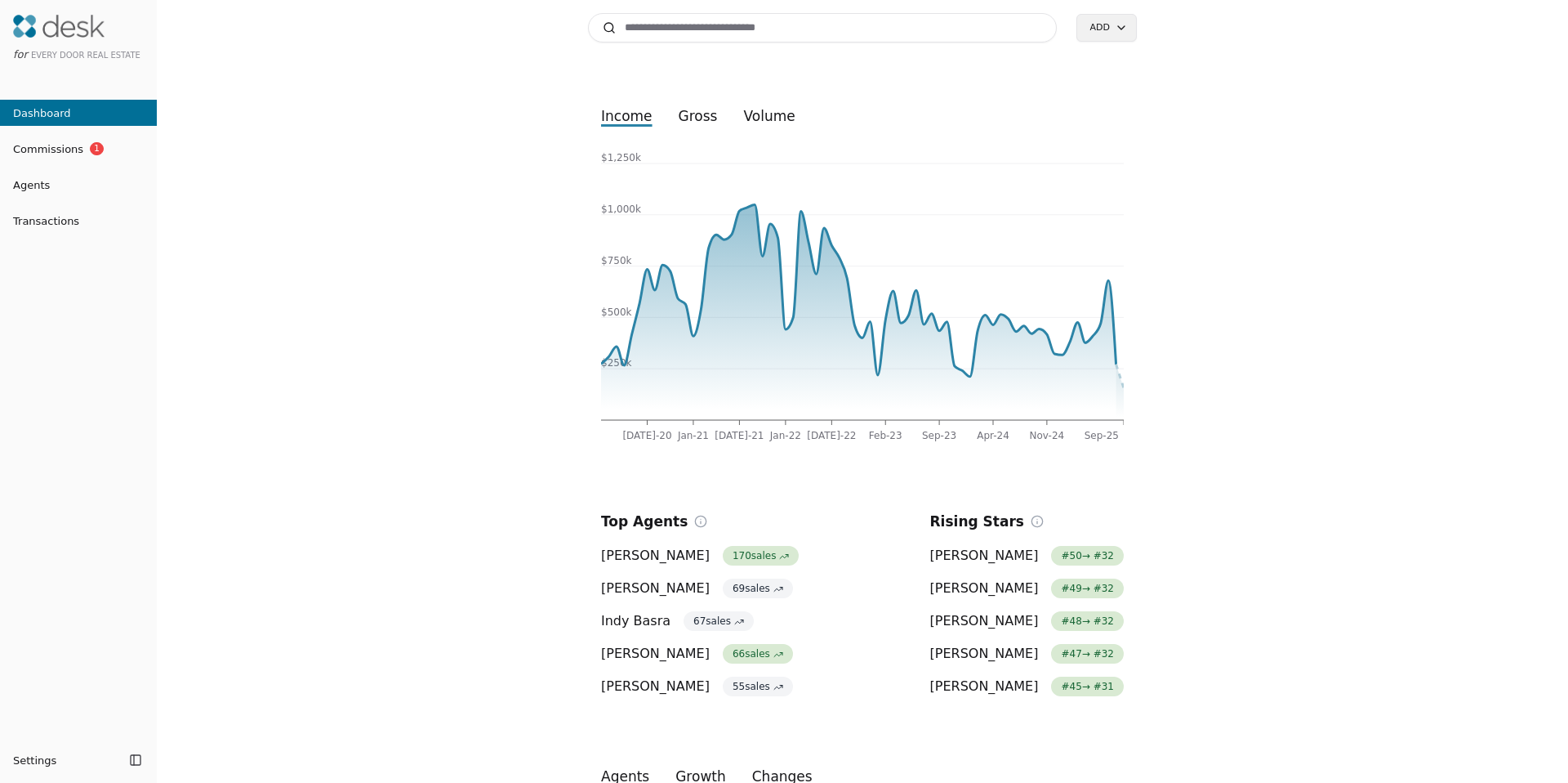
click at [673, 19] on input at bounding box center [823, 28] width 469 height 30
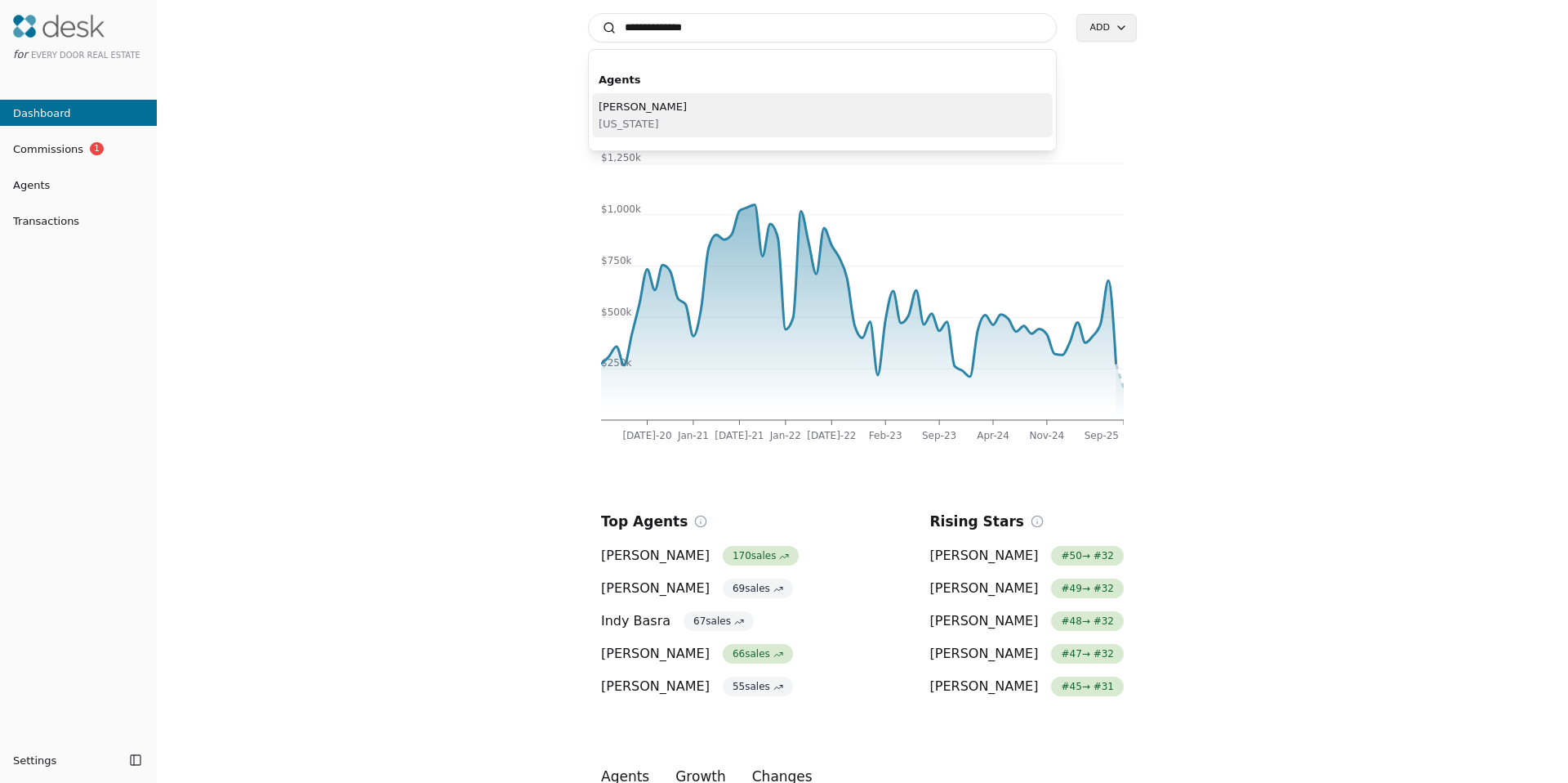
type input "**********"
click at [659, 108] on span "[PERSON_NAME]" at bounding box center [643, 107] width 88 height 18
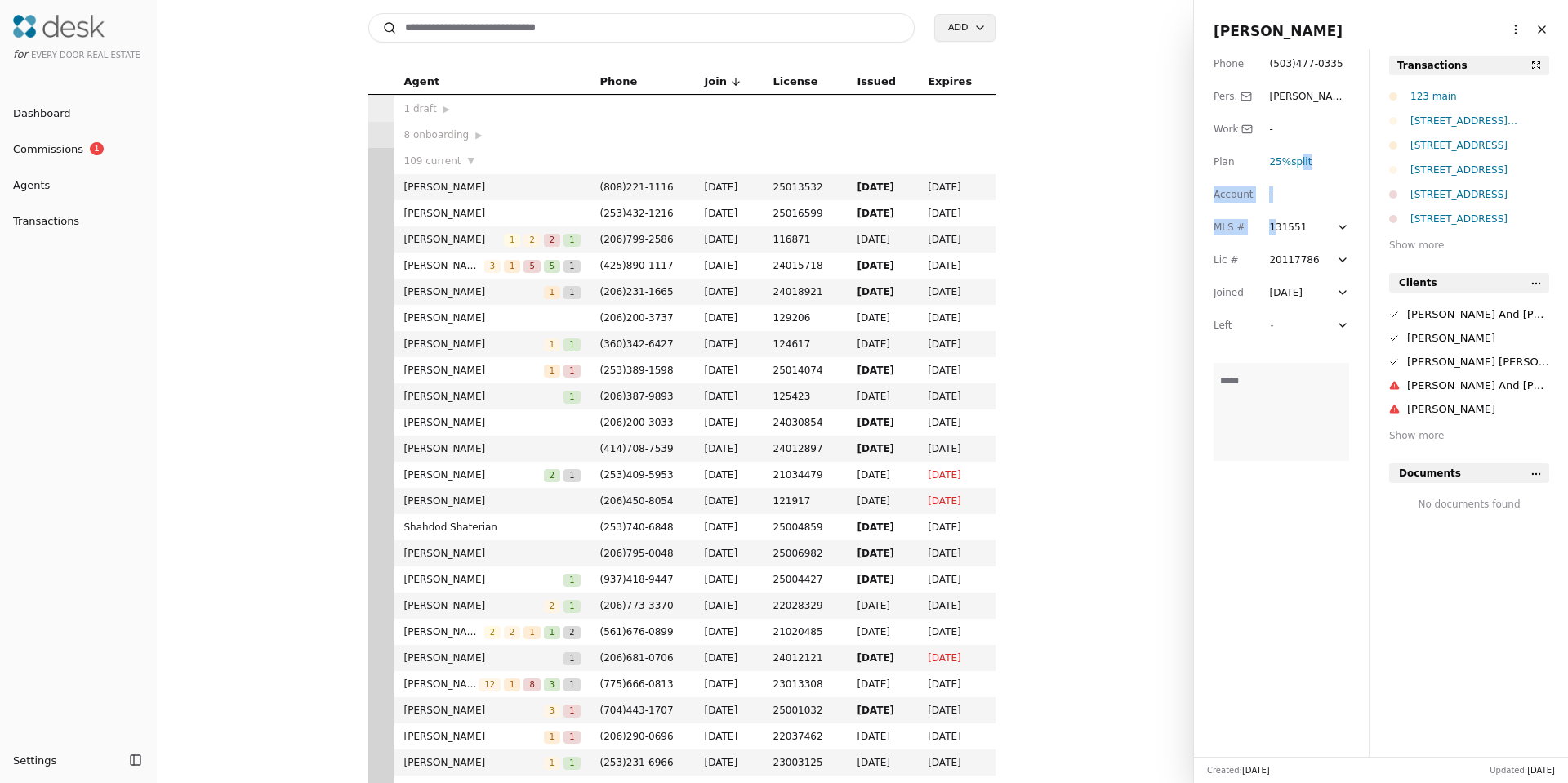
drag, startPoint x: 1298, startPoint y: 160, endPoint x: 1255, endPoint y: 214, distance: 69.0
click at [1273, 221] on div "Phone ( 503 ) 477 - 0335 Pers. [PERSON_NAME][EMAIL_ADDRESS][DOMAIN_NAME] Work -…" at bounding box center [1282, 403] width 175 height 708
click at [1237, 170] on div "Phone ( 503 ) 477 - 0335 Pers. [PERSON_NAME][EMAIL_ADDRESS][DOMAIN_NAME] Work -…" at bounding box center [1282, 403] width 175 height 708
drag, startPoint x: 1226, startPoint y: 161, endPoint x: 1254, endPoint y: 163, distance: 28.1
click at [1254, 163] on div "Phone ( 503 ) 477 - 0335 Pers. [PERSON_NAME][EMAIL_ADDRESS][DOMAIN_NAME] Work -…" at bounding box center [1282, 403] width 175 height 708
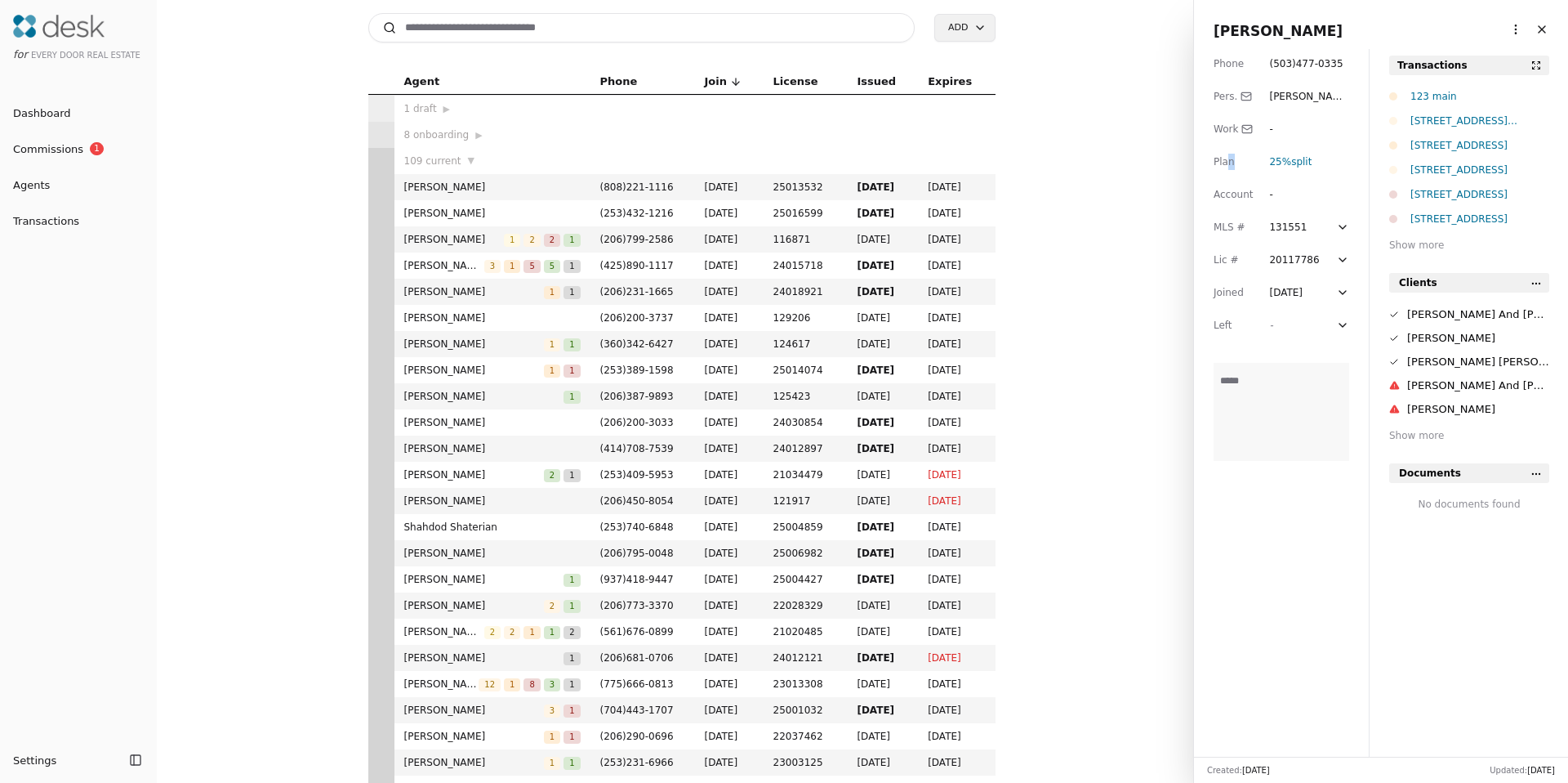
click at [1254, 163] on div "Phone ( 503 ) 477 - 0335 Pers. [PERSON_NAME][EMAIL_ADDRESS][DOMAIN_NAME] Work -…" at bounding box center [1282, 403] width 175 height 708
drag, startPoint x: 1279, startPoint y: 293, endPoint x: 1322, endPoint y: 293, distance: 43.0
click at [1303, 293] on div "[DATE]" at bounding box center [1286, 293] width 33 height 17
click at [1362, 286] on div "**********" at bounding box center [1282, 403] width 175 height 708
